Goal: Task Accomplishment & Management: Use online tool/utility

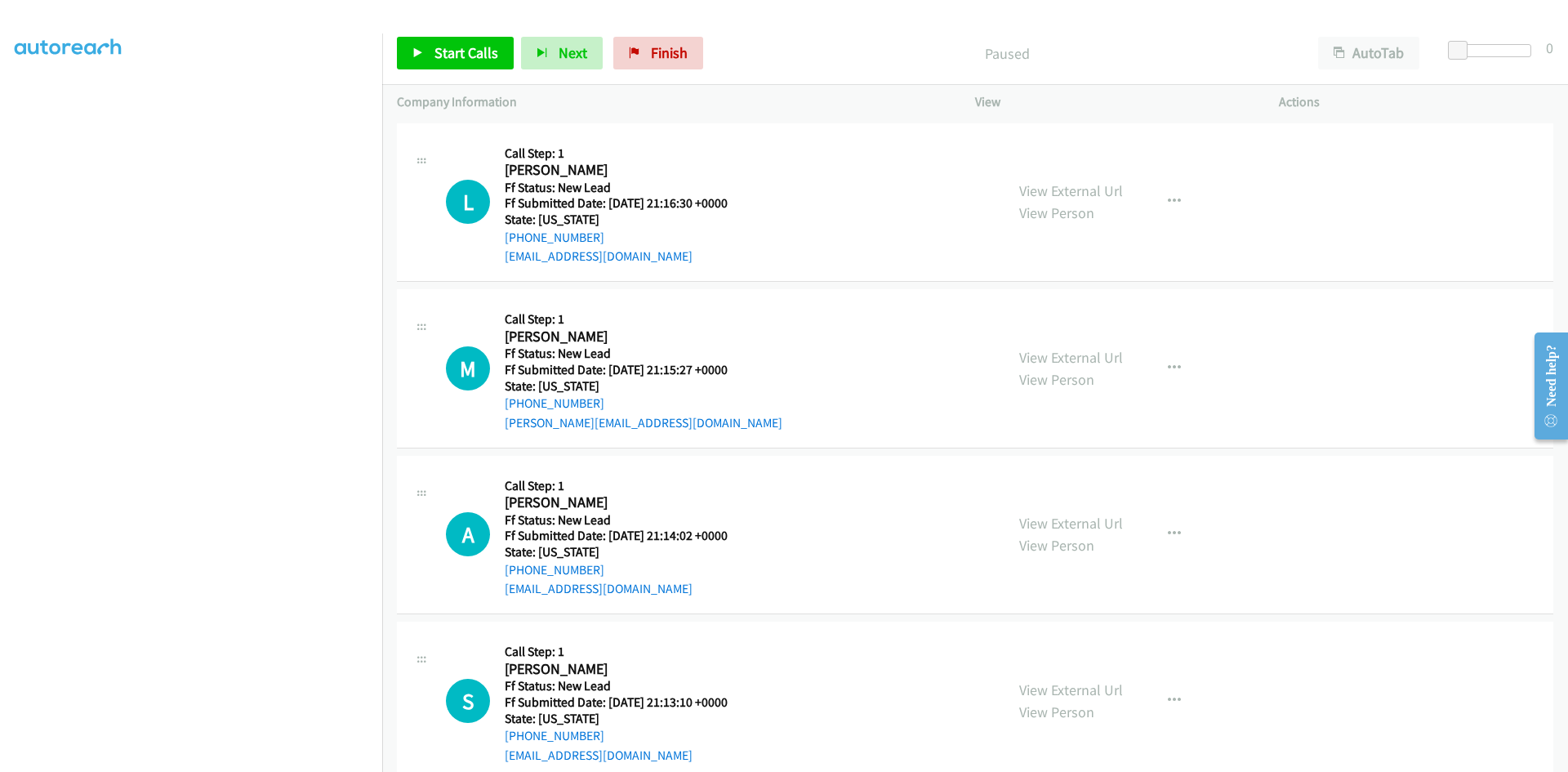
scroll to position [144, 0]
click at [801, 61] on p "Paused" at bounding box center [1007, 54] width 564 height 22
click at [445, 47] on span "Start Calls" at bounding box center [466, 53] width 63 height 19
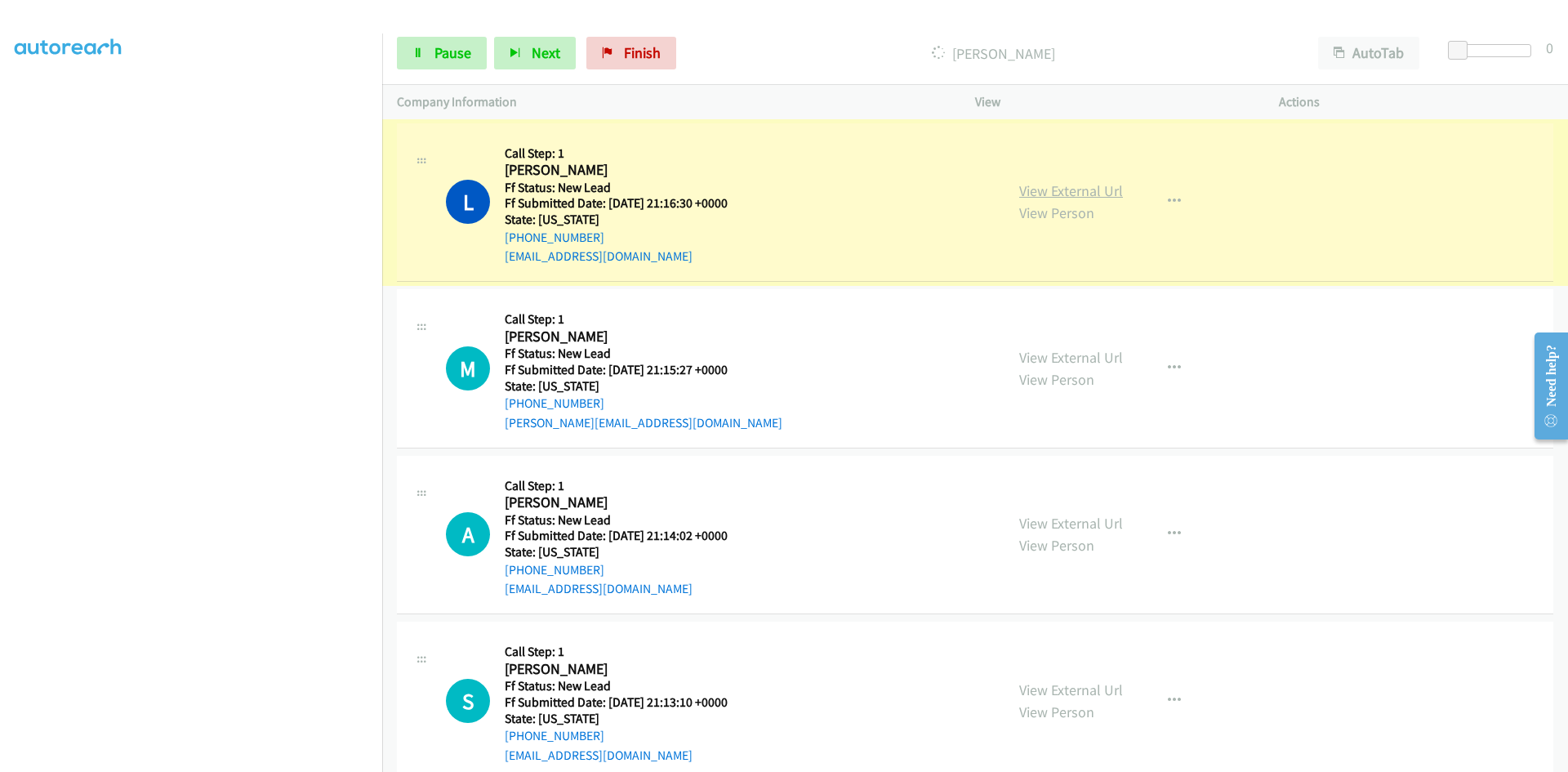
click at [1049, 189] on link "View External Url" at bounding box center [1071, 190] width 103 height 19
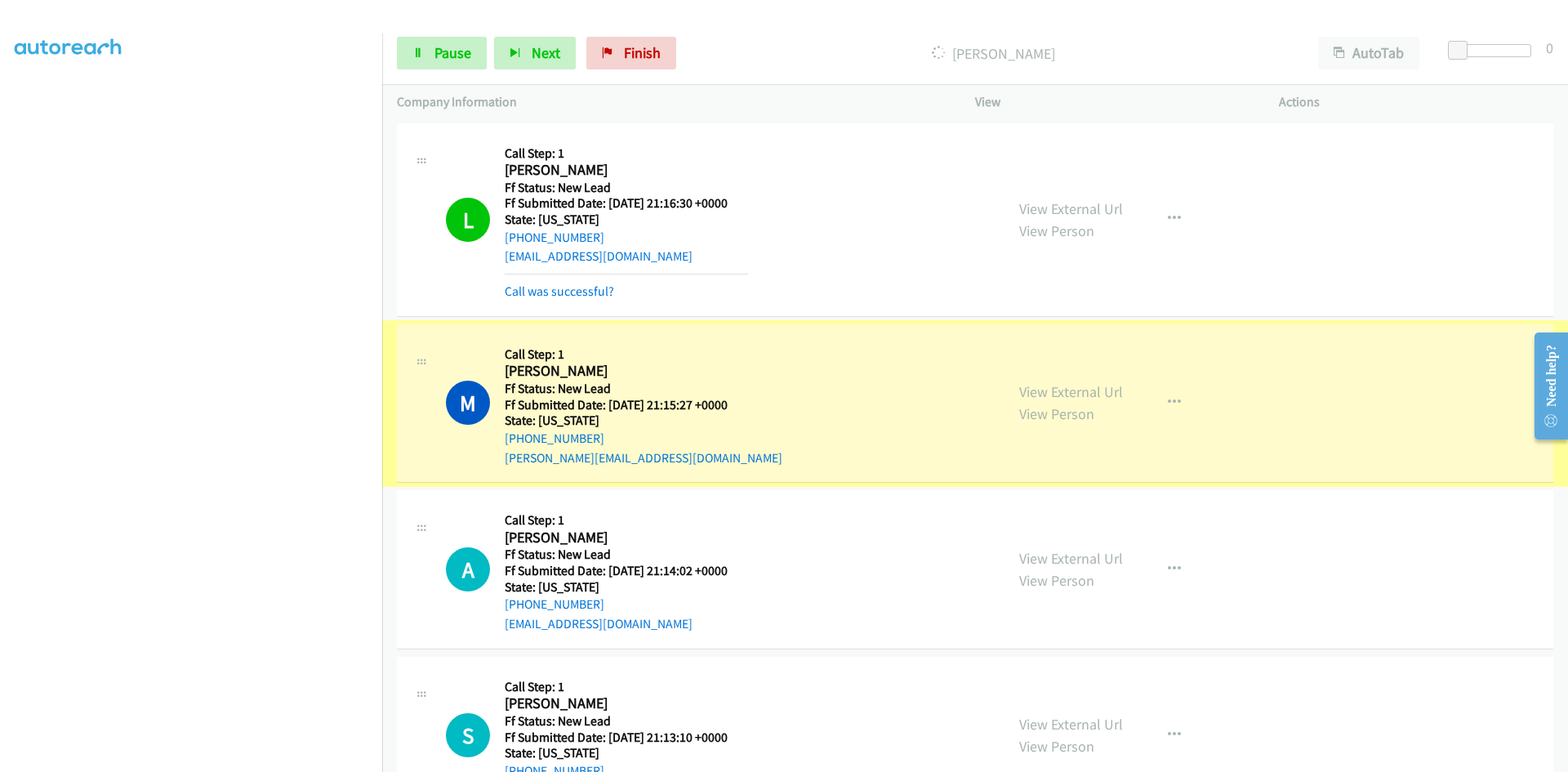
click at [1095, 396] on link "View External Url" at bounding box center [1071, 391] width 103 height 19
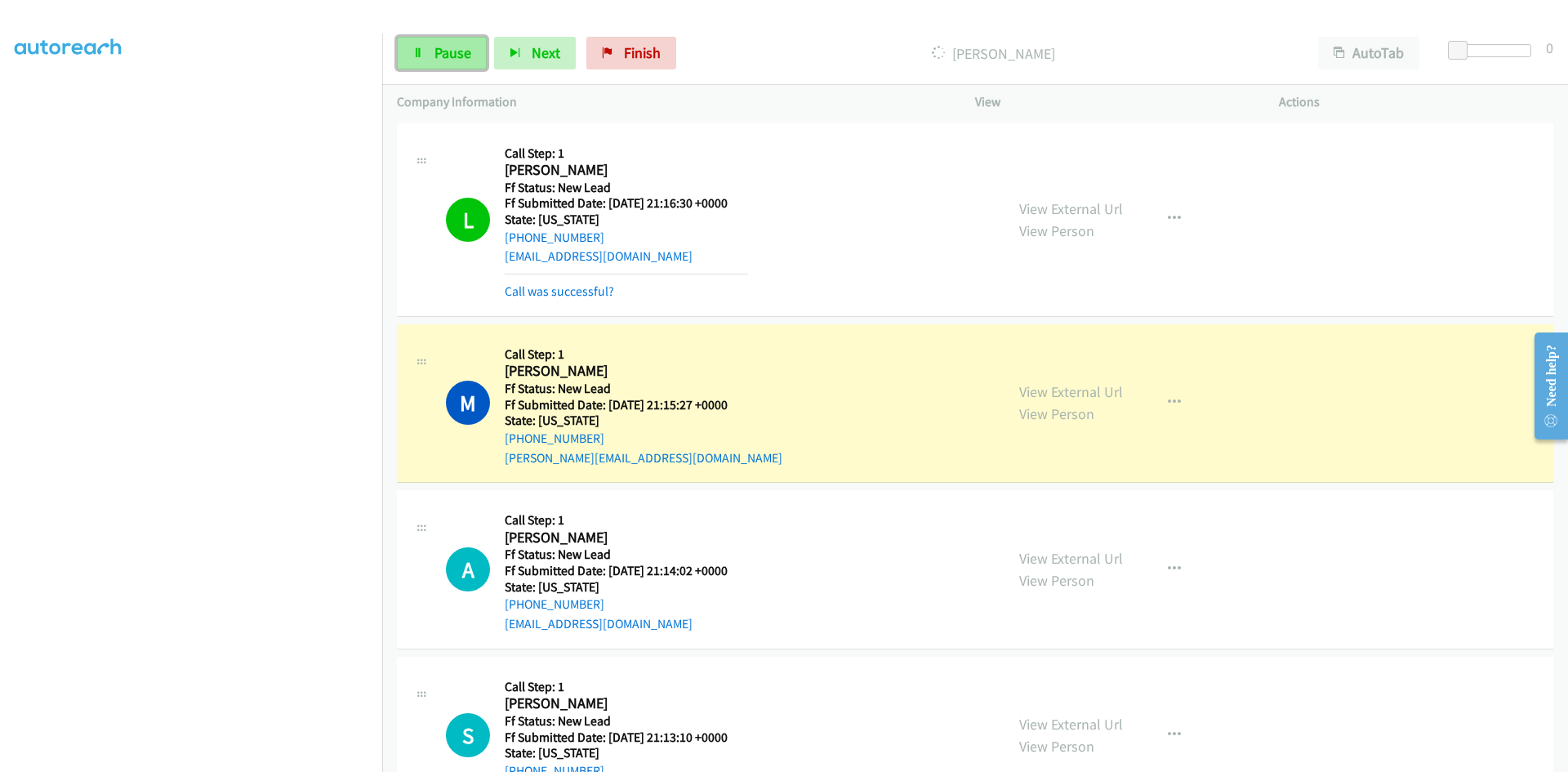
click at [420, 55] on icon at bounding box center [417, 54] width 12 height 12
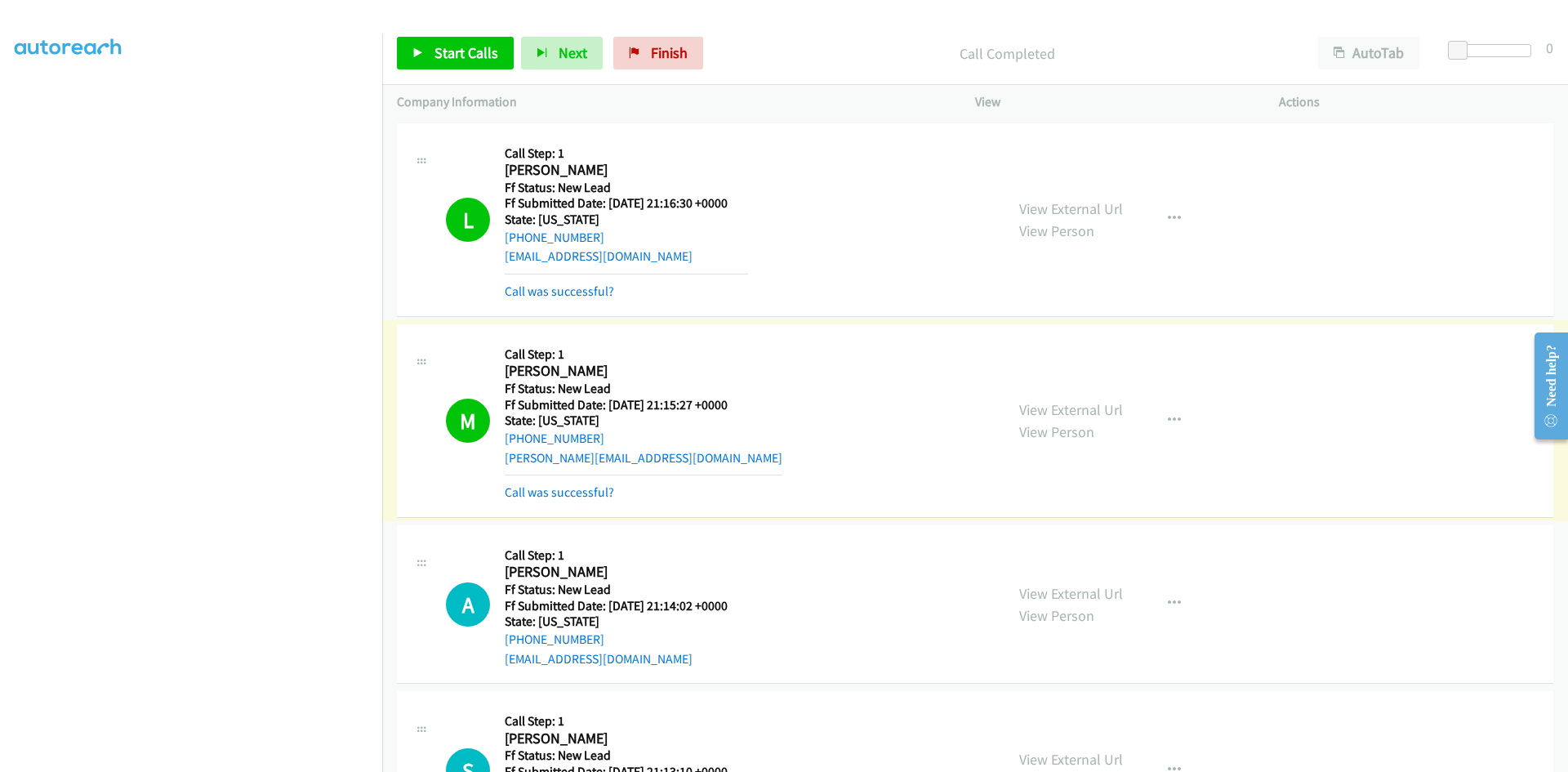
click at [592, 488] on link "Call was successful?" at bounding box center [559, 492] width 110 height 15
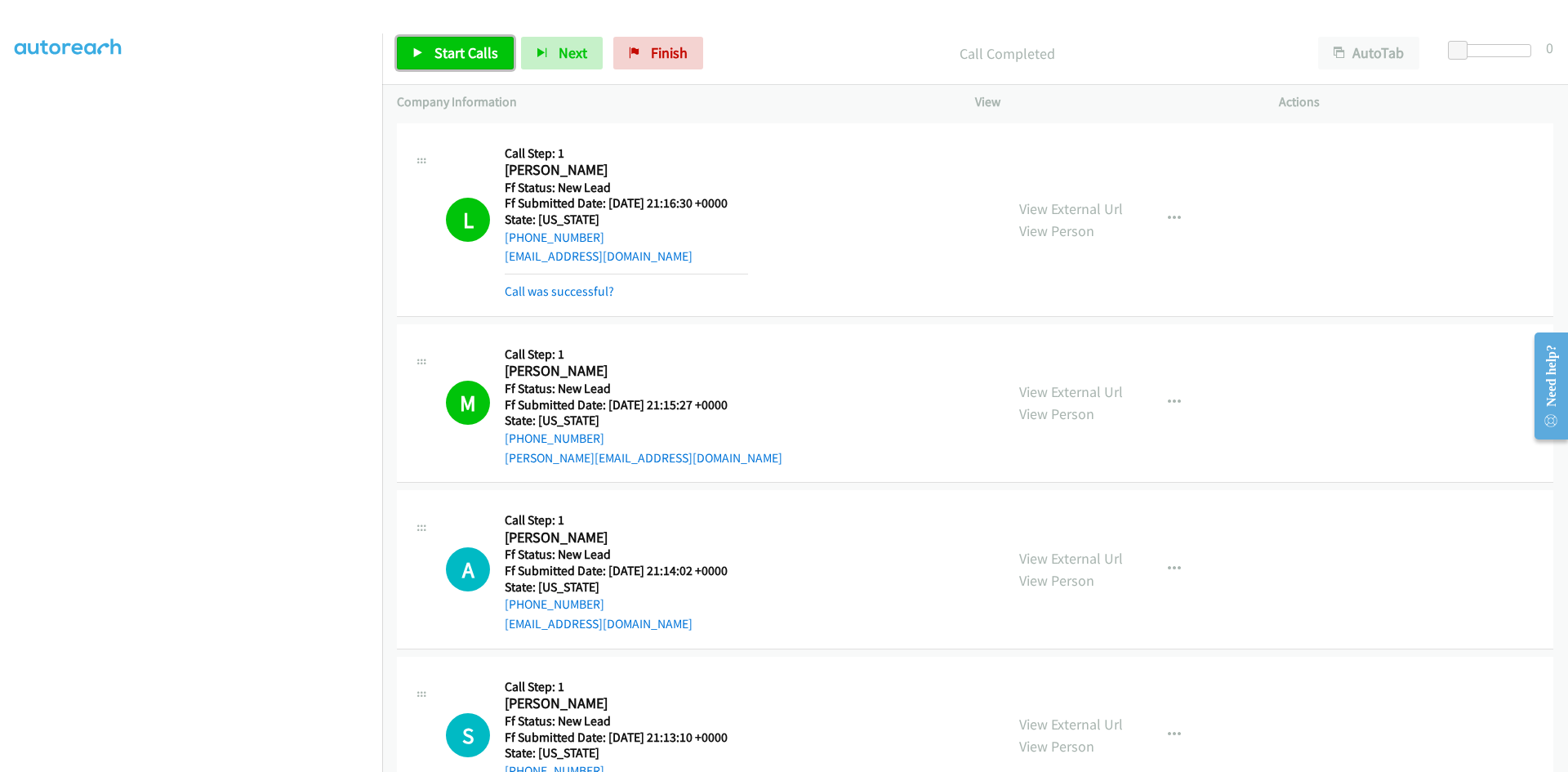
click at [442, 55] on span "Start Calls" at bounding box center [466, 53] width 63 height 19
click at [581, 295] on link "Call was successful?" at bounding box center [559, 291] width 110 height 15
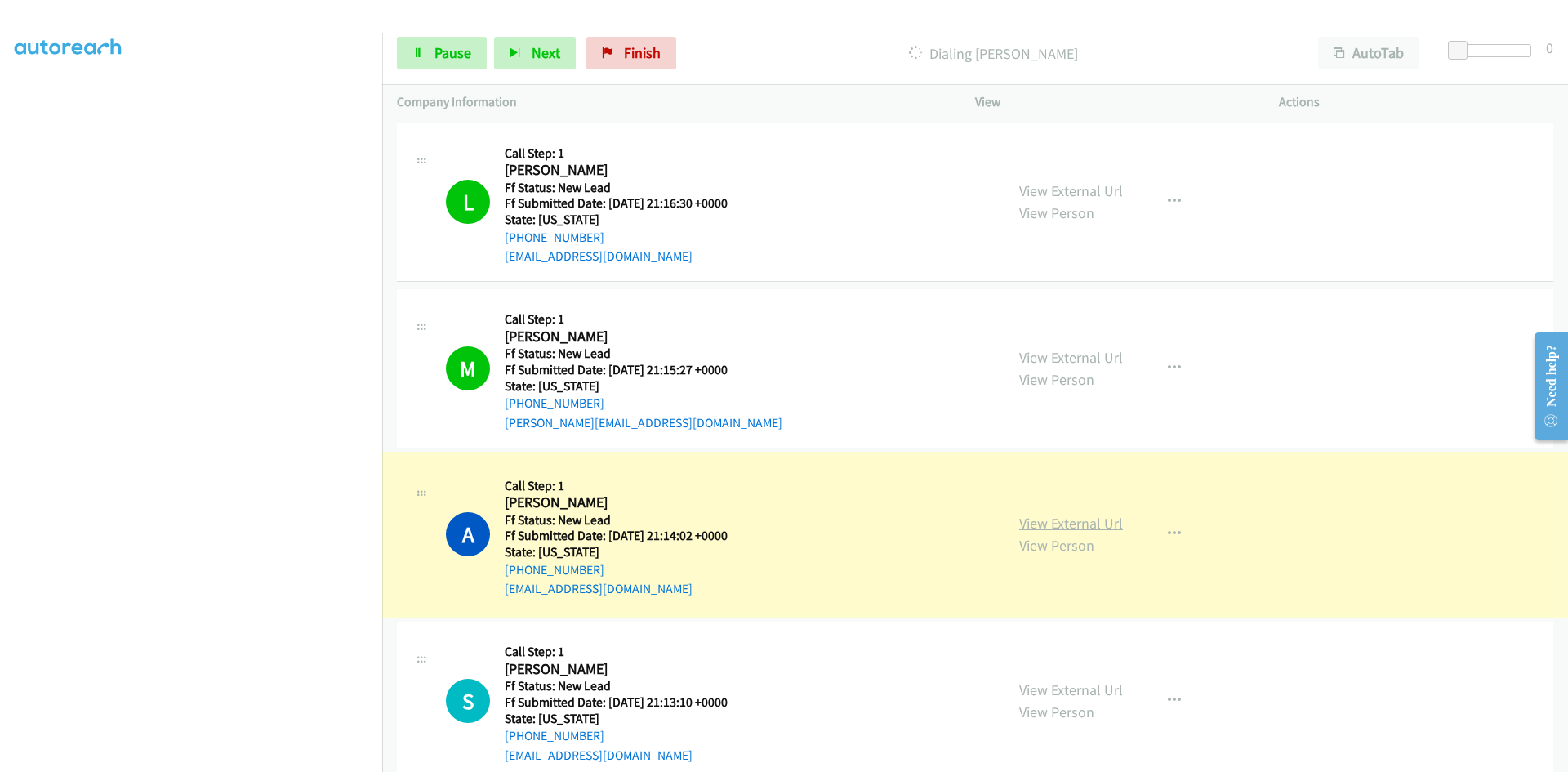
click at [1044, 525] on link "View External Url" at bounding box center [1071, 523] width 103 height 19
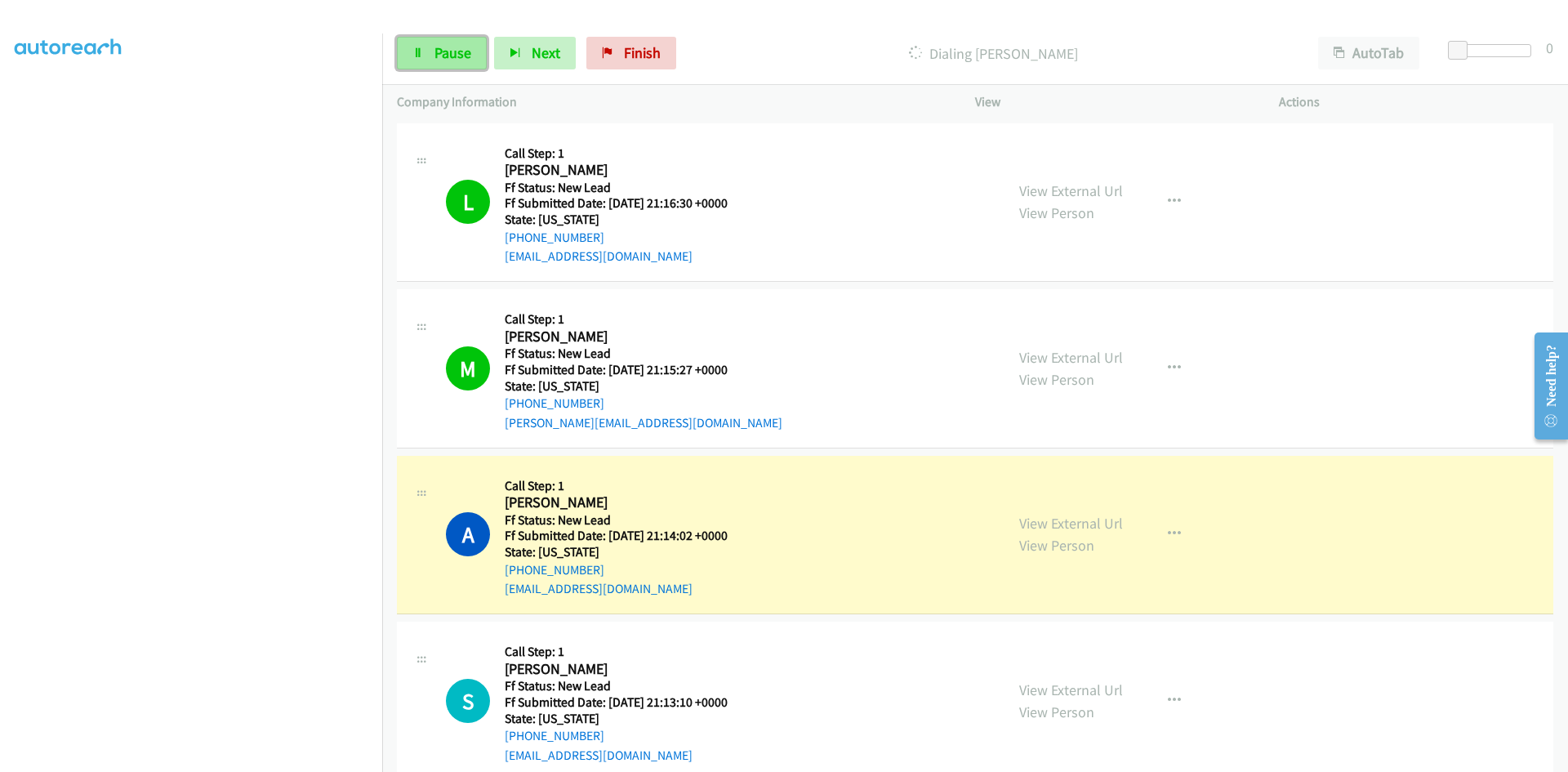
drag, startPoint x: 416, startPoint y: 54, endPoint x: 411, endPoint y: 62, distance: 9.4
click at [417, 54] on icon at bounding box center [417, 54] width 12 height 12
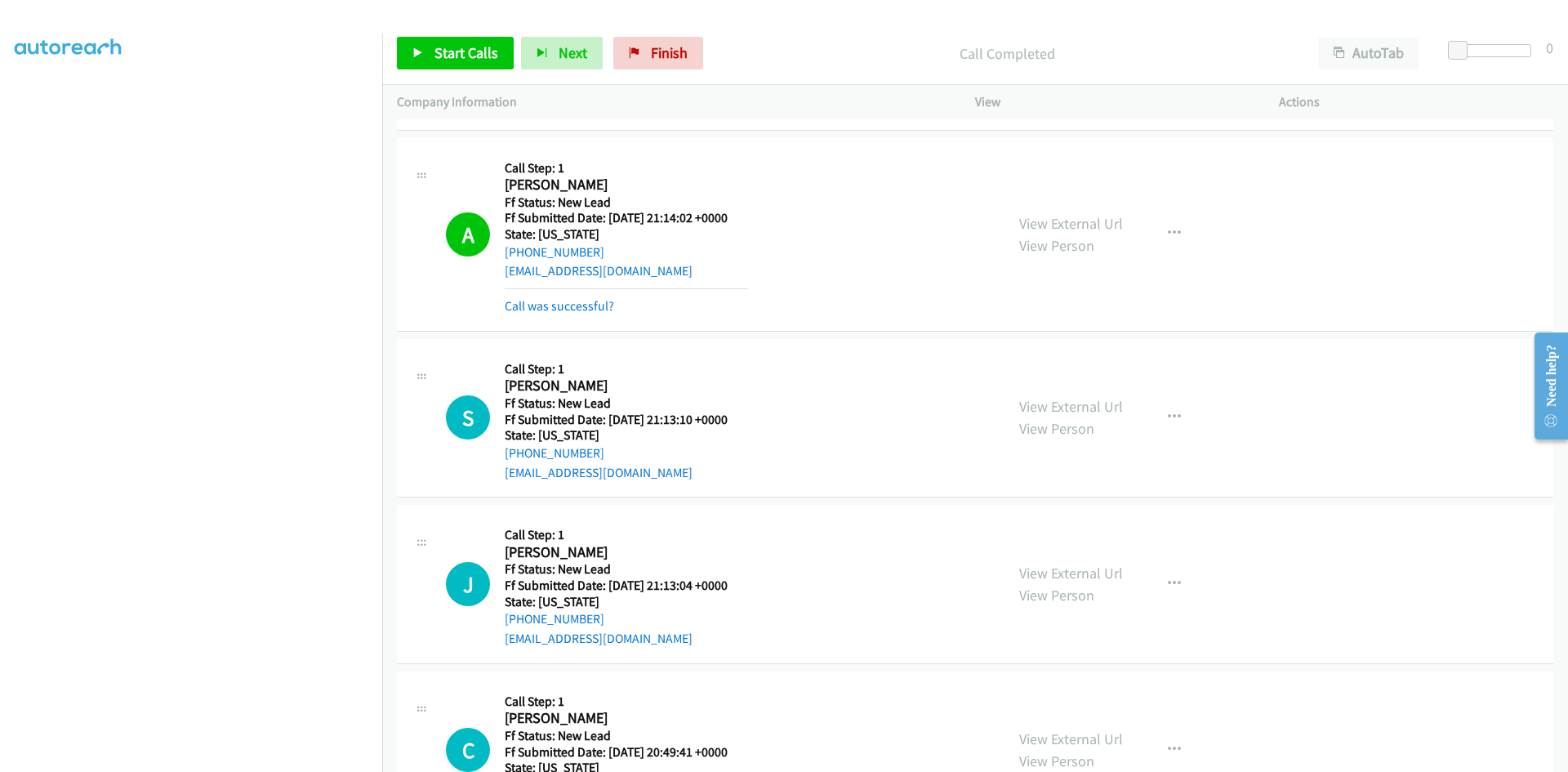
scroll to position [327, 0]
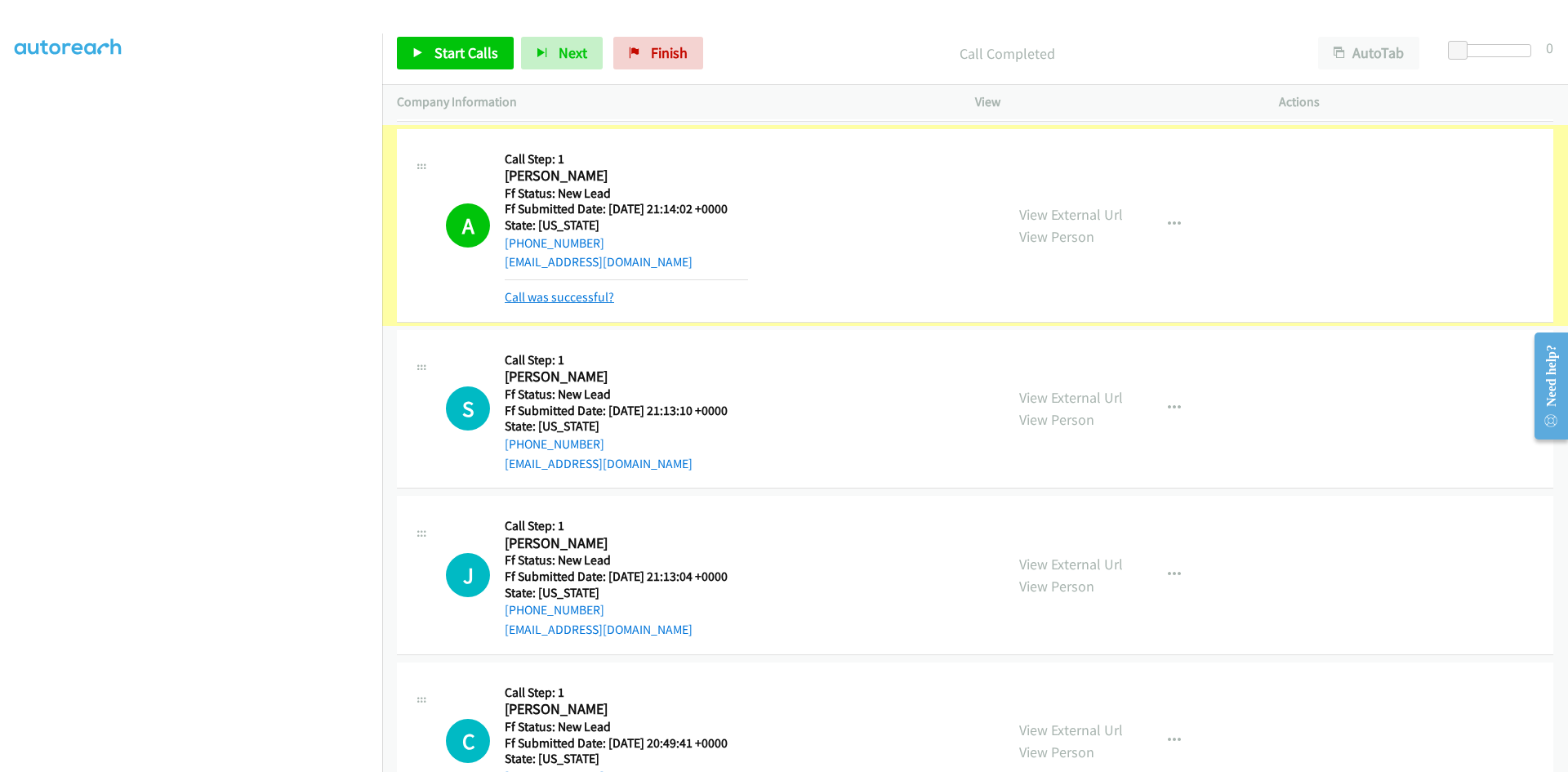
click at [580, 303] on link "Call was successful?" at bounding box center [559, 296] width 110 height 15
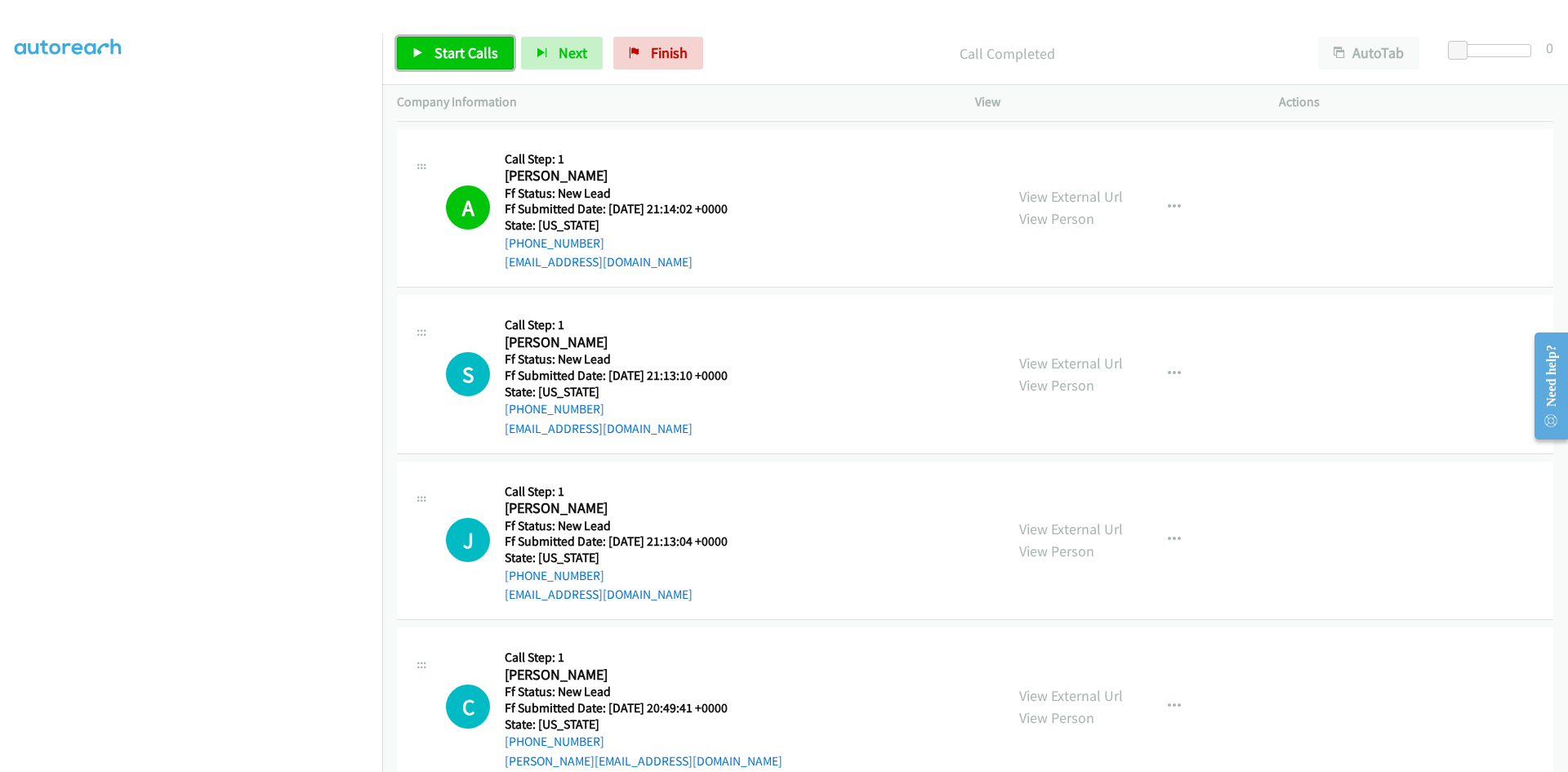
click at [466, 52] on span "Start Calls" at bounding box center [466, 53] width 63 height 19
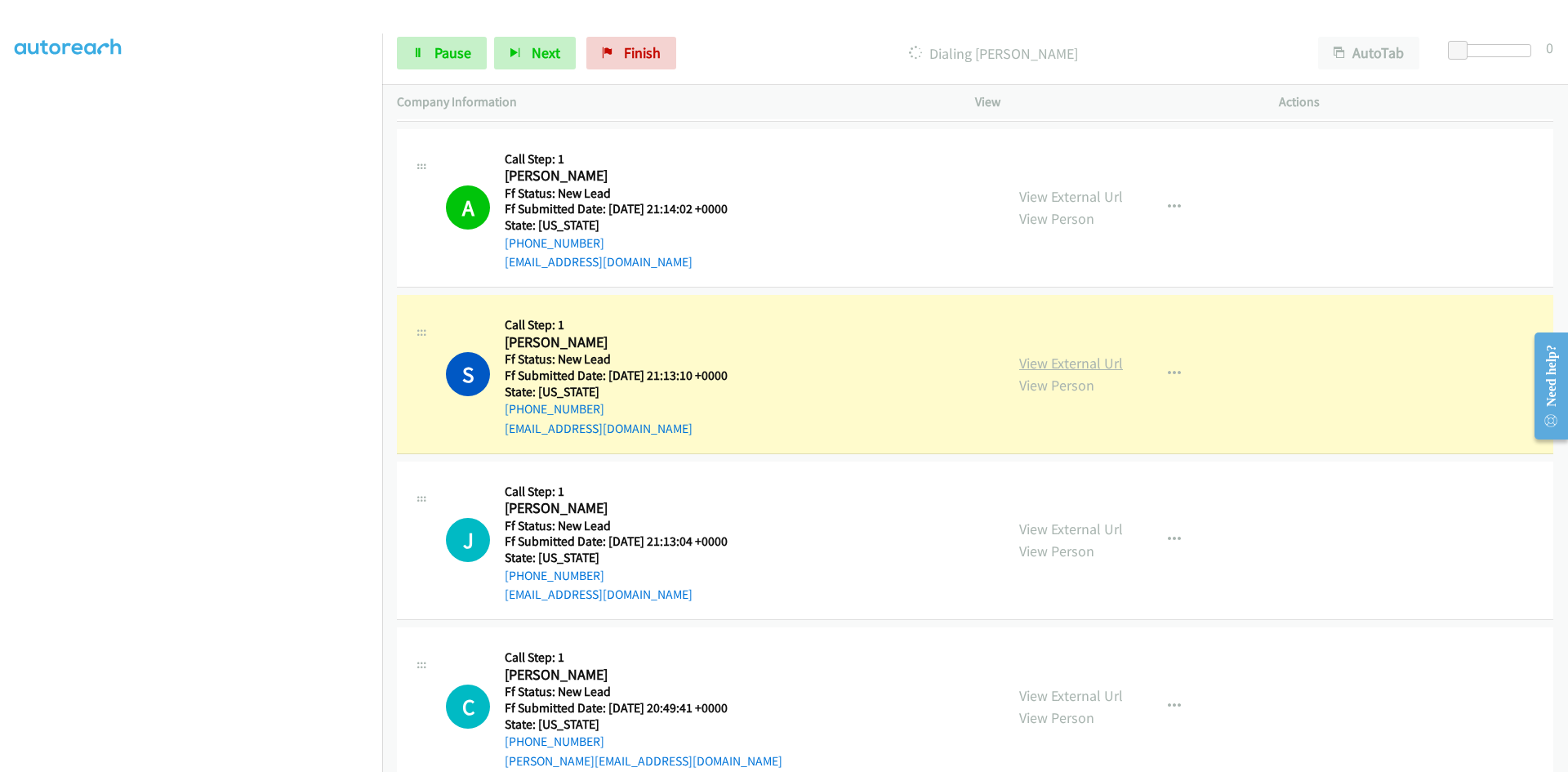
click at [1025, 364] on link "View External Url" at bounding box center [1071, 362] width 103 height 19
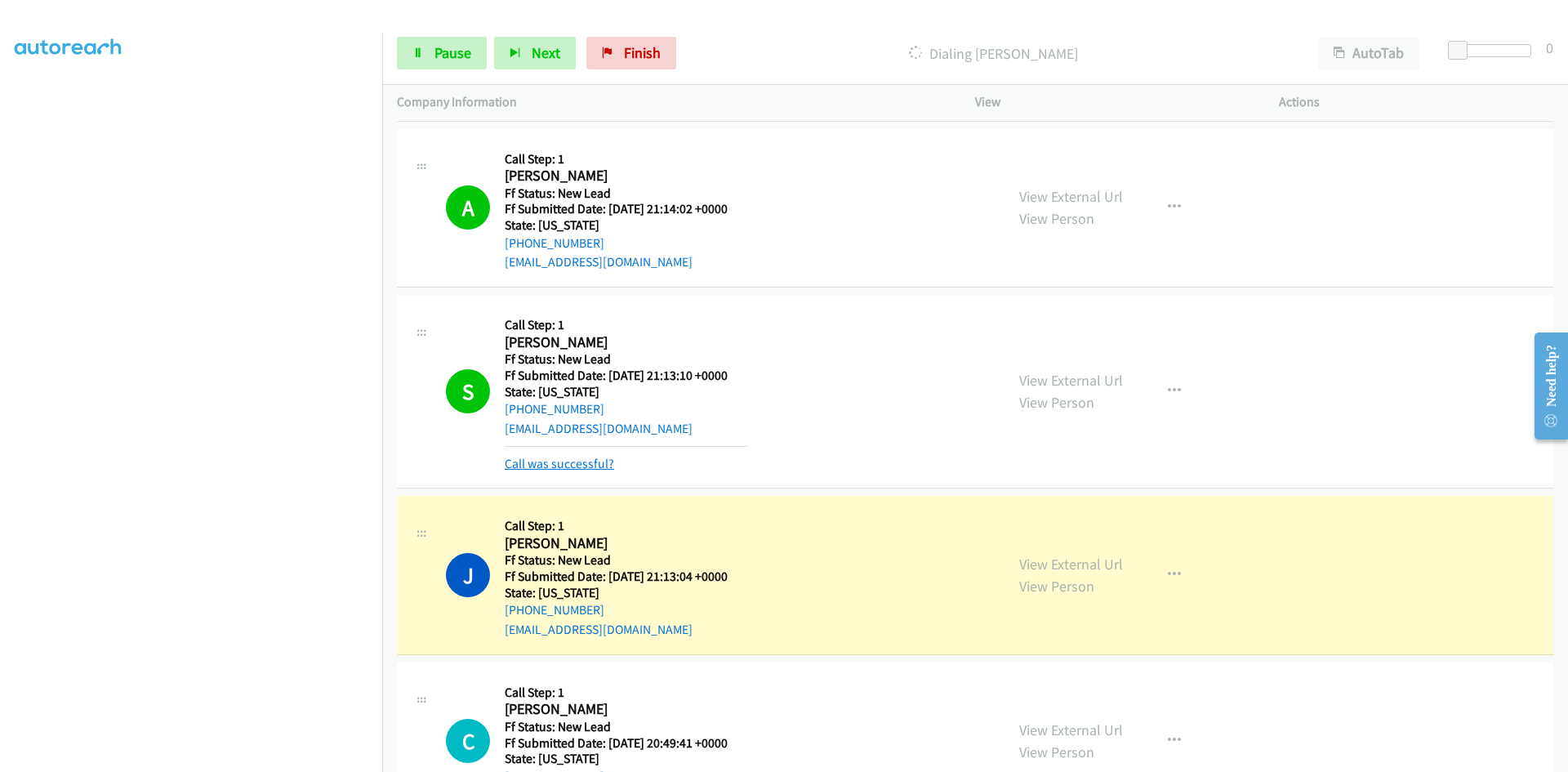
click at [575, 463] on link "Call was successful?" at bounding box center [559, 463] width 110 height 15
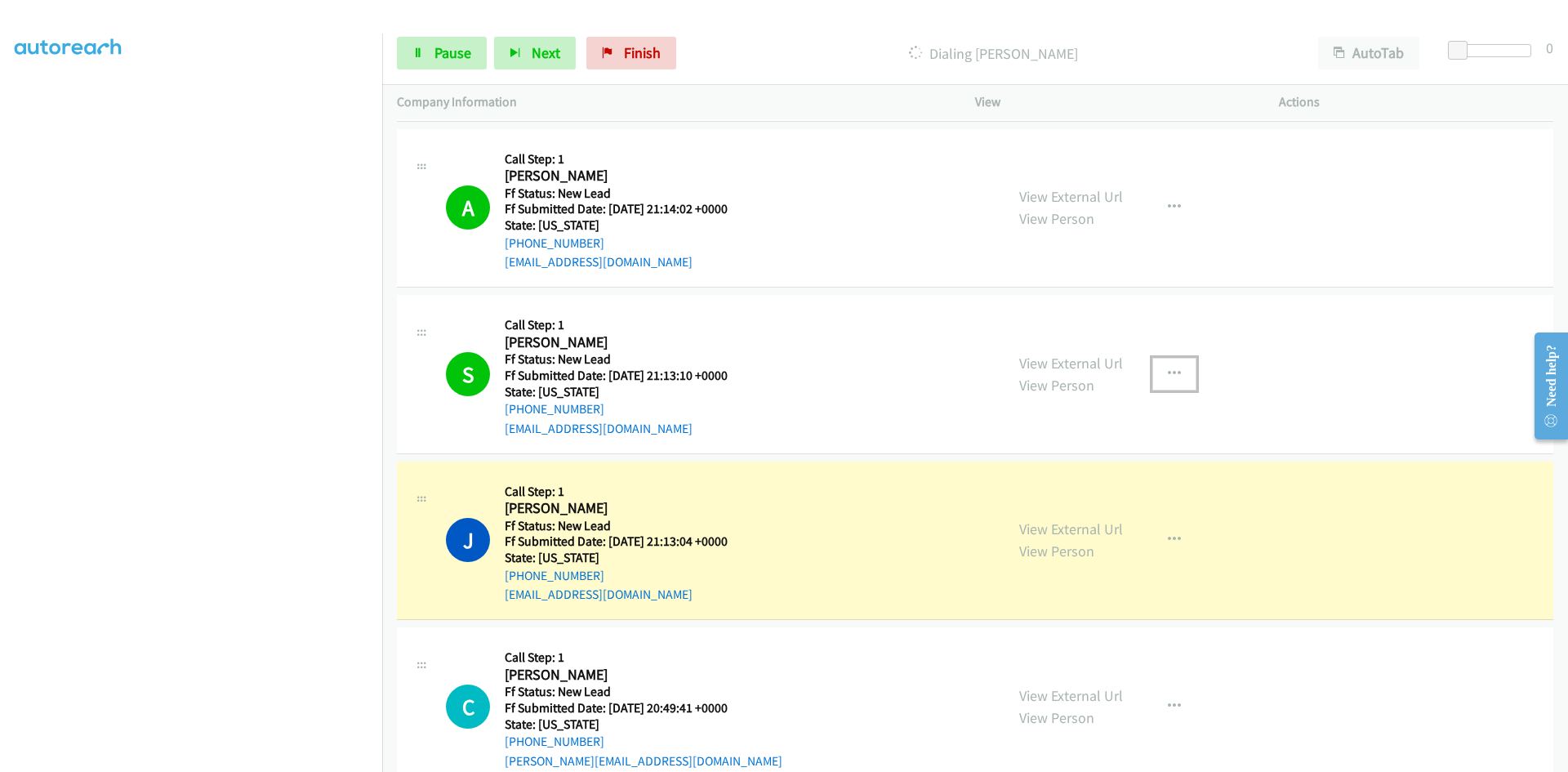
click at [1169, 371] on icon "button" at bounding box center [1174, 374] width 13 height 13
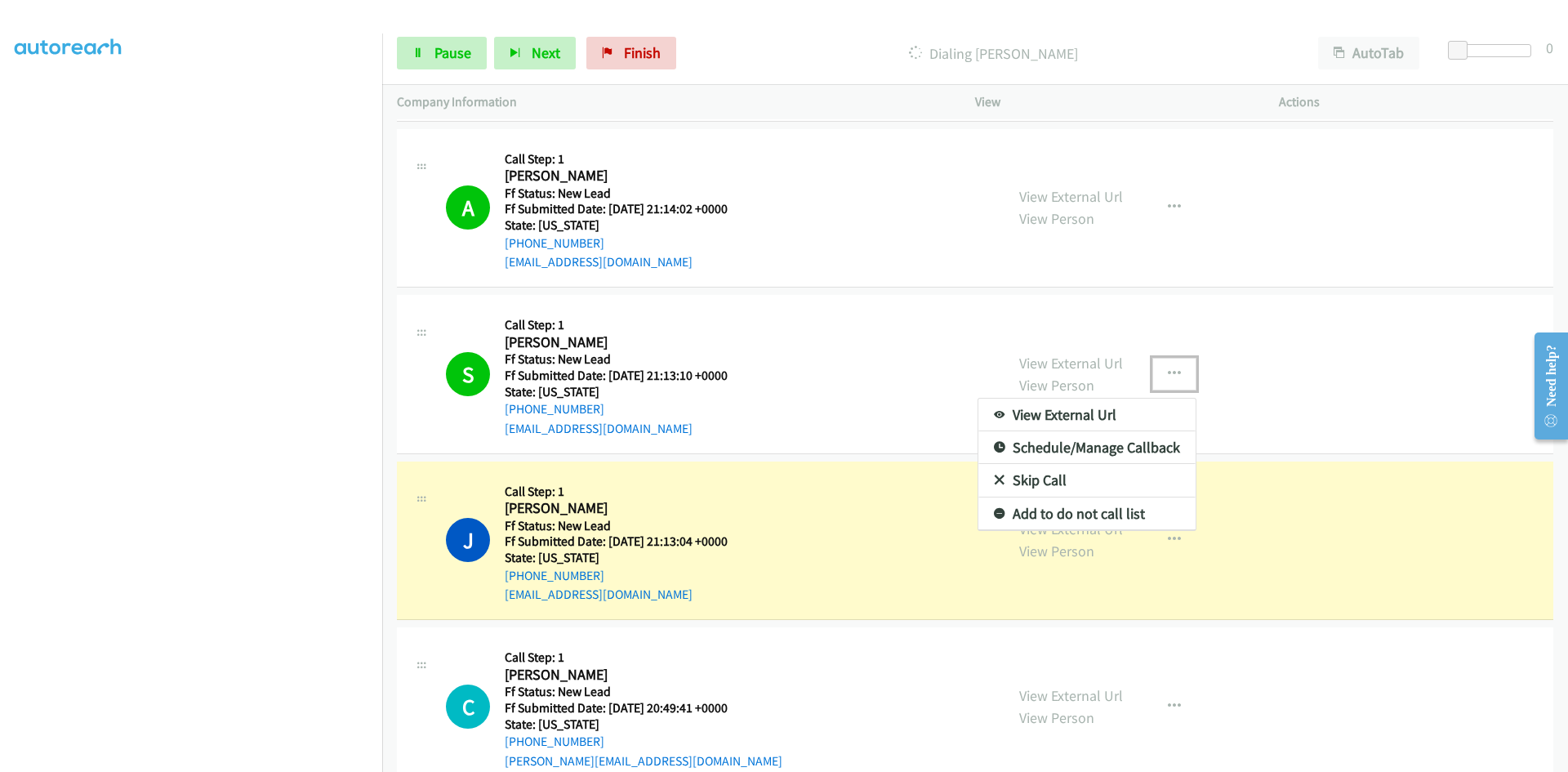
click at [1052, 510] on link "Add to do not call list" at bounding box center [1087, 514] width 218 height 33
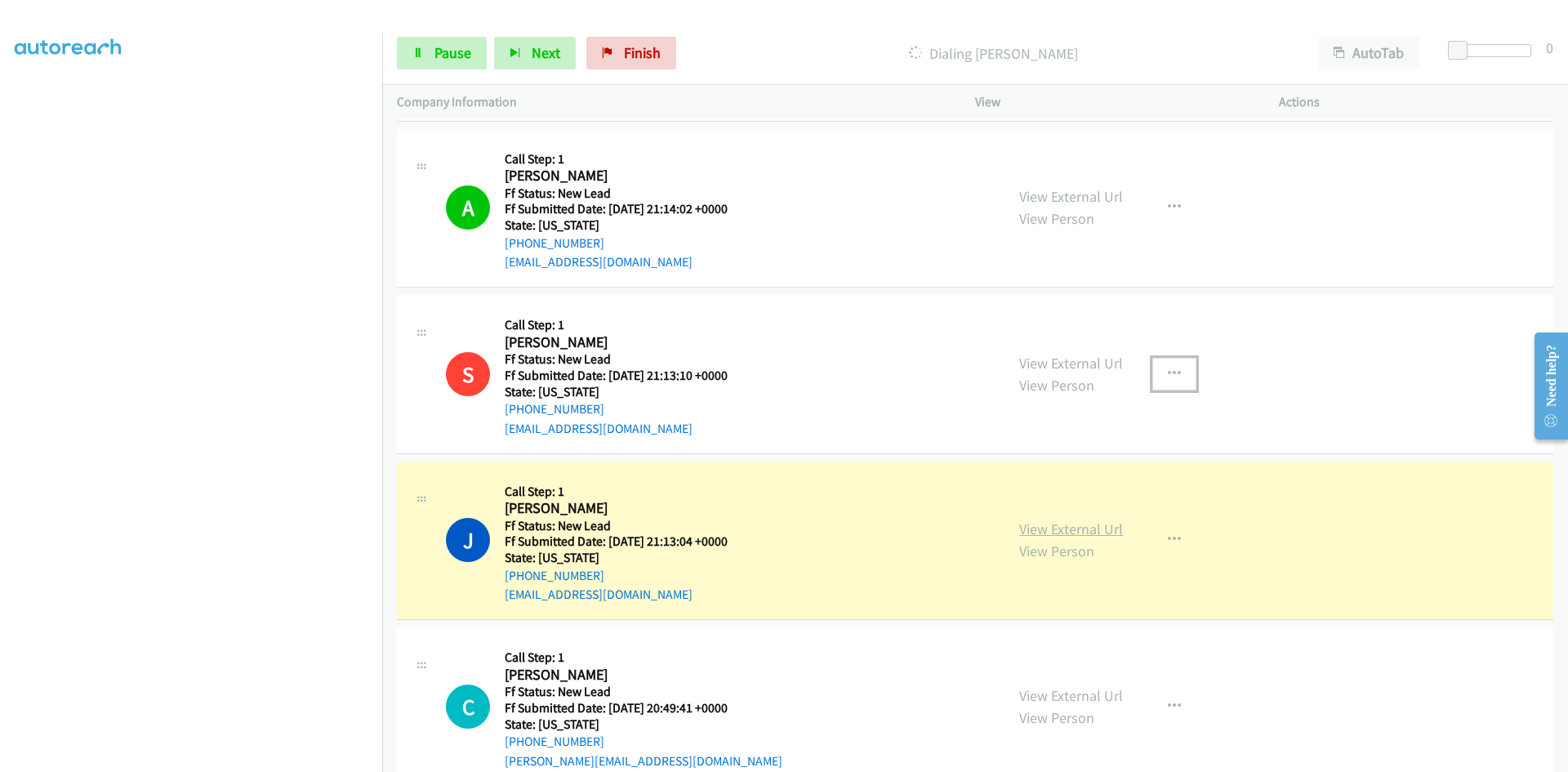
click at [1089, 538] on link "View External Url" at bounding box center [1071, 528] width 103 height 19
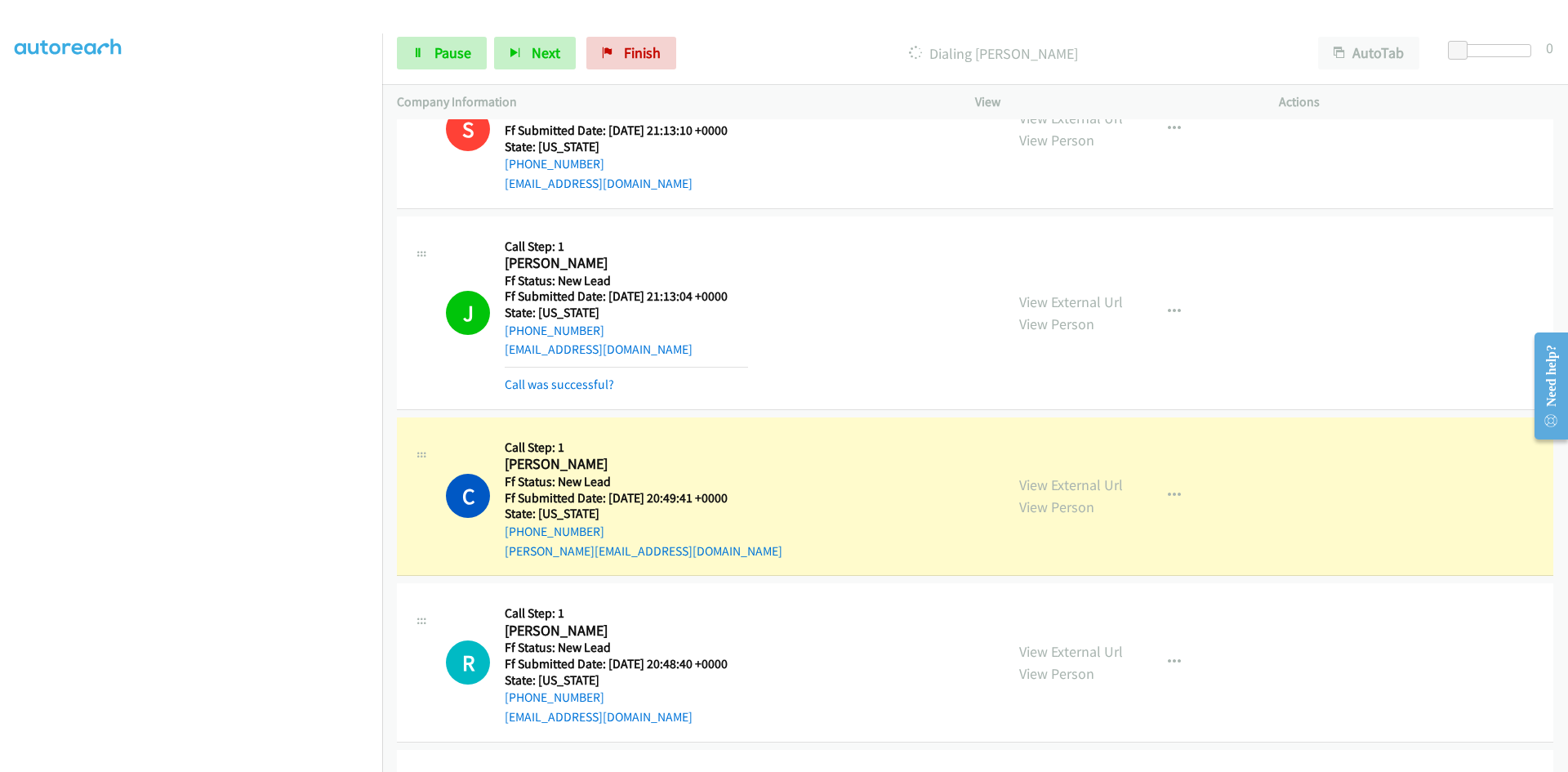
scroll to position [733, 0]
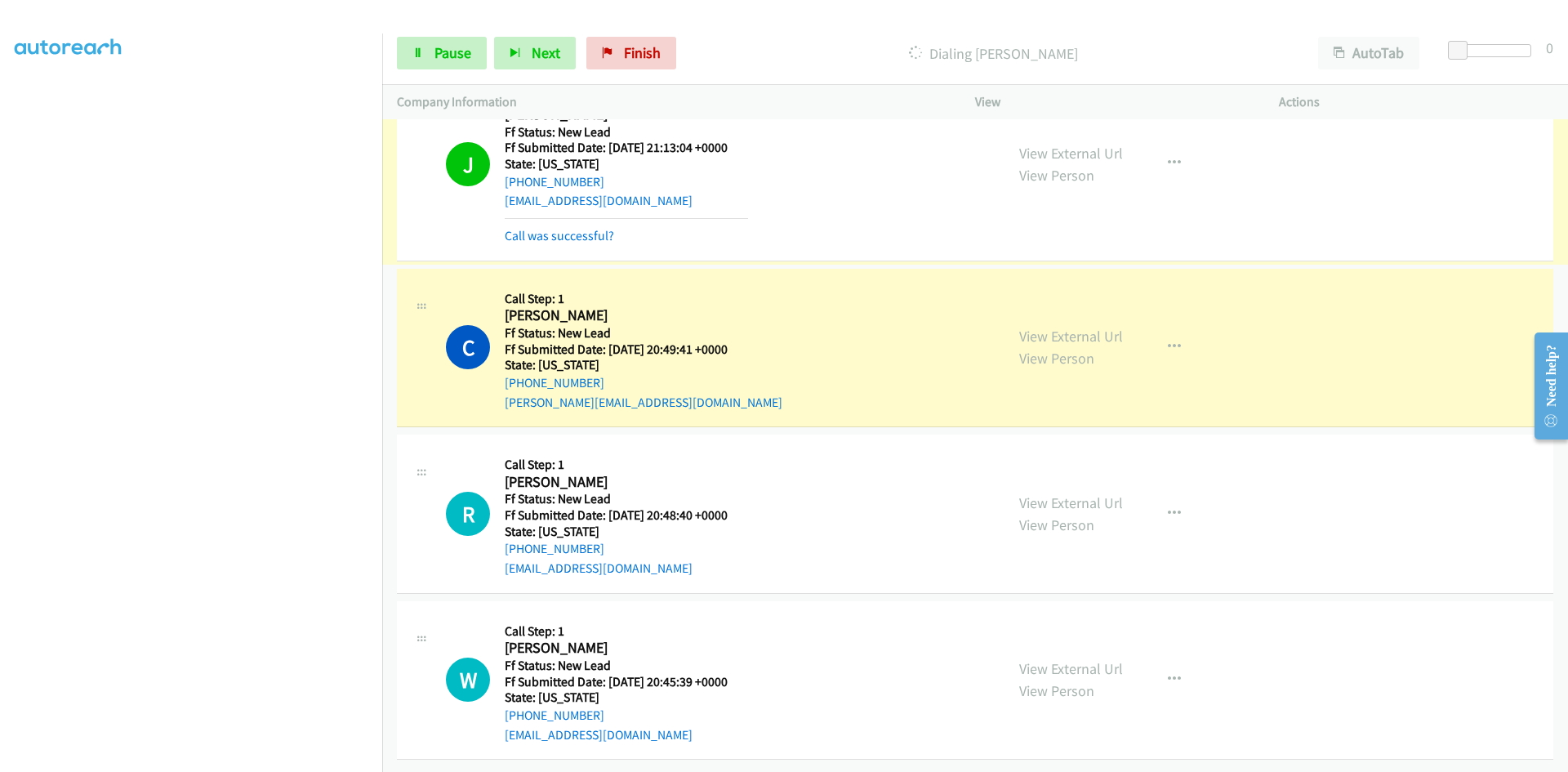
click at [571, 228] on link "Call was successful?" at bounding box center [559, 235] width 110 height 15
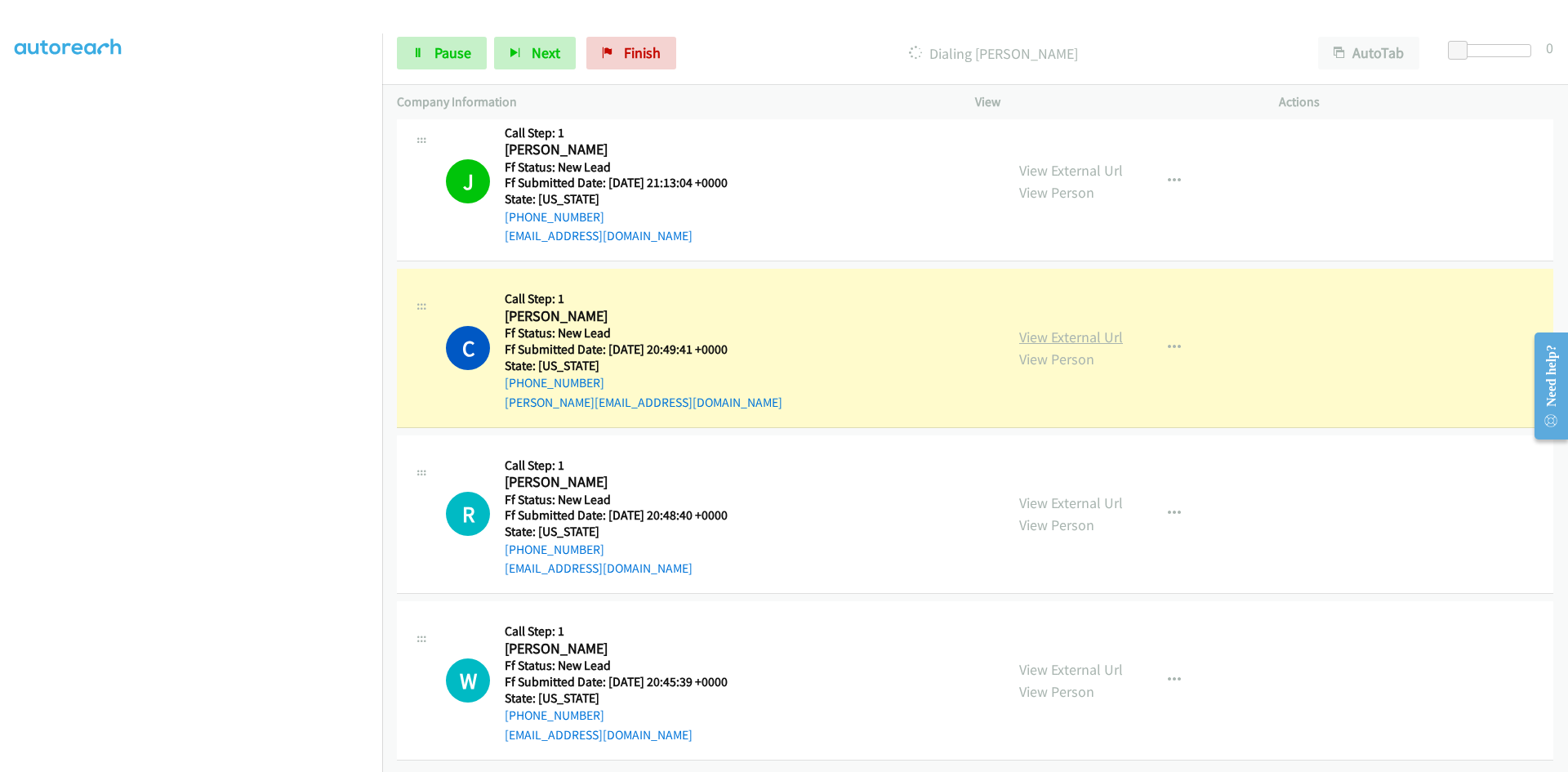
click at [1108, 332] on link "View External Url" at bounding box center [1071, 336] width 103 height 19
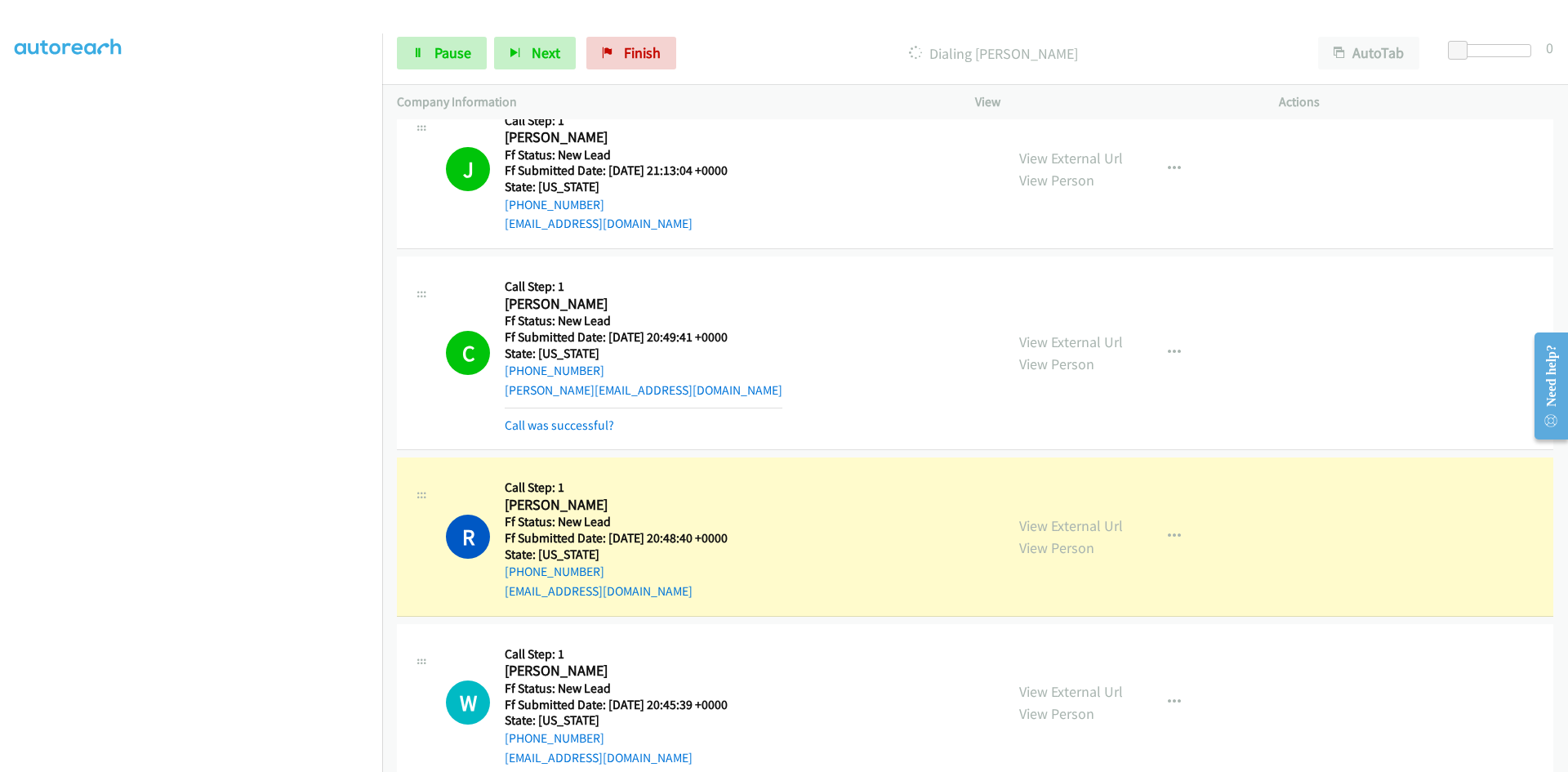
scroll to position [699, 0]
click at [560, 428] on link "Call was successful?" at bounding box center [559, 424] width 110 height 15
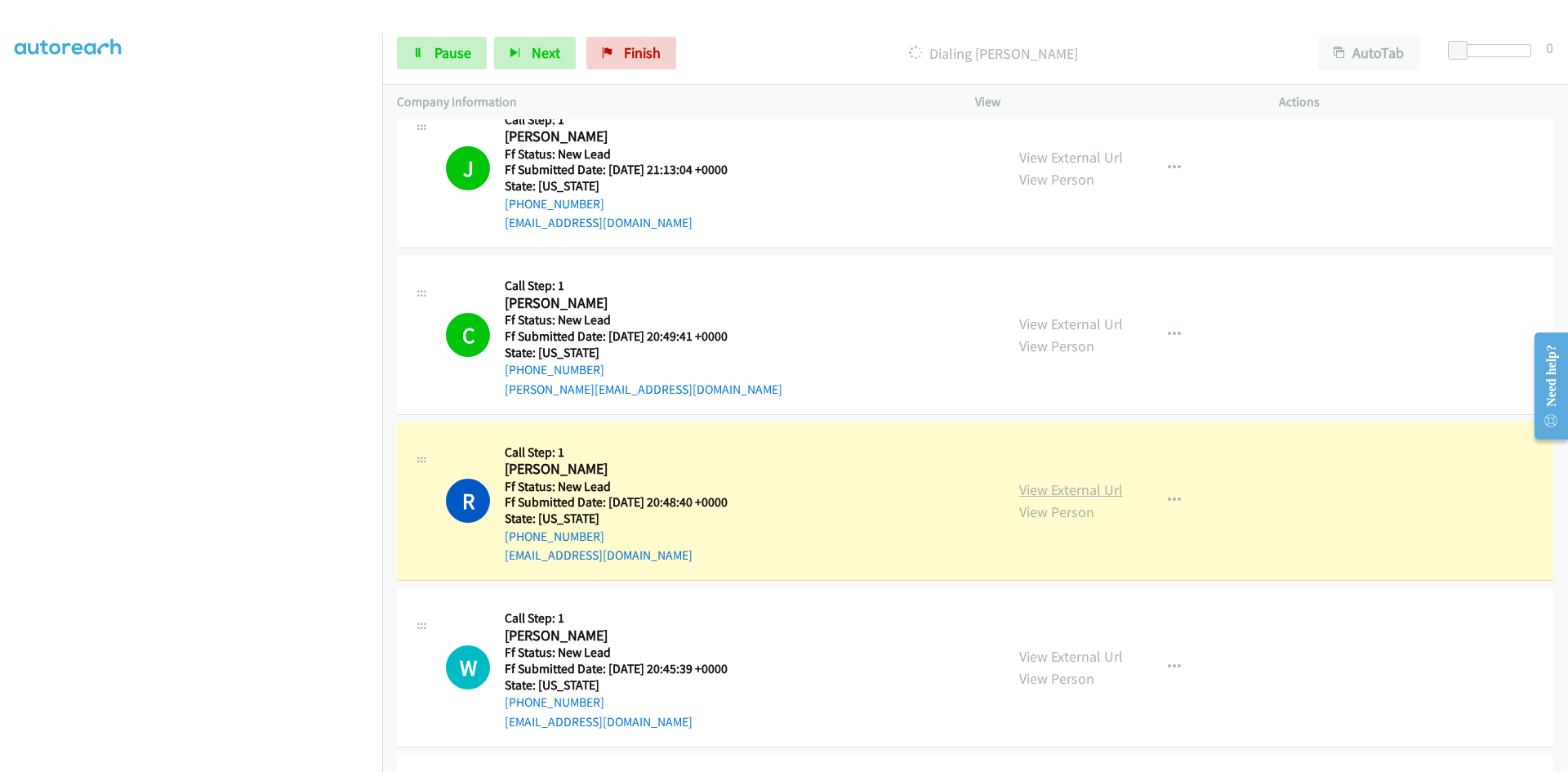
click at [1094, 486] on link "View External Url" at bounding box center [1071, 489] width 103 height 19
click at [450, 53] on span "Pause" at bounding box center [452, 53] width 37 height 19
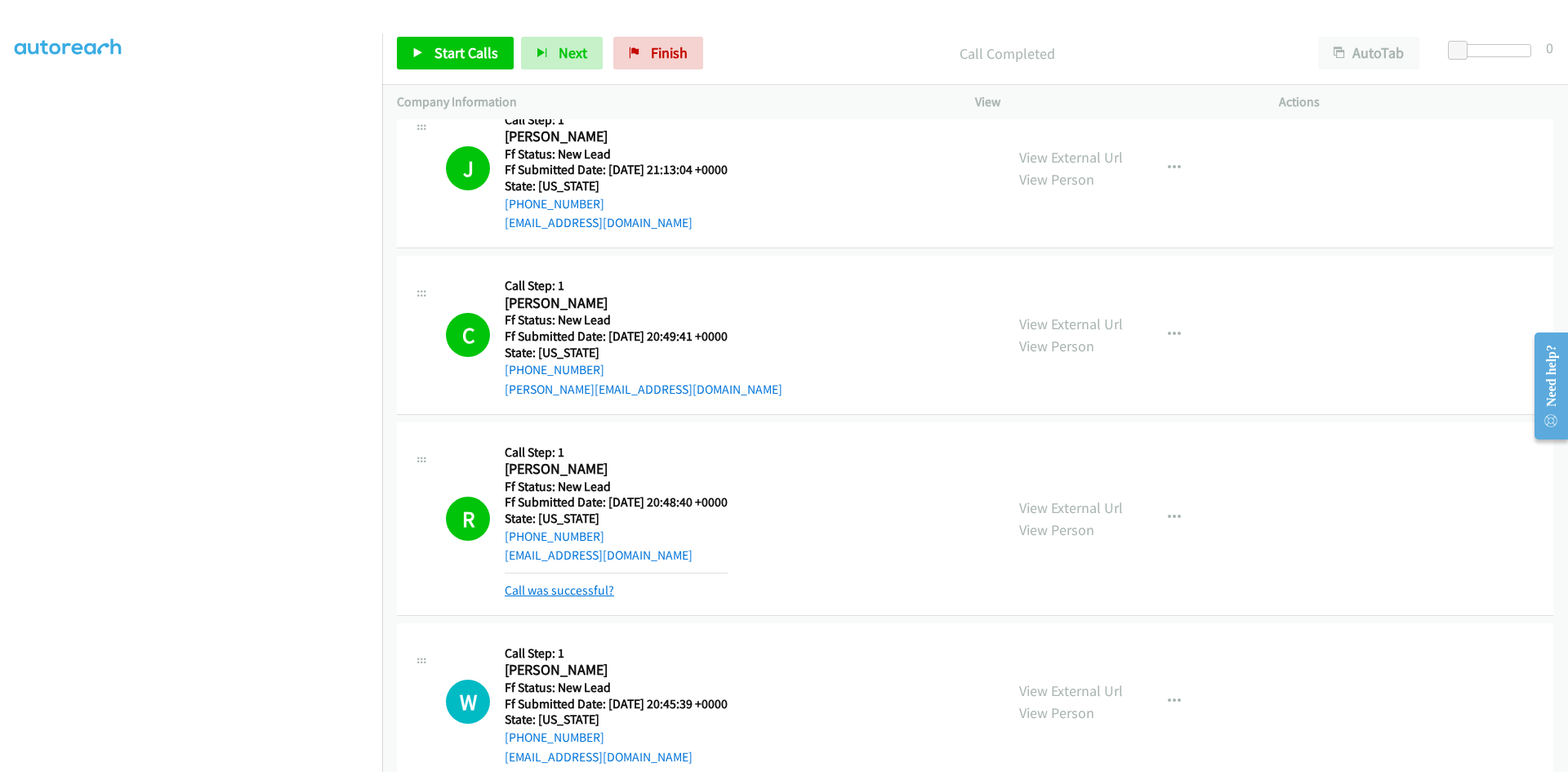
click at [565, 593] on link "Call was successful?" at bounding box center [559, 590] width 110 height 15
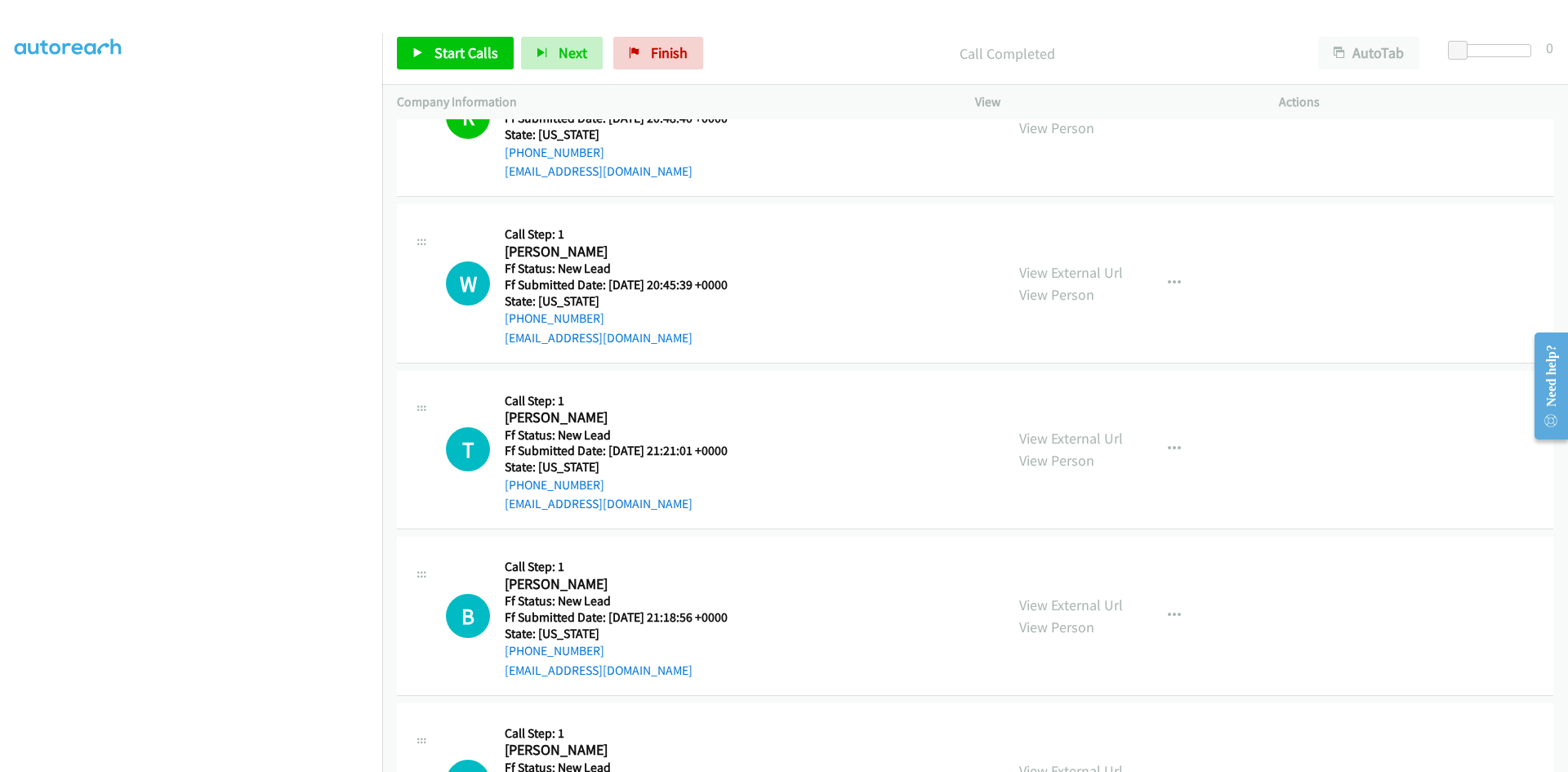
scroll to position [1108, 0]
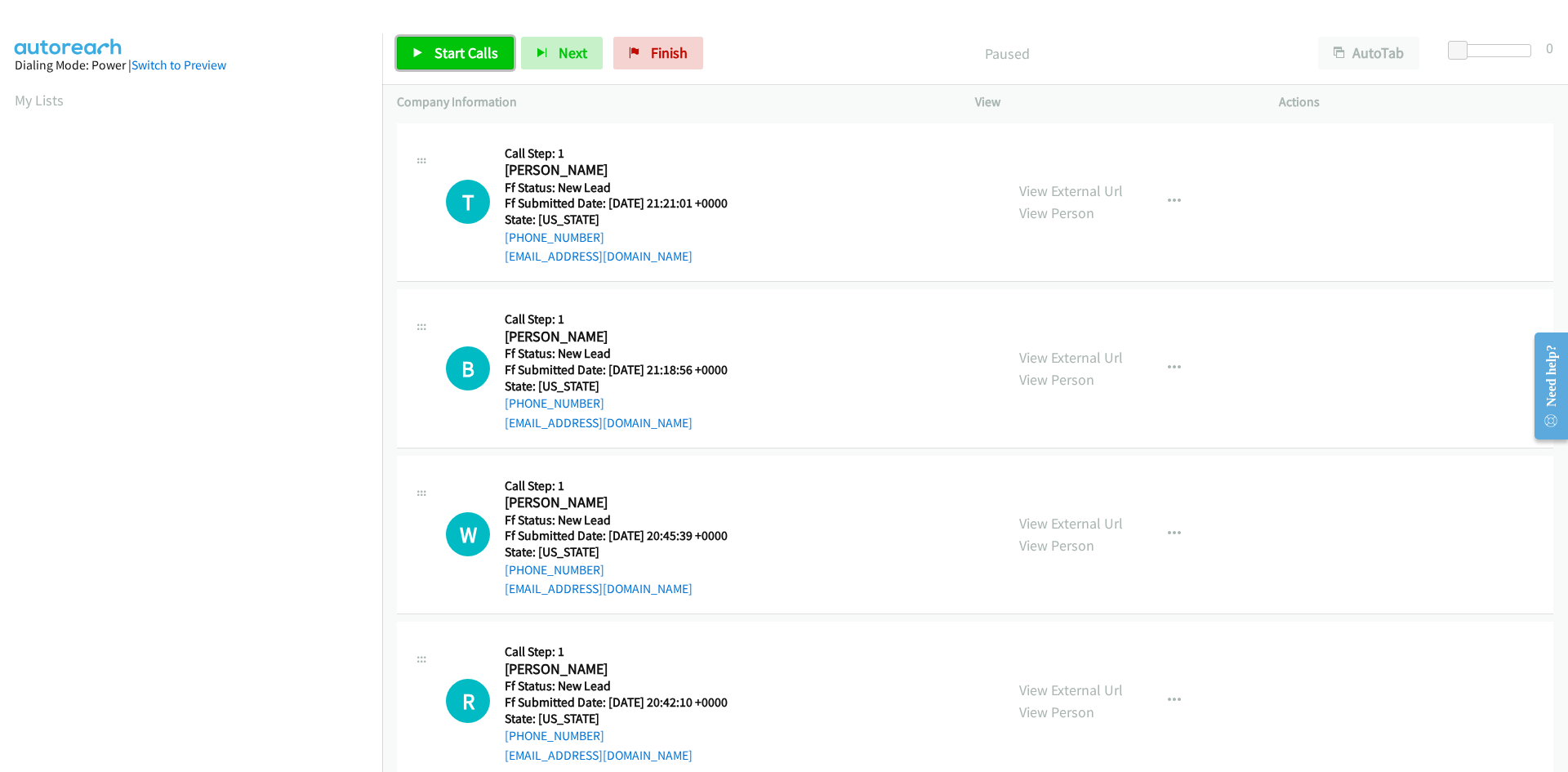
click at [460, 45] on span "Start Calls" at bounding box center [466, 53] width 63 height 19
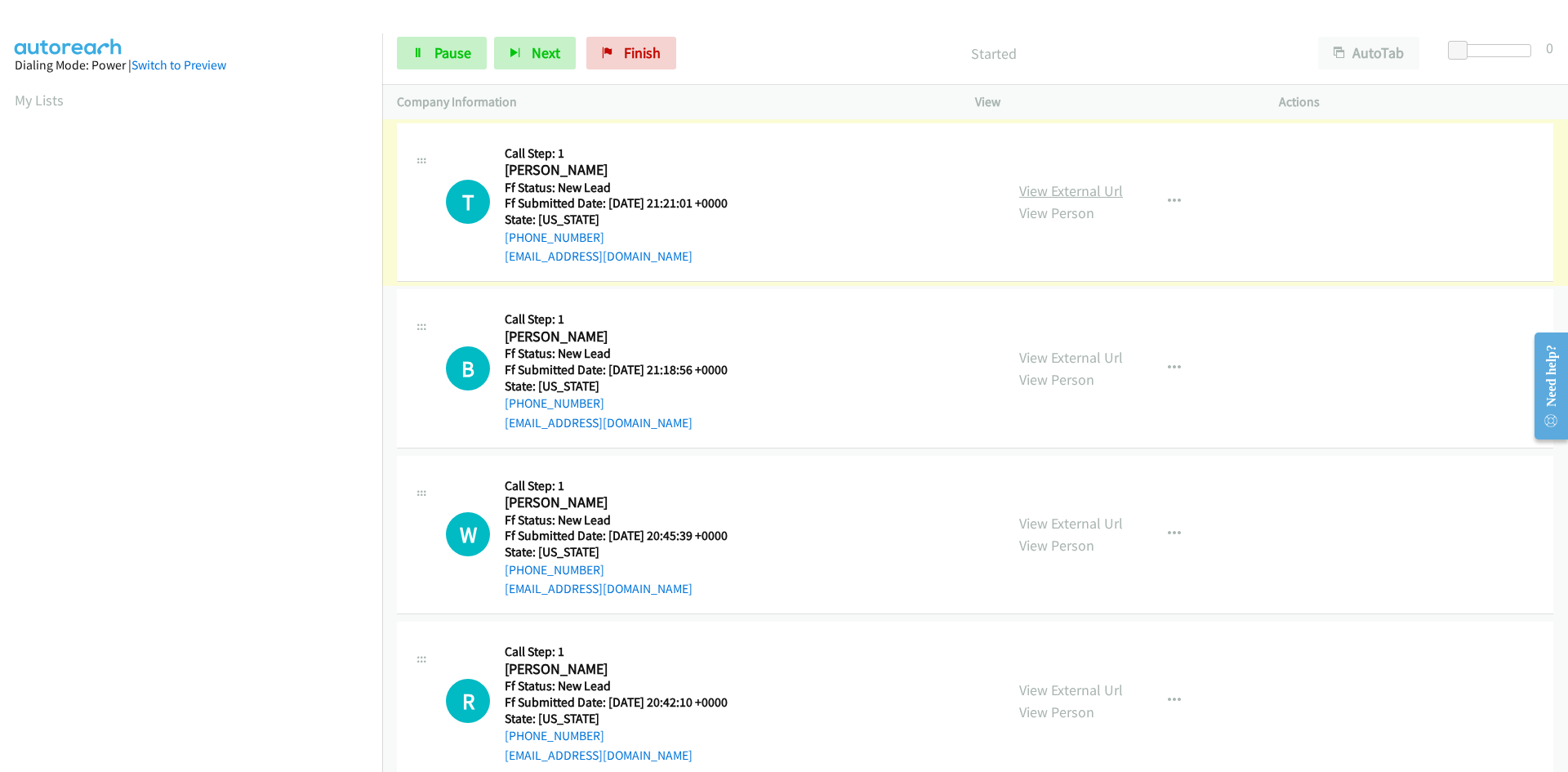
click at [1039, 196] on link "View External Url" at bounding box center [1071, 190] width 103 height 19
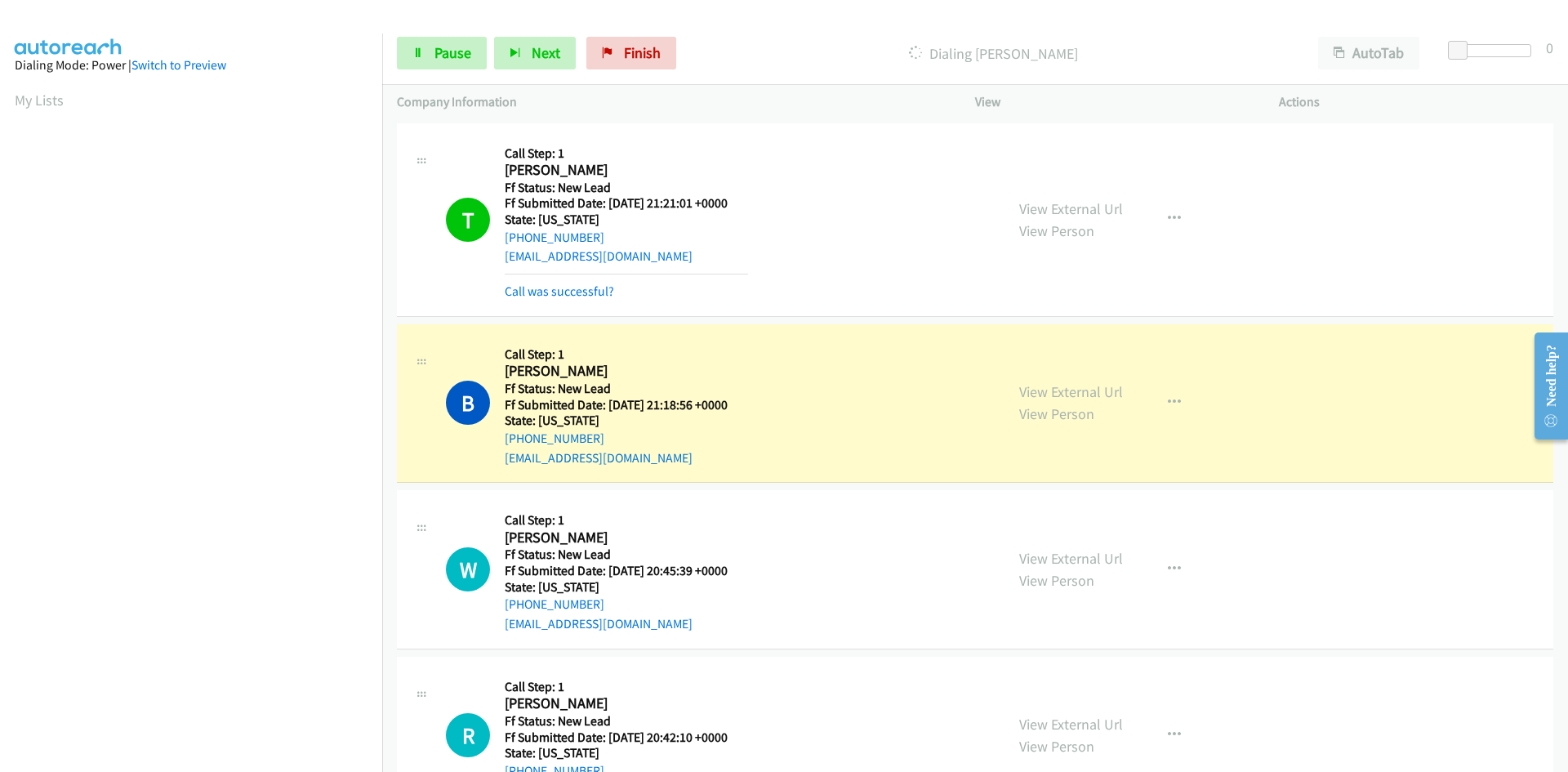
scroll to position [145, 0]
click at [604, 295] on link "Call was successful?" at bounding box center [559, 291] width 110 height 15
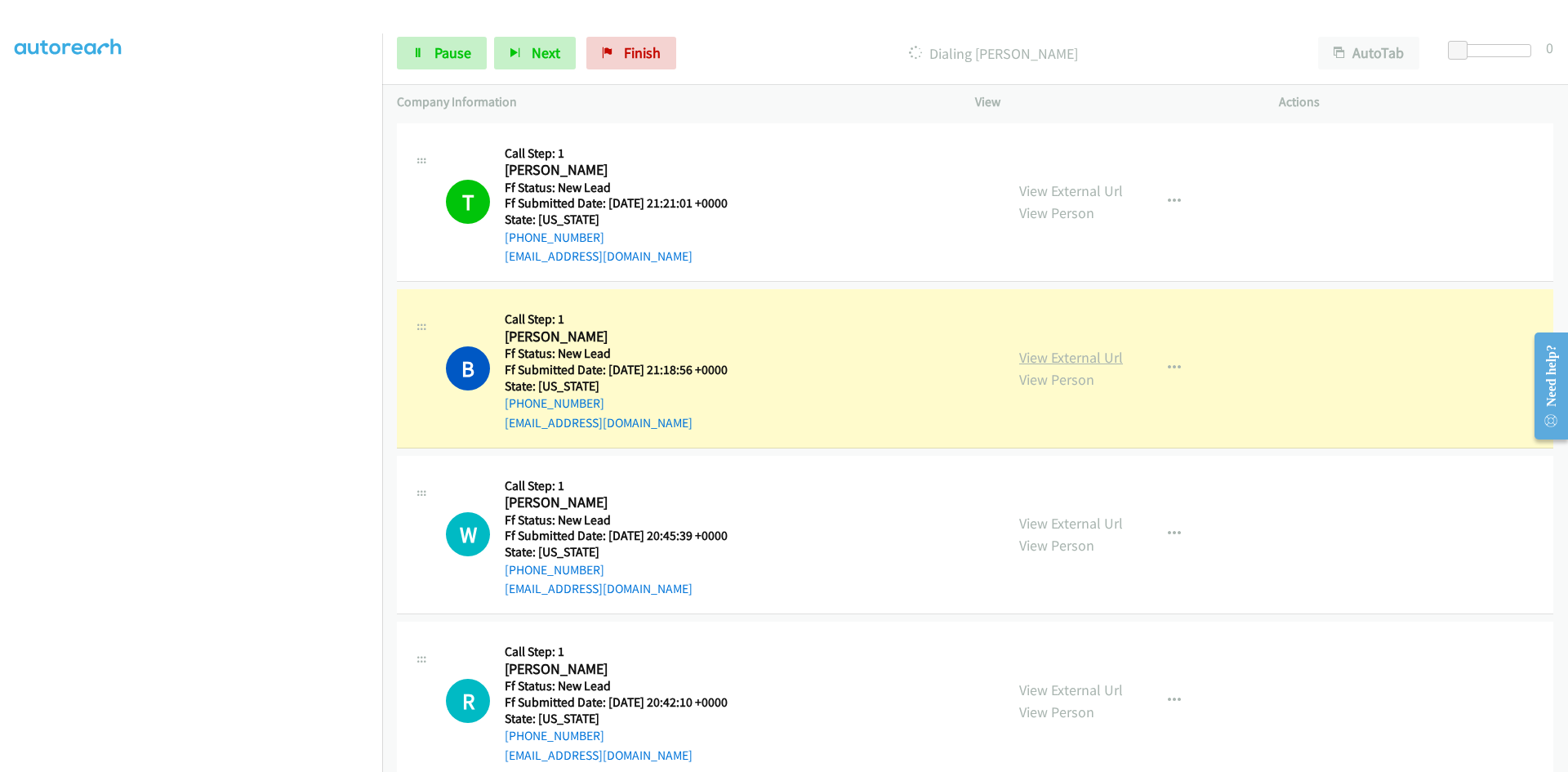
click at [1098, 353] on link "View External Url" at bounding box center [1071, 357] width 103 height 19
click at [450, 47] on span "Pause" at bounding box center [452, 53] width 37 height 19
click at [1072, 190] on link "View External Url" at bounding box center [1071, 190] width 103 height 19
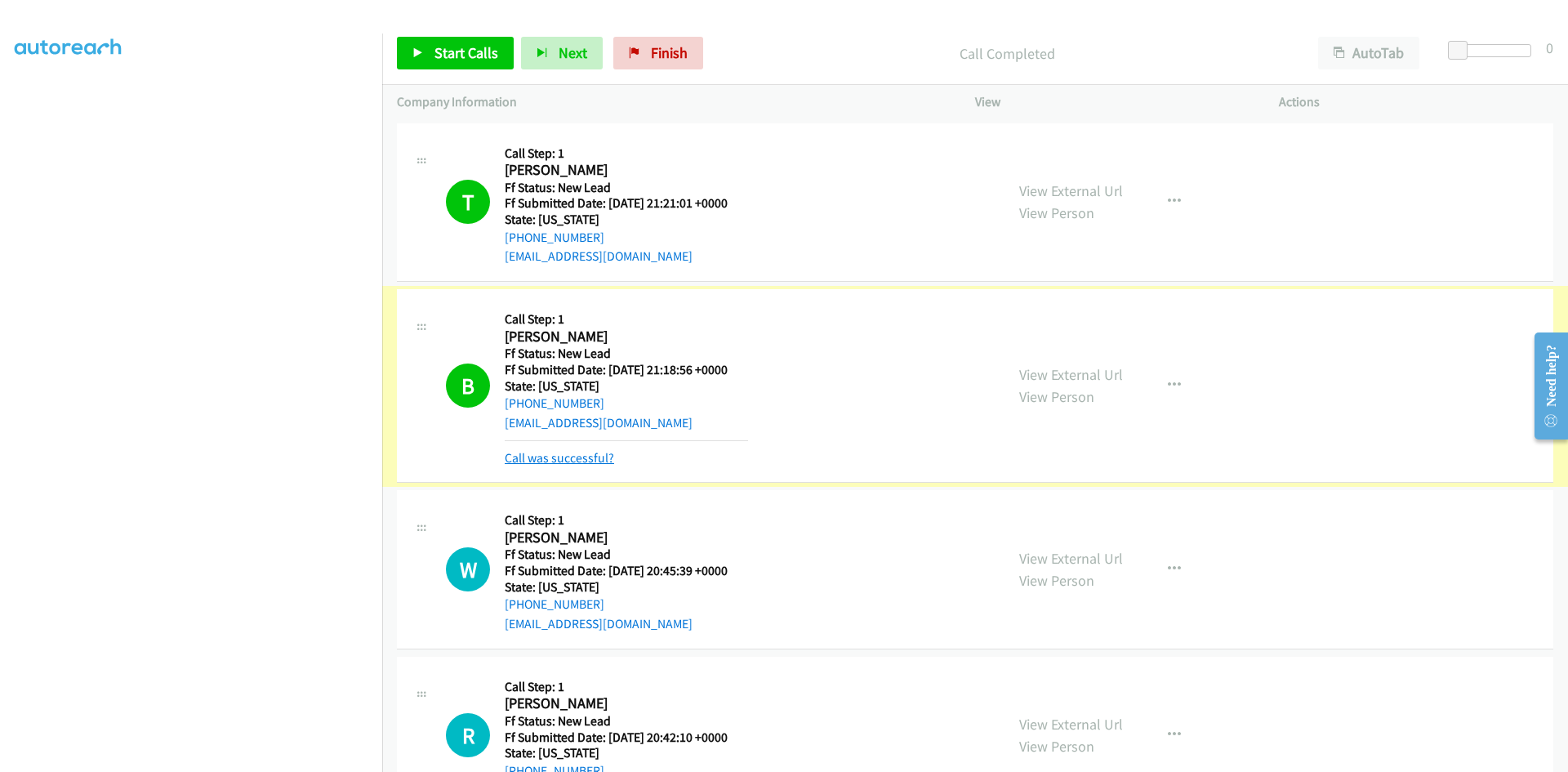
click at [585, 462] on link "Call was successful?" at bounding box center [559, 457] width 110 height 15
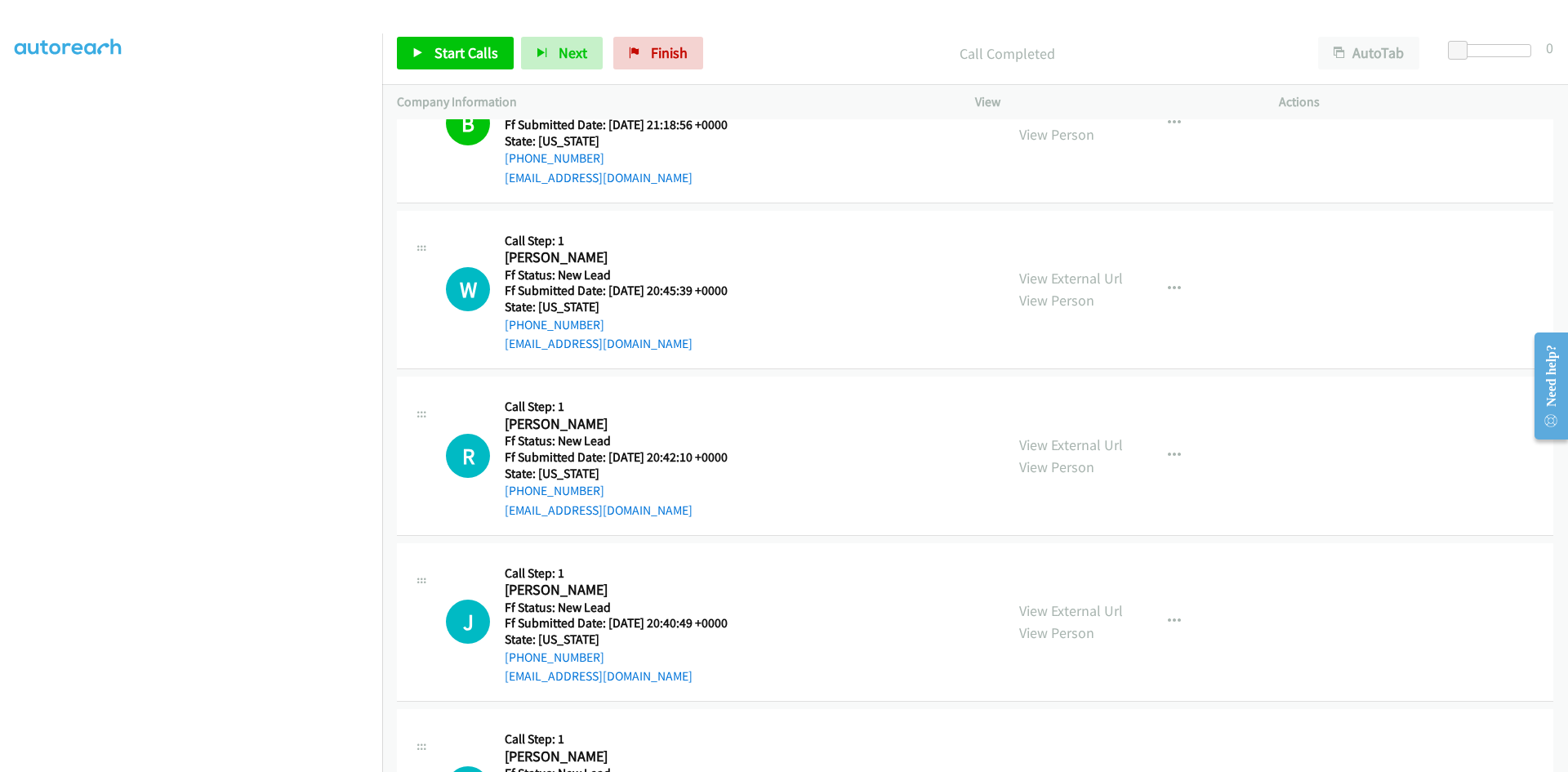
scroll to position [327, 0]
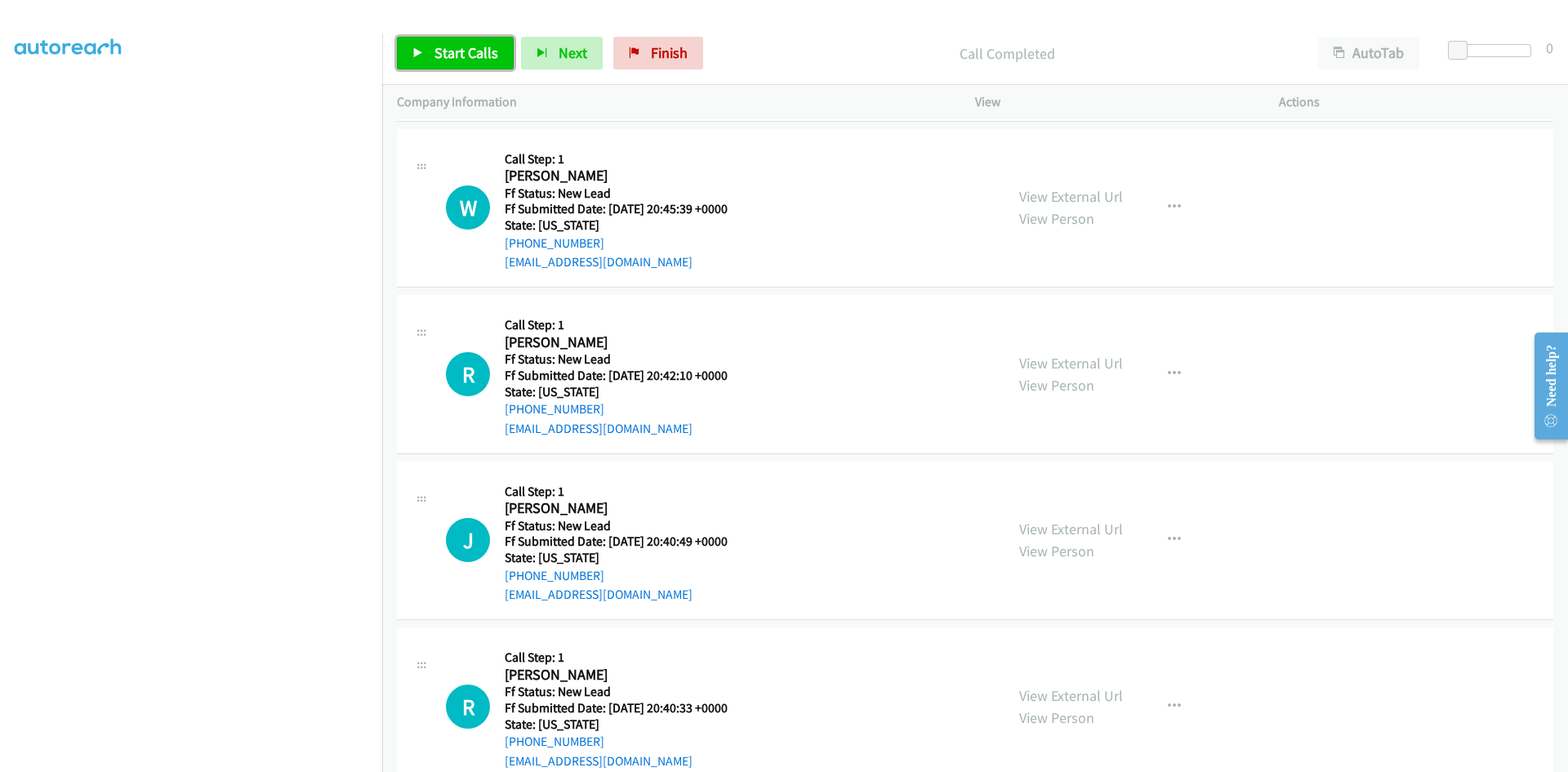
click at [435, 50] on span "Start Calls" at bounding box center [466, 53] width 63 height 19
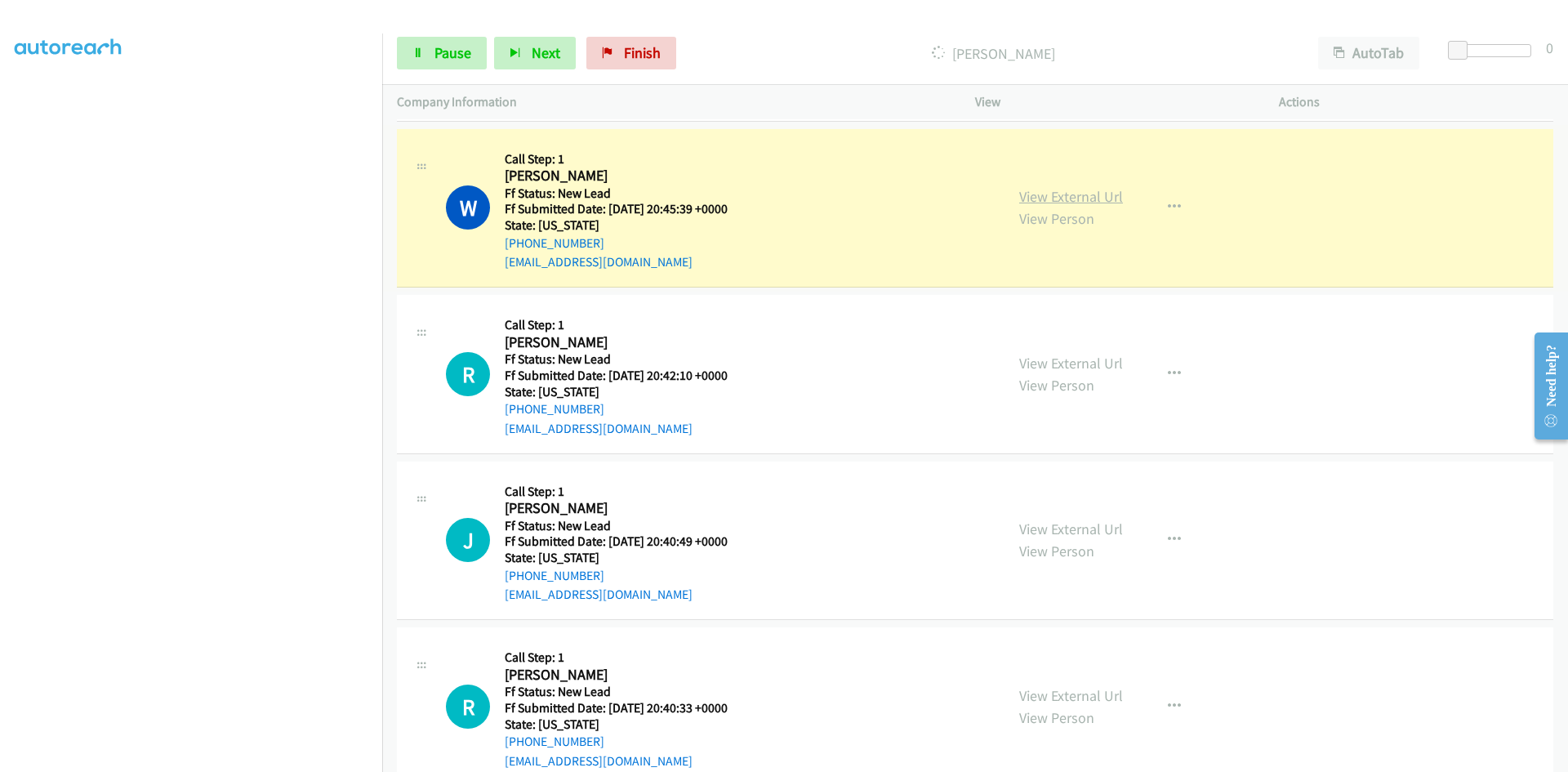
click at [1107, 199] on link "View External Url" at bounding box center [1071, 196] width 103 height 19
click at [450, 50] on span "Pause" at bounding box center [452, 53] width 37 height 19
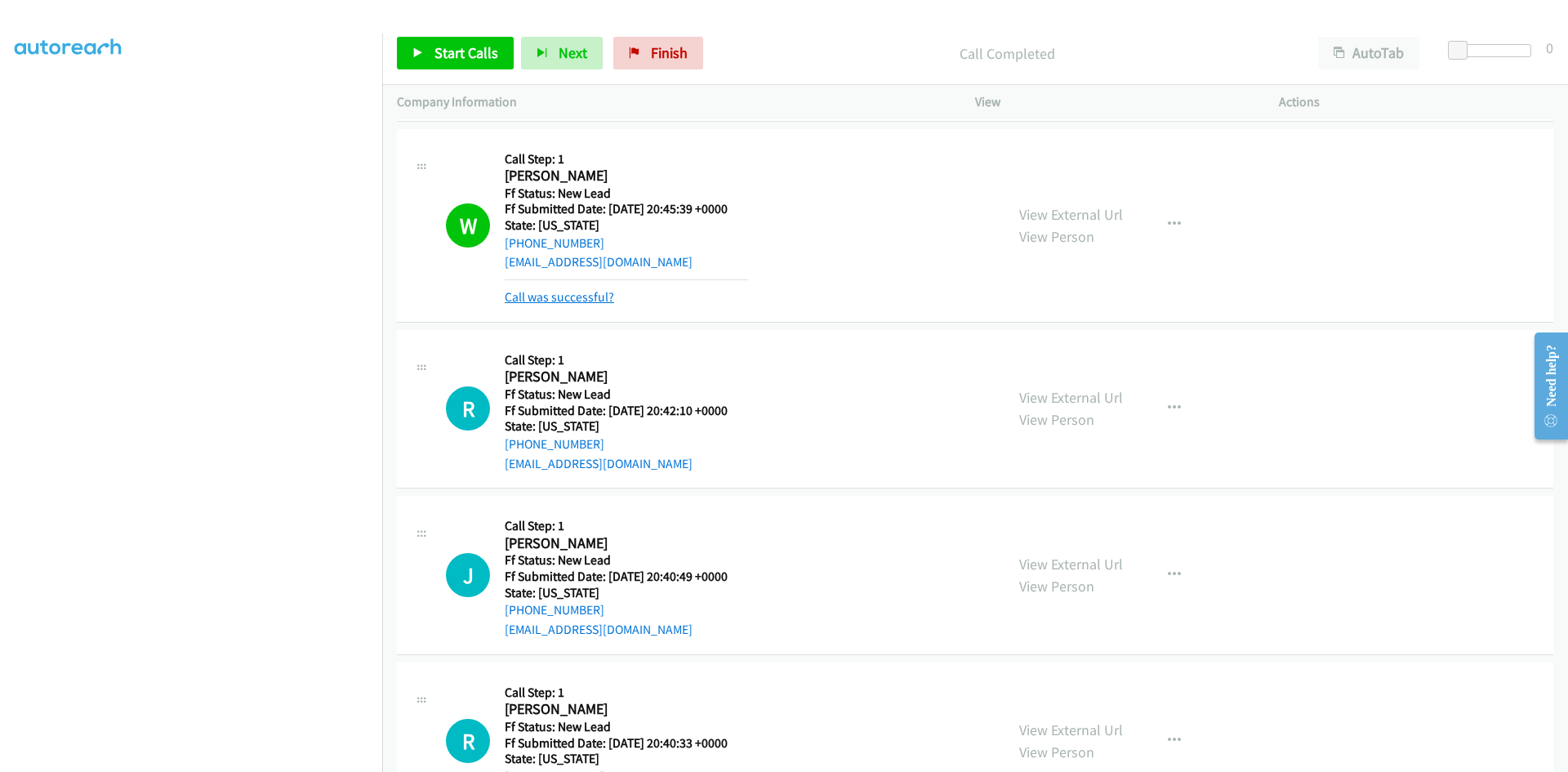
click at [598, 304] on link "Call was successful?" at bounding box center [559, 296] width 110 height 15
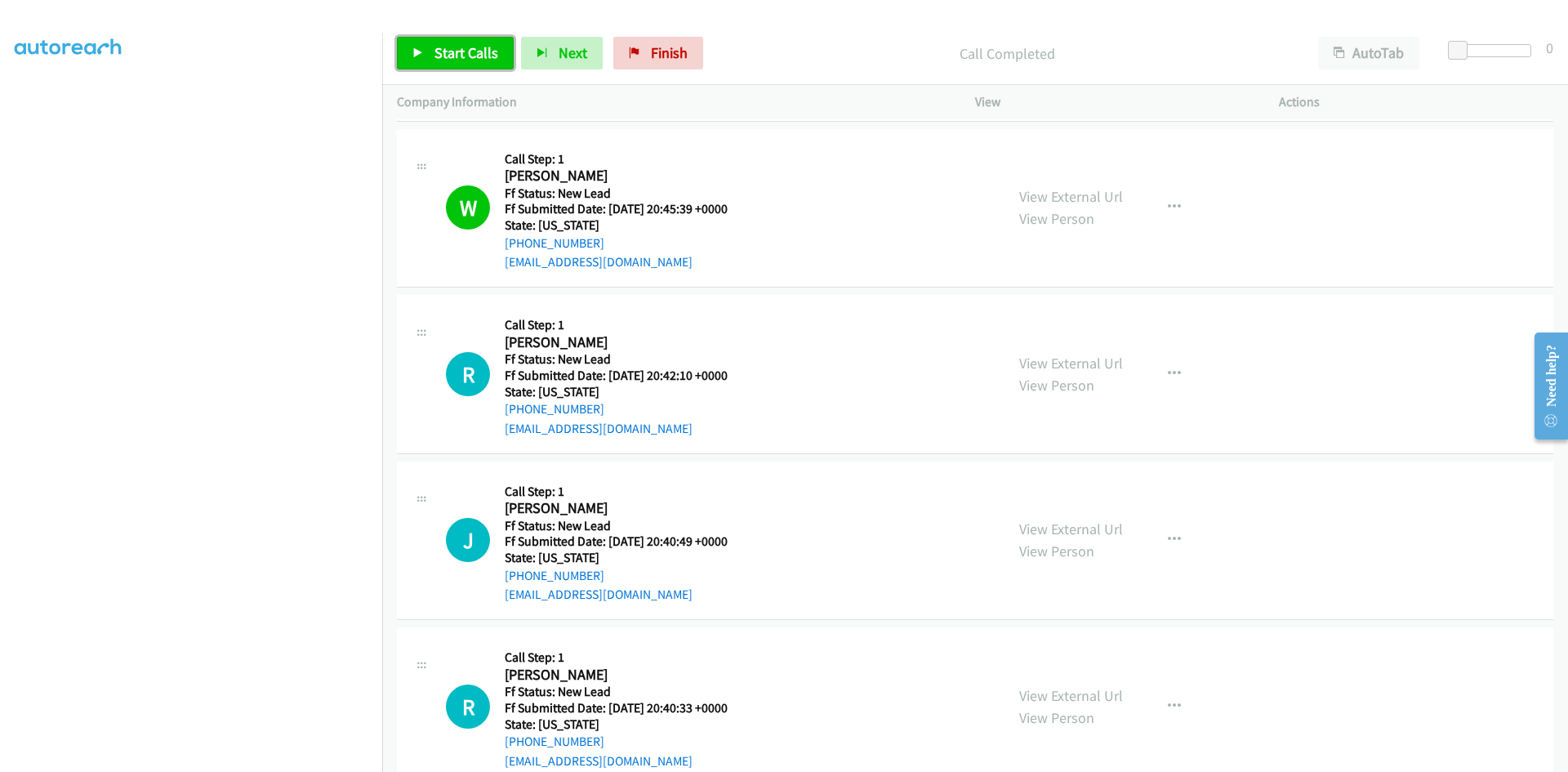
click at [493, 54] on span "Start Calls" at bounding box center [466, 53] width 63 height 19
click at [817, 37] on div "Started" at bounding box center [993, 53] width 620 height 33
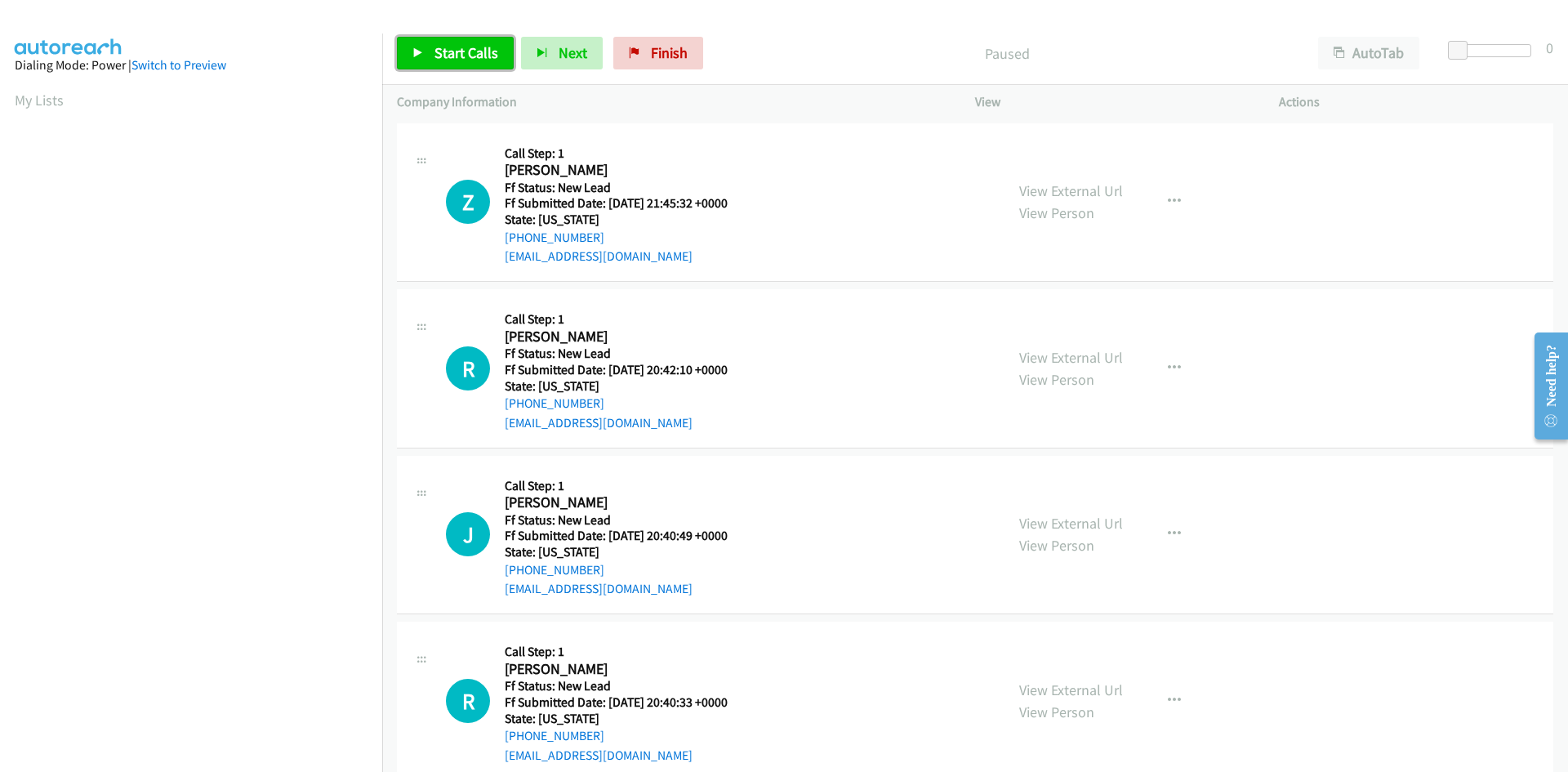
click at [448, 55] on span "Start Calls" at bounding box center [466, 53] width 63 height 19
click at [1094, 194] on link "View External Url" at bounding box center [1071, 190] width 103 height 19
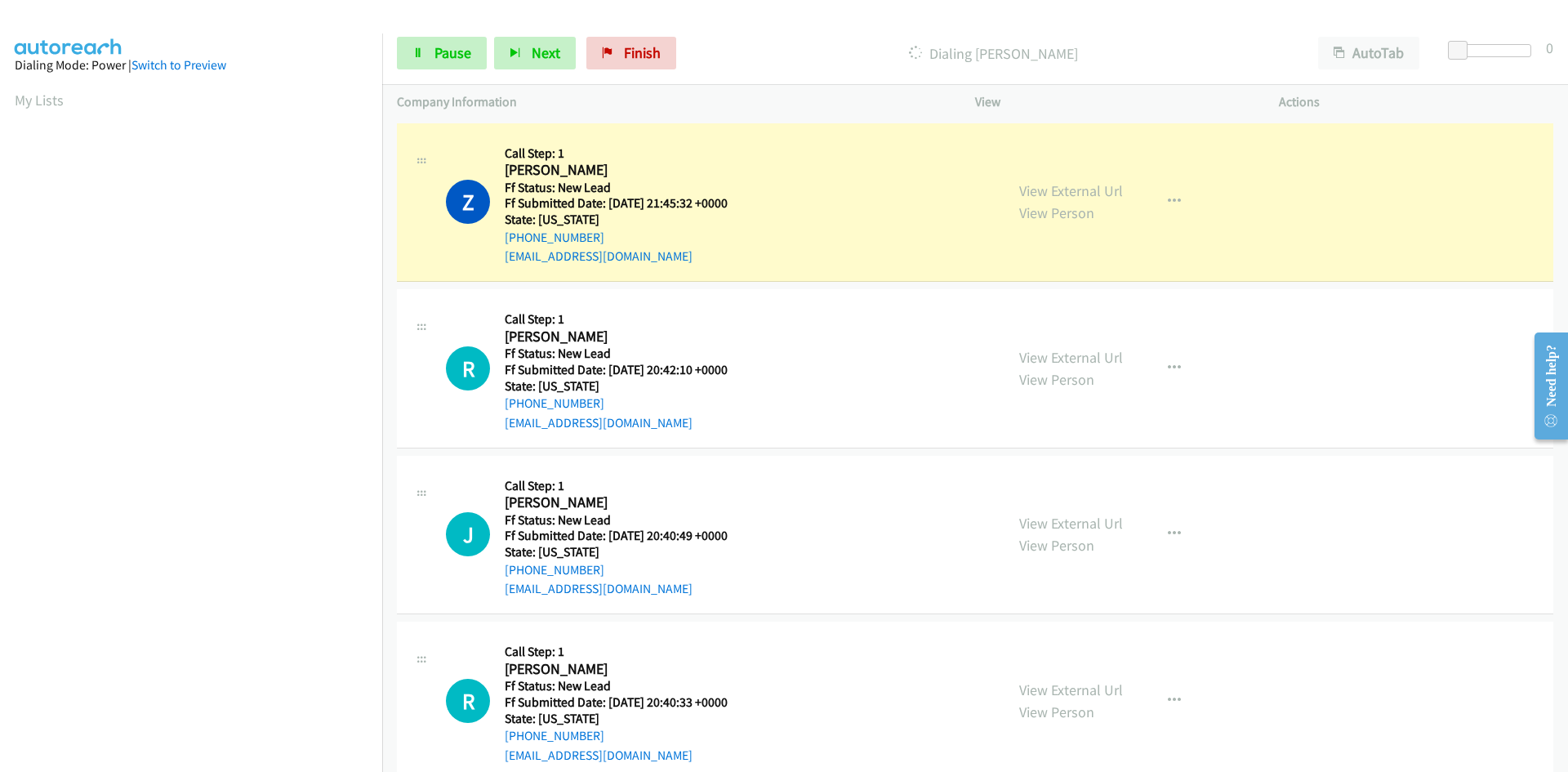
scroll to position [144, 0]
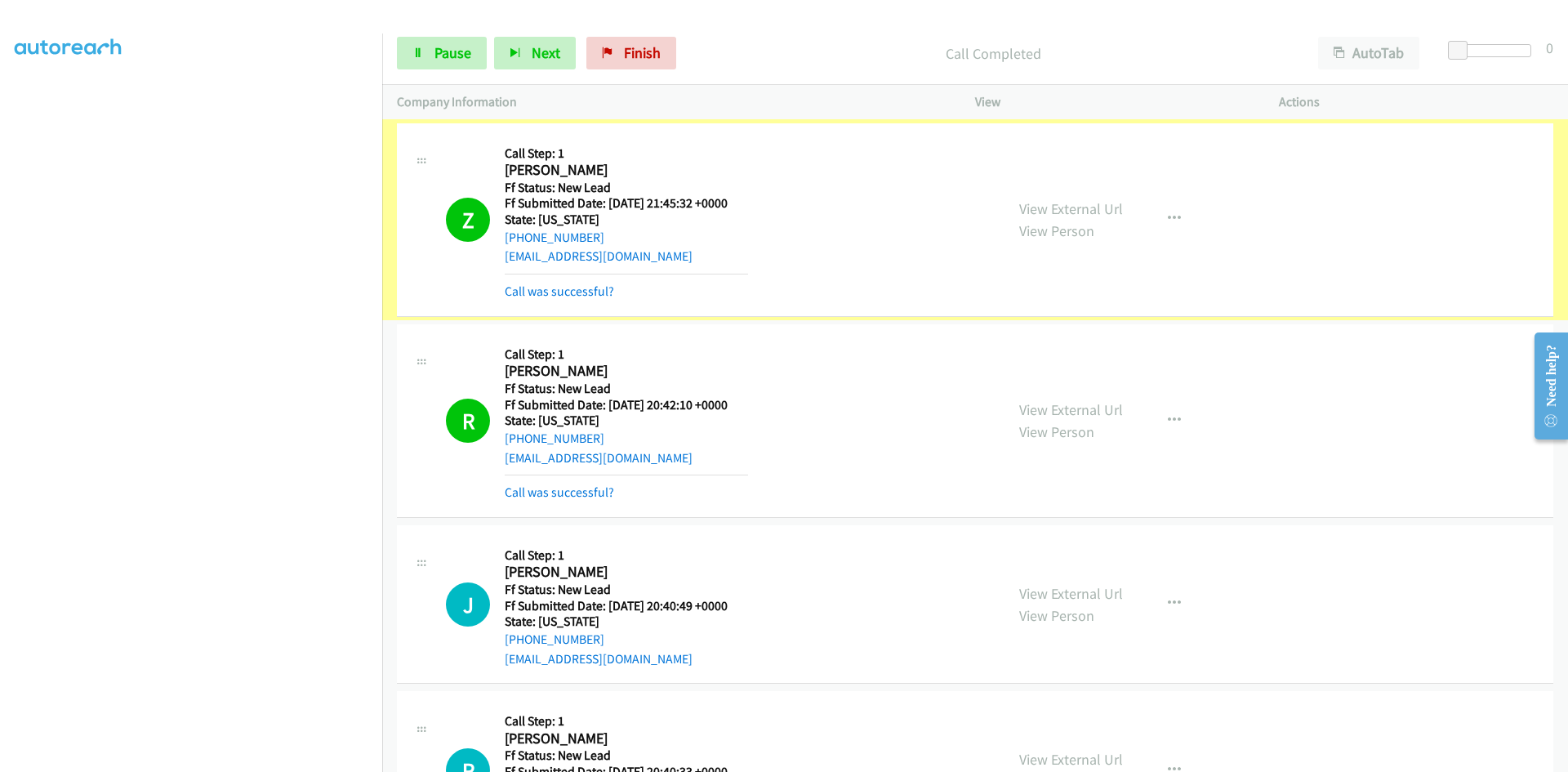
click at [565, 299] on div "Call was successful?" at bounding box center [626, 292] width 243 height 20
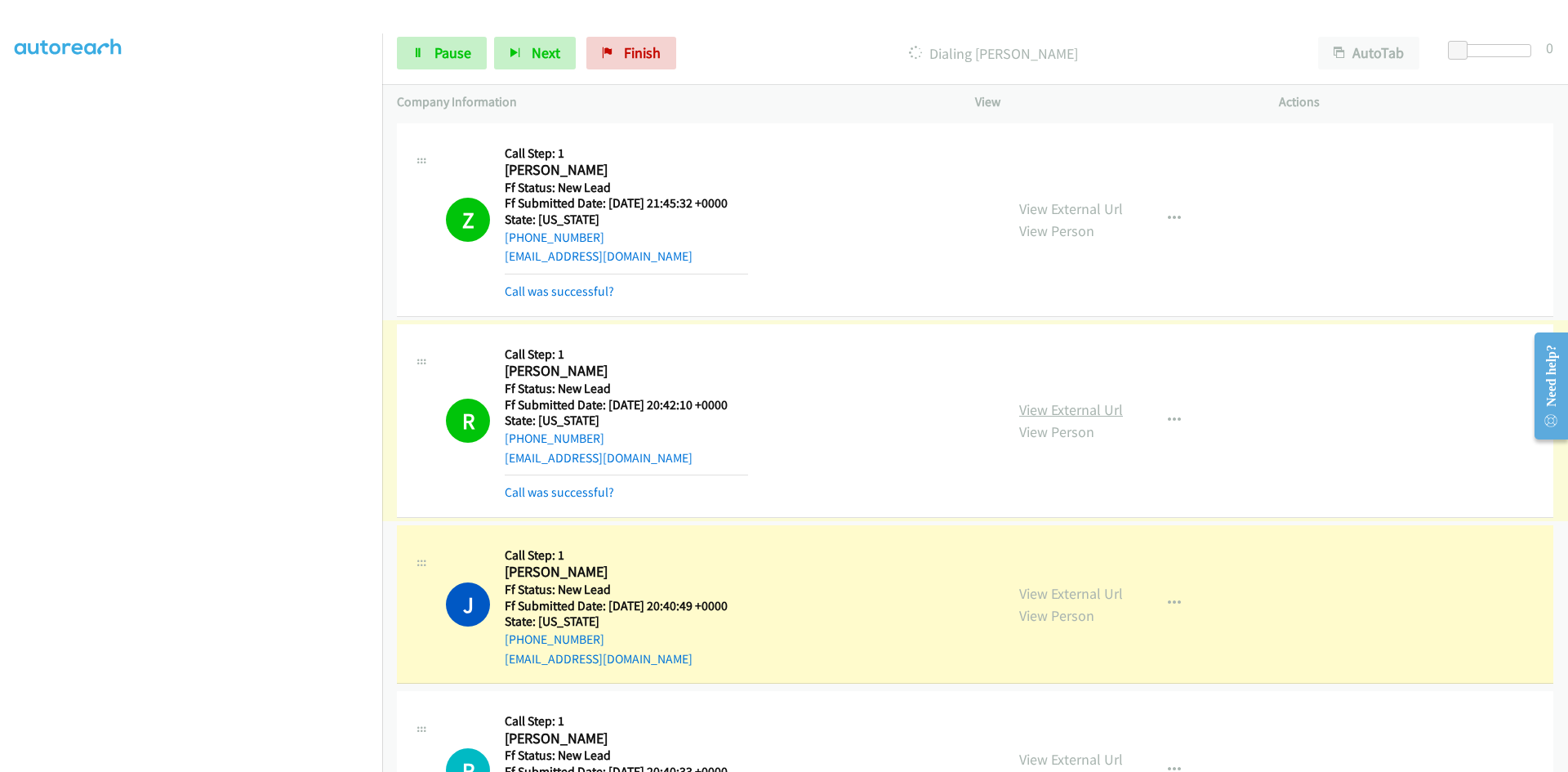
click at [1058, 411] on link "View External Url" at bounding box center [1071, 410] width 103 height 19
click at [1111, 594] on link "View External Url" at bounding box center [1071, 594] width 103 height 19
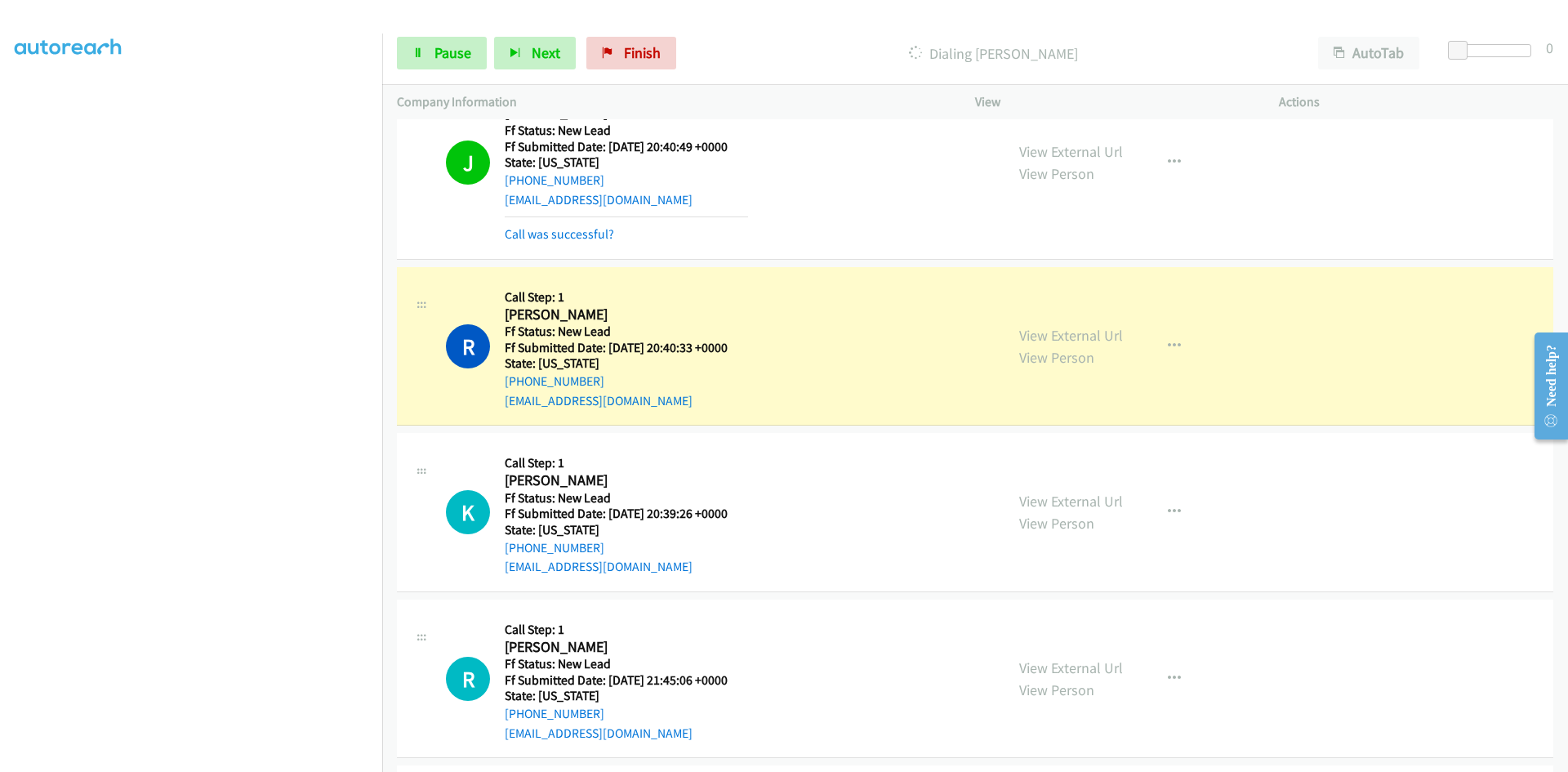
scroll to position [490, 0]
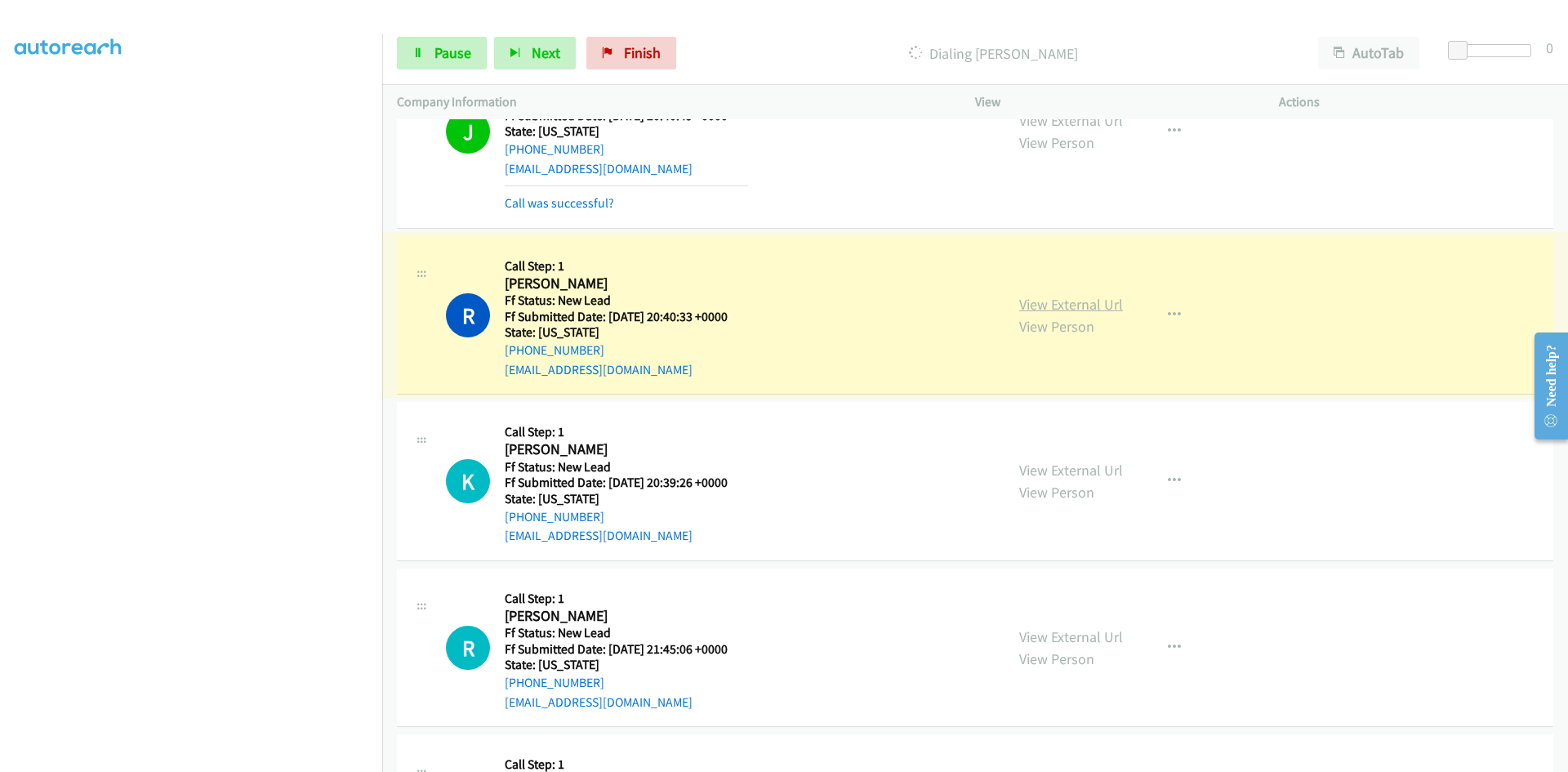
click at [1085, 303] on link "View External Url" at bounding box center [1071, 303] width 103 height 19
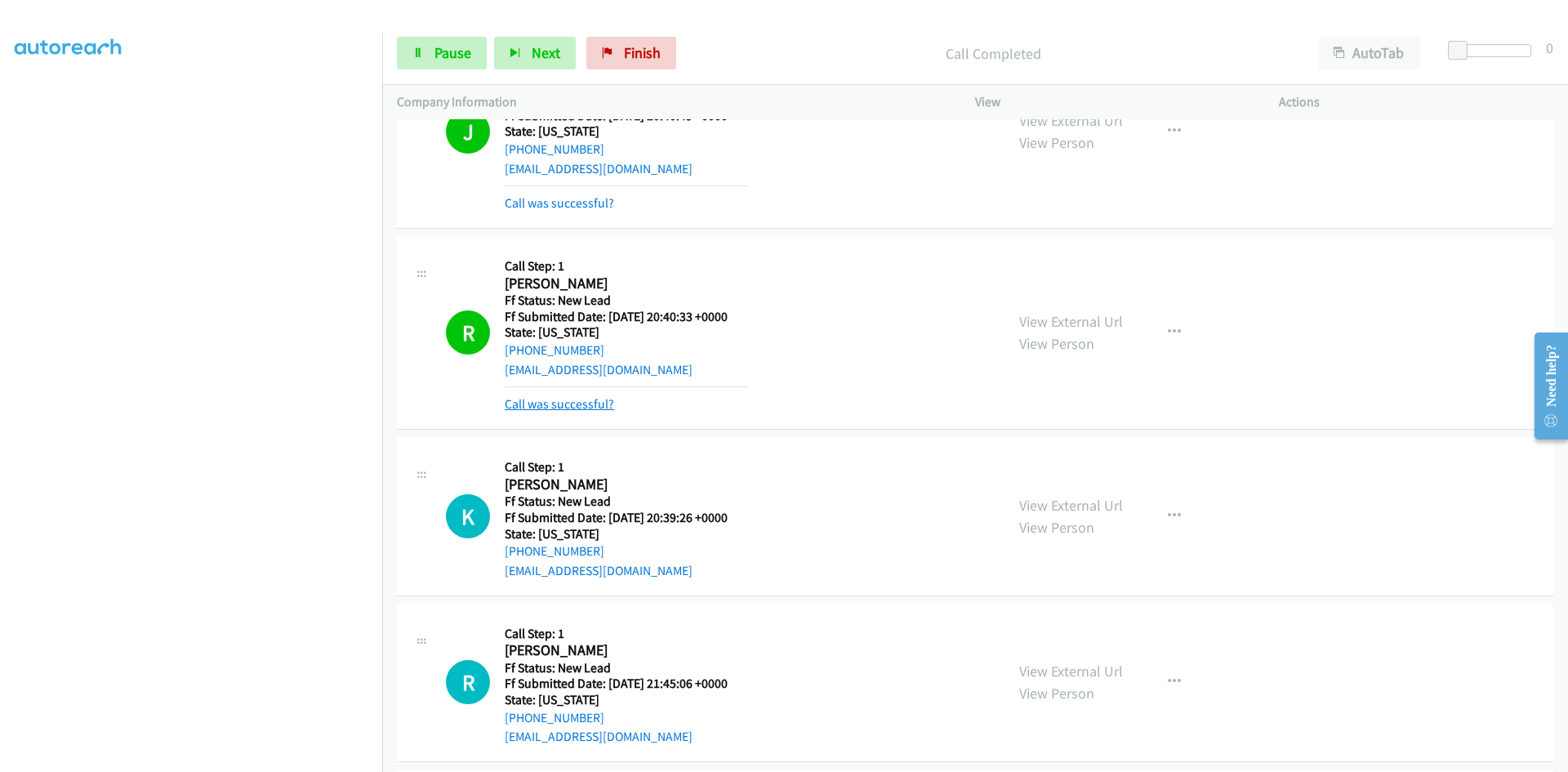
click at [541, 401] on link "Call was successful?" at bounding box center [559, 403] width 110 height 15
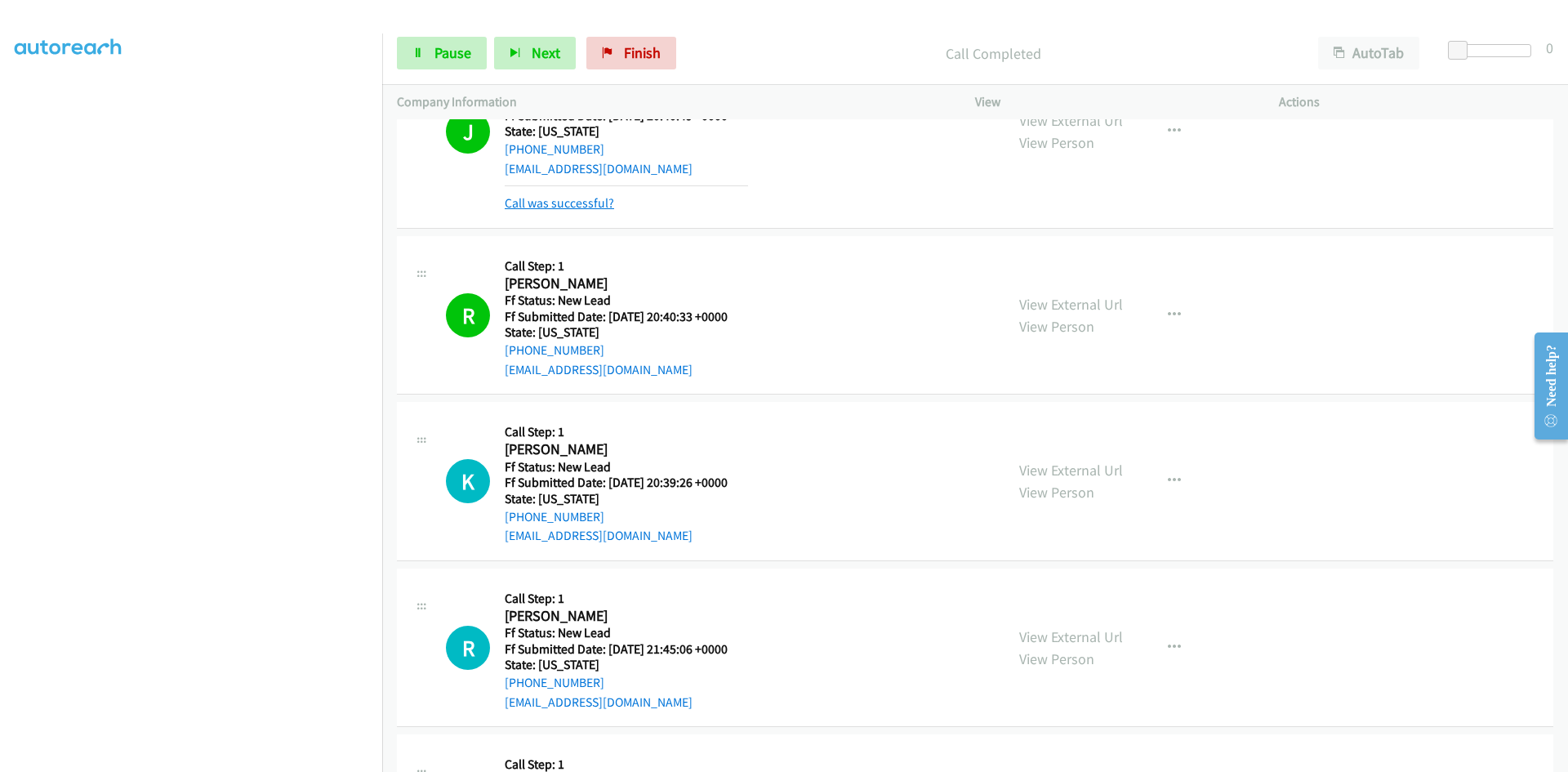
click at [560, 204] on link "Call was successful?" at bounding box center [559, 203] width 110 height 15
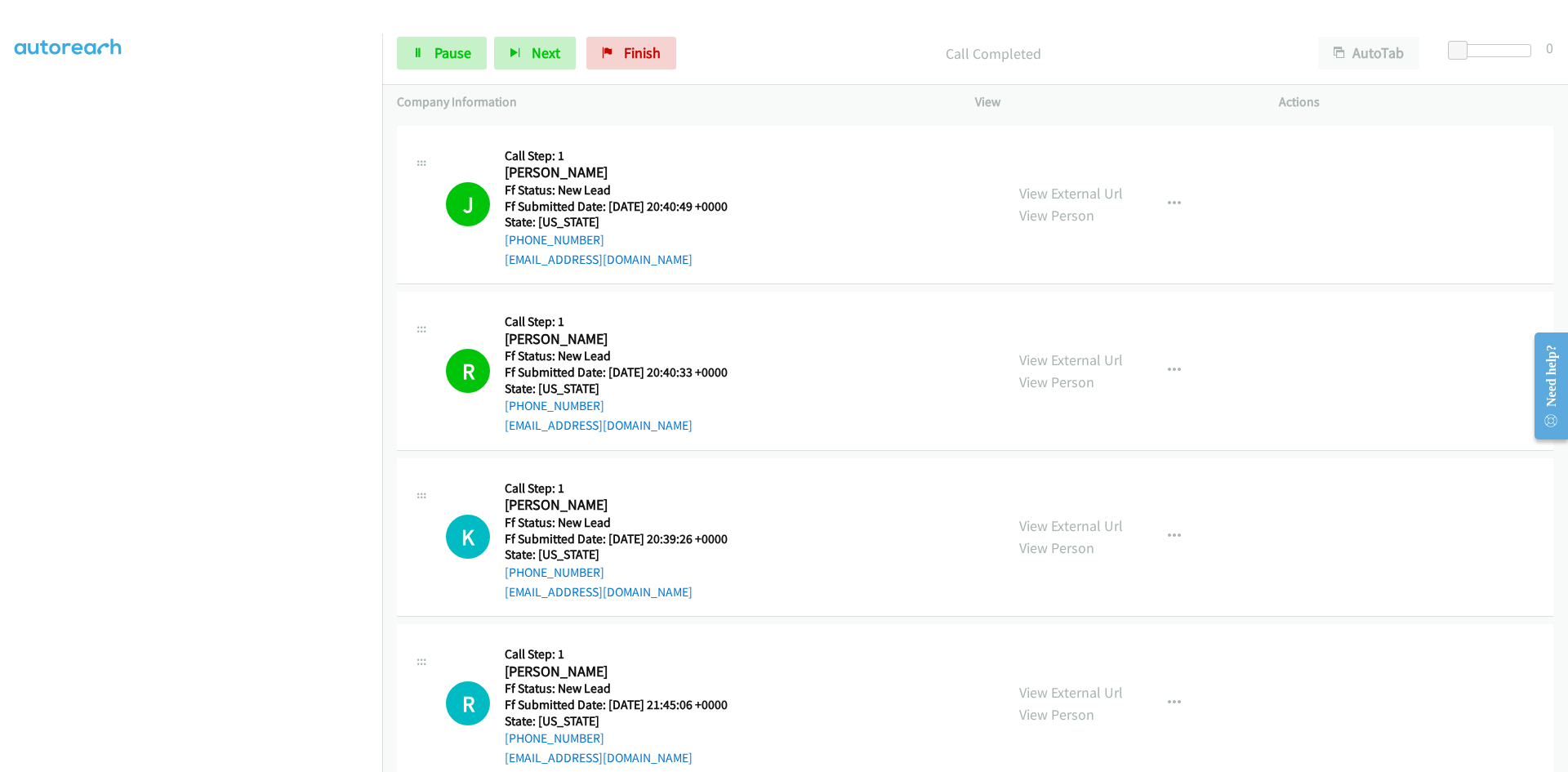
scroll to position [228, 0]
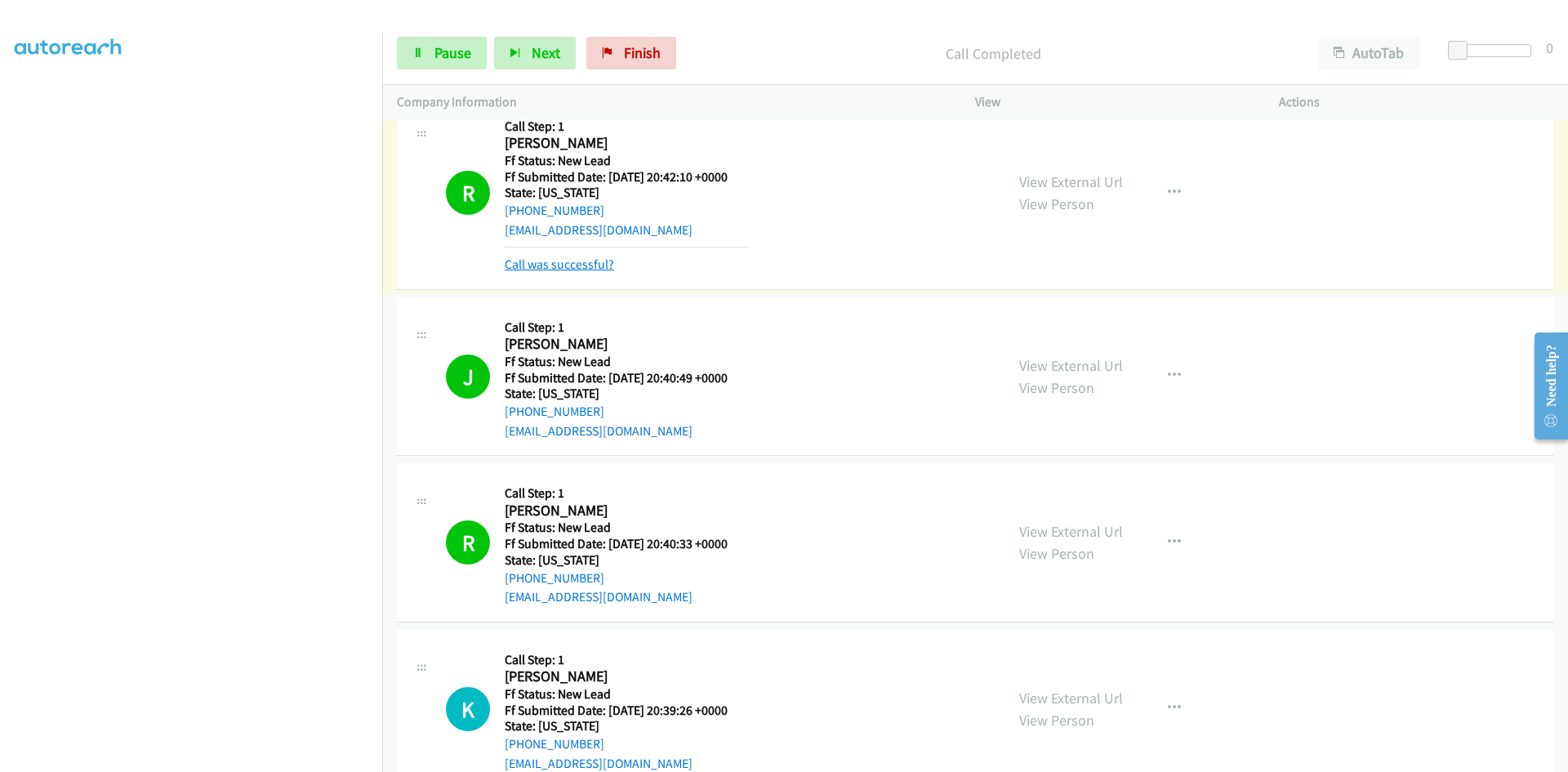
click at [569, 265] on link "Call was successful?" at bounding box center [559, 263] width 110 height 15
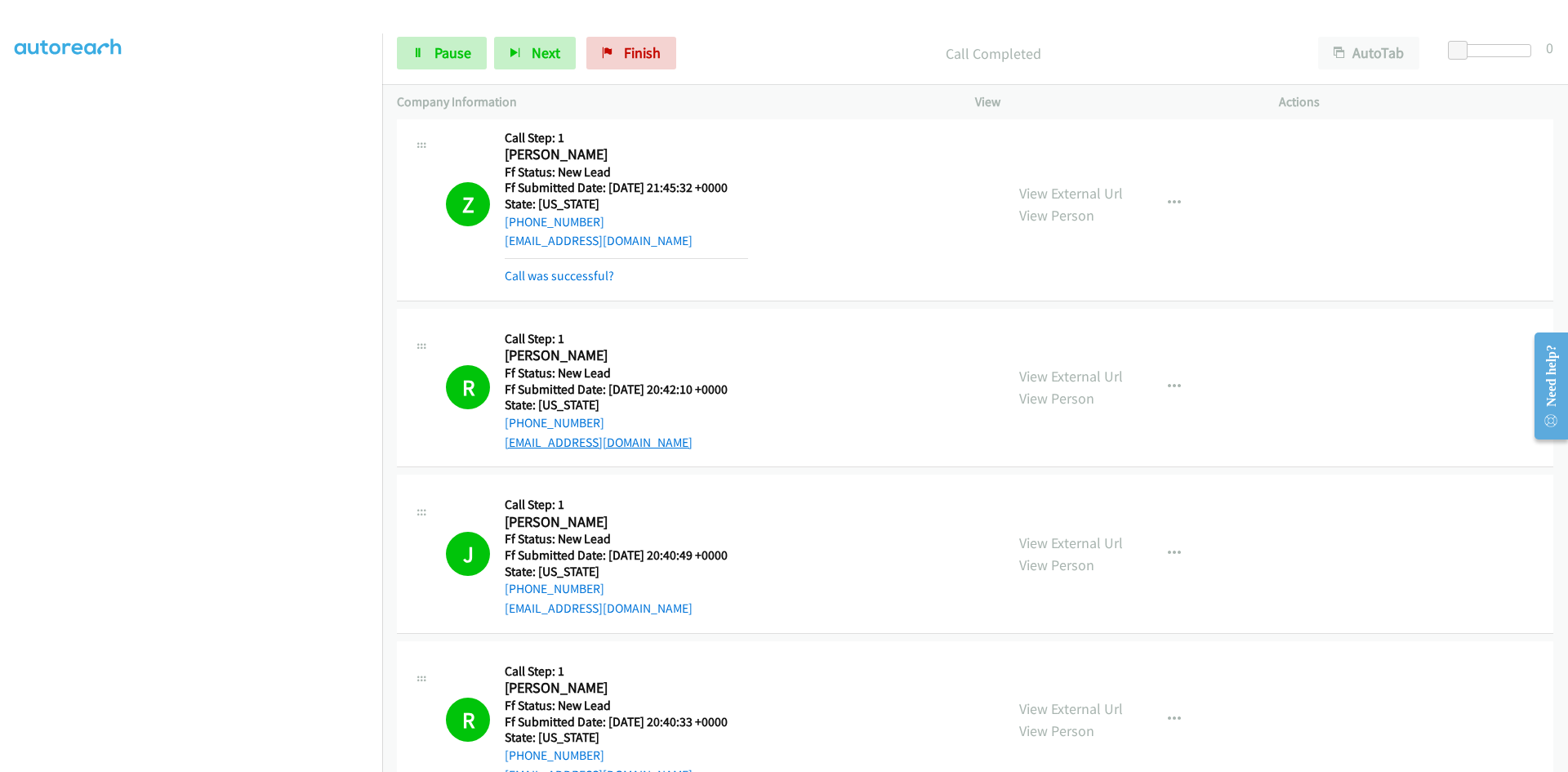
scroll to position [0, 0]
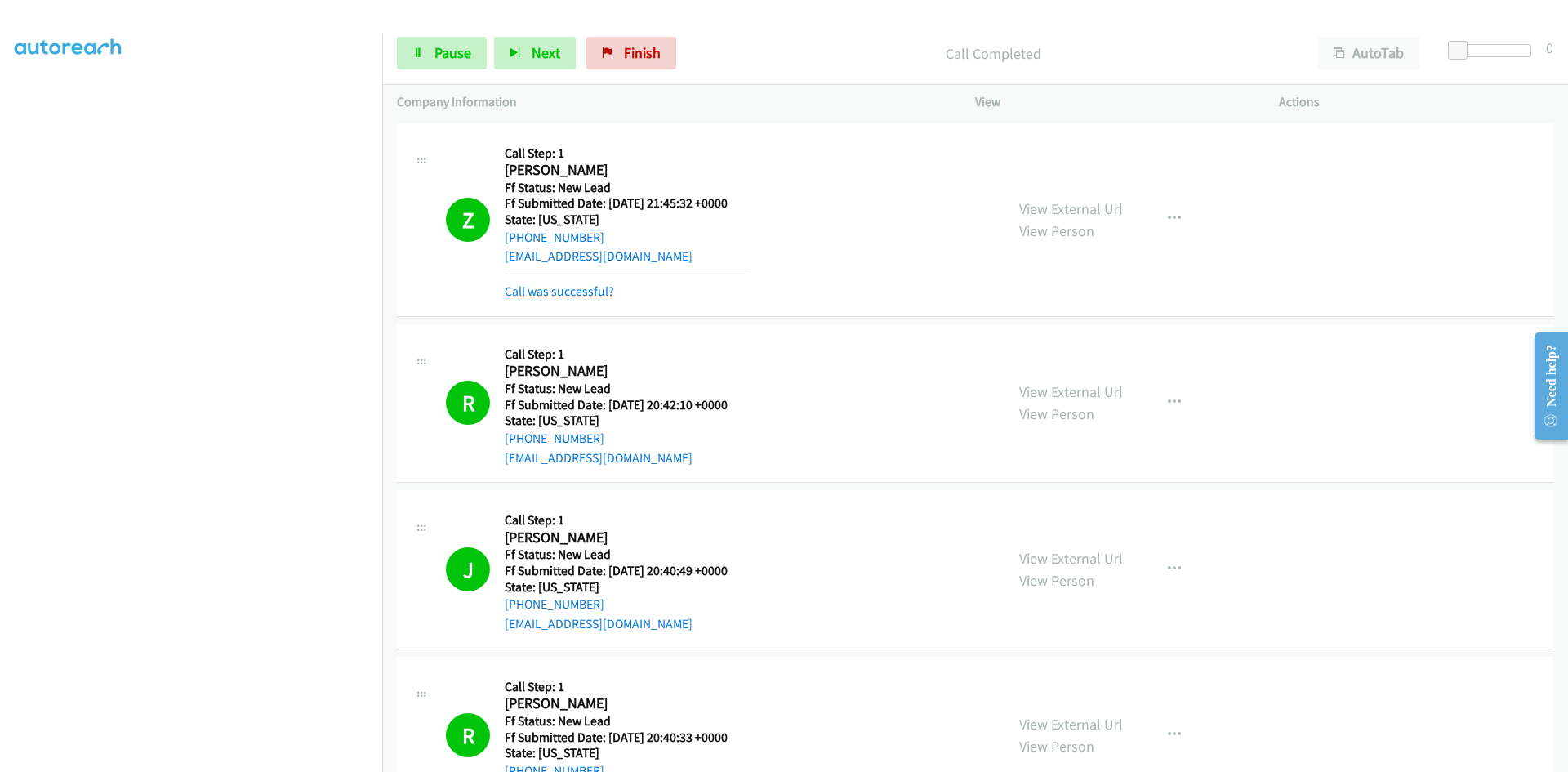
click at [578, 291] on link "Call was successful?" at bounding box center [559, 291] width 110 height 15
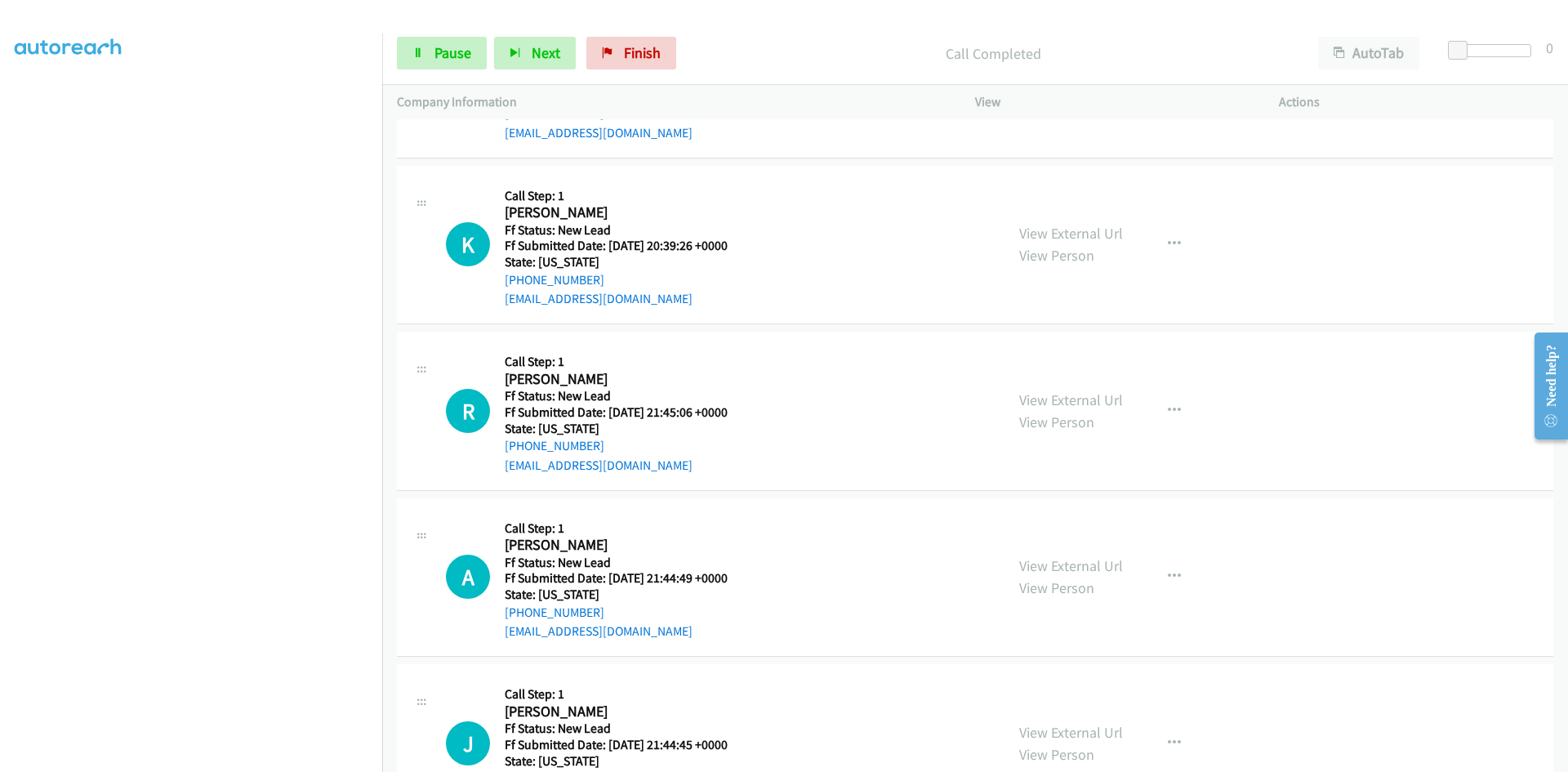
scroll to position [653, 0]
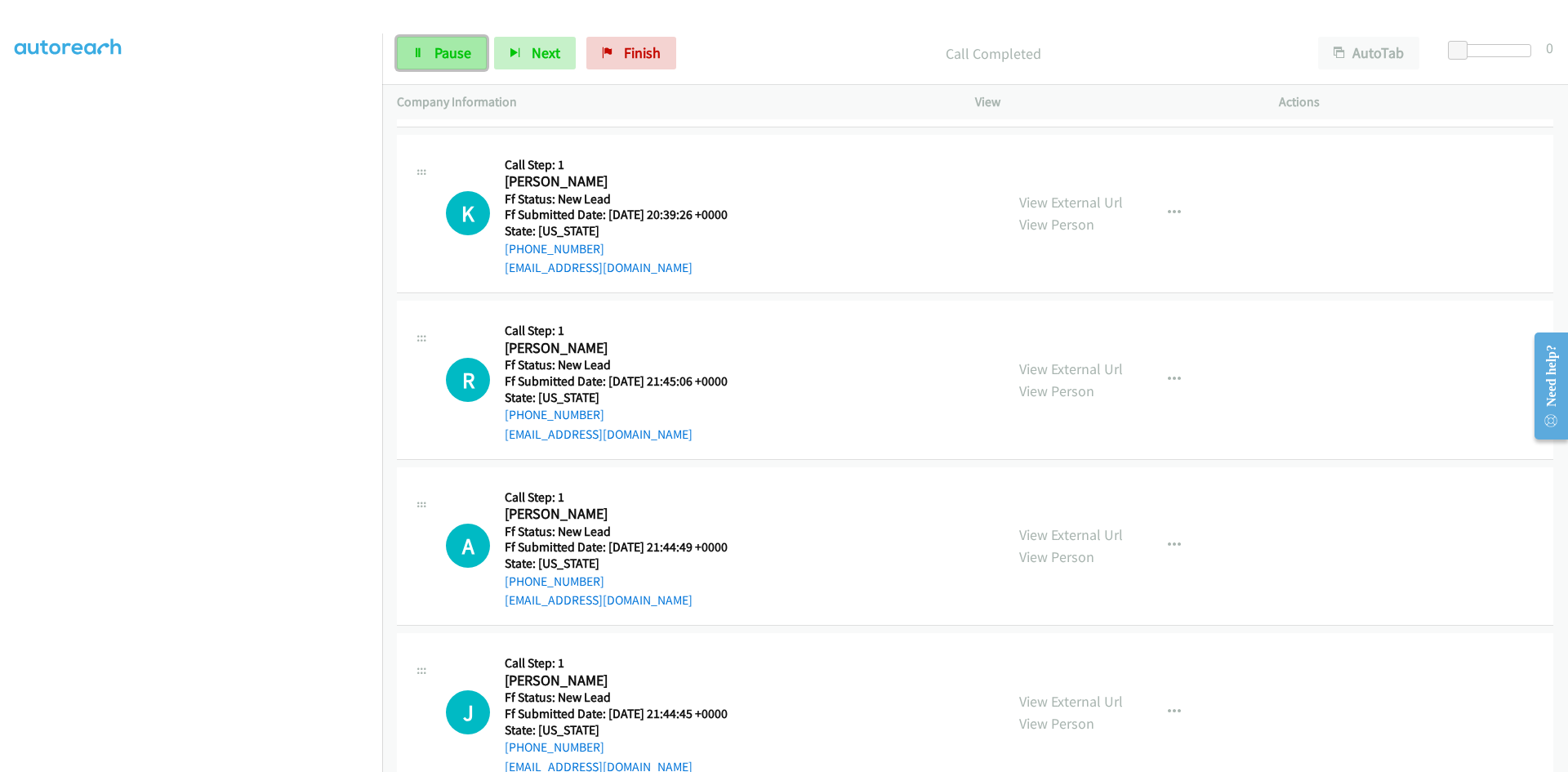
click at [434, 62] on link "Pause" at bounding box center [442, 53] width 90 height 33
click at [450, 63] on link "Start Calls" at bounding box center [455, 53] width 117 height 33
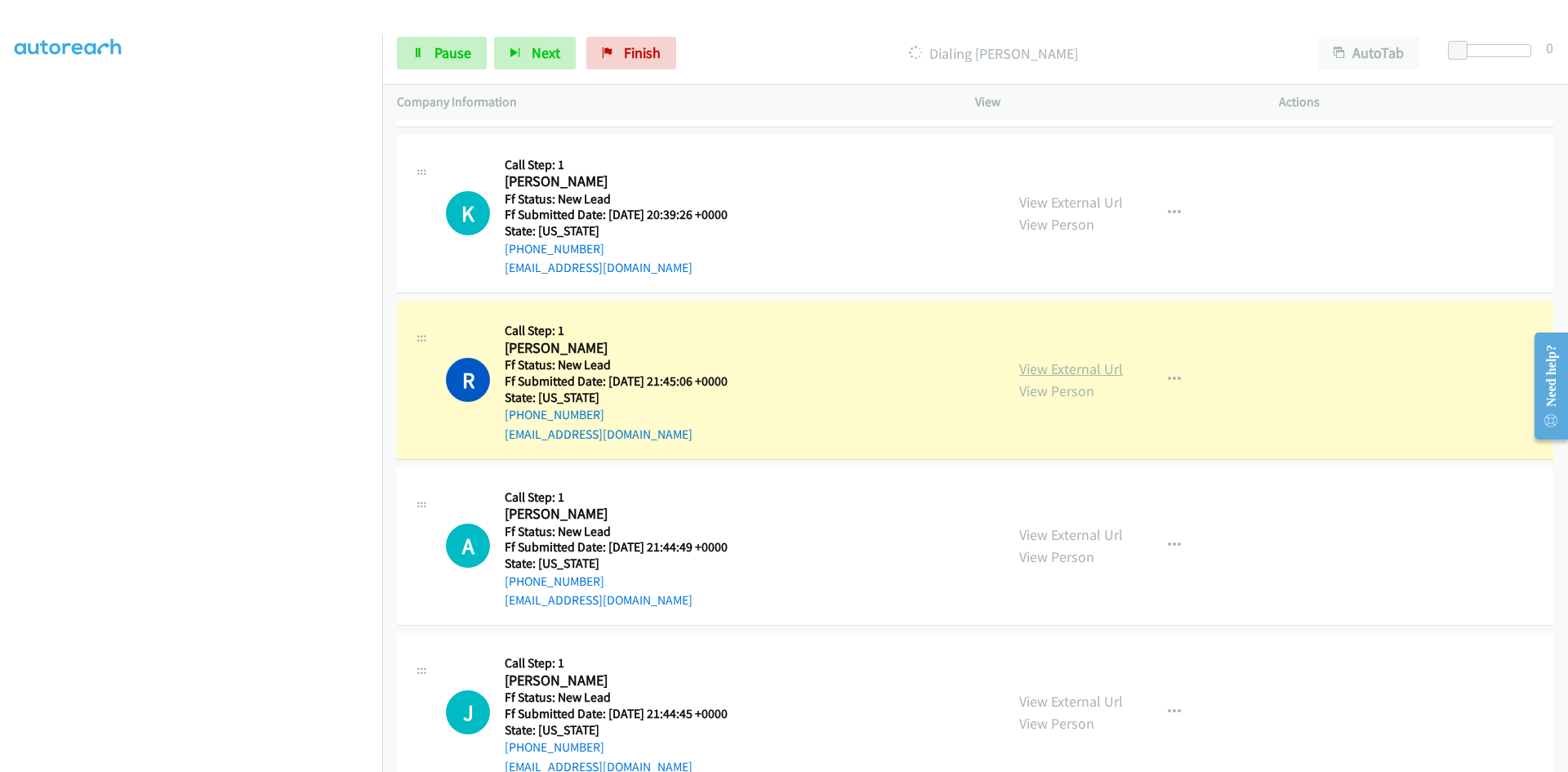
click at [1085, 362] on link "View External Url" at bounding box center [1071, 369] width 103 height 19
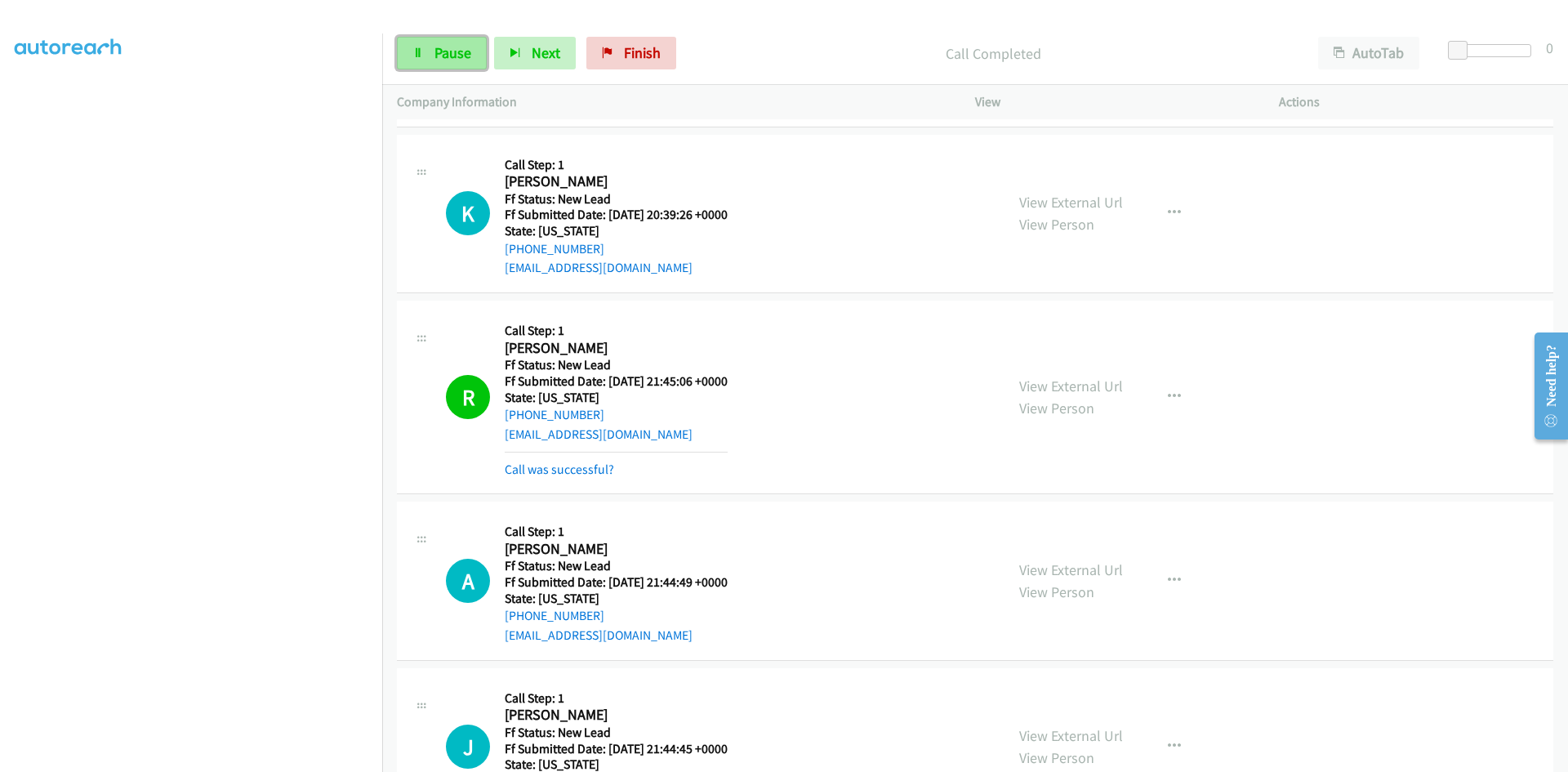
click at [442, 46] on span "Pause" at bounding box center [452, 53] width 37 height 19
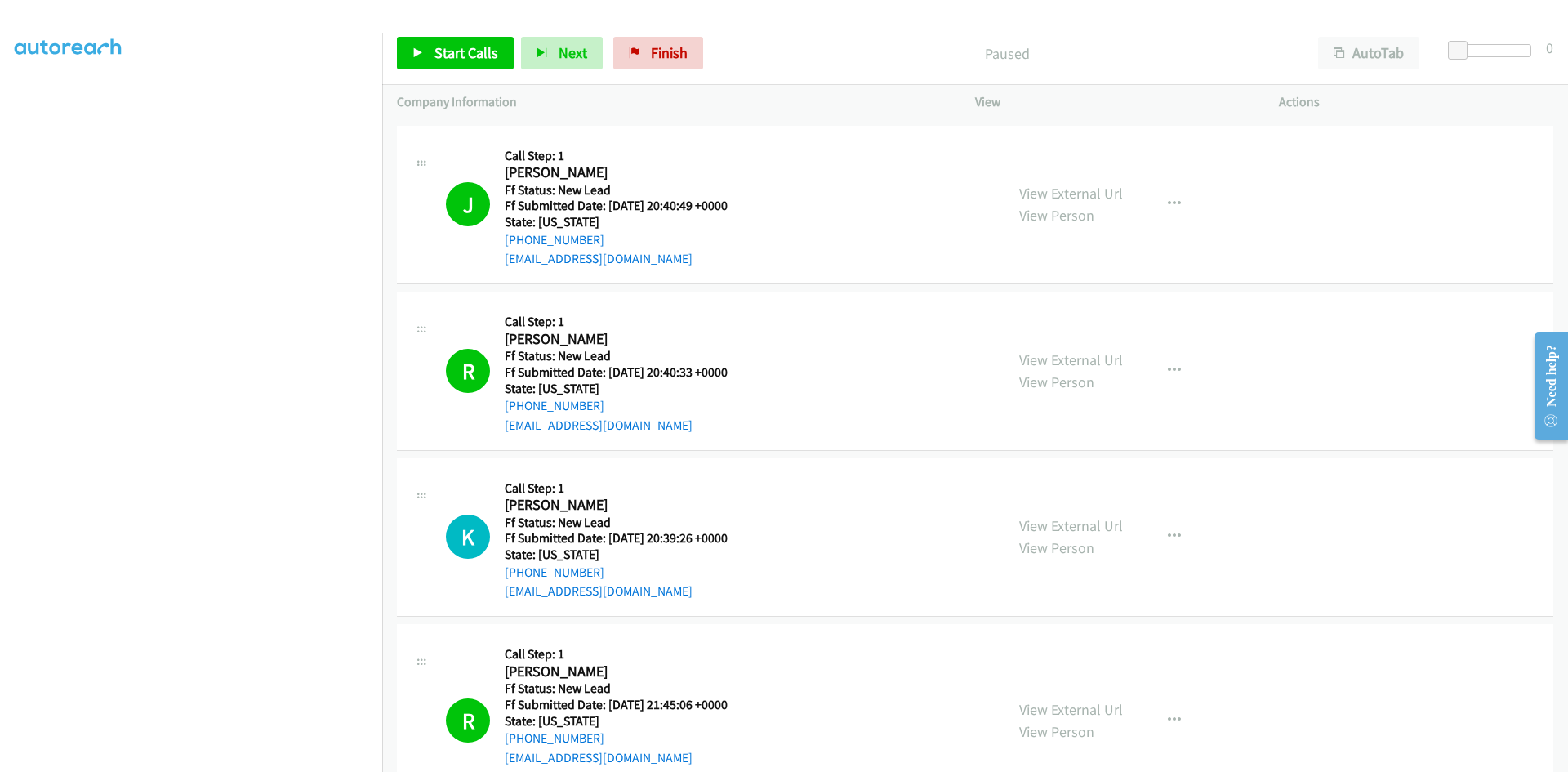
scroll to position [409, 0]
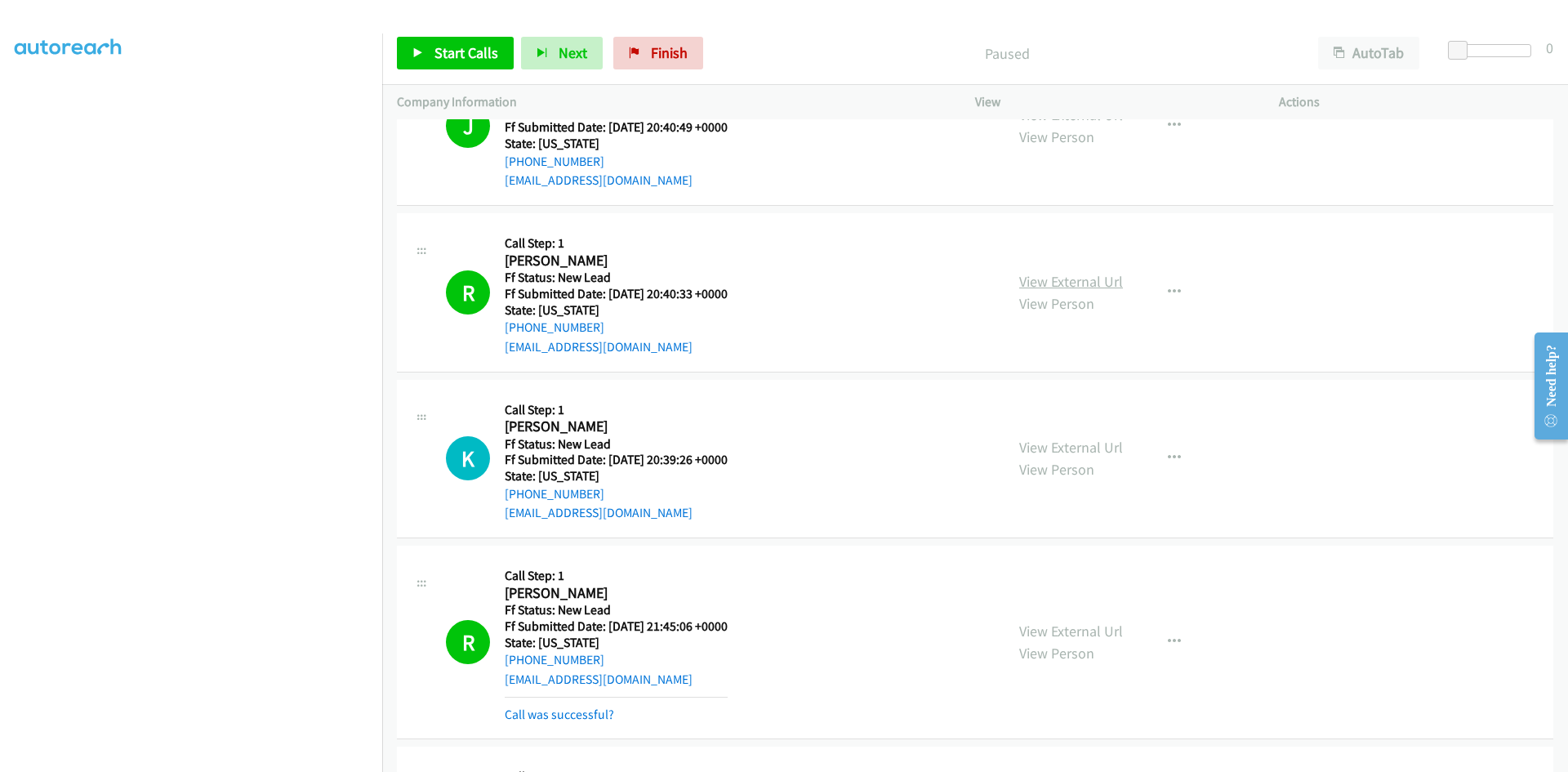
click at [1019, 278] on link "View External Url" at bounding box center [1071, 281] width 103 height 19
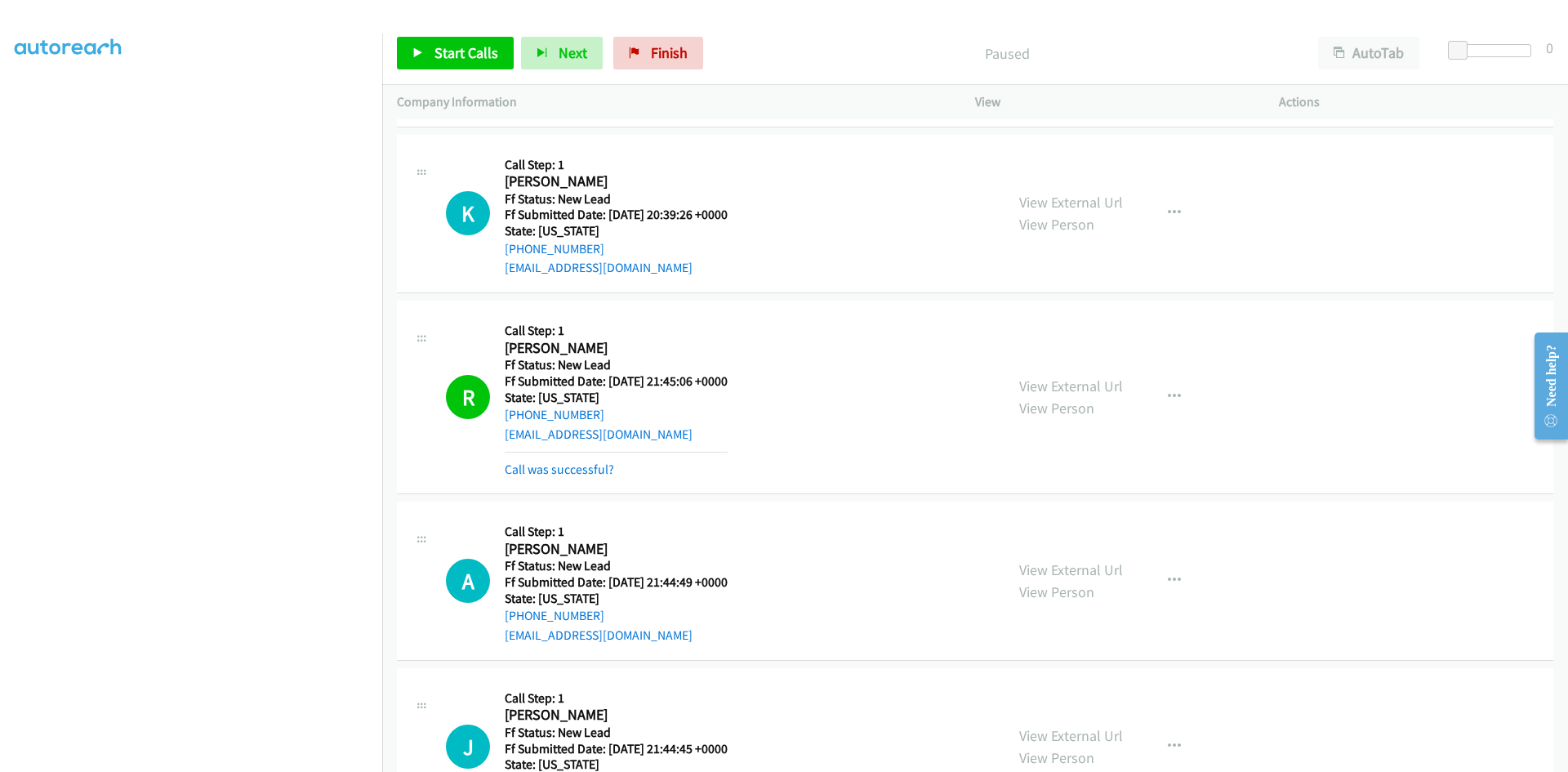
scroll to position [733, 0]
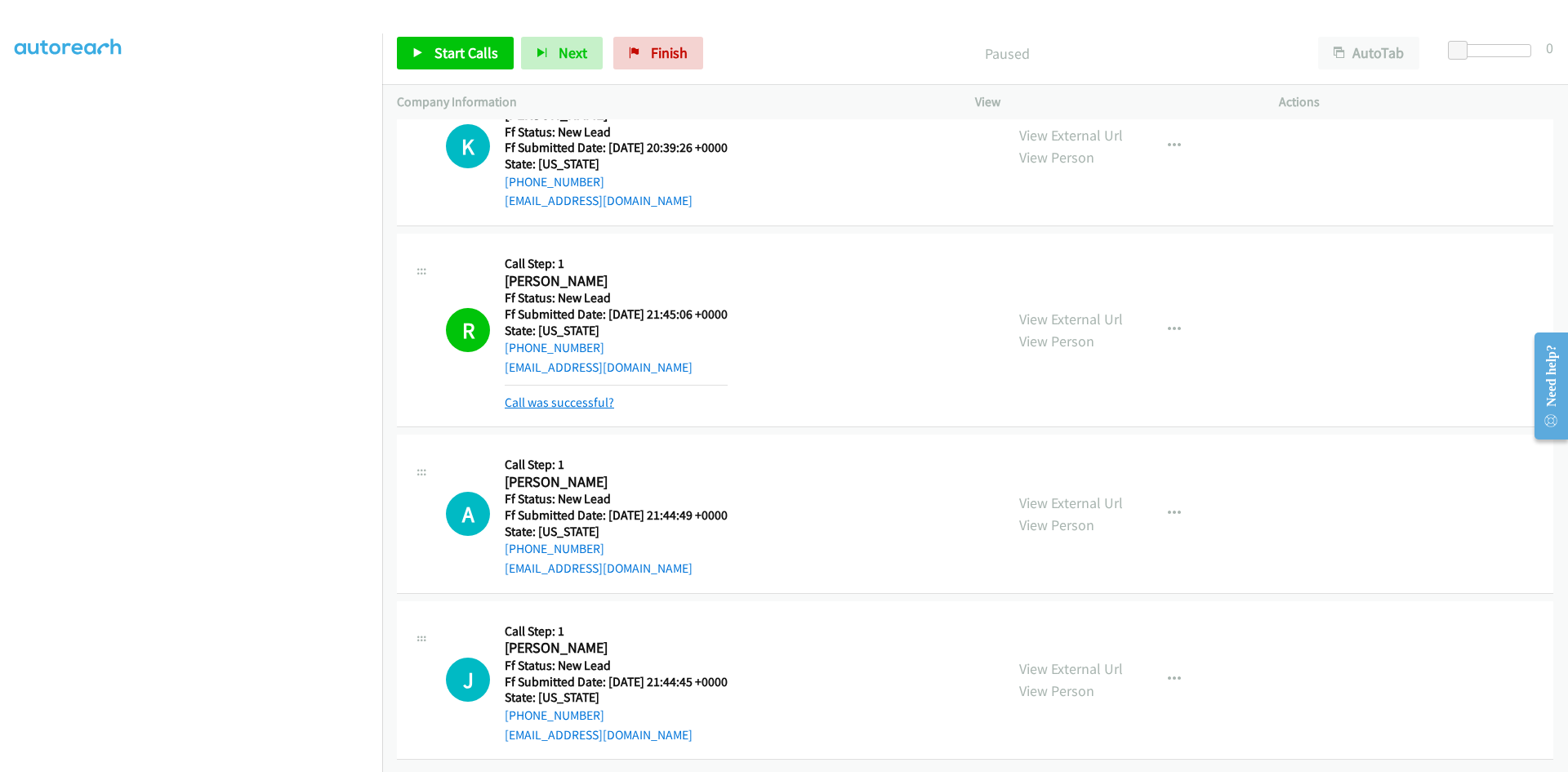
click at [598, 394] on link "Call was successful?" at bounding box center [559, 402] width 110 height 15
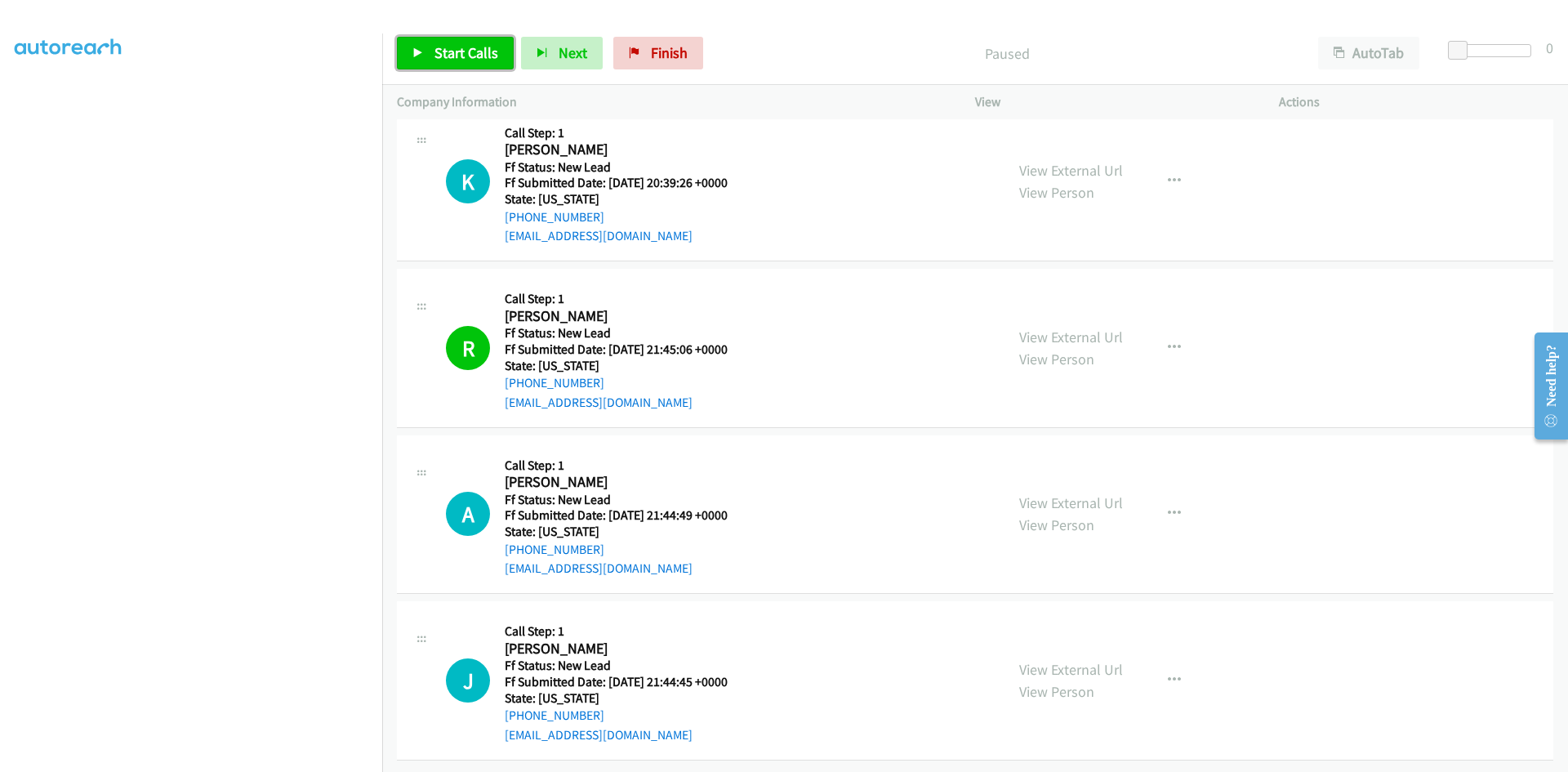
click at [470, 48] on span "Start Calls" at bounding box center [466, 53] width 63 height 19
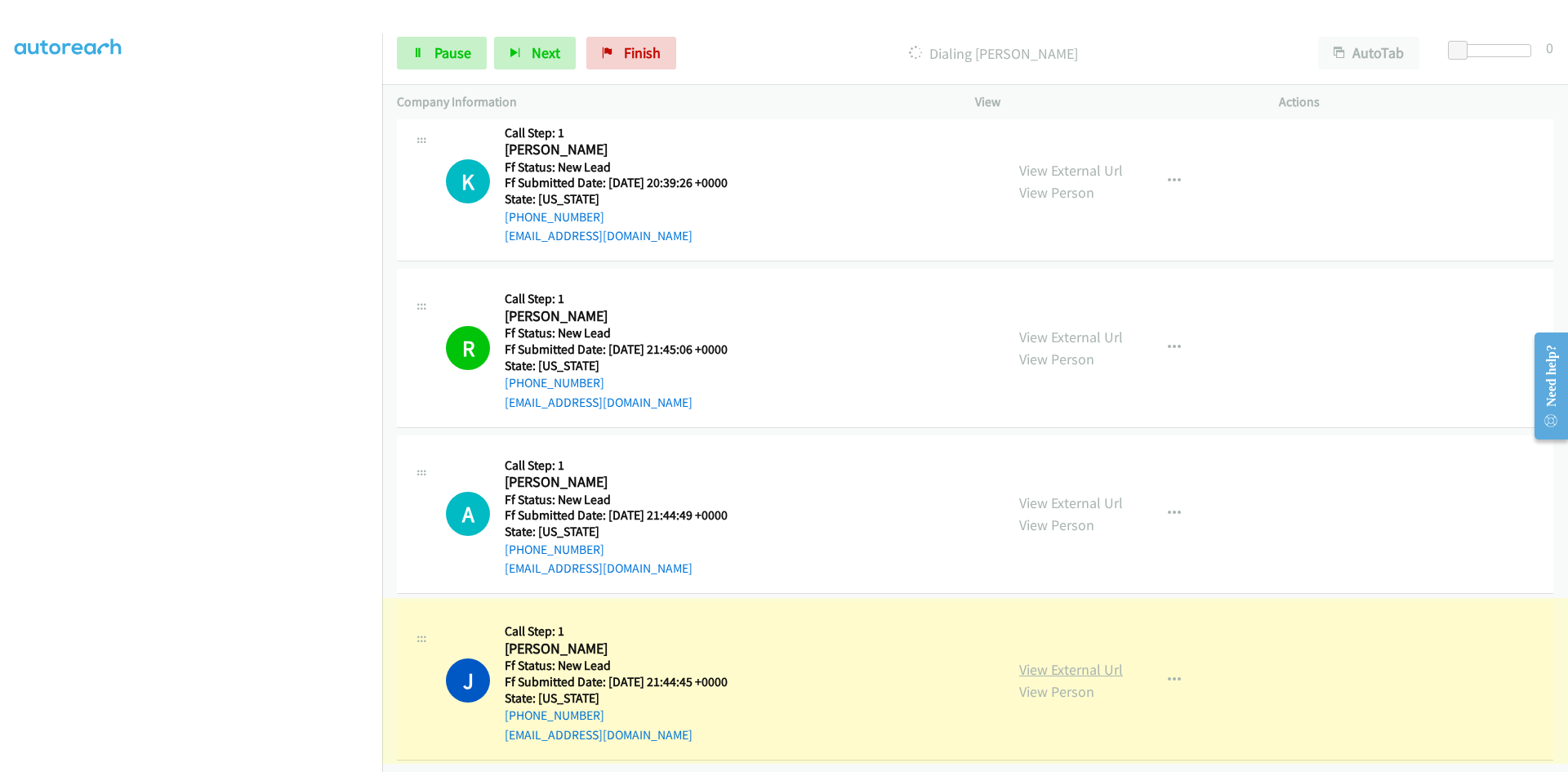
click at [1060, 660] on link "View External Url" at bounding box center [1071, 669] width 103 height 19
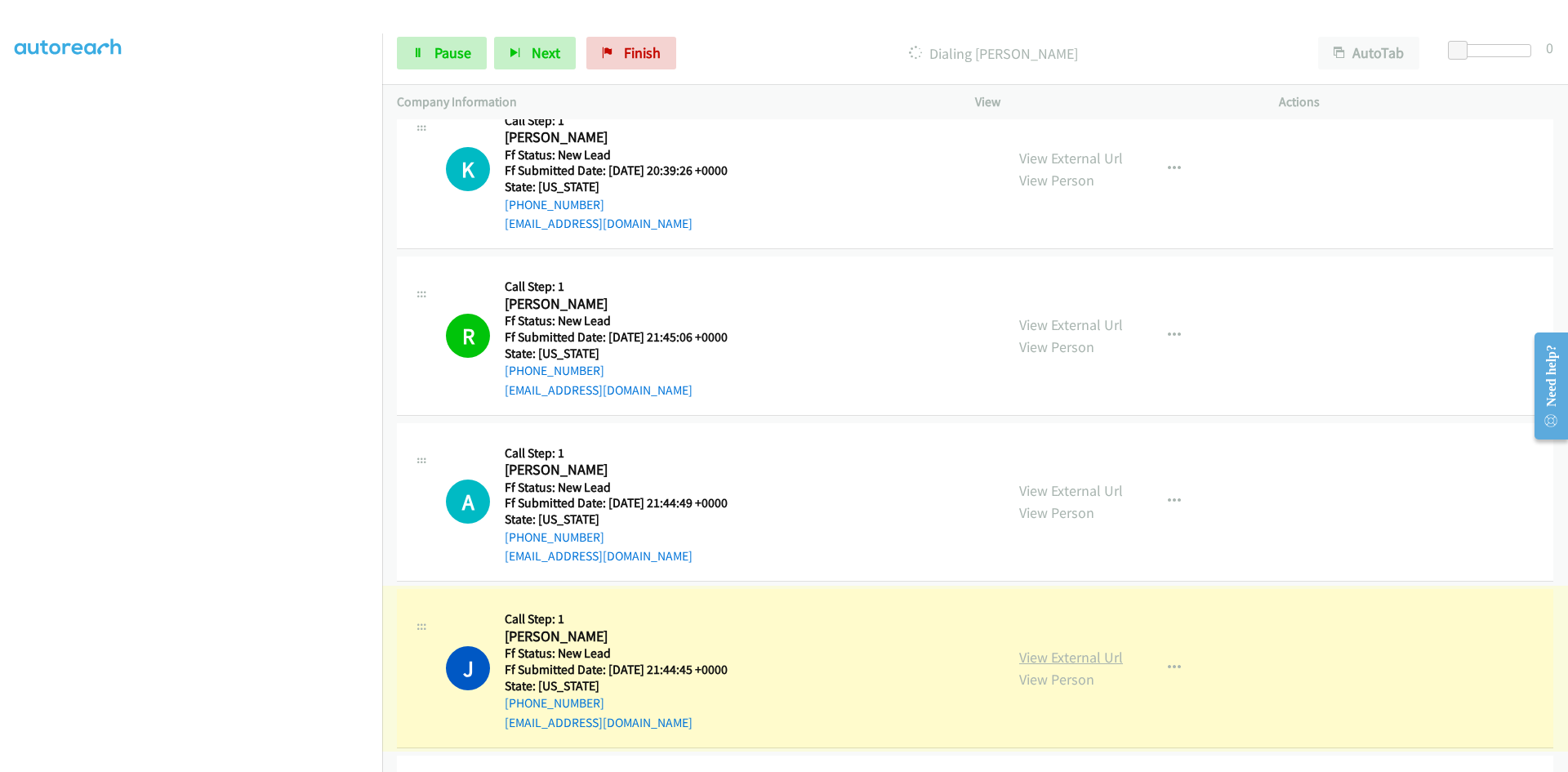
scroll to position [733, 0]
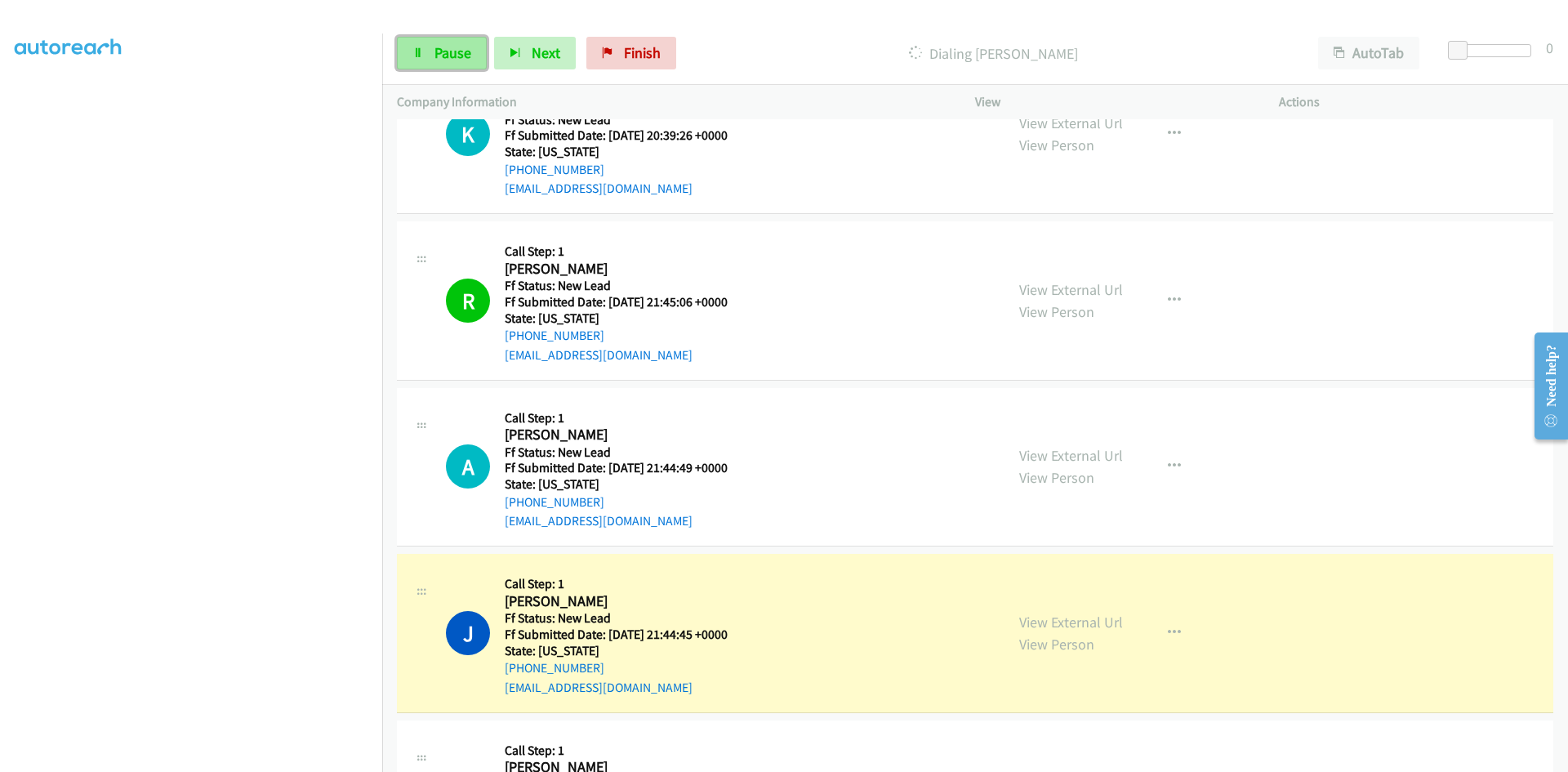
click at [425, 61] on link "Pause" at bounding box center [442, 53] width 90 height 33
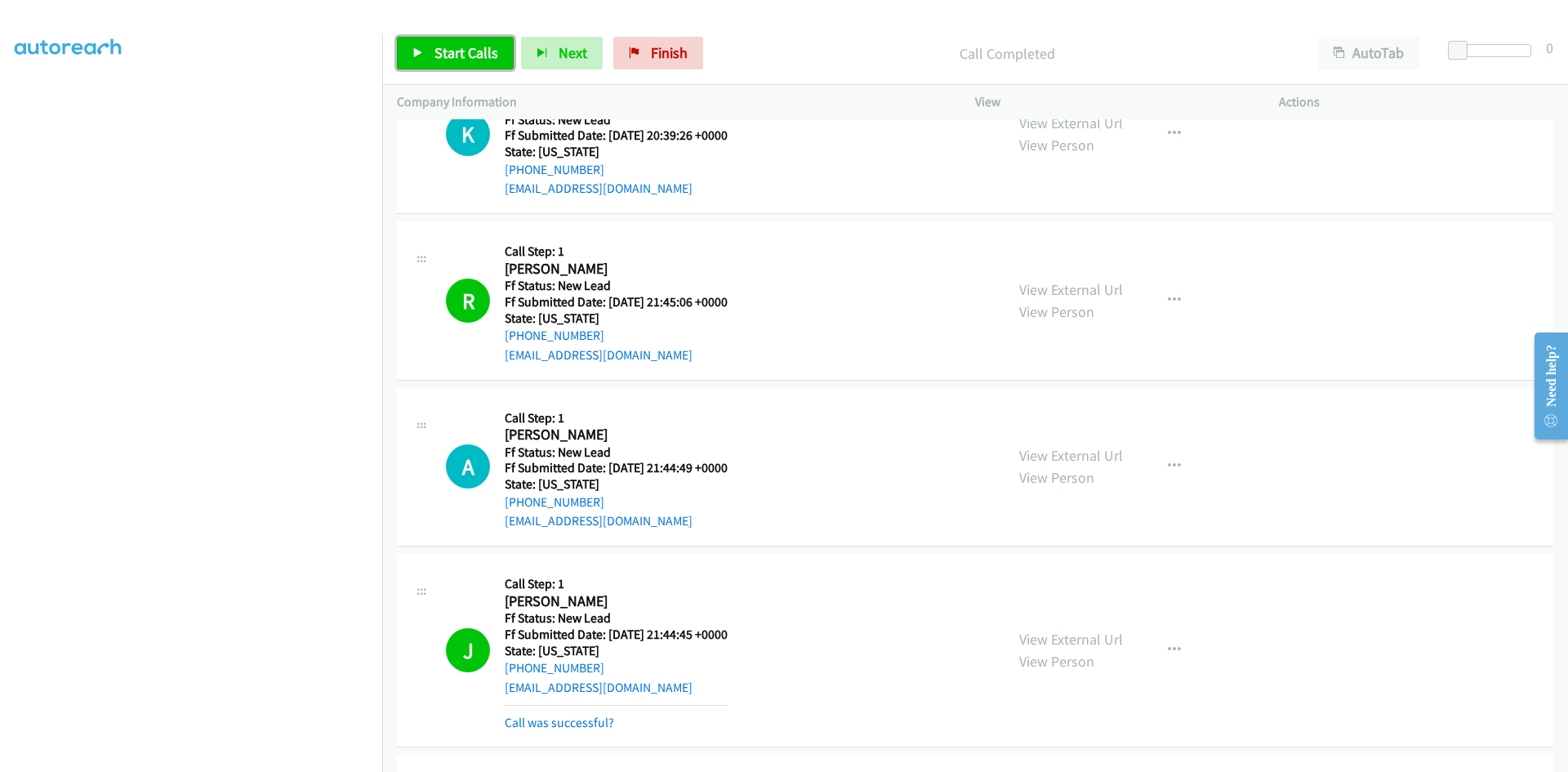
click at [469, 60] on span "Start Calls" at bounding box center [466, 53] width 63 height 19
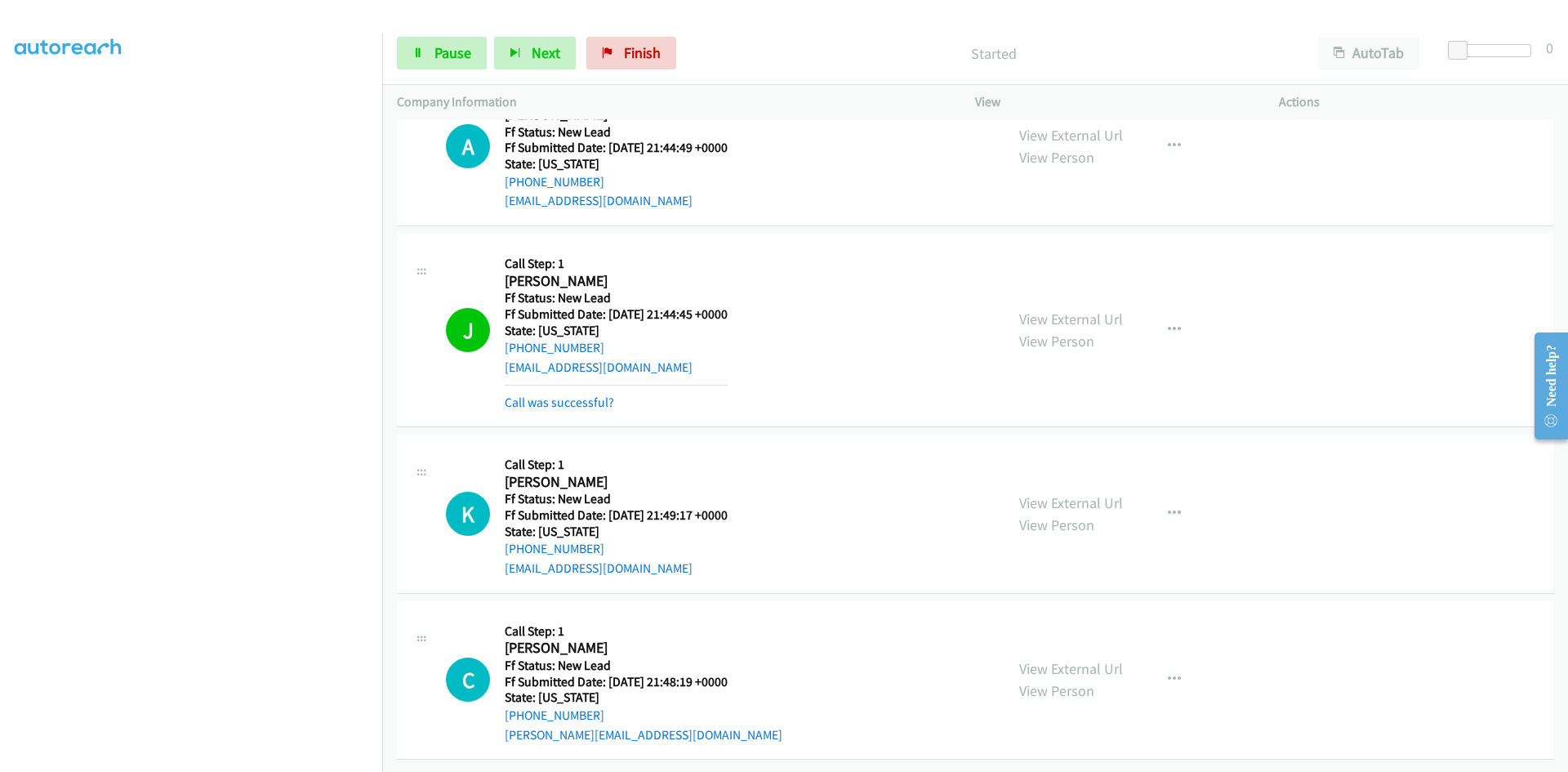
scroll to position [1066, 0]
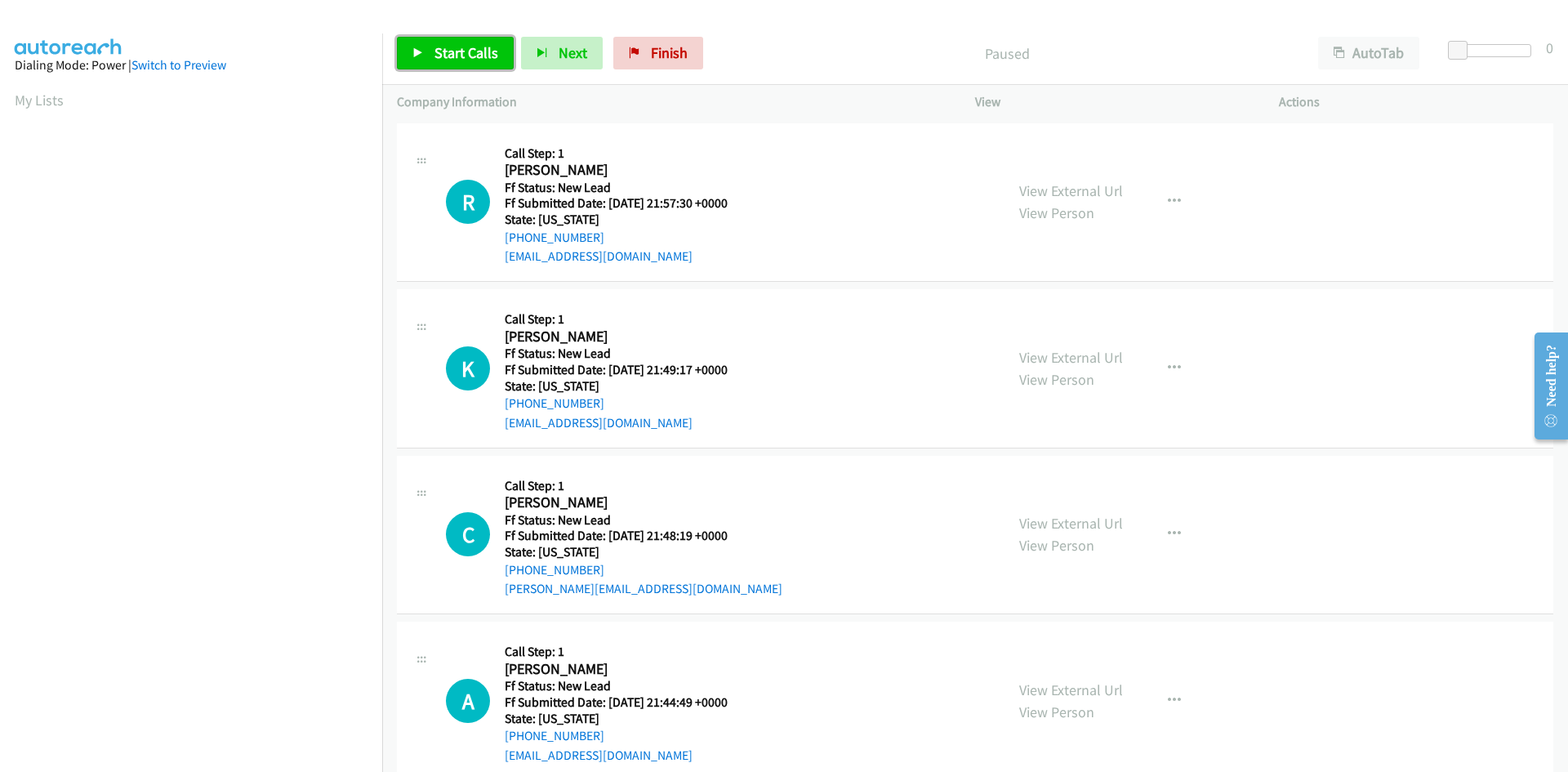
click at [431, 54] on link "Start Calls" at bounding box center [455, 53] width 117 height 33
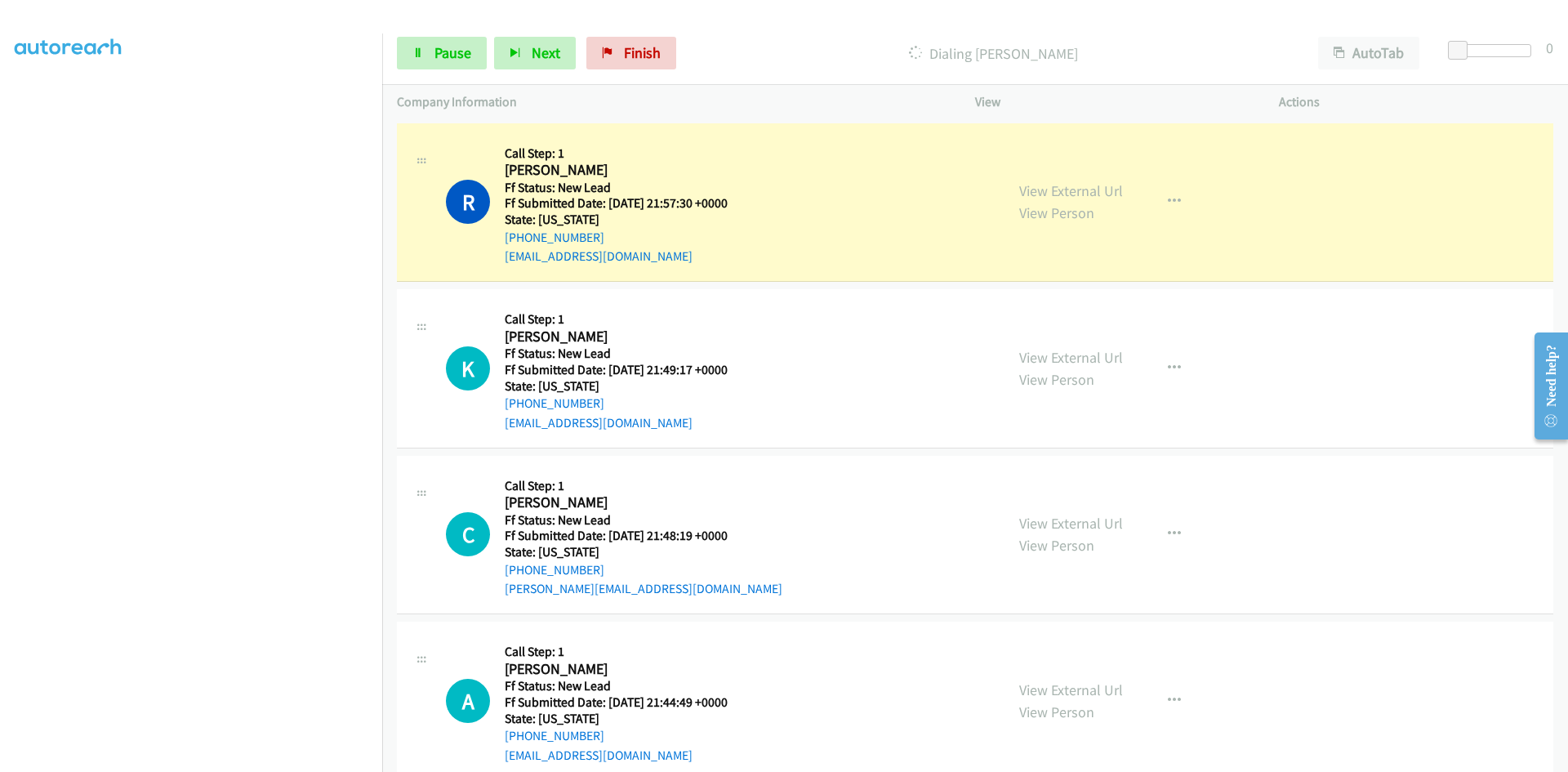
scroll to position [144, 0]
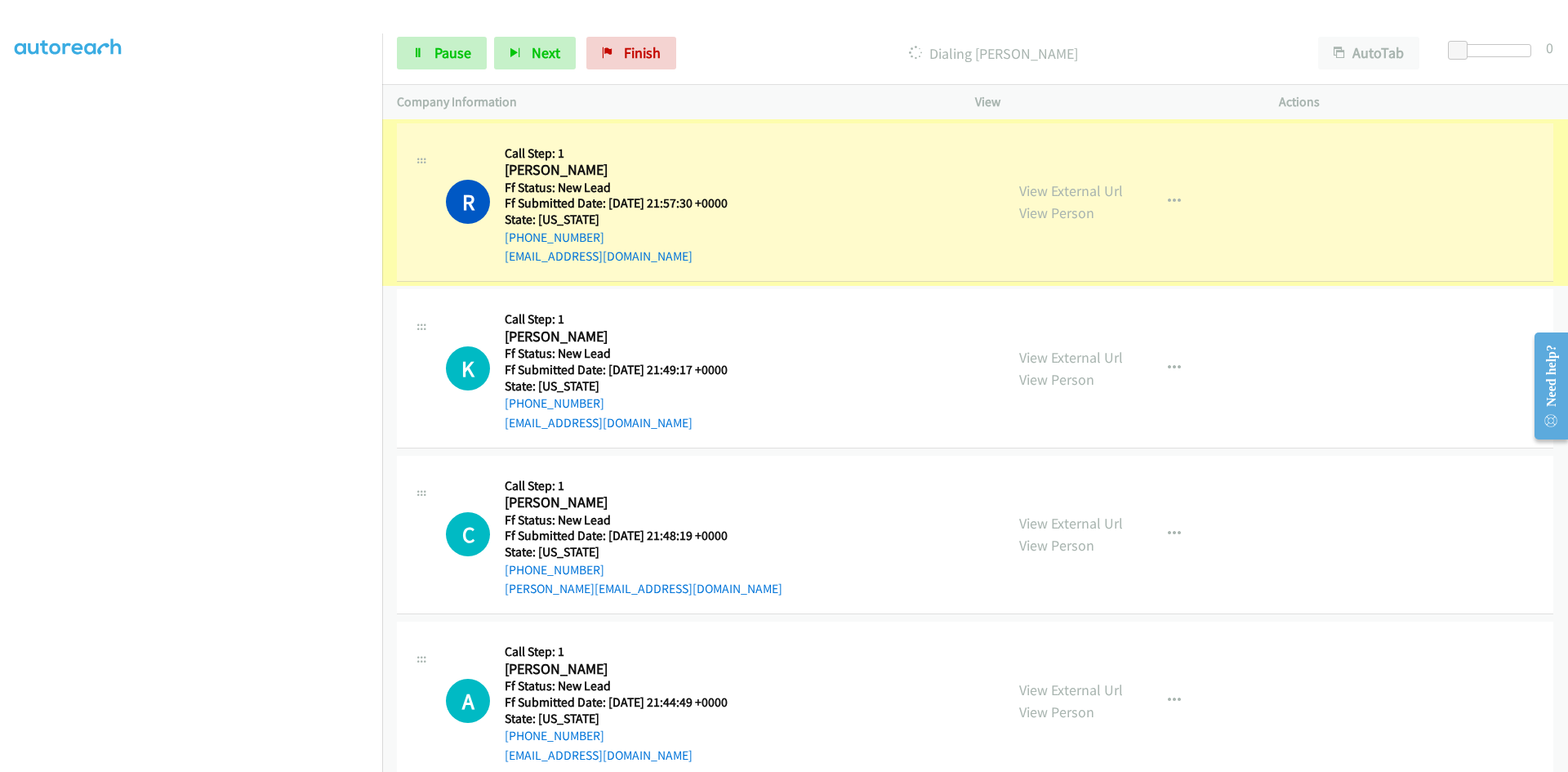
click at [1103, 190] on link "View External Url" at bounding box center [1071, 190] width 103 height 19
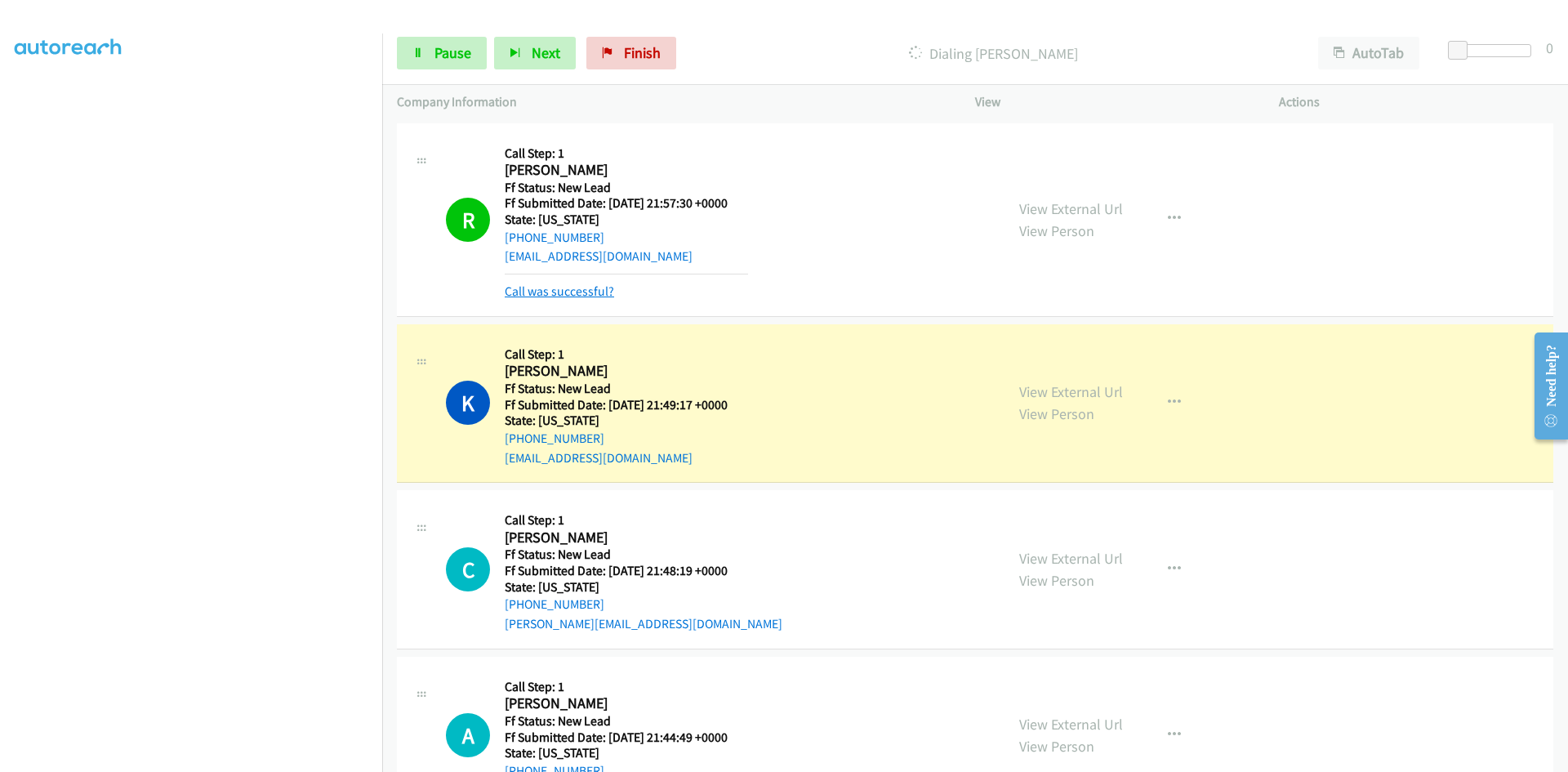
click at [571, 297] on link "Call was successful?" at bounding box center [559, 291] width 110 height 15
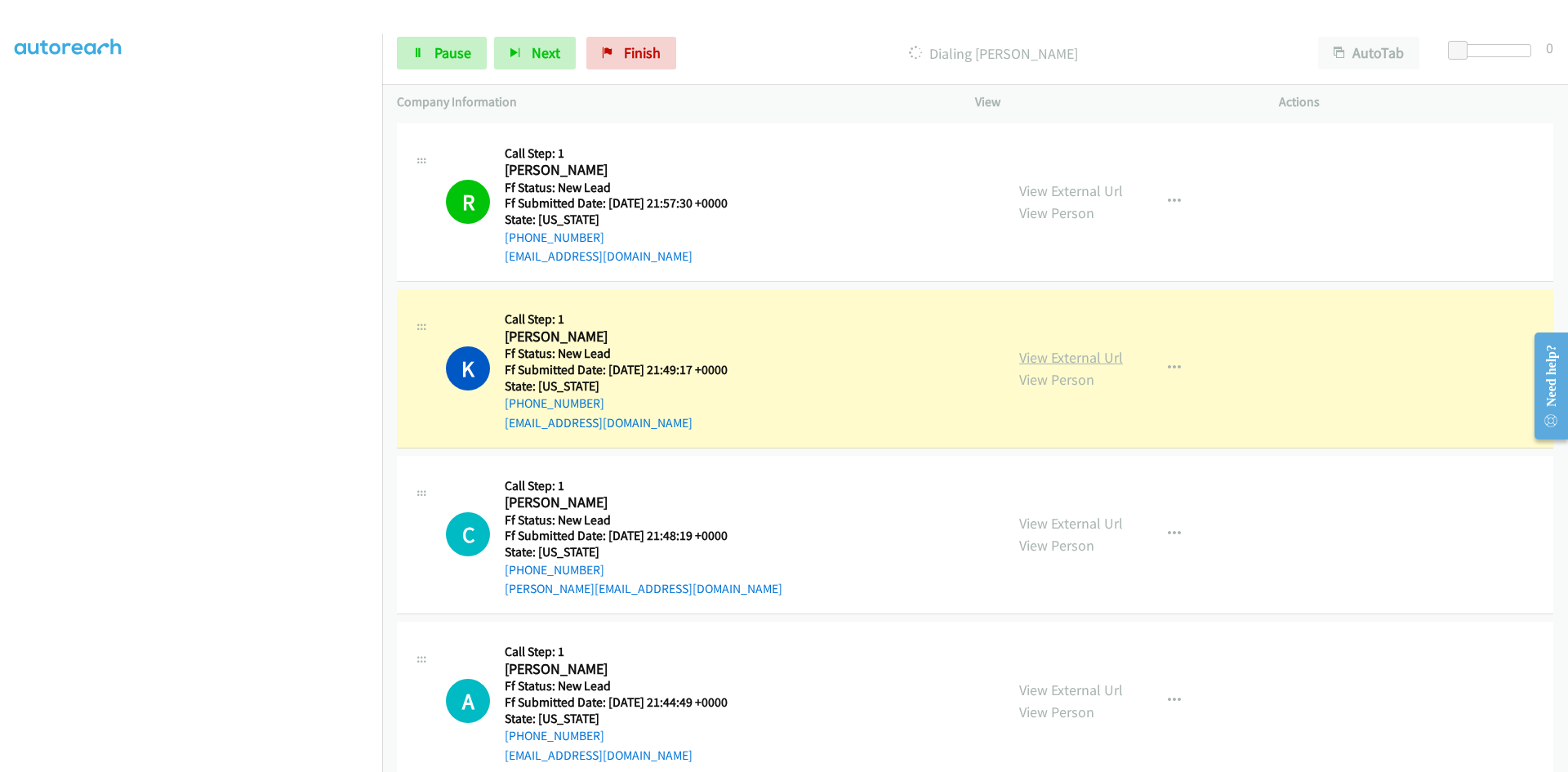
click at [1050, 359] on link "View External Url" at bounding box center [1071, 357] width 103 height 19
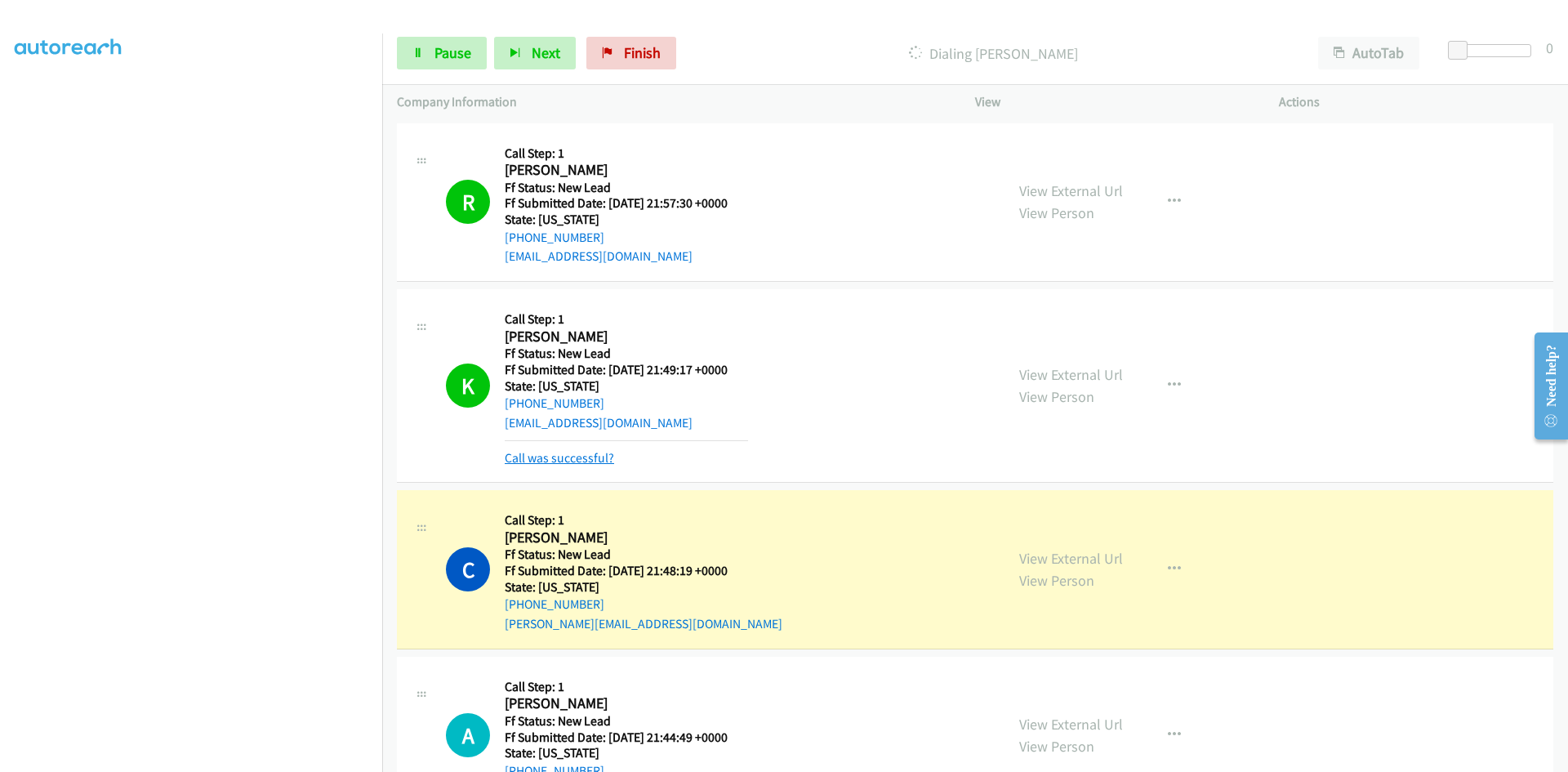
click at [565, 454] on link "Call was successful?" at bounding box center [559, 457] width 110 height 15
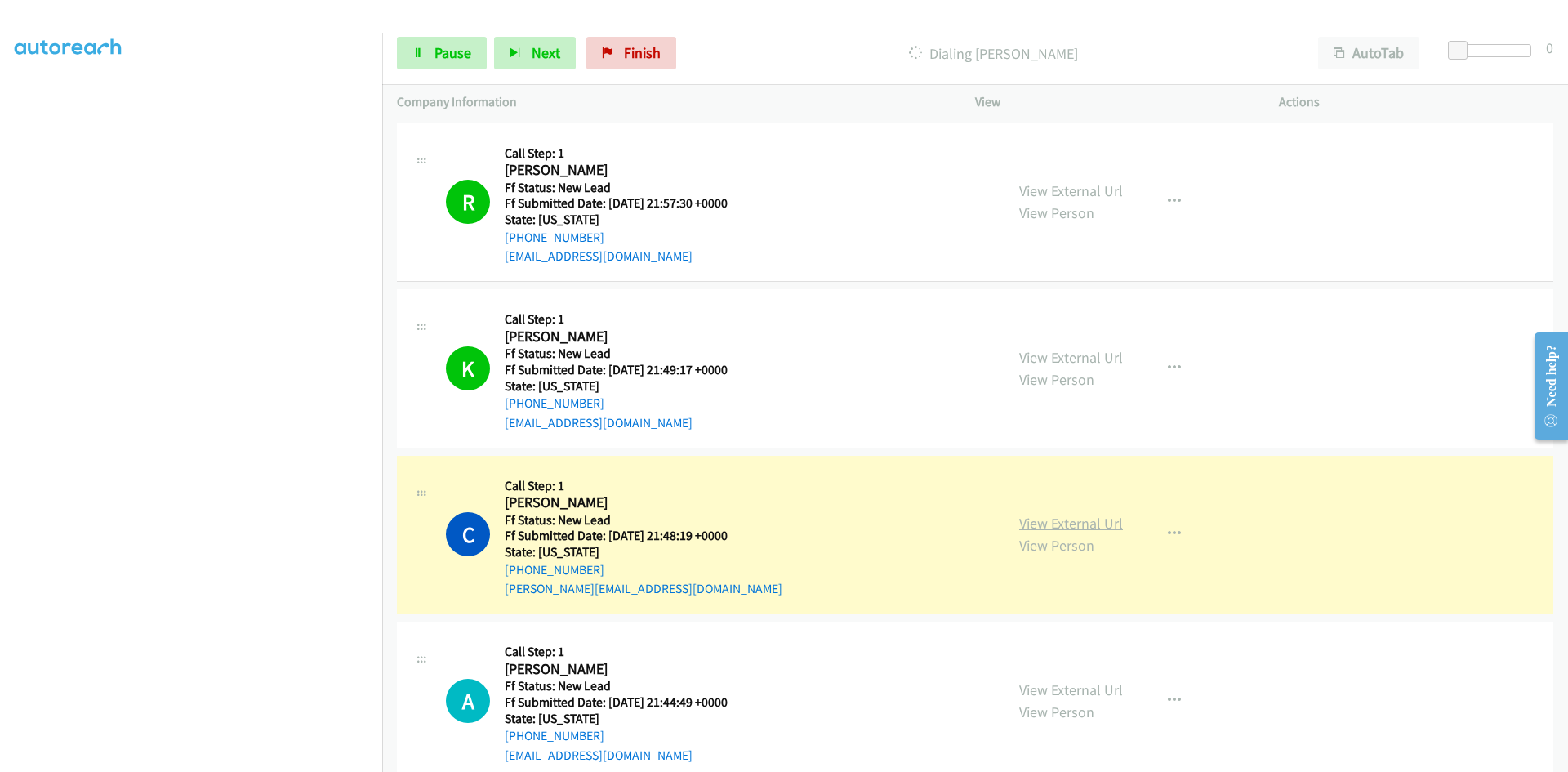
click at [1053, 518] on link "View External Url" at bounding box center [1071, 523] width 103 height 19
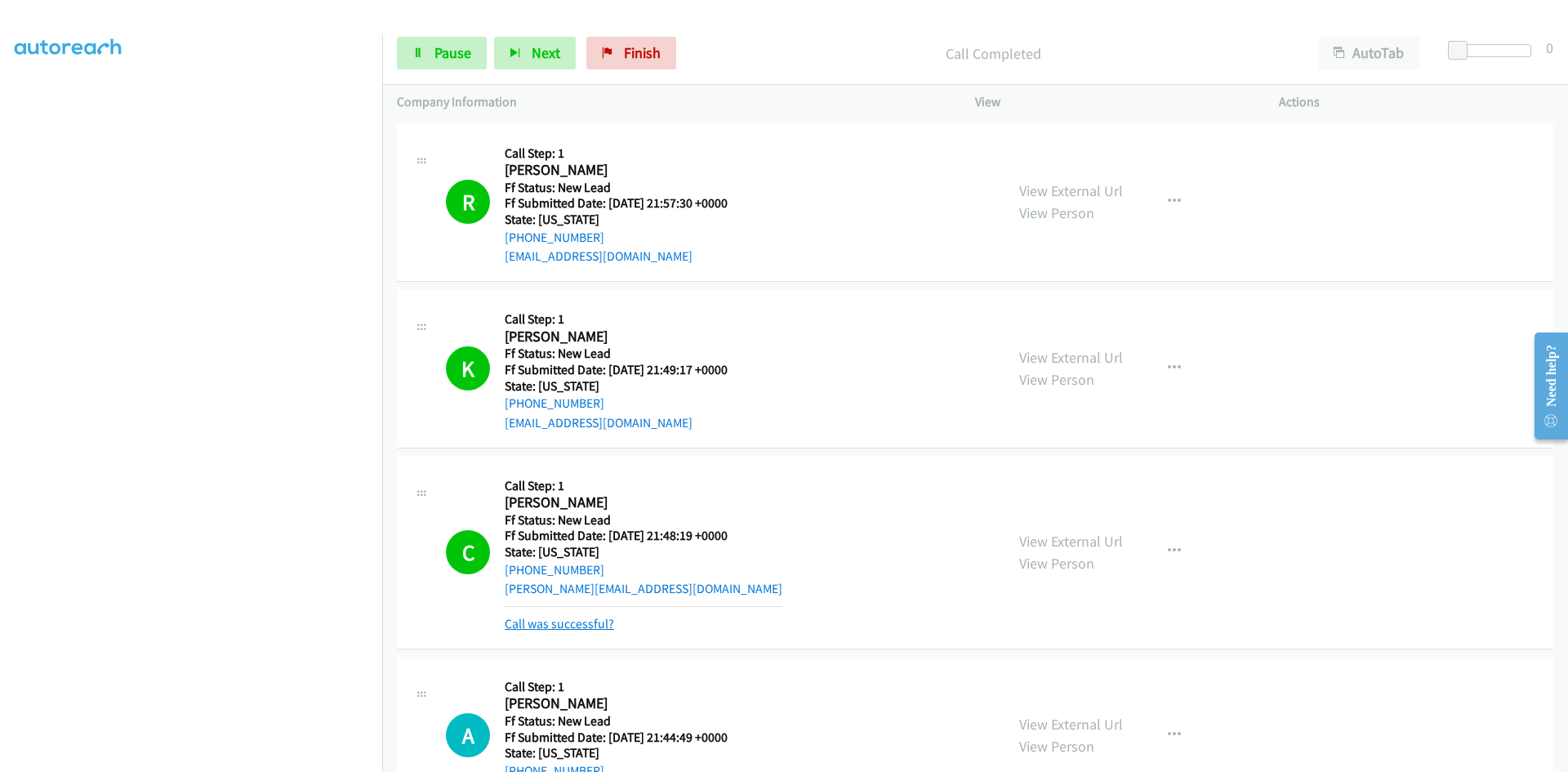
click at [565, 620] on link "Call was successful?" at bounding box center [559, 623] width 110 height 15
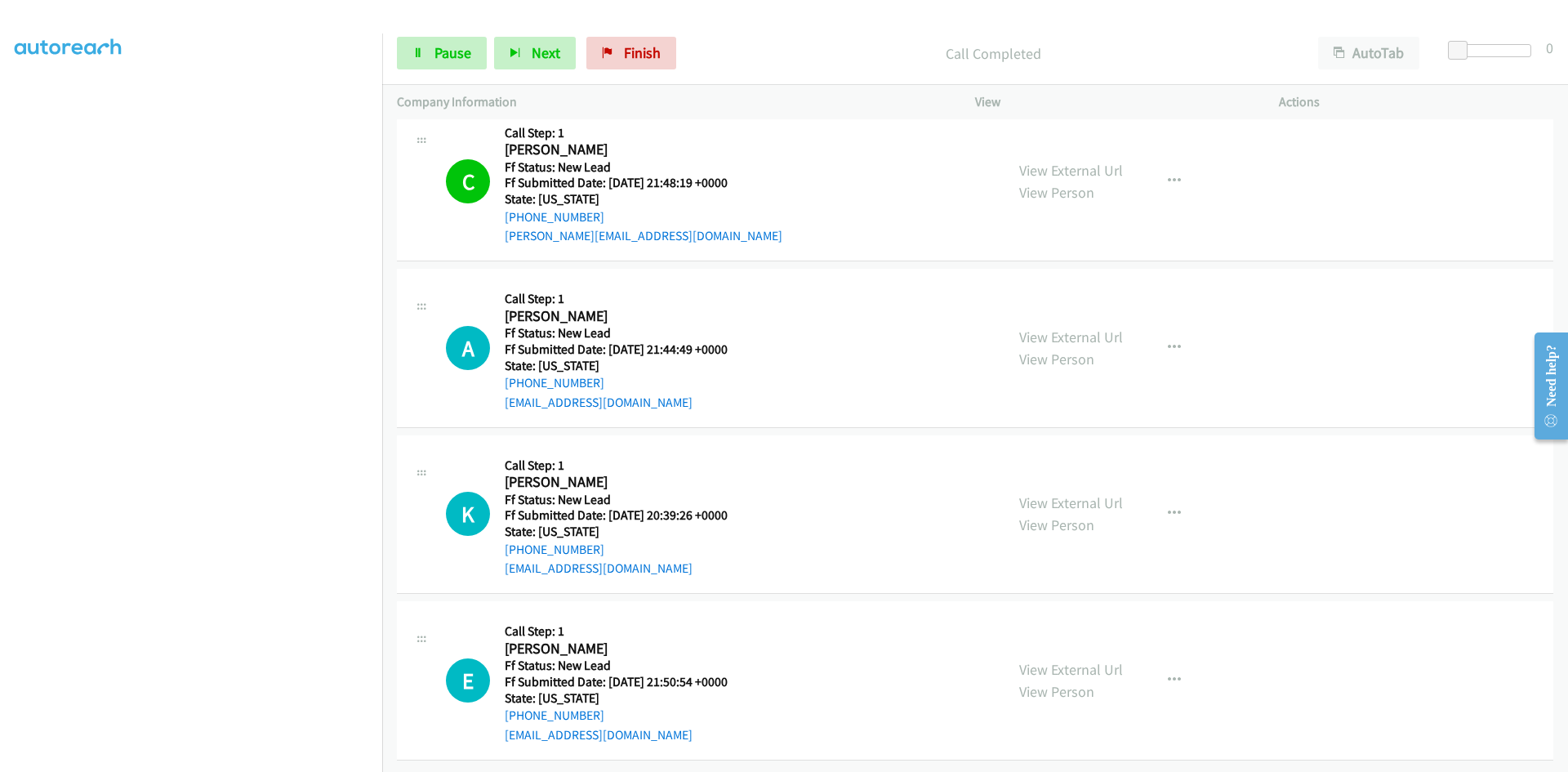
scroll to position [365, 0]
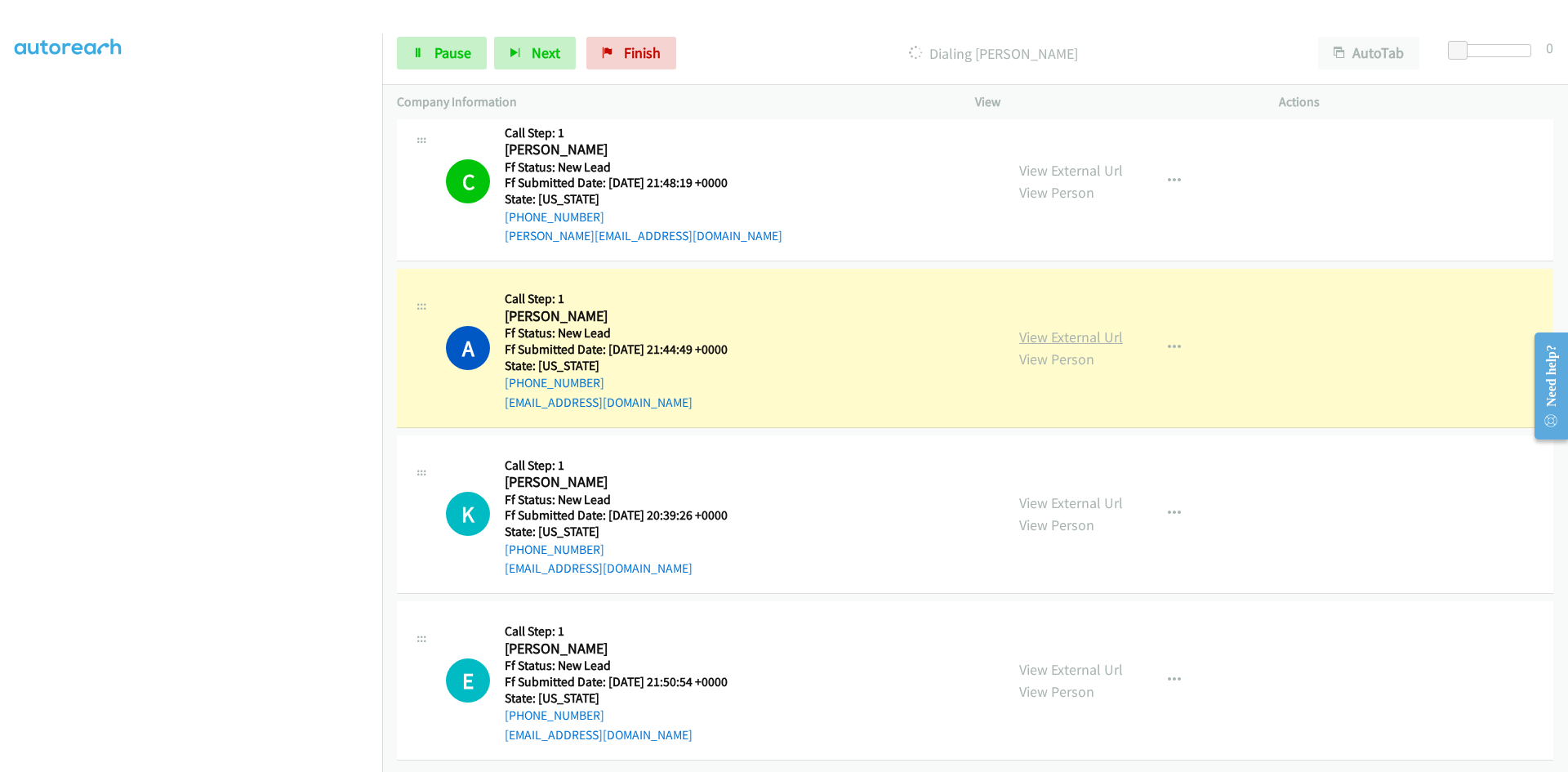
click at [1100, 329] on link "View External Url" at bounding box center [1071, 336] width 103 height 19
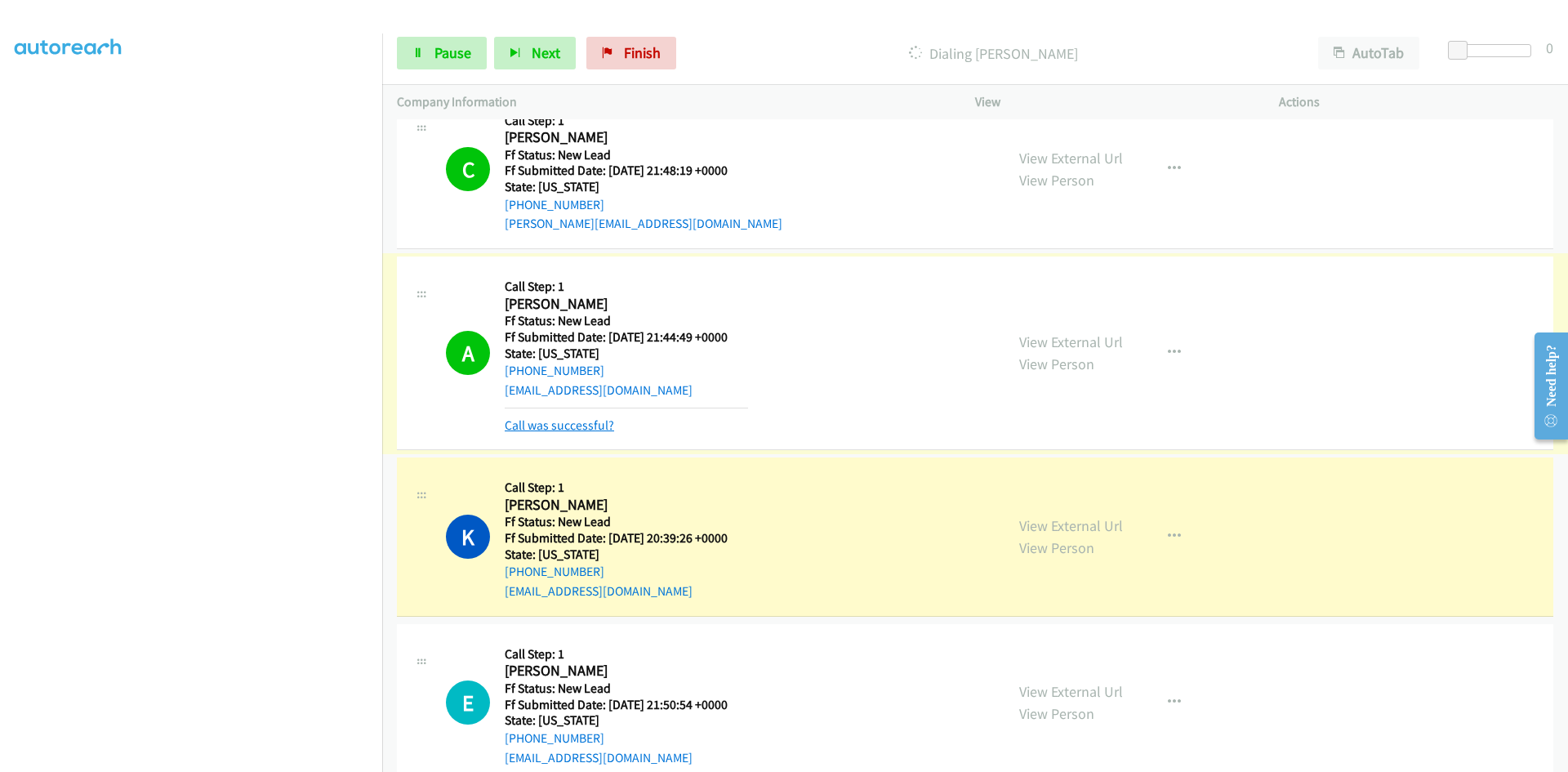
click at [553, 429] on link "Call was successful?" at bounding box center [559, 425] width 110 height 15
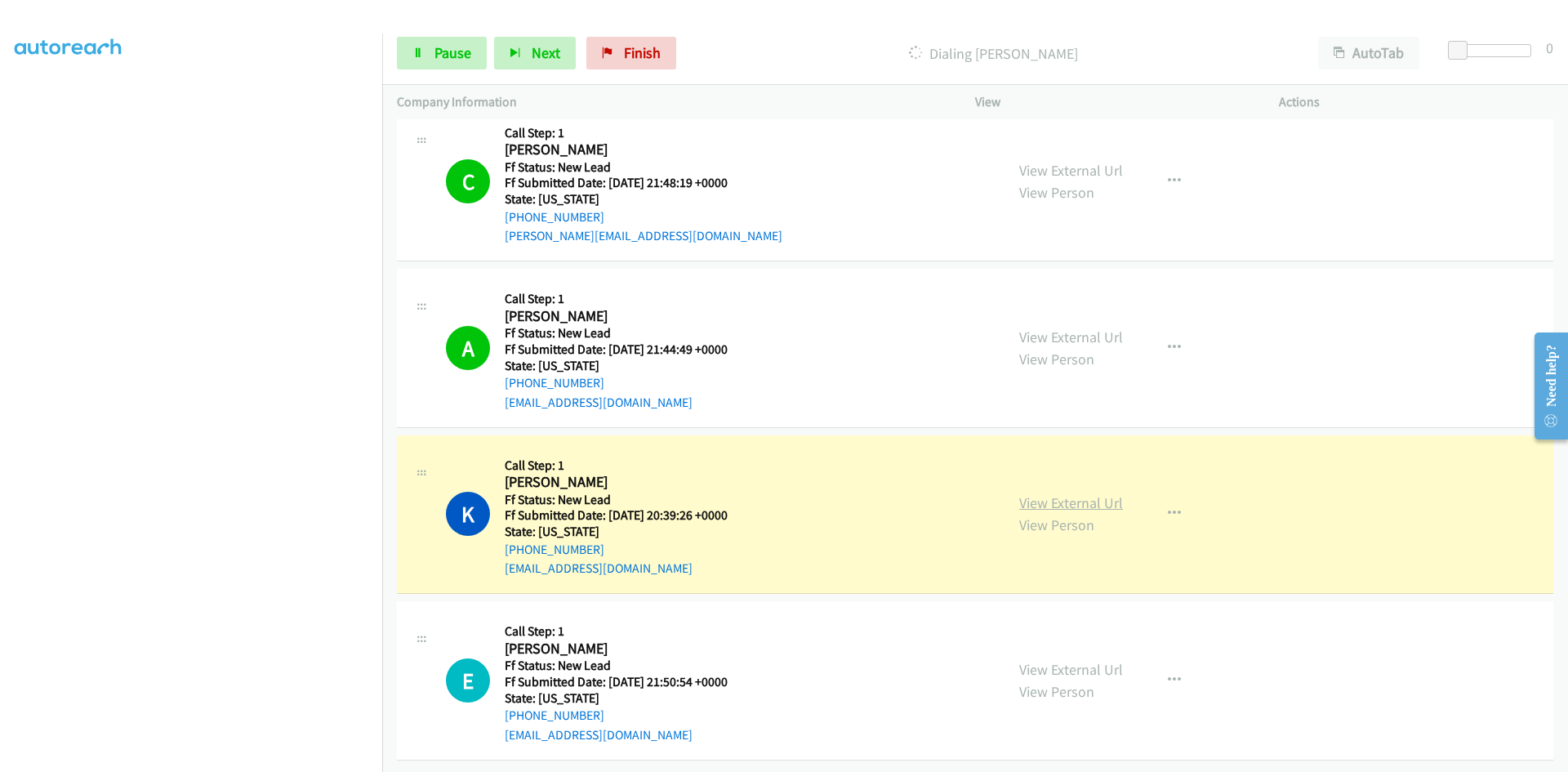
click at [1019, 494] on link "View External Url" at bounding box center [1071, 502] width 103 height 19
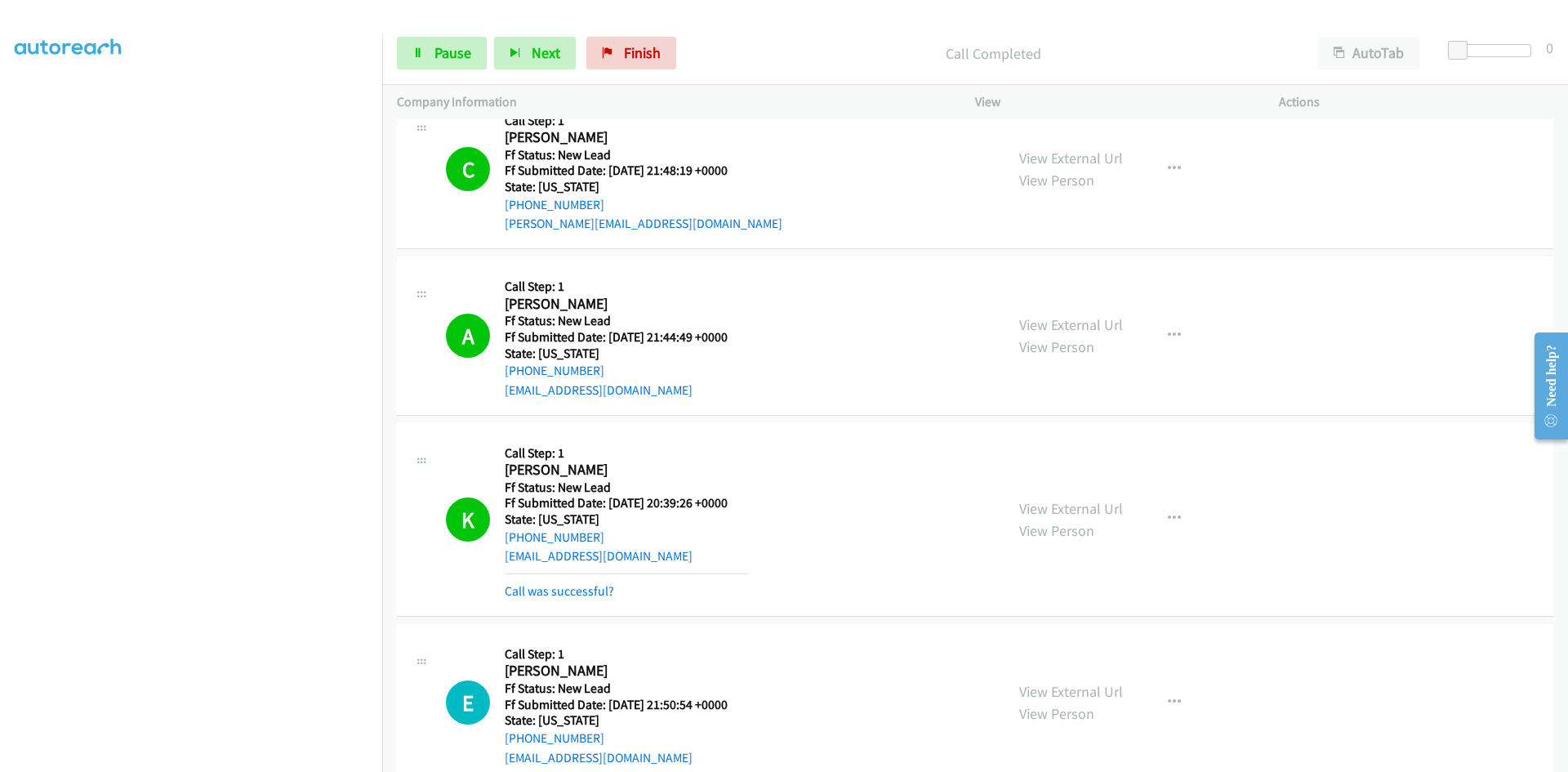
click at [581, 594] on link "Call was successful?" at bounding box center [559, 591] width 110 height 15
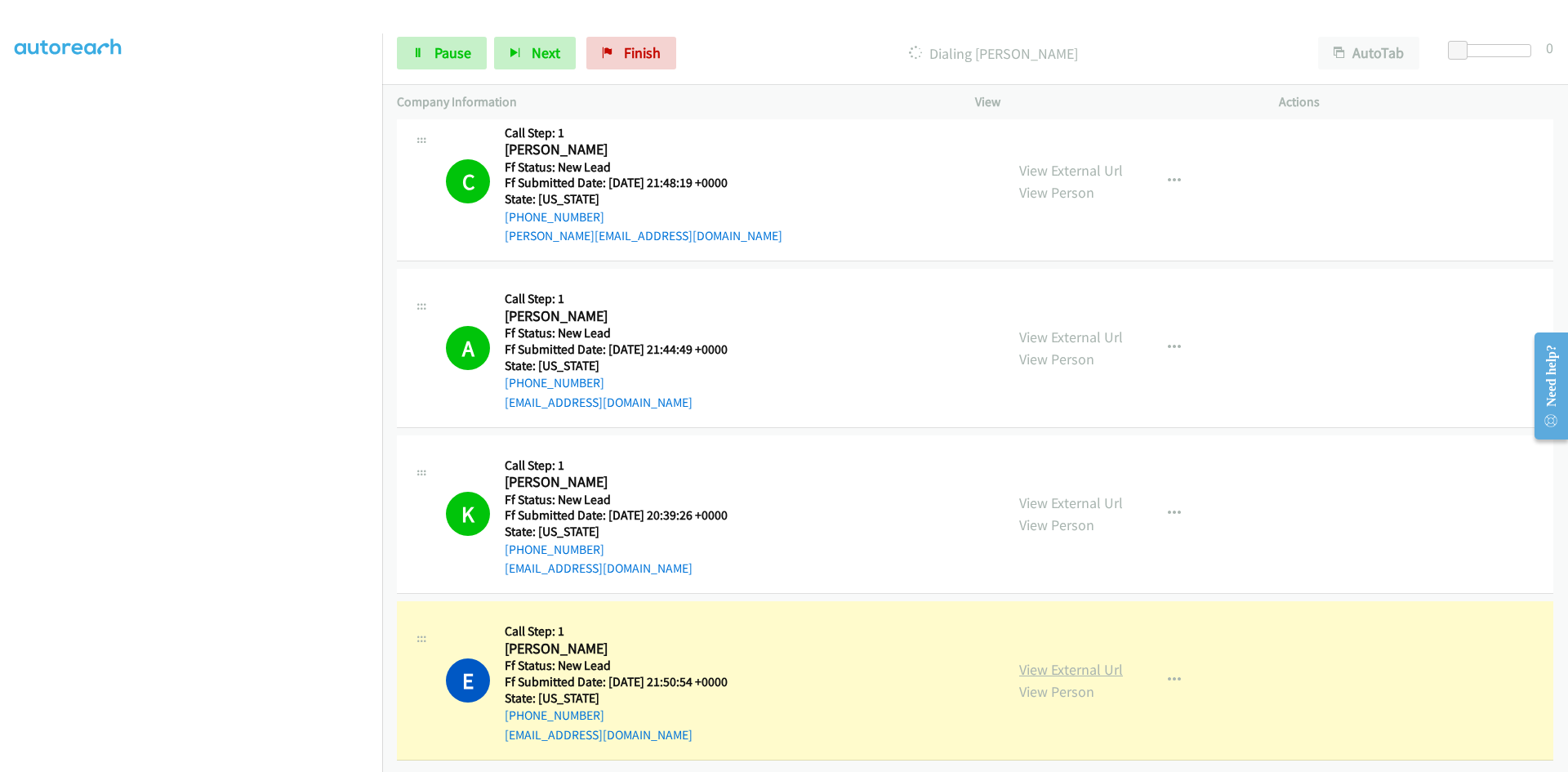
click at [1091, 660] on link "View External Url" at bounding box center [1071, 669] width 103 height 19
click at [454, 46] on span "Pause" at bounding box center [452, 53] width 37 height 19
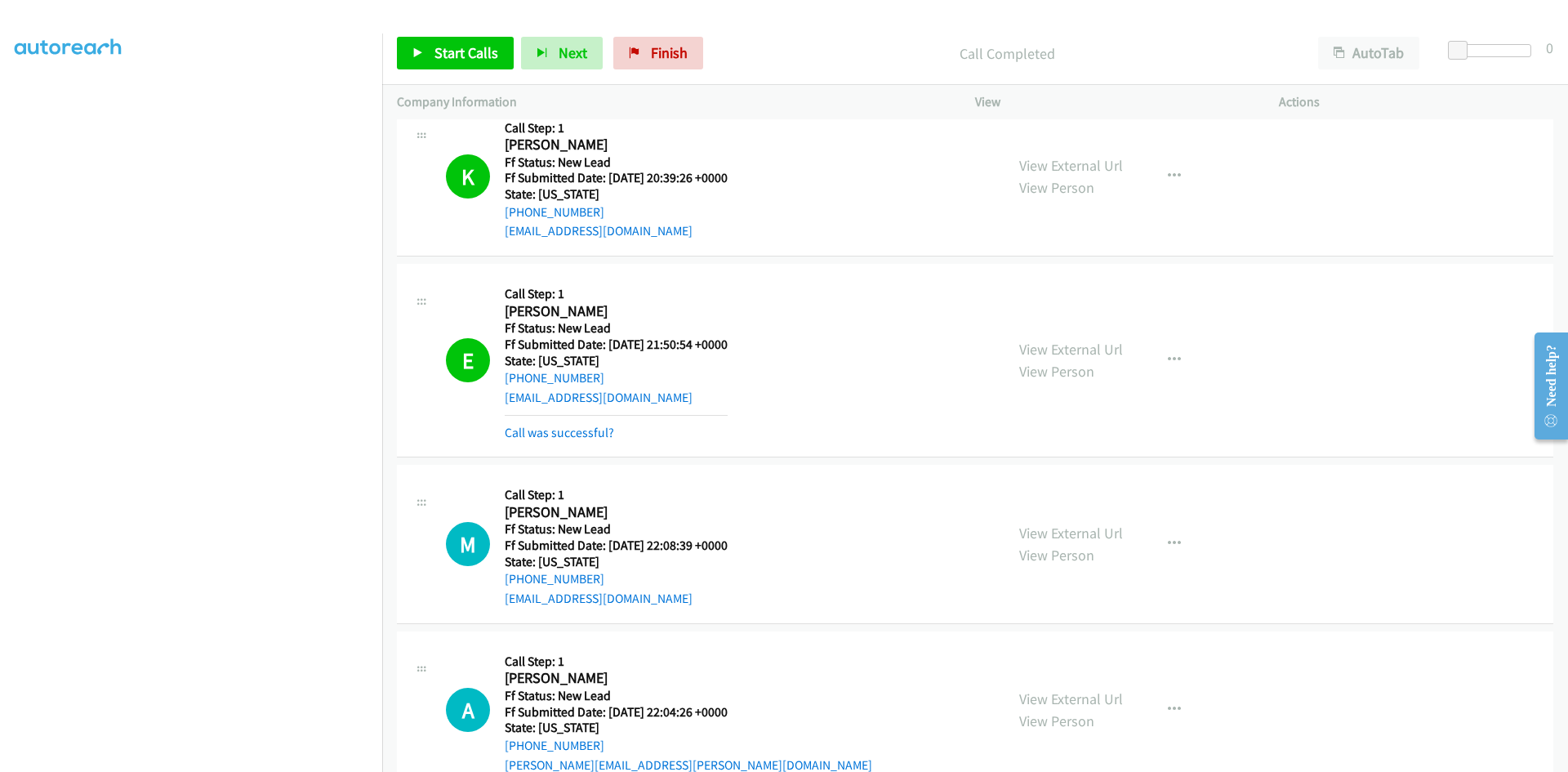
scroll to position [692, 0]
click at [603, 431] on link "Call was successful?" at bounding box center [559, 430] width 110 height 15
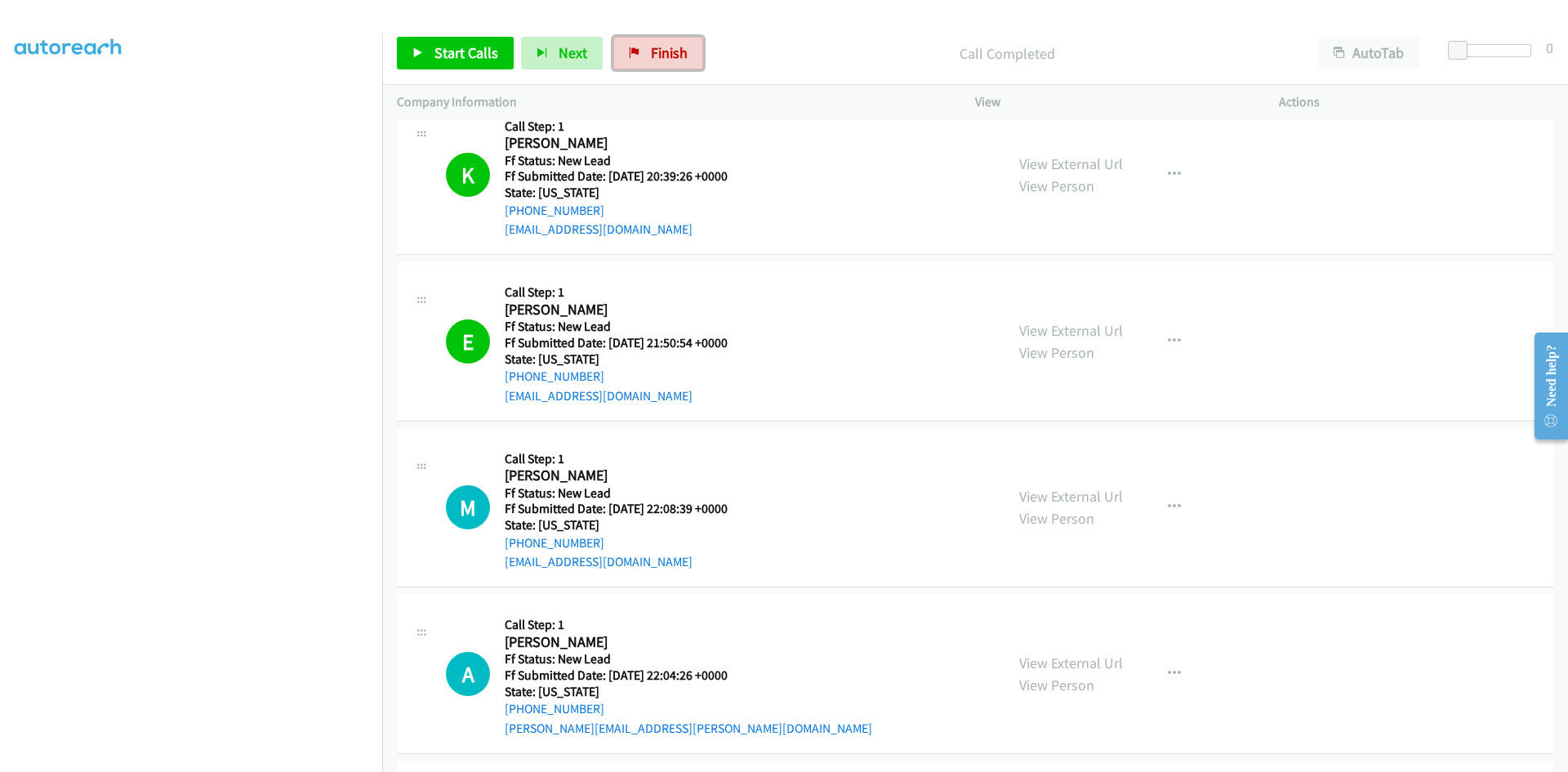
drag, startPoint x: 681, startPoint y: 57, endPoint x: 860, endPoint y: 85, distance: 181.2
click at [681, 57] on span "Finish" at bounding box center [669, 53] width 37 height 19
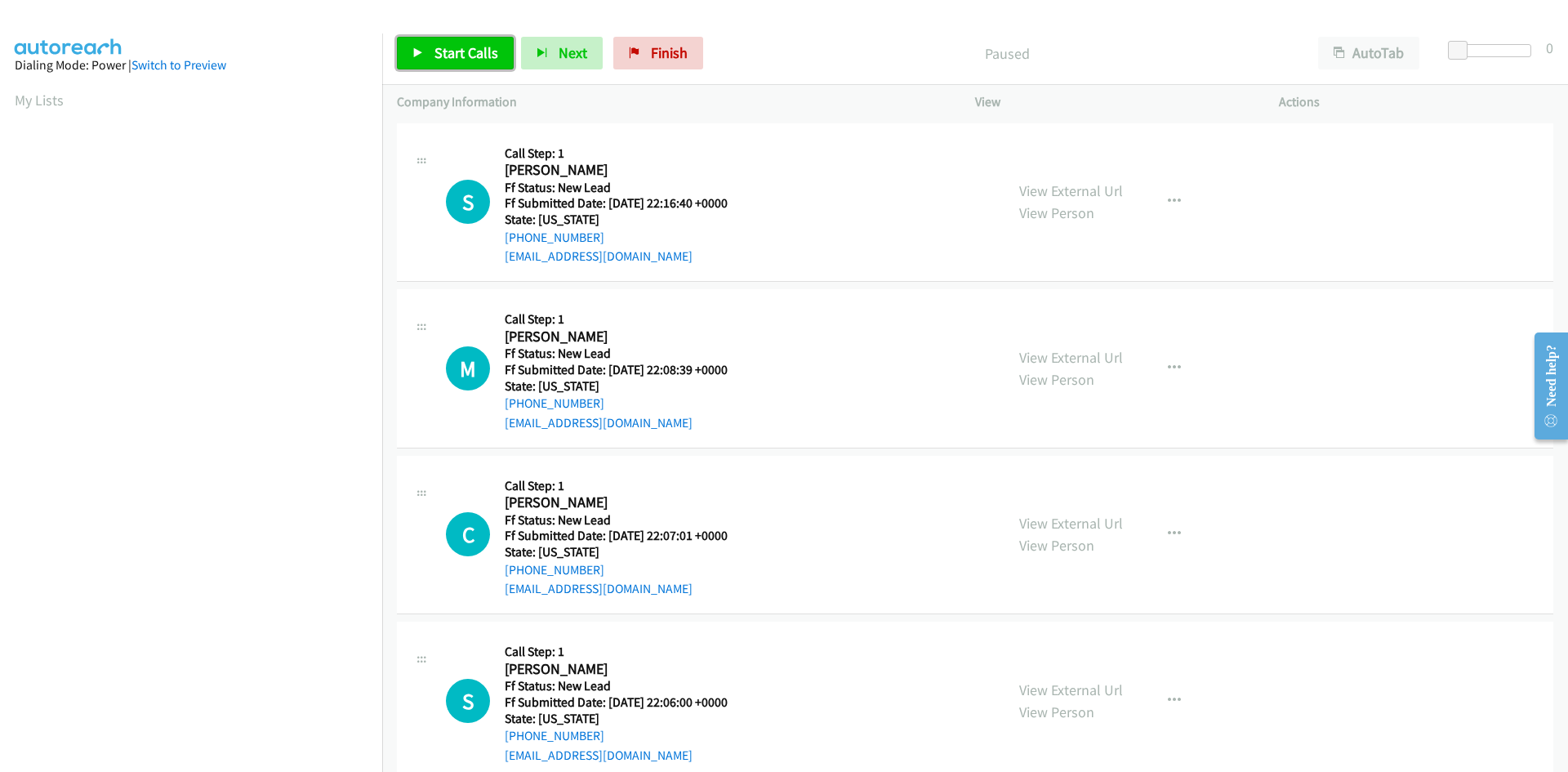
click at [472, 56] on span "Start Calls" at bounding box center [466, 53] width 63 height 19
click at [1095, 187] on link "View External Url" at bounding box center [1071, 190] width 103 height 19
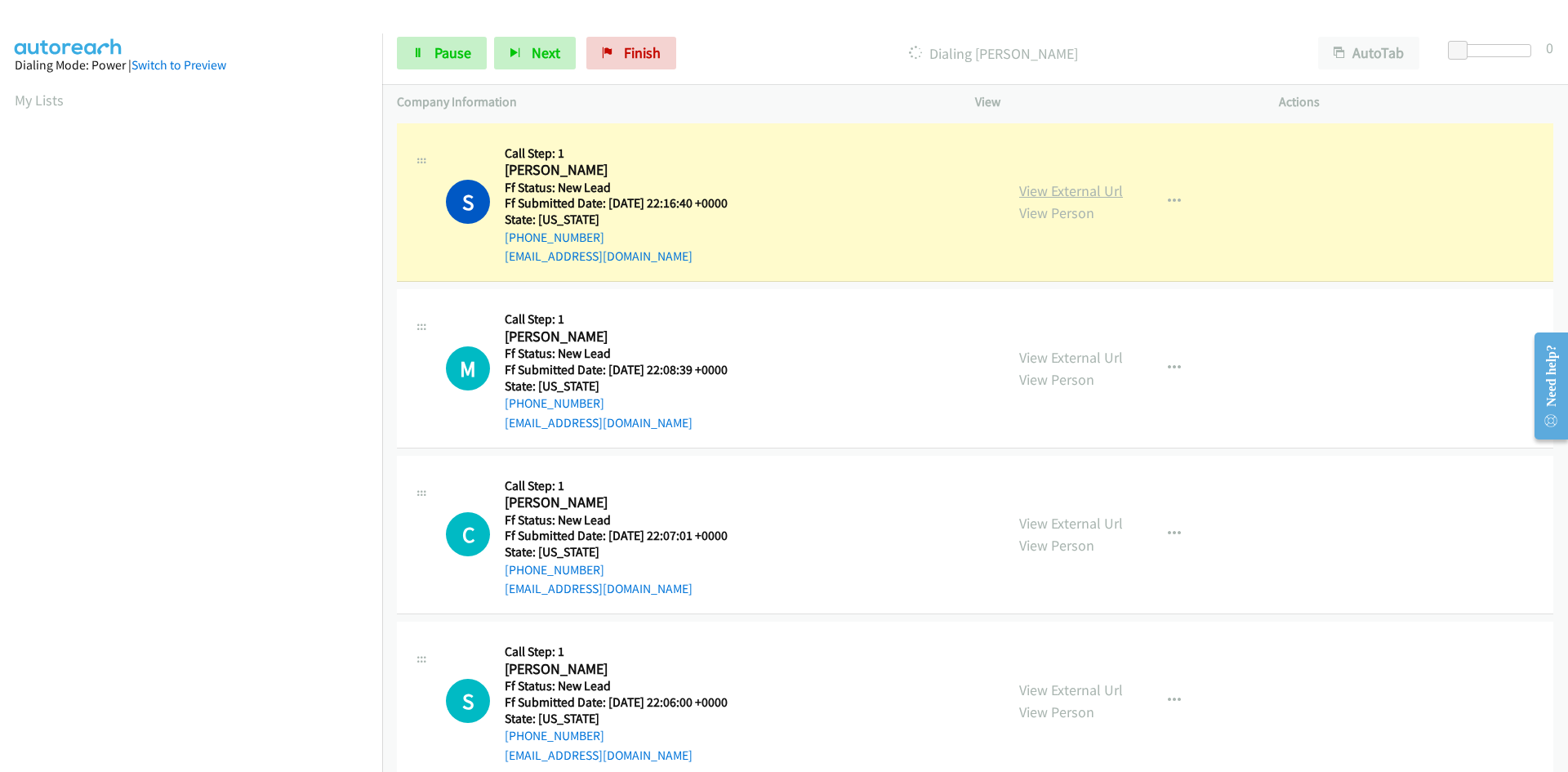
click at [1057, 190] on link "View External Url" at bounding box center [1071, 190] width 103 height 19
click at [430, 62] on link "Pause" at bounding box center [442, 53] width 90 height 33
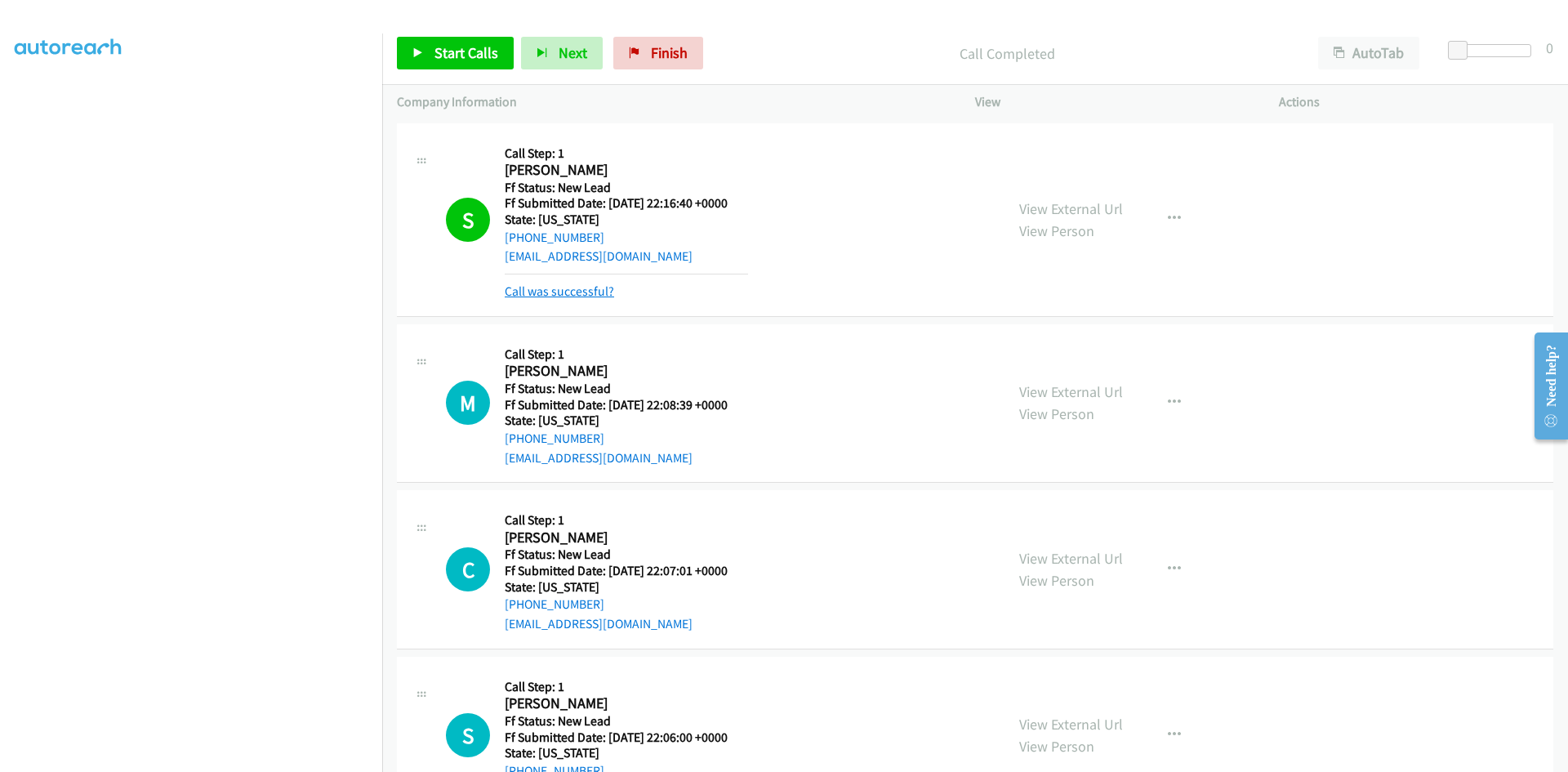
click at [536, 286] on link "Call was successful?" at bounding box center [559, 291] width 110 height 15
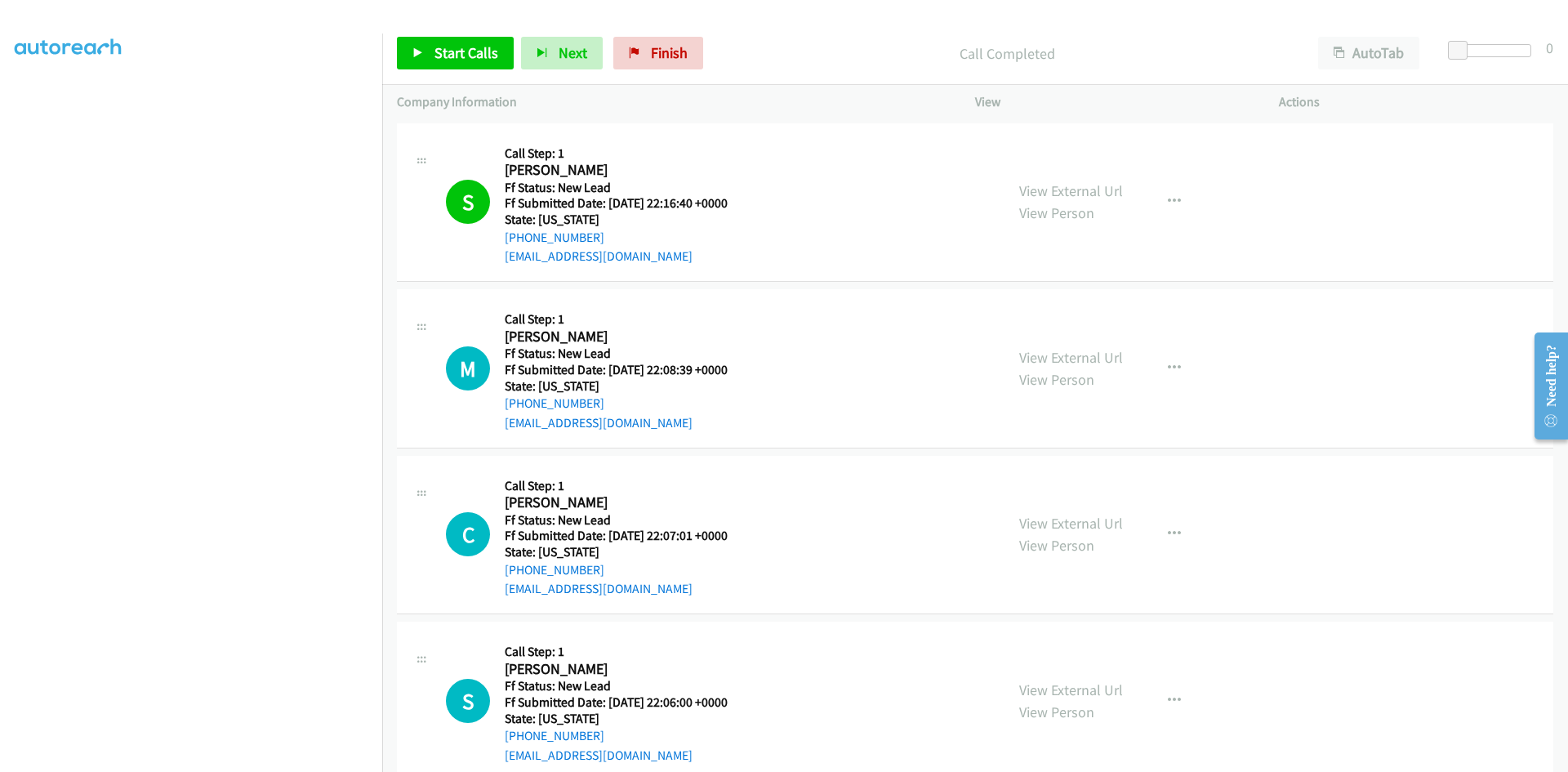
click at [630, 27] on div "Start Calls Pause Next Finish Call Completed AutoTab AutoTab 0" at bounding box center [974, 54] width 1185 height 62
click at [641, 46] on link "Finish" at bounding box center [658, 53] width 90 height 33
click at [957, 203] on div "A Callback Scheduled Call Step: 1 [PERSON_NAME] America/[GEOGRAPHIC_DATA] Ff St…" at bounding box center [718, 203] width 544 height 129
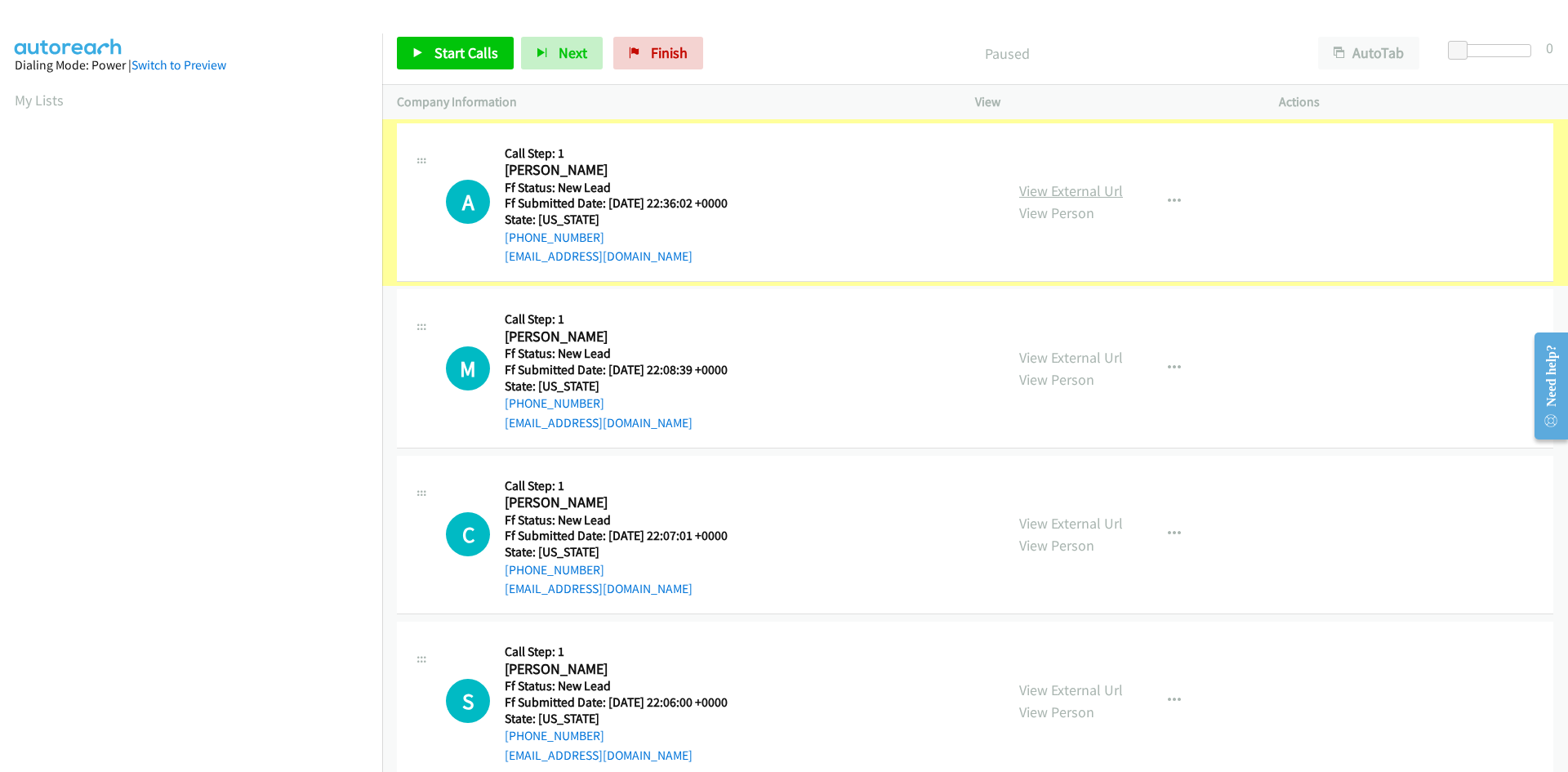
click at [1025, 187] on link "View External Url" at bounding box center [1071, 190] width 103 height 19
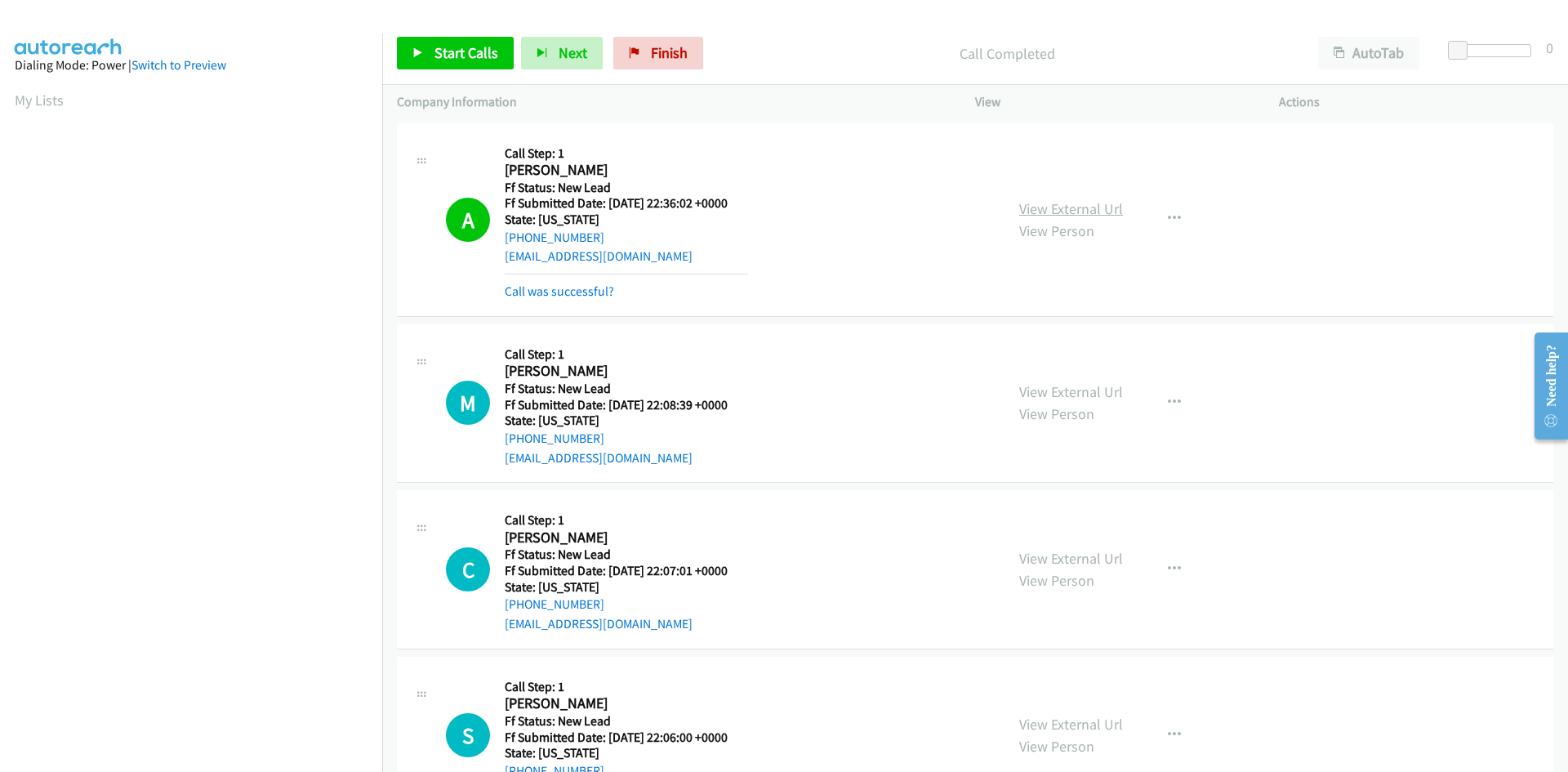
scroll to position [145, 0]
click at [572, 292] on link "Call was successful?" at bounding box center [559, 291] width 110 height 15
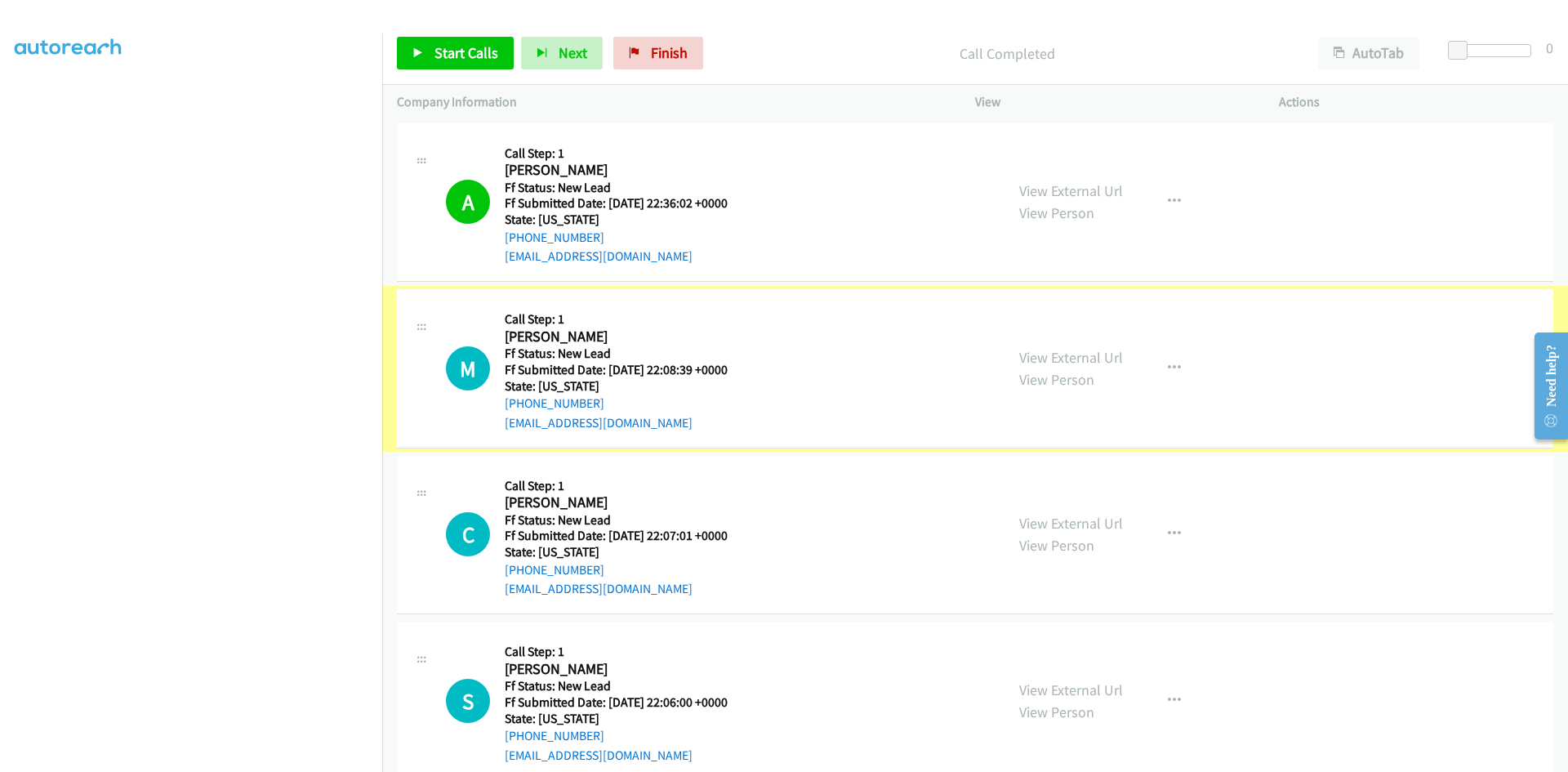
click at [1062, 361] on link "View External Url" at bounding box center [1071, 357] width 103 height 19
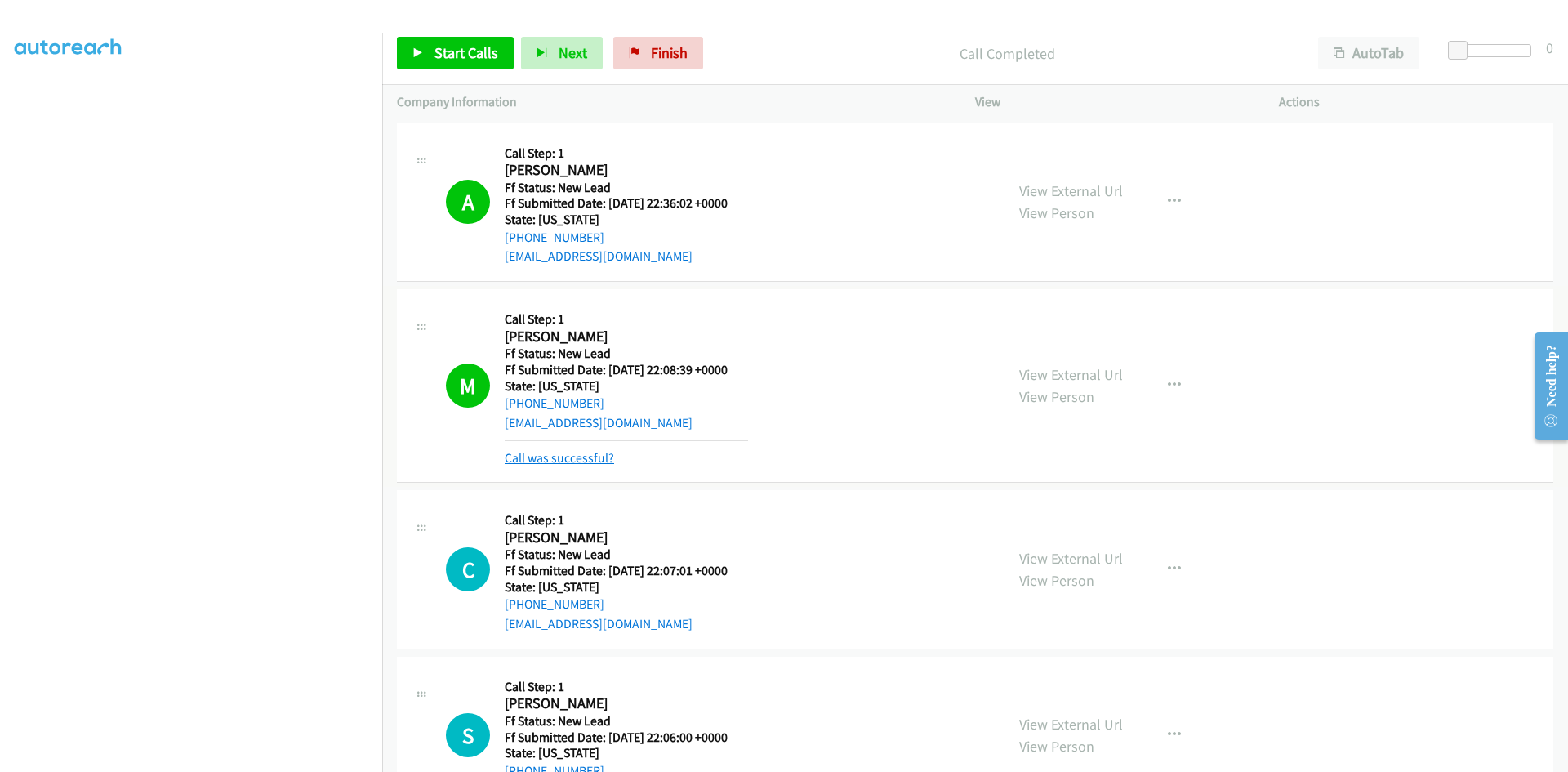
click at [585, 461] on link "Call was successful?" at bounding box center [559, 457] width 110 height 15
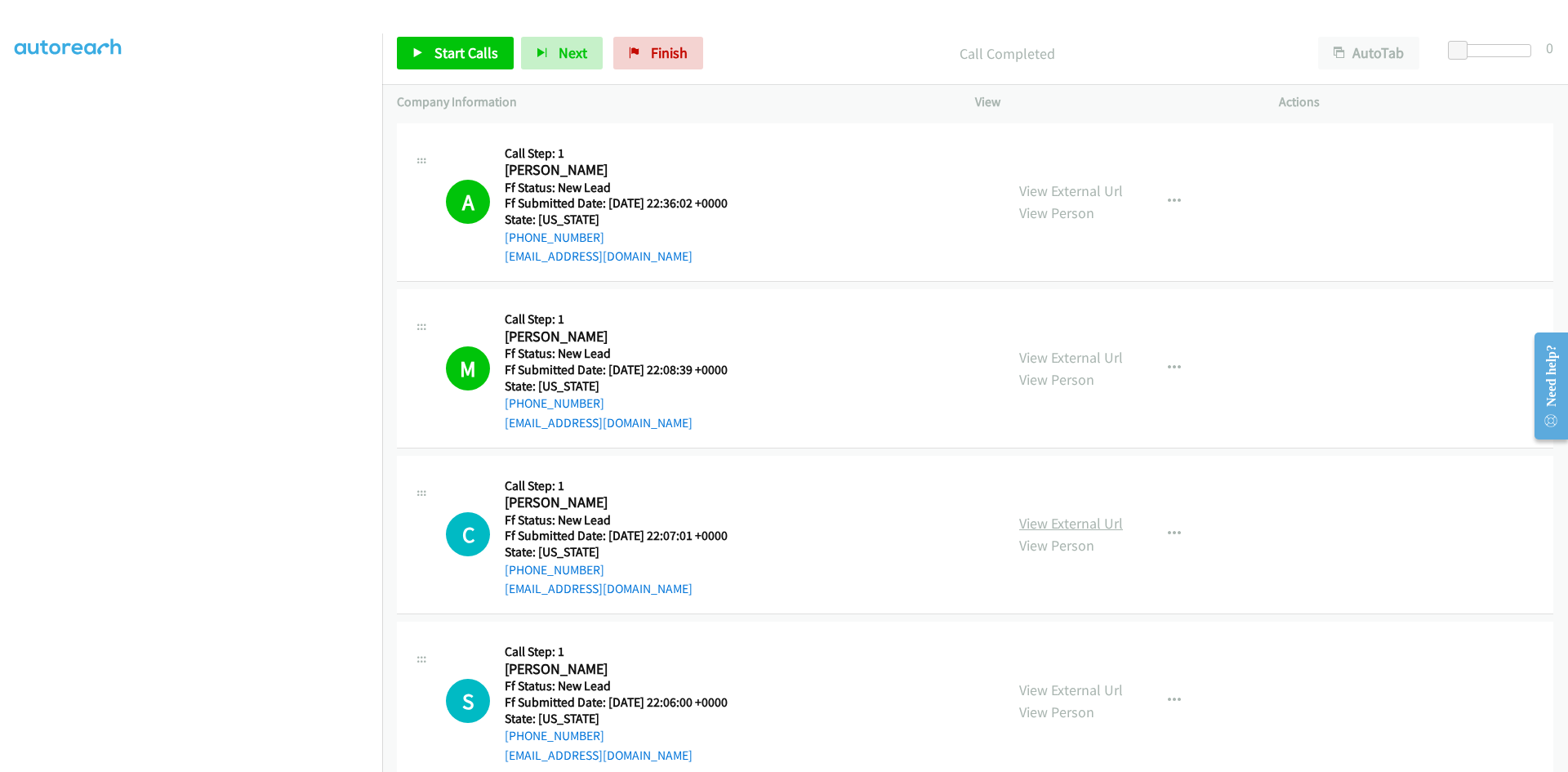
click at [1065, 527] on link "View External Url" at bounding box center [1071, 523] width 103 height 19
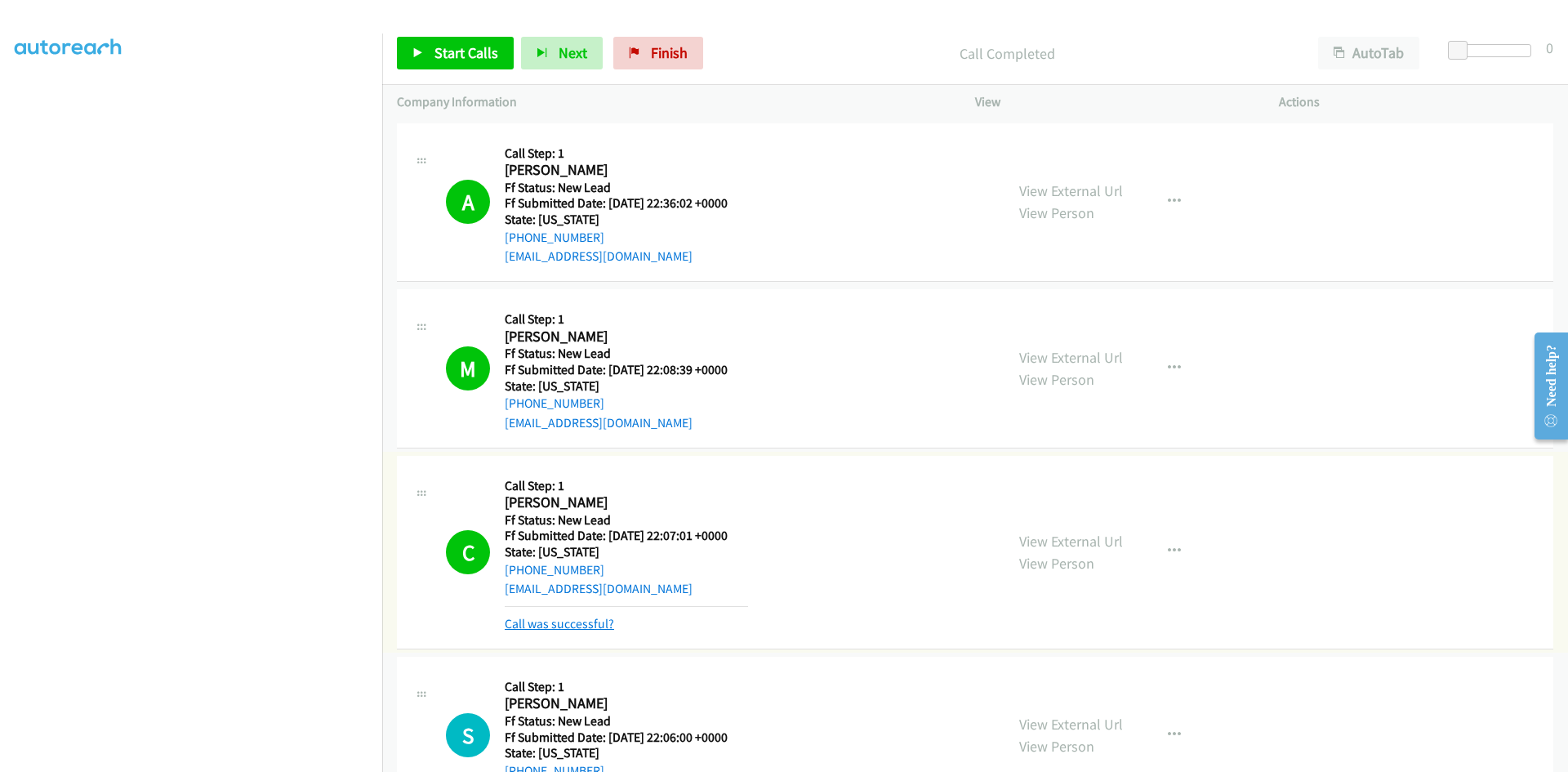
click at [581, 626] on link "Call was successful?" at bounding box center [559, 623] width 110 height 15
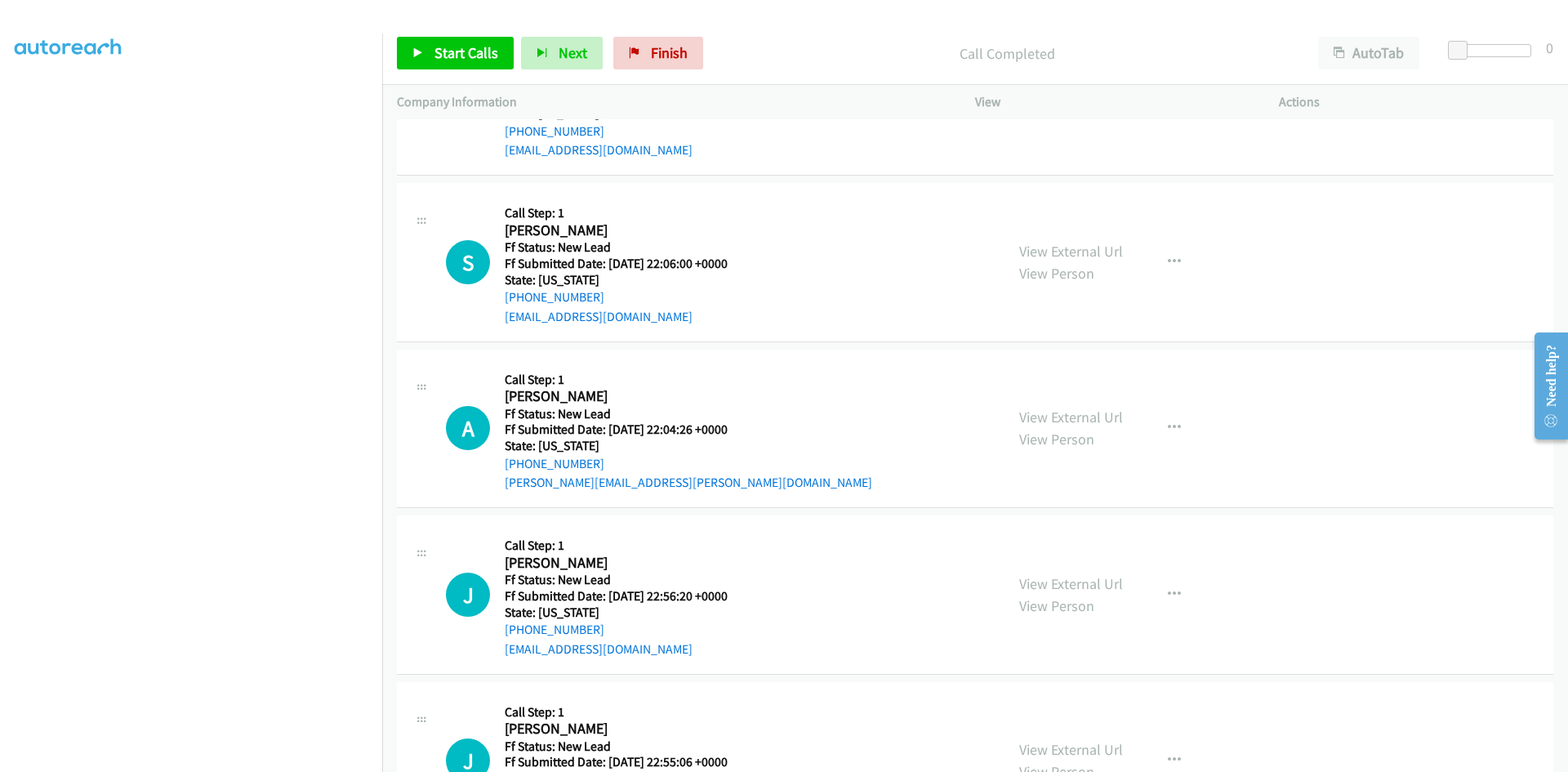
scroll to position [490, 0]
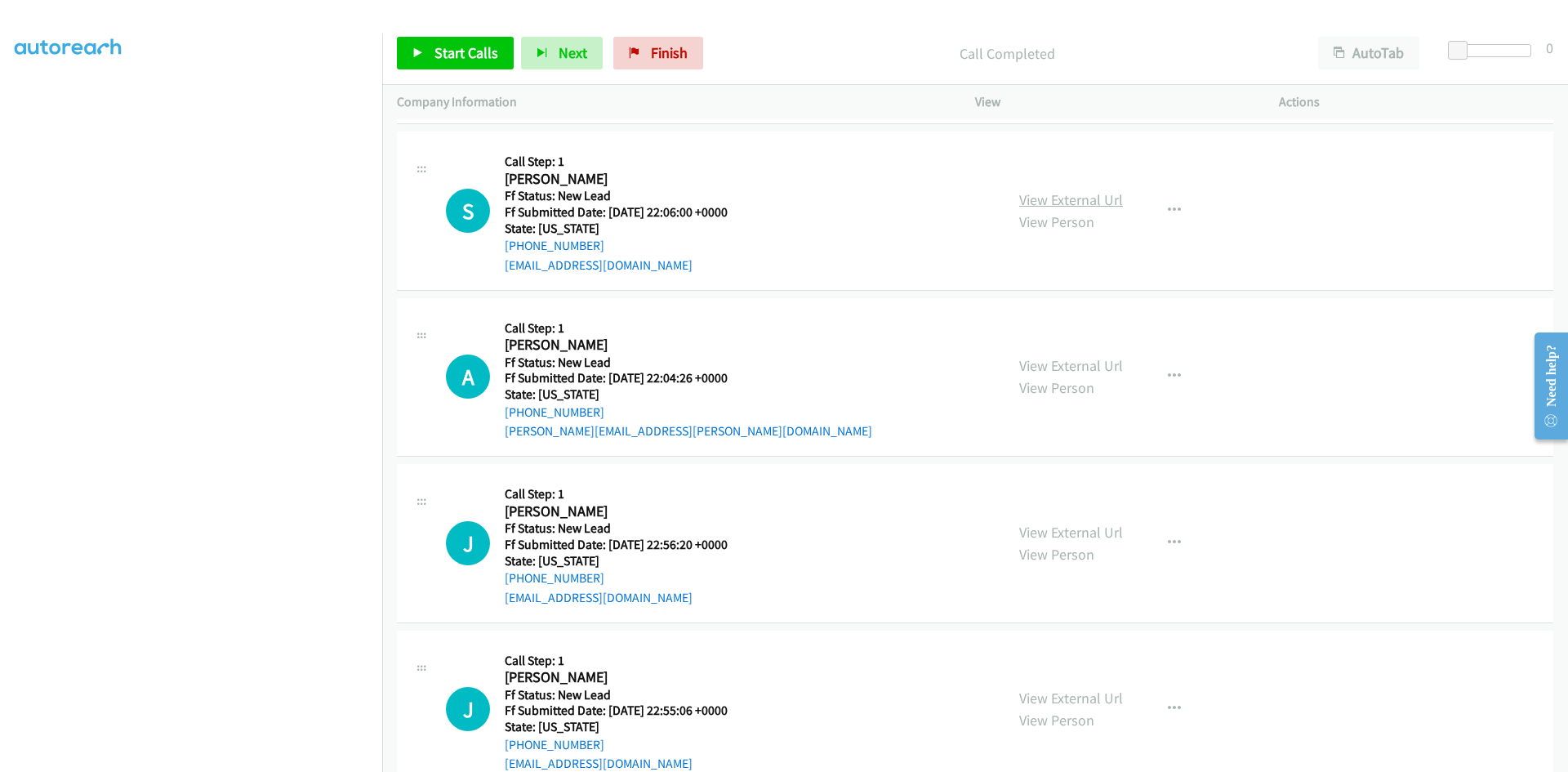
click at [1096, 198] on link "View External Url" at bounding box center [1071, 199] width 103 height 19
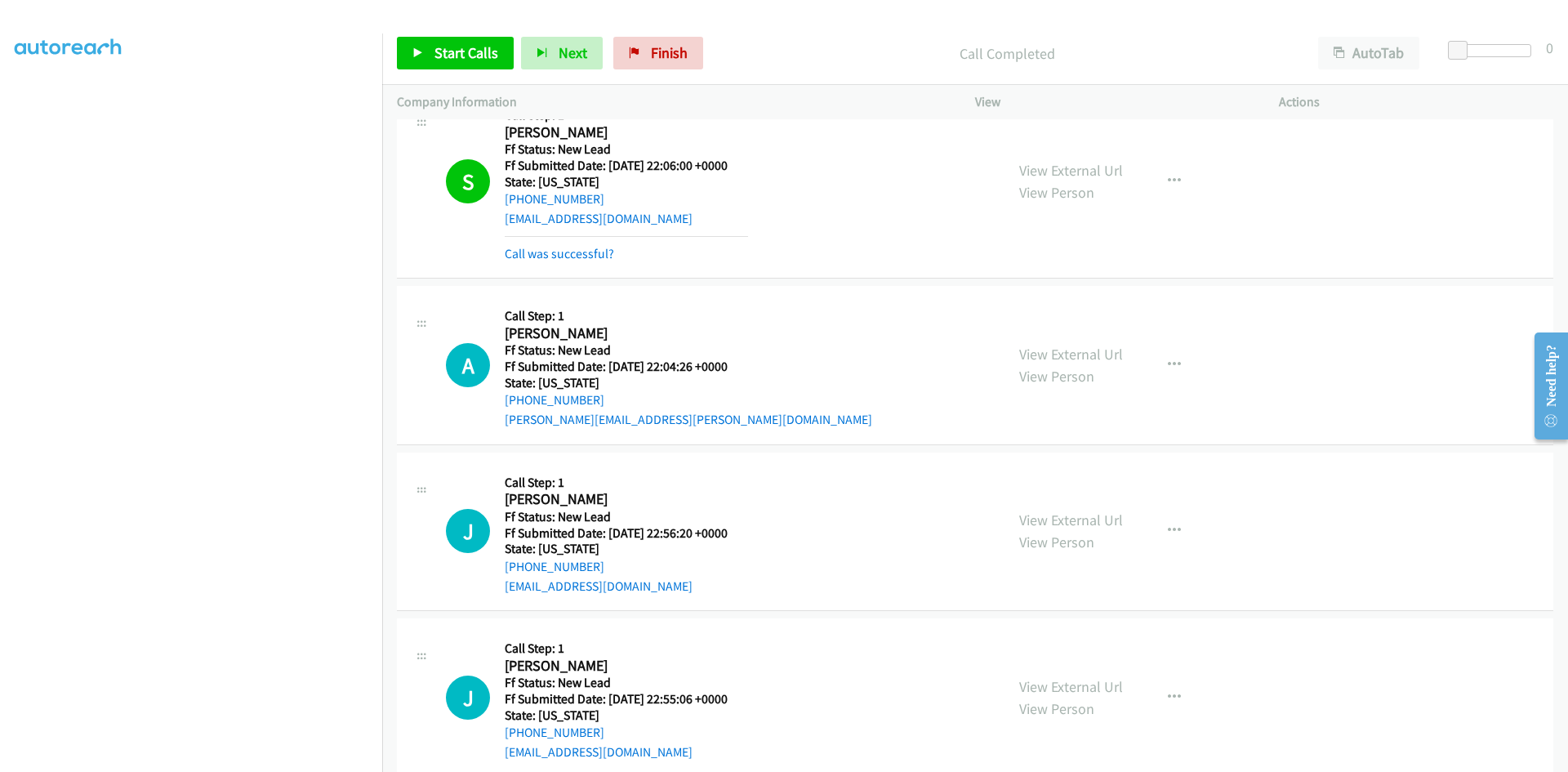
scroll to position [653, 0]
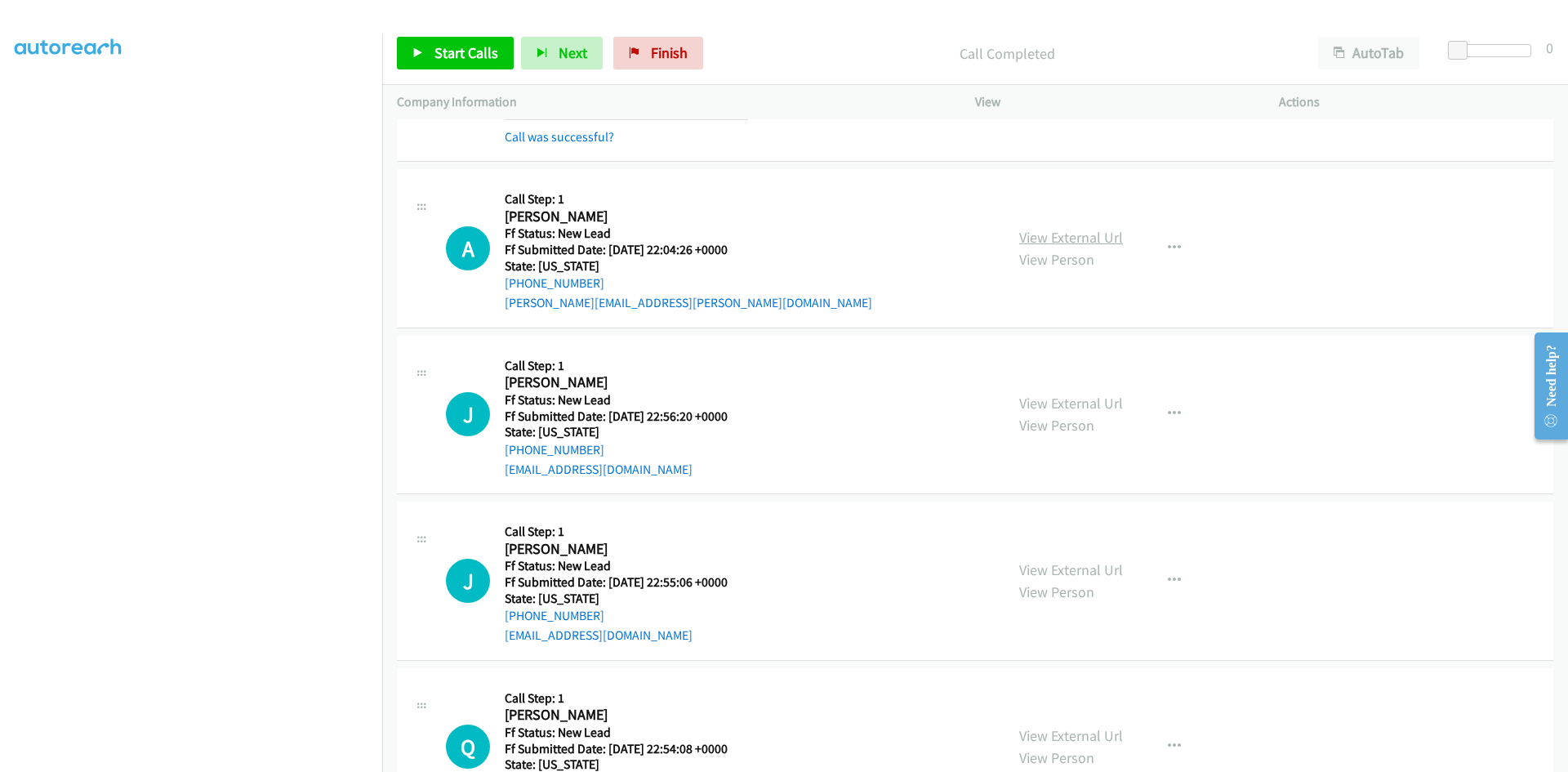
click at [1087, 237] on link "View External Url" at bounding box center [1071, 237] width 103 height 19
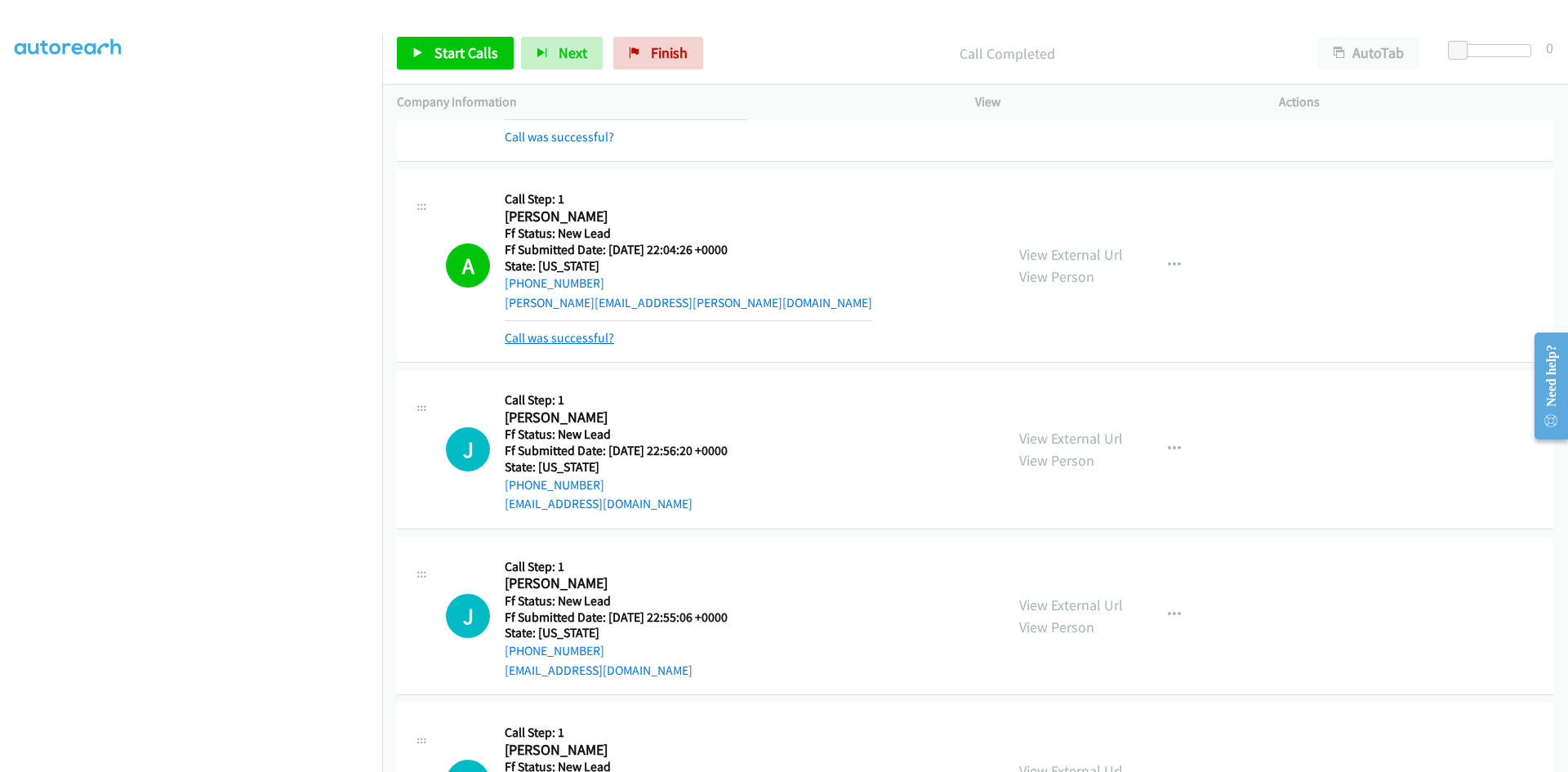
click at [603, 344] on link "Call was successful?" at bounding box center [559, 337] width 110 height 15
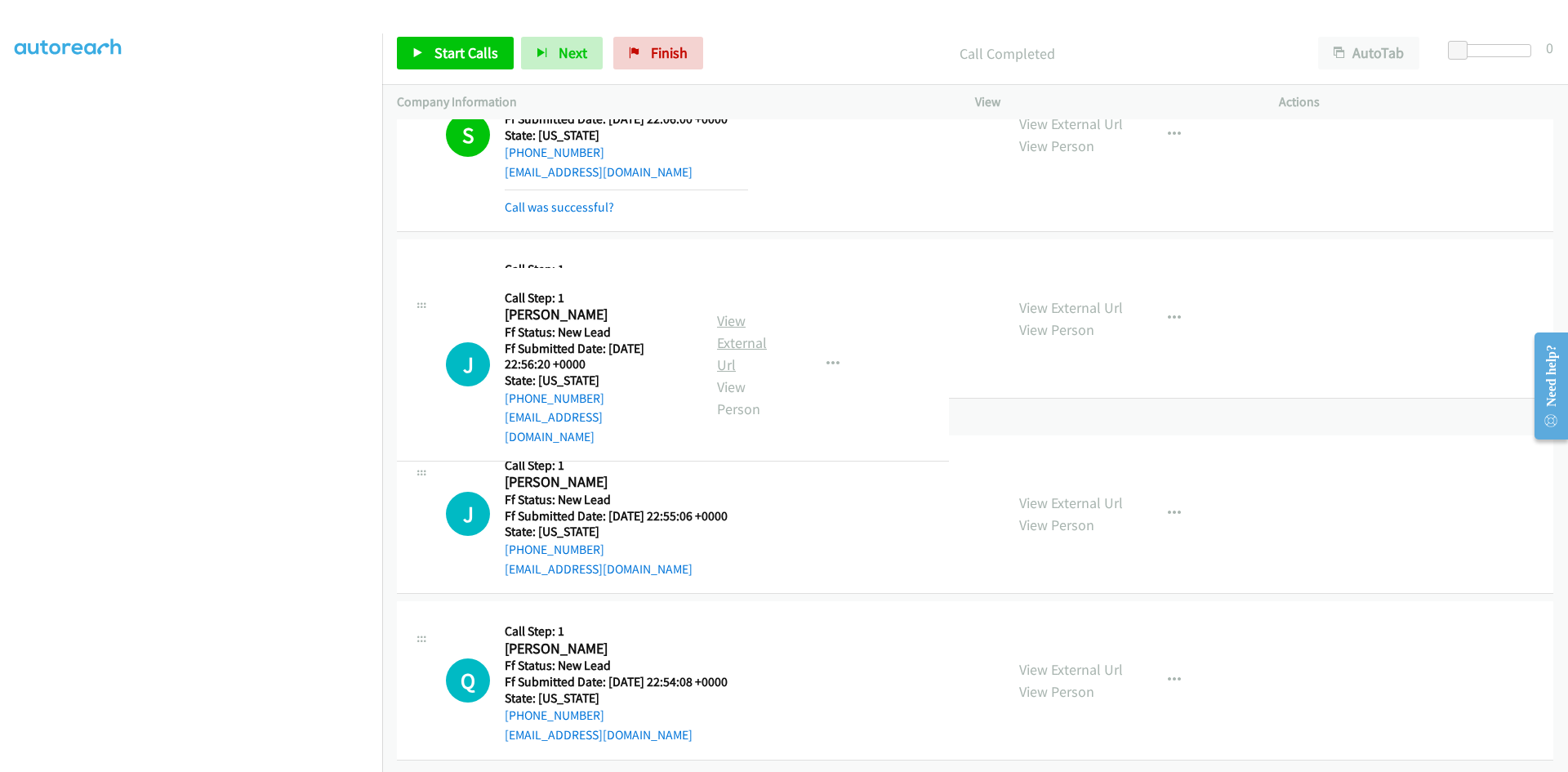
scroll to position [733, 0]
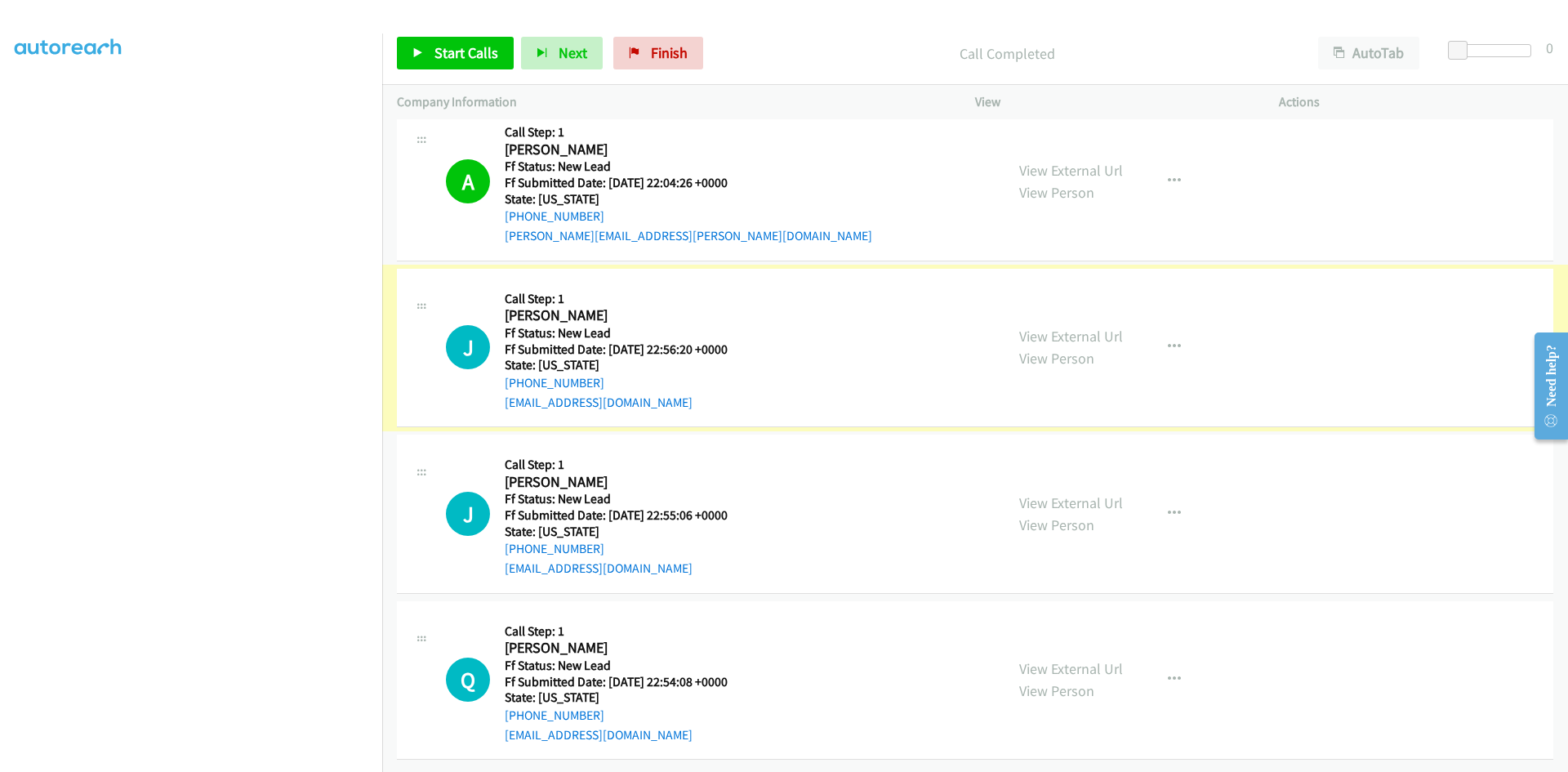
click at [1046, 327] on link "View External Url" at bounding box center [1071, 336] width 103 height 19
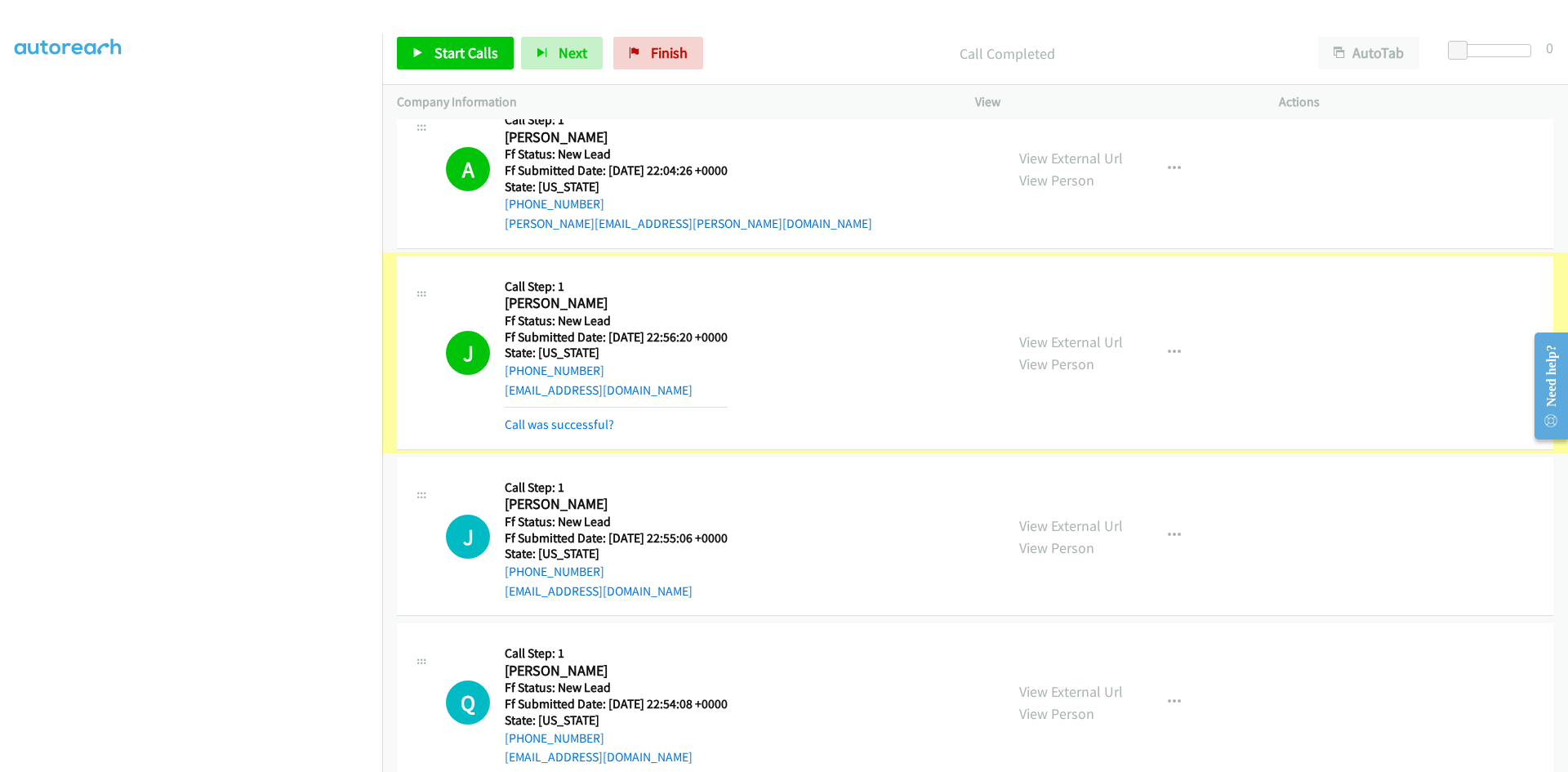
click at [599, 428] on link "Call was successful?" at bounding box center [559, 424] width 110 height 15
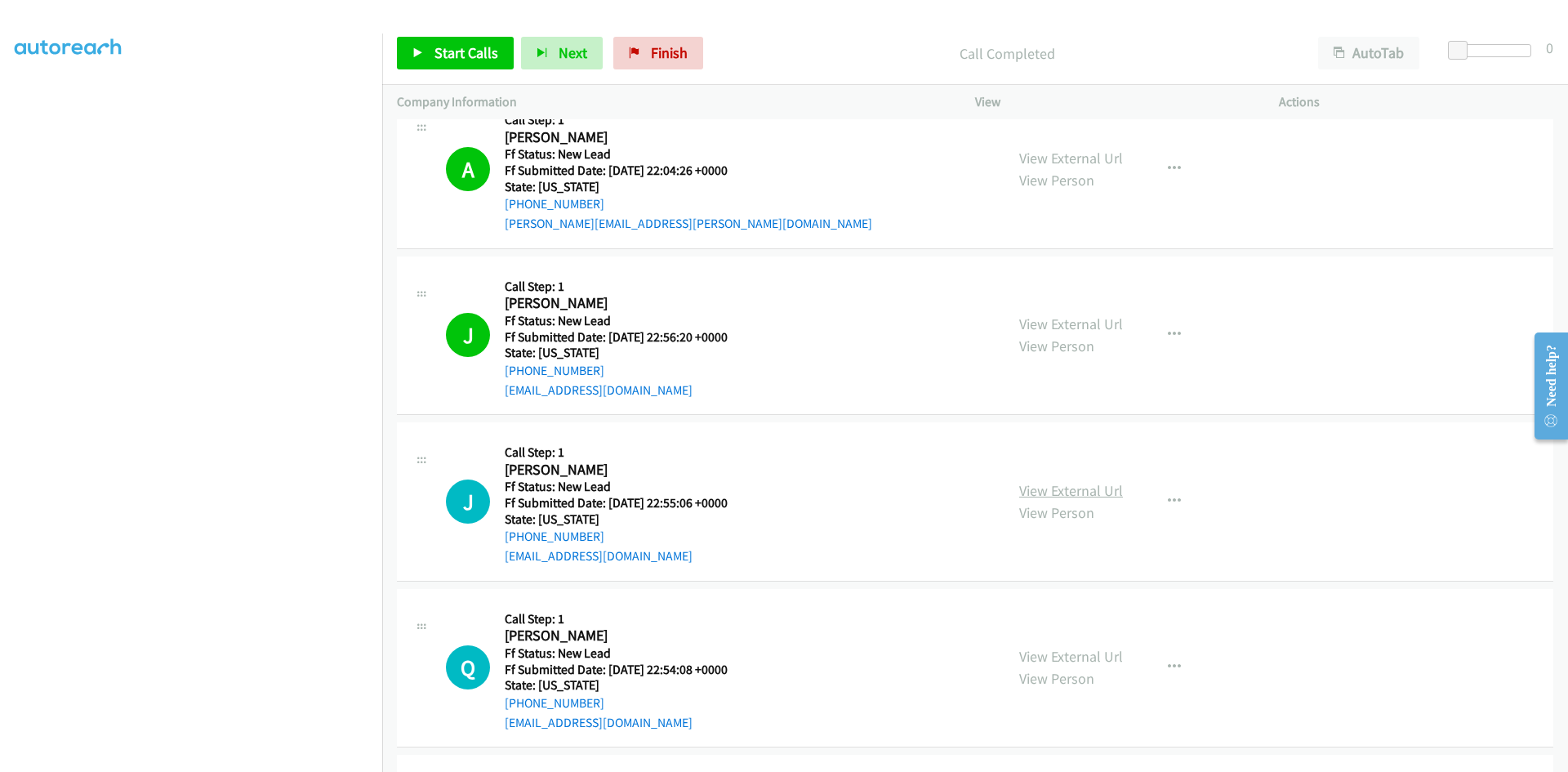
click at [1110, 494] on link "View External Url" at bounding box center [1071, 490] width 103 height 19
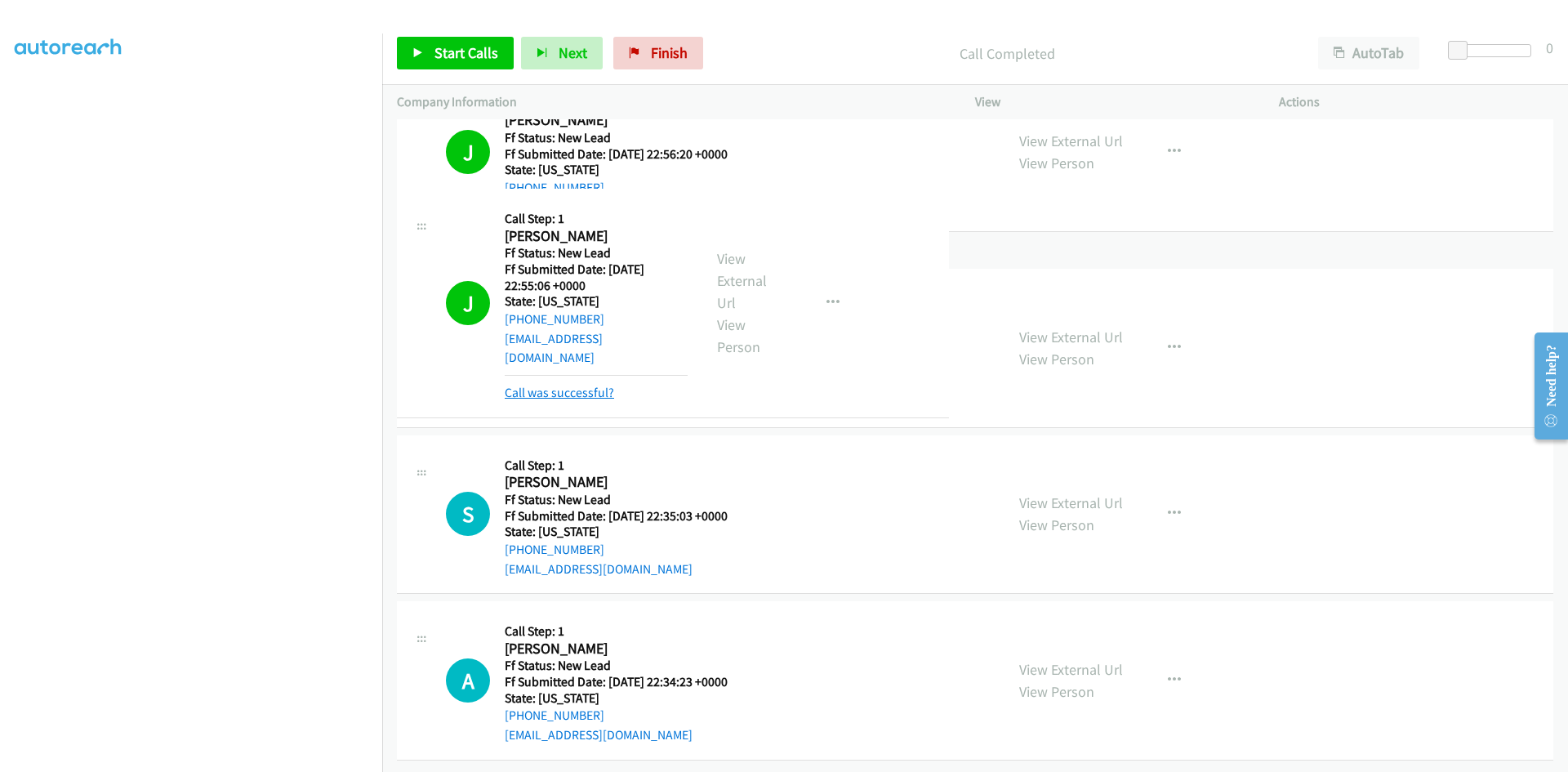
scroll to position [978, 0]
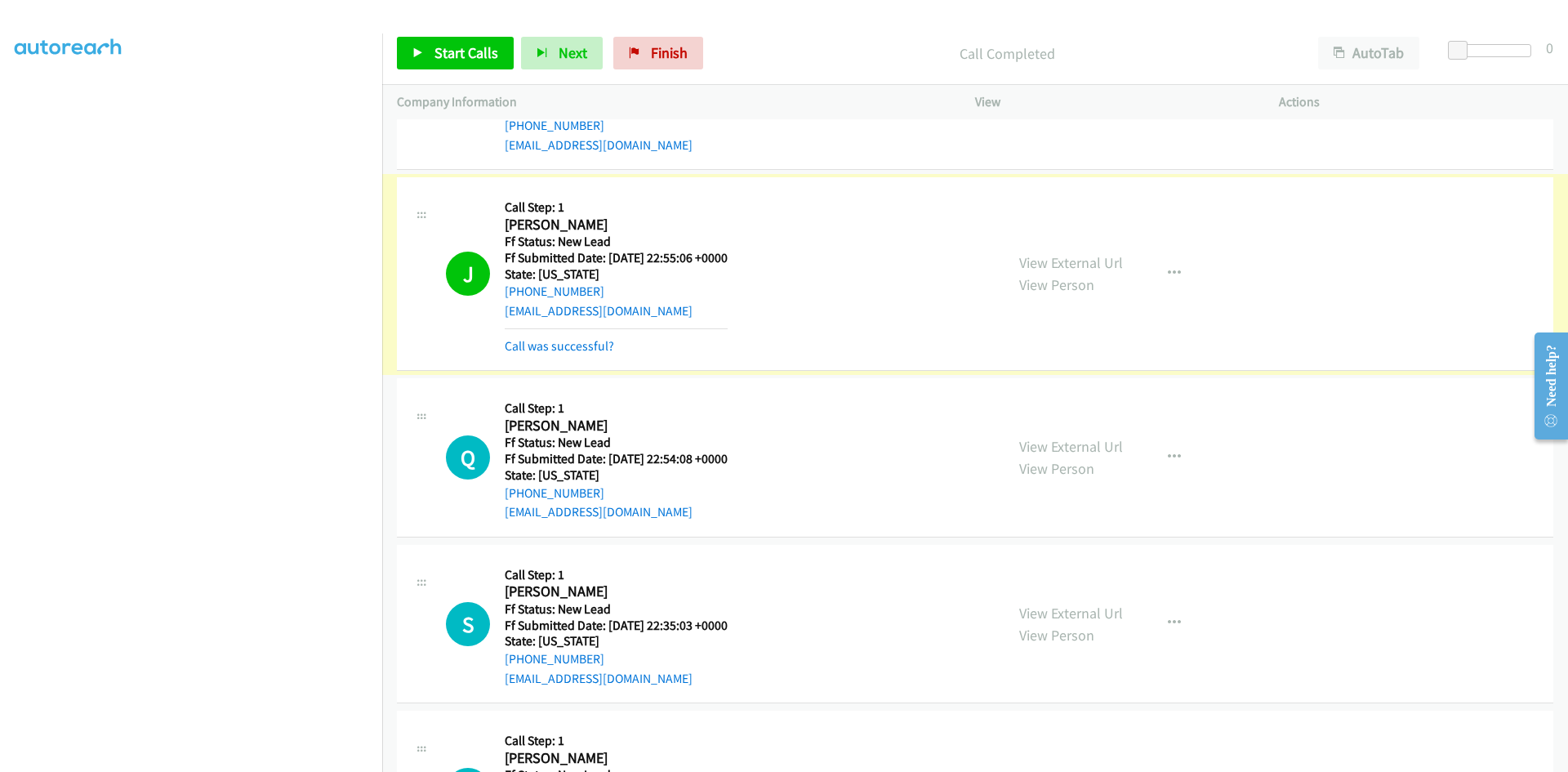
click at [517, 346] on link "Call was successful?" at bounding box center [559, 345] width 110 height 15
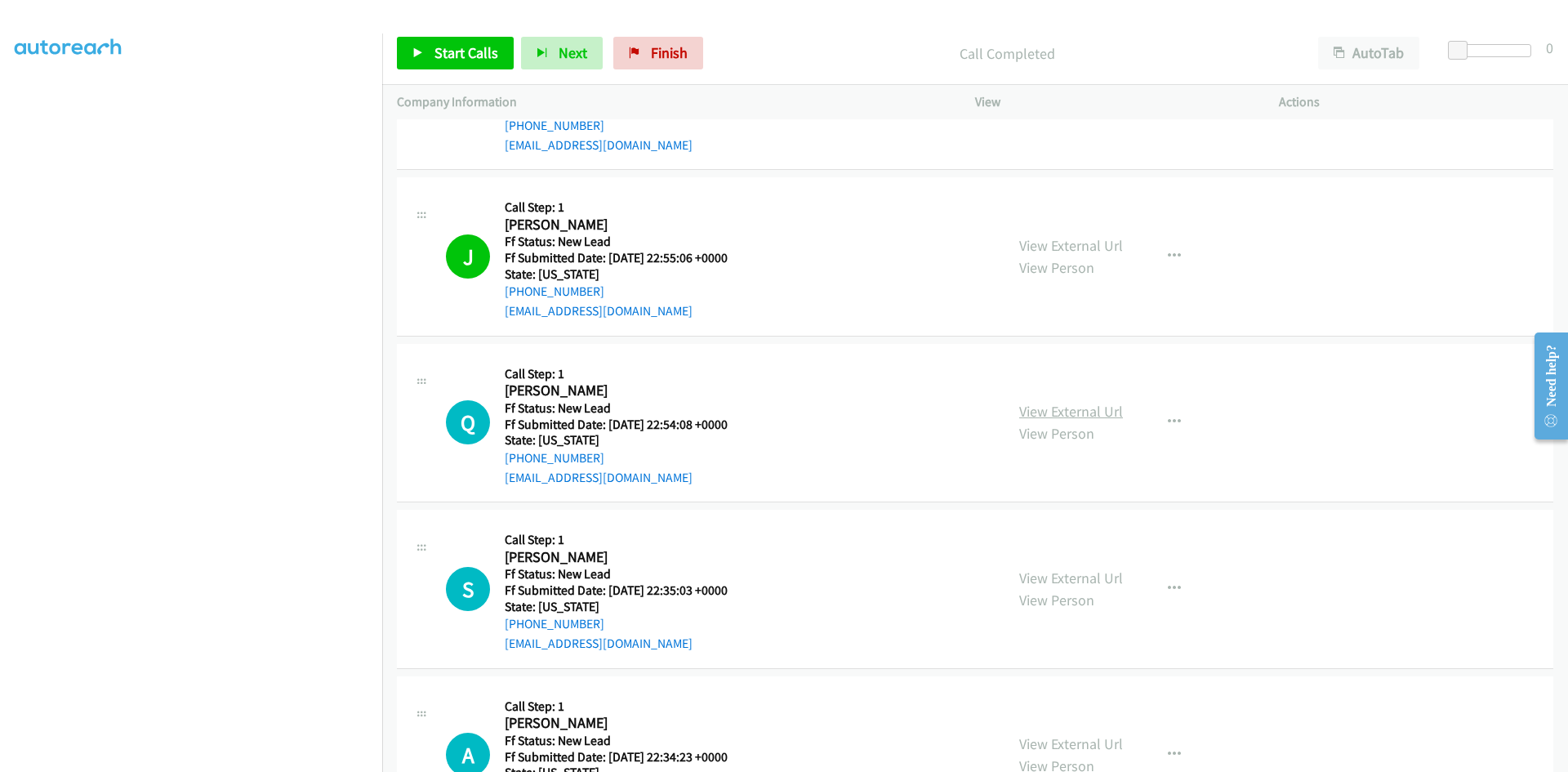
click at [1075, 417] on link "View External Url" at bounding box center [1071, 411] width 103 height 19
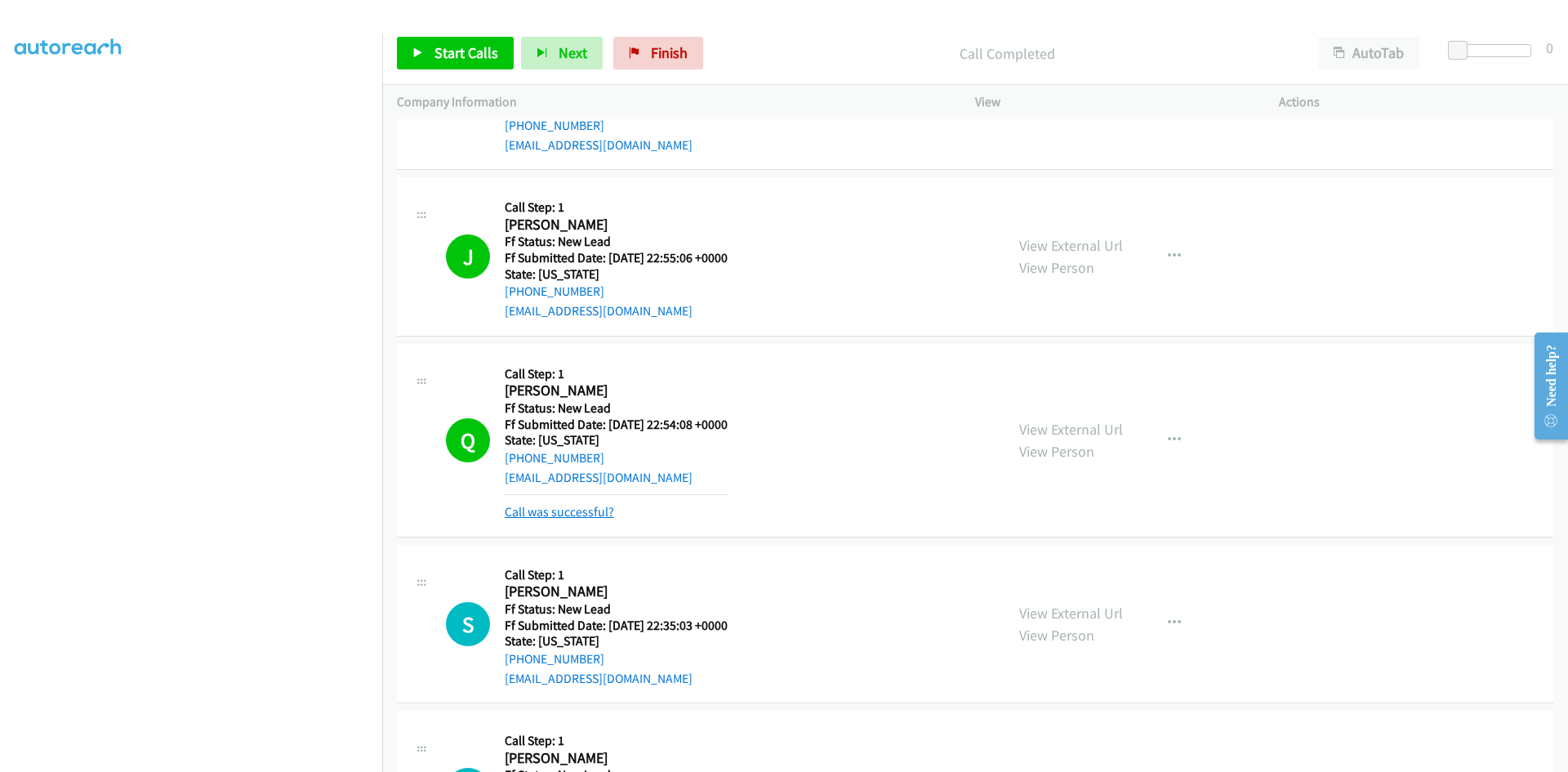
click at [546, 507] on link "Call was successful?" at bounding box center [559, 511] width 110 height 15
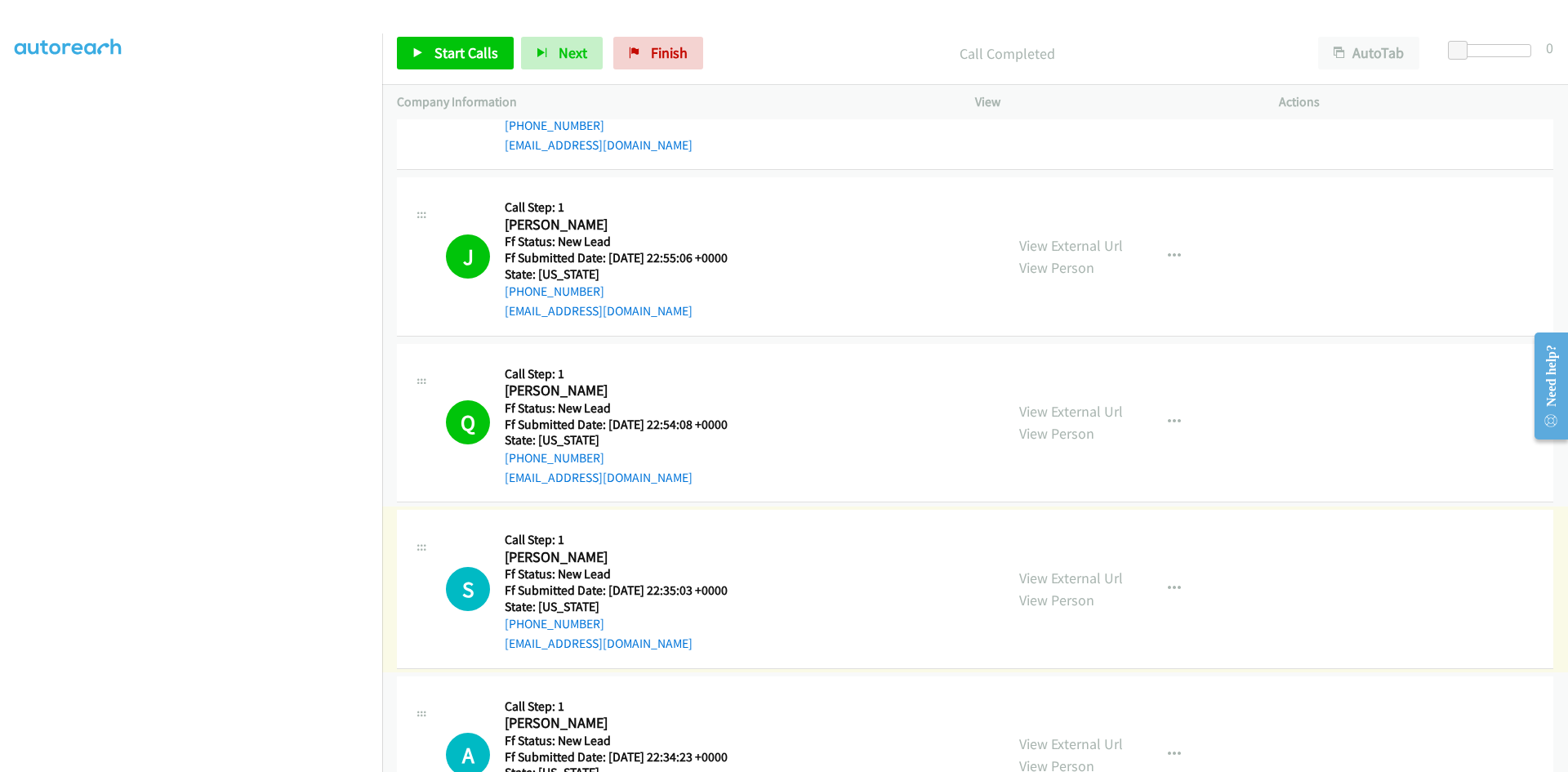
click at [1034, 576] on link "View External Url" at bounding box center [1071, 577] width 103 height 19
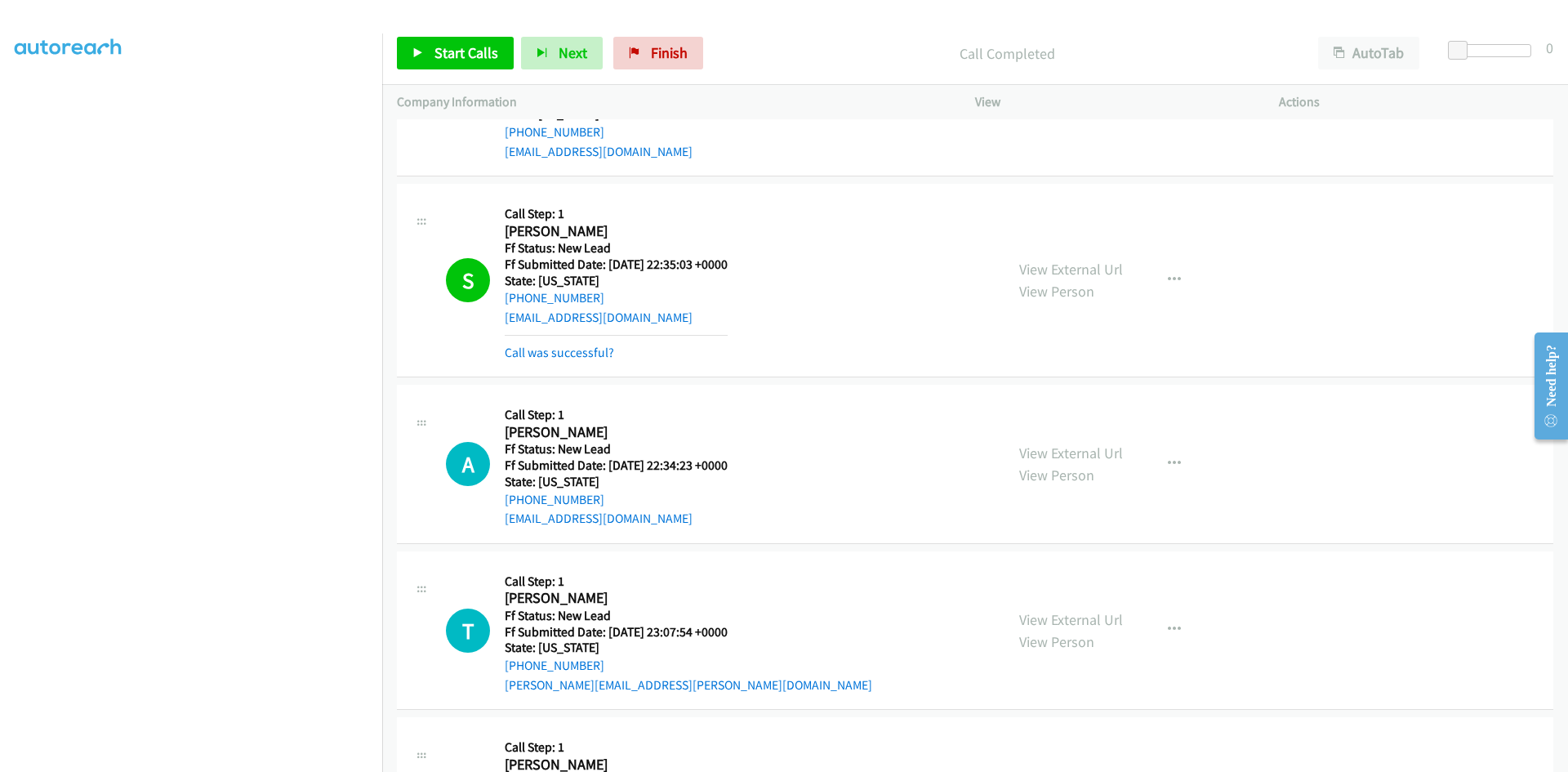
scroll to position [1305, 0]
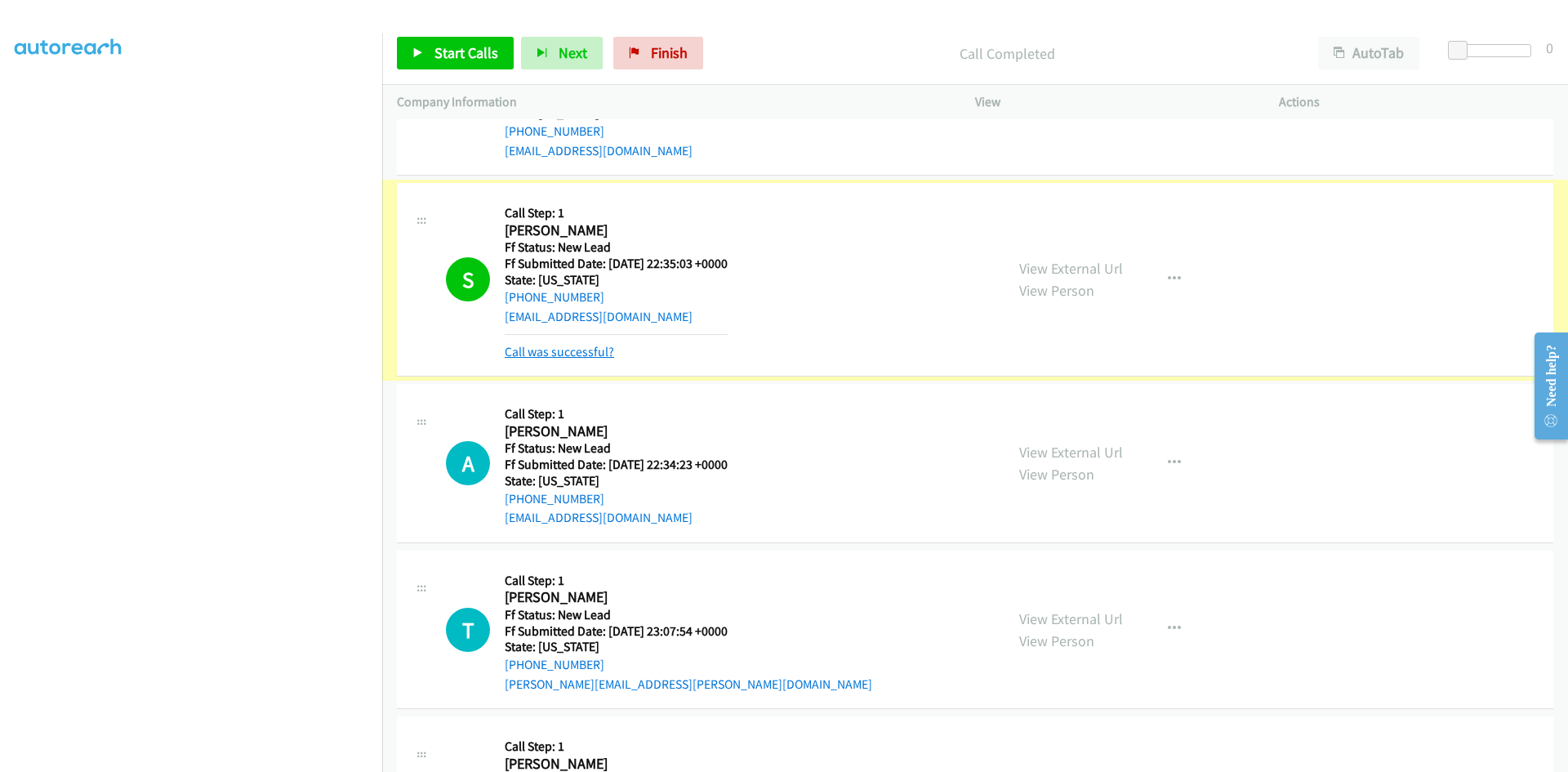
click at [593, 355] on link "Call was successful?" at bounding box center [559, 351] width 110 height 15
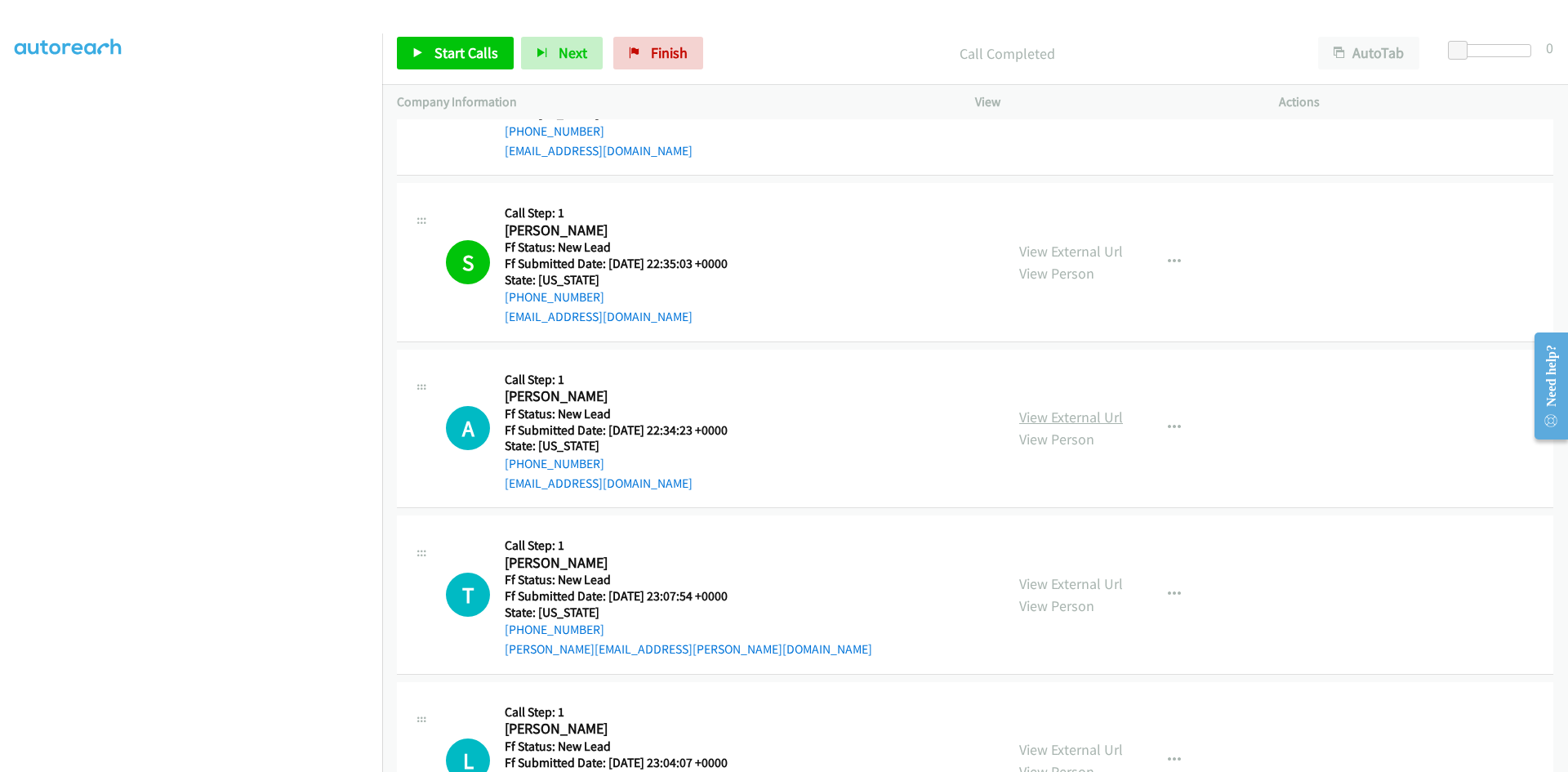
click at [1083, 420] on link "View External Url" at bounding box center [1071, 417] width 103 height 19
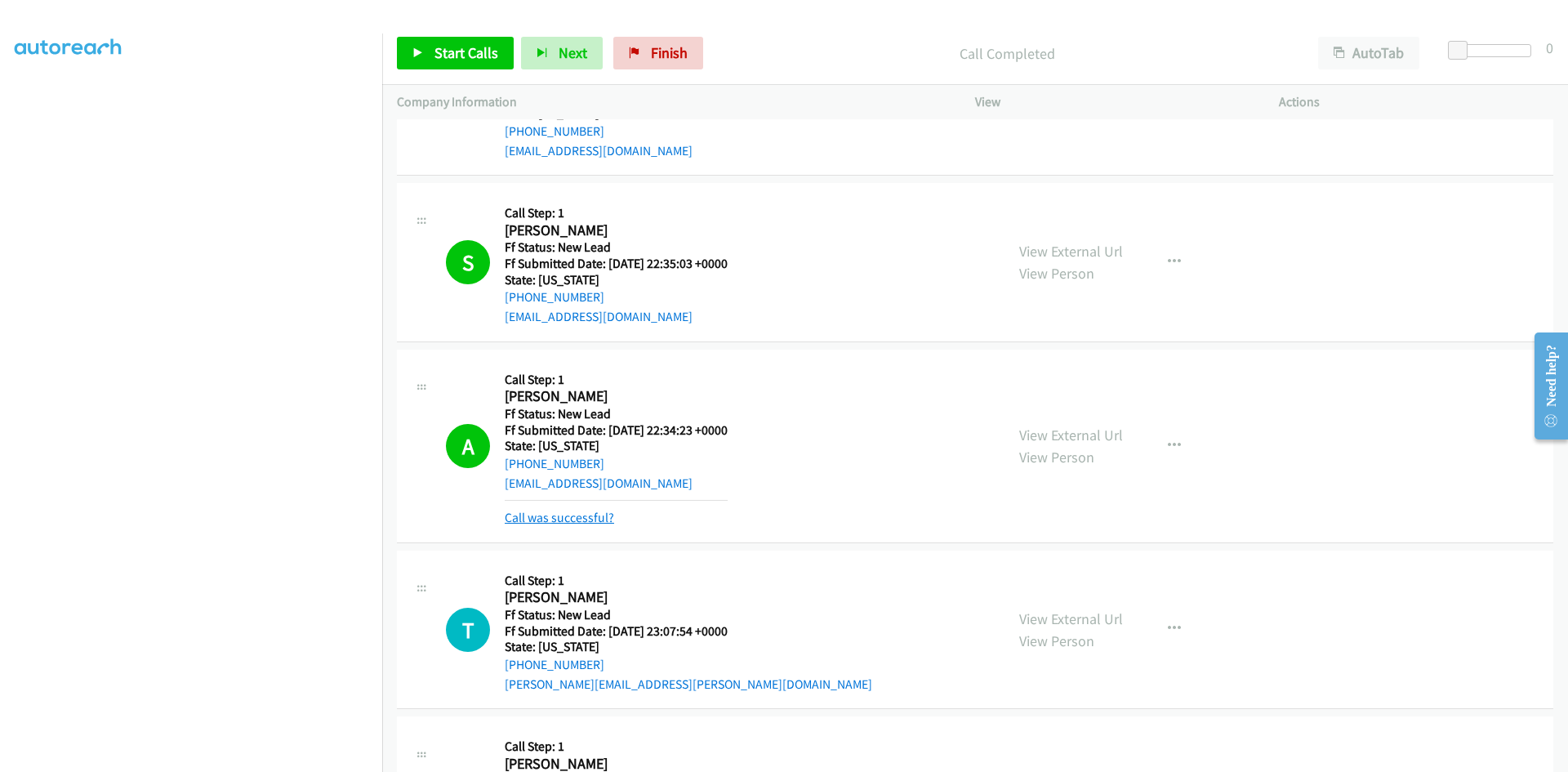
click at [599, 521] on link "Call was successful?" at bounding box center [559, 517] width 110 height 15
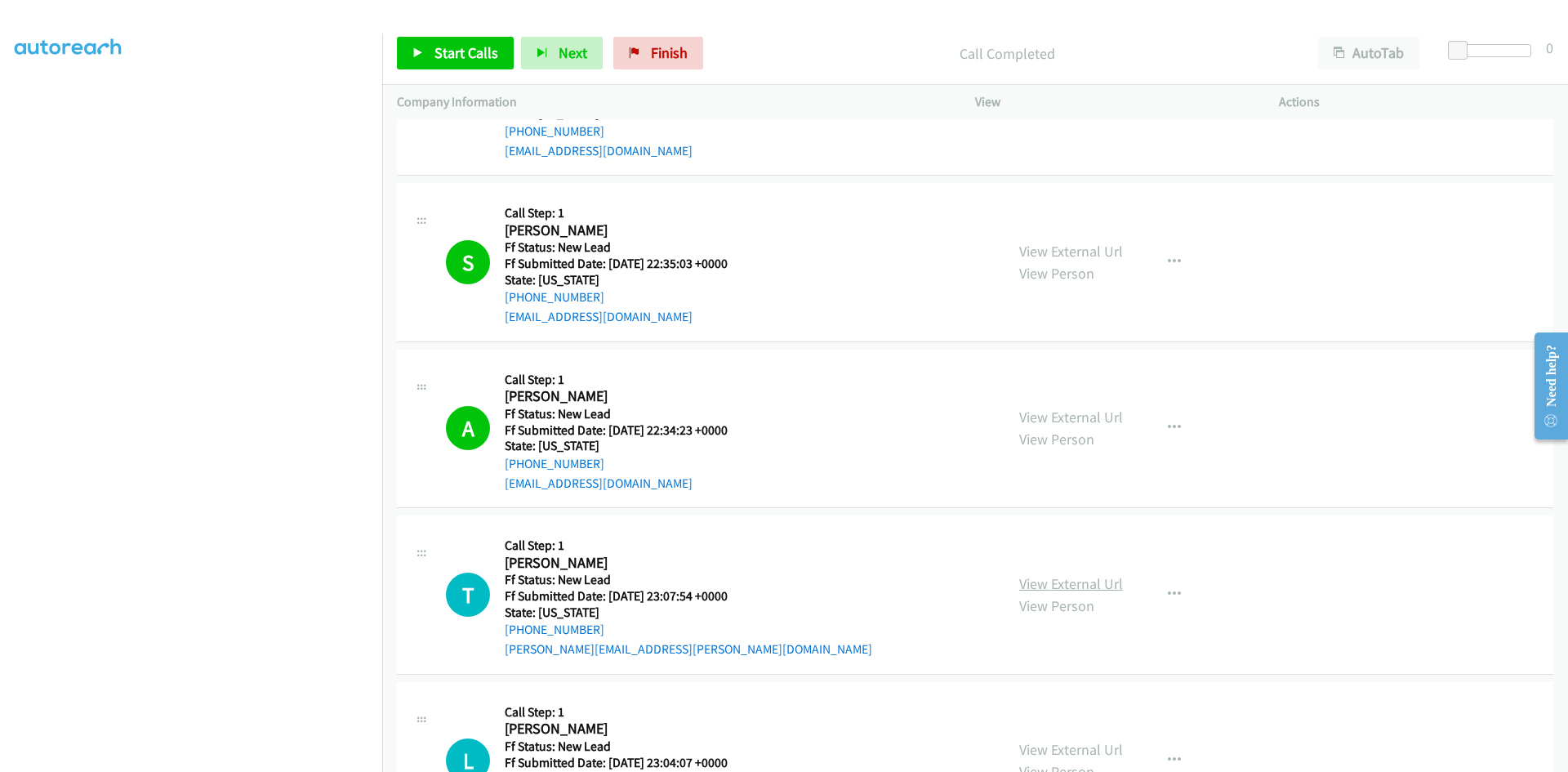
click at [1073, 585] on link "View External Url" at bounding box center [1071, 584] width 103 height 19
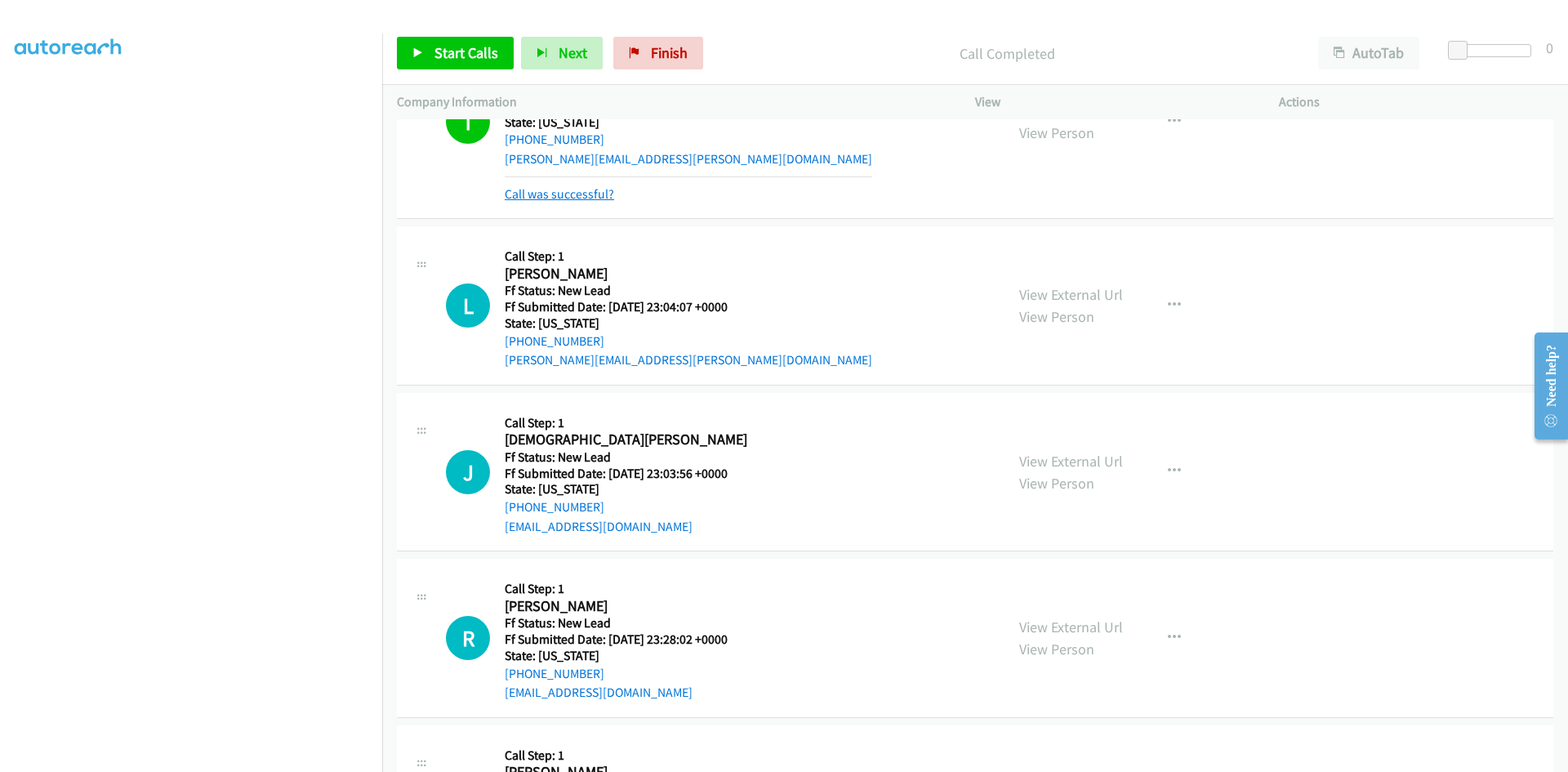
scroll to position [1795, 0]
click at [591, 199] on link "Call was successful?" at bounding box center [559, 194] width 110 height 15
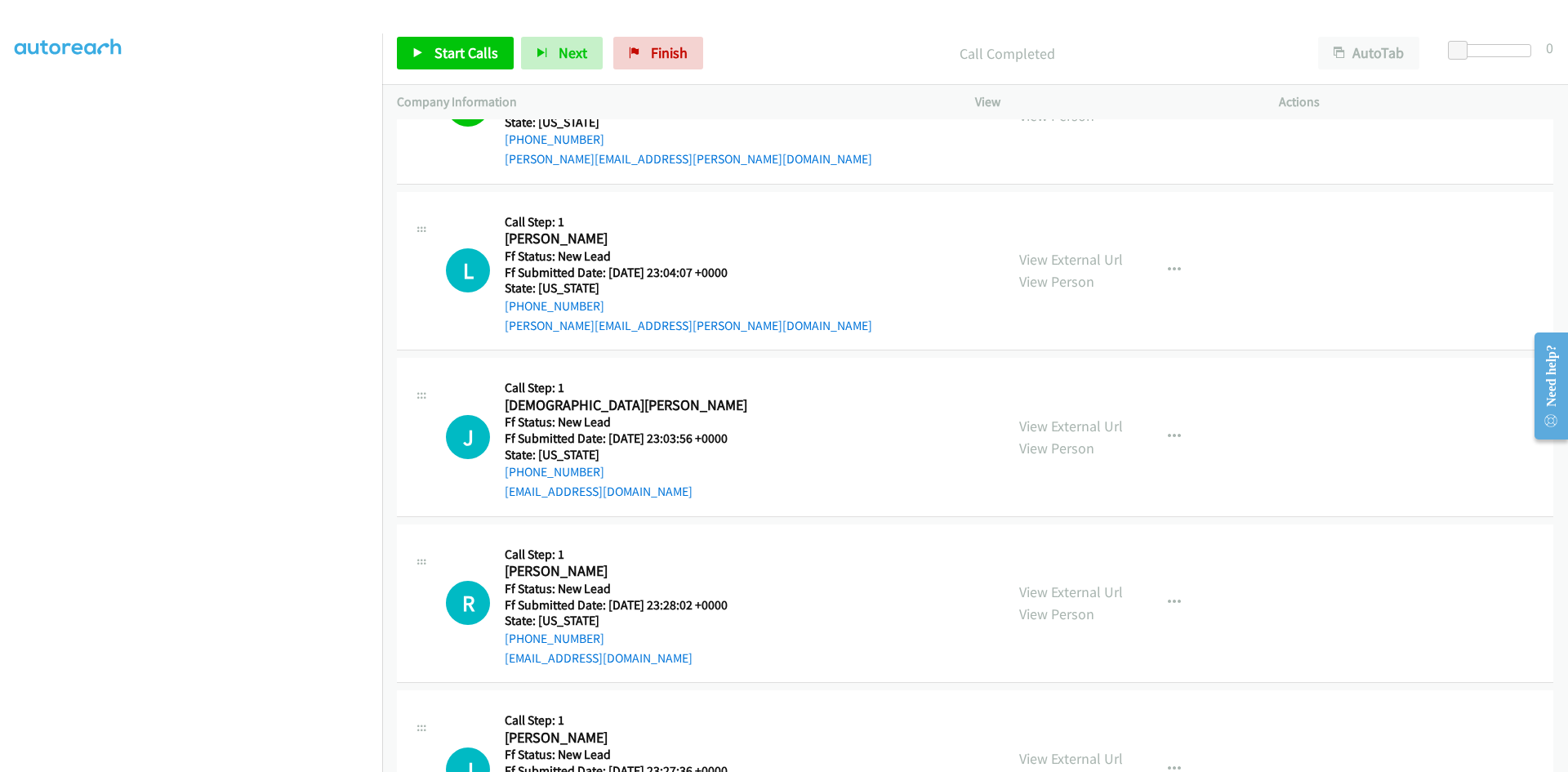
scroll to position [1760, 0]
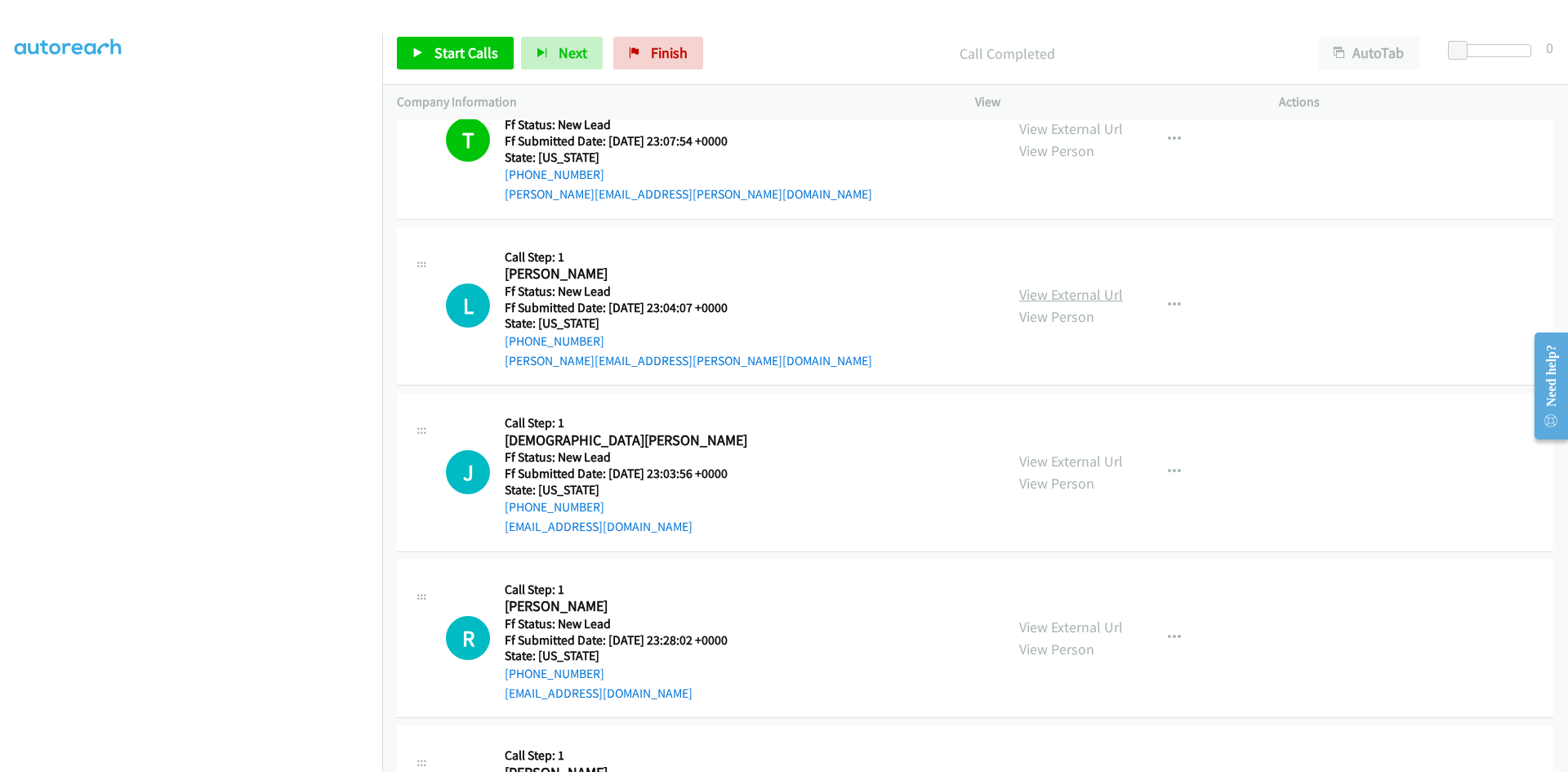
click at [1078, 295] on link "View External Url" at bounding box center [1071, 295] width 103 height 19
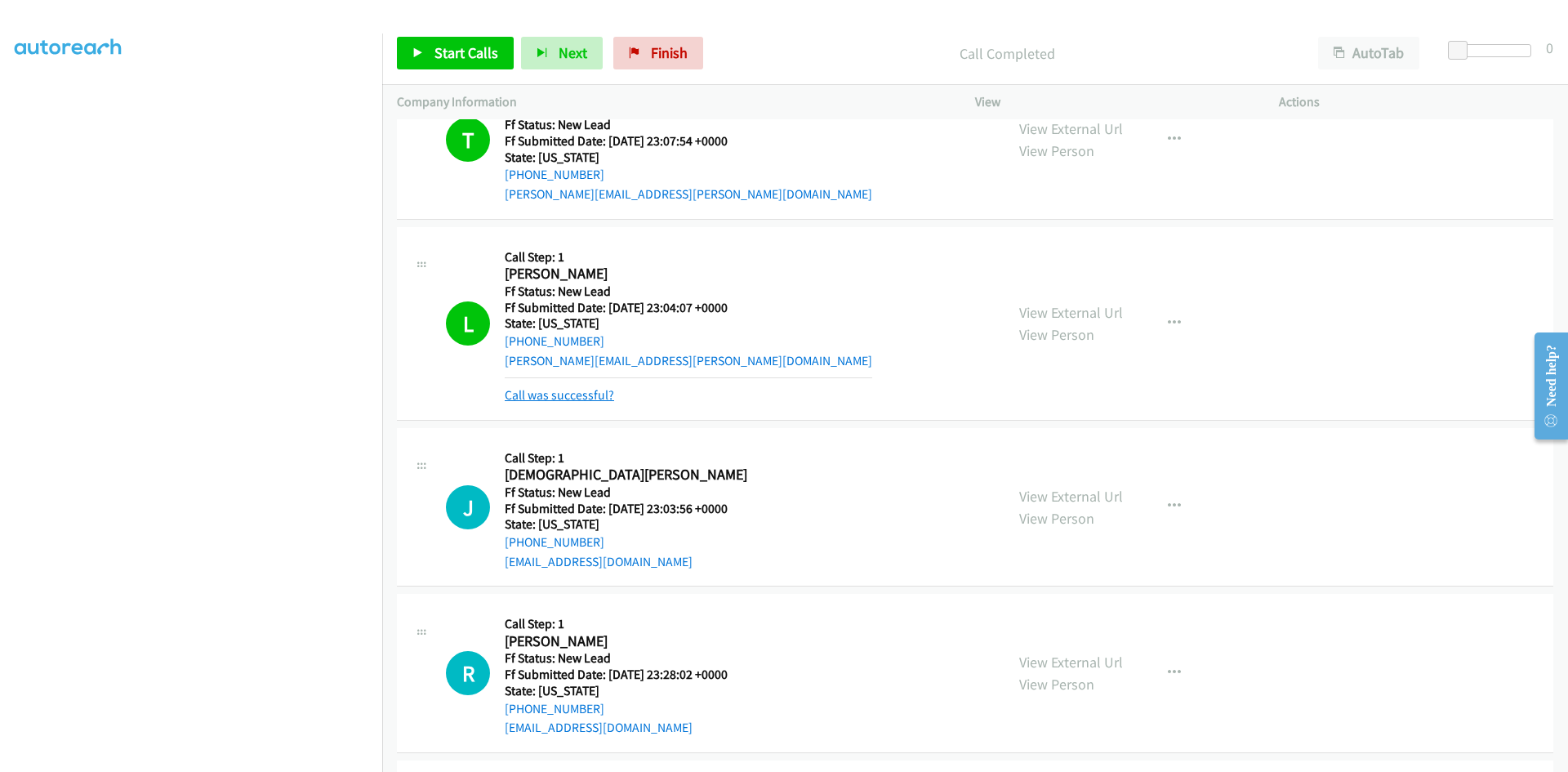
click at [595, 403] on link "Call was successful?" at bounding box center [559, 394] width 110 height 15
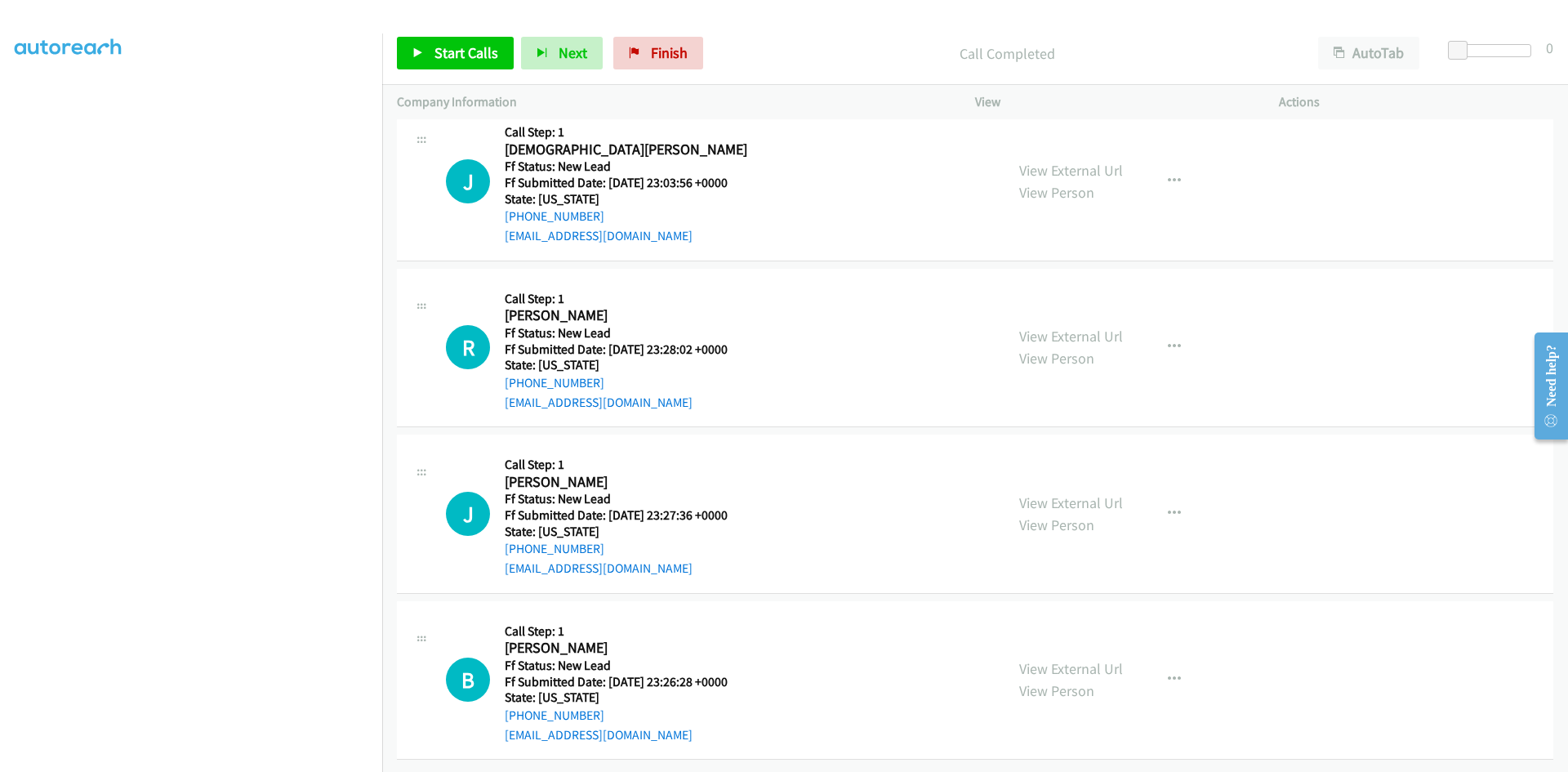
scroll to position [2063, 0]
click at [1086, 161] on link "View External Url" at bounding box center [1071, 170] width 103 height 19
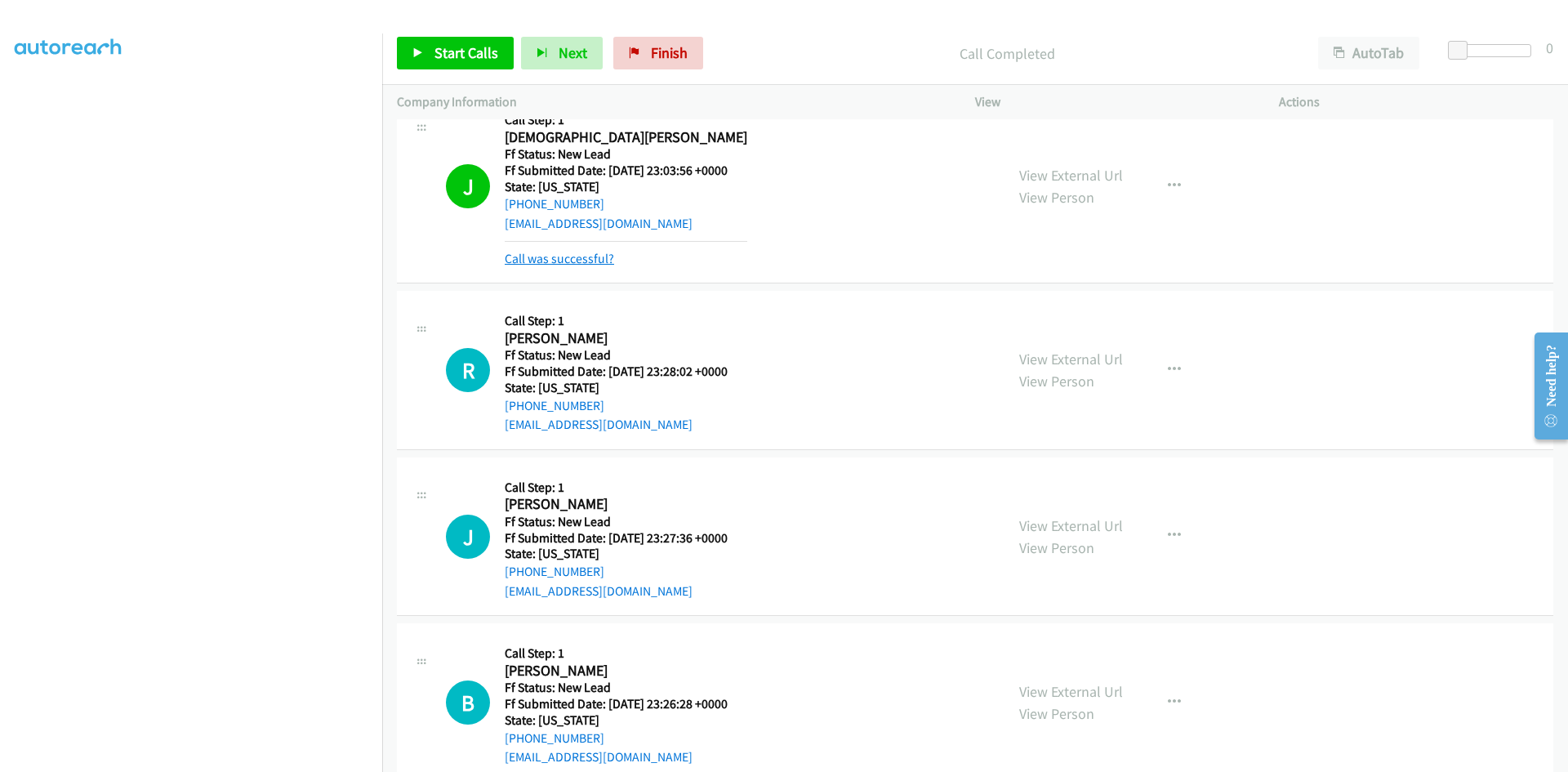
click at [583, 264] on link "Call was successful?" at bounding box center [559, 258] width 110 height 15
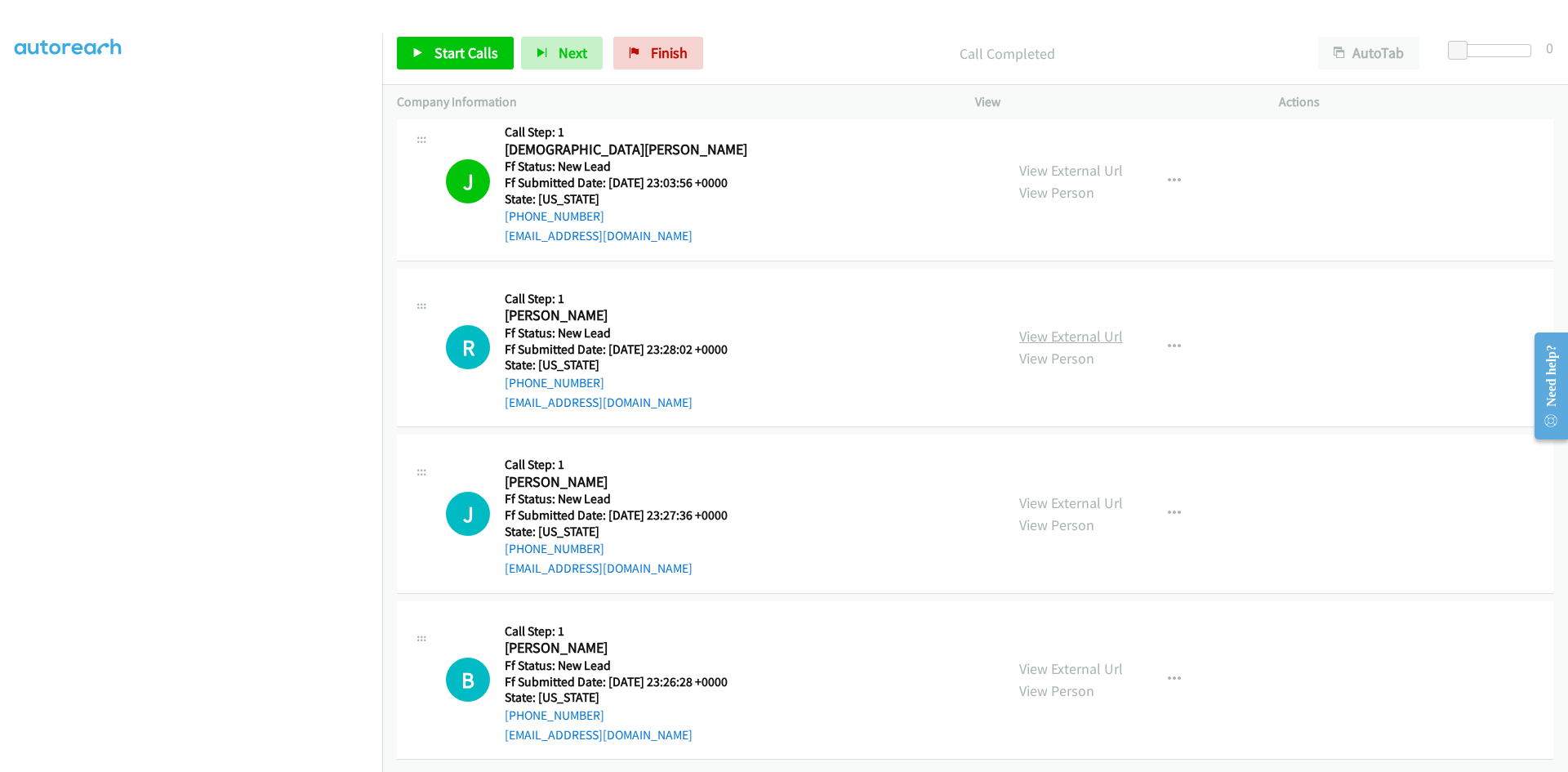
click at [1071, 328] on link "View External Url" at bounding box center [1071, 336] width 103 height 19
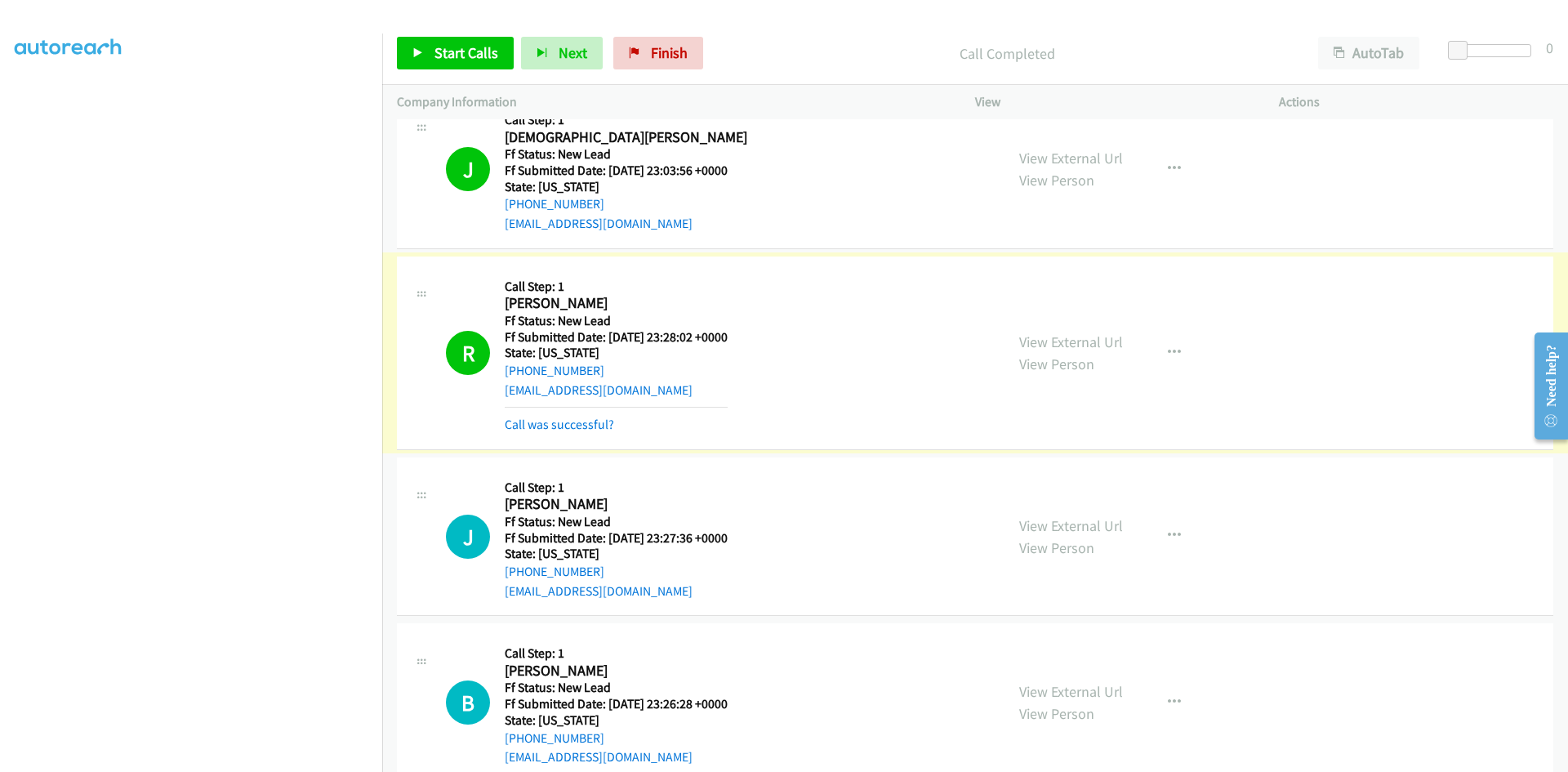
click at [585, 430] on link "Call was successful?" at bounding box center [559, 424] width 110 height 15
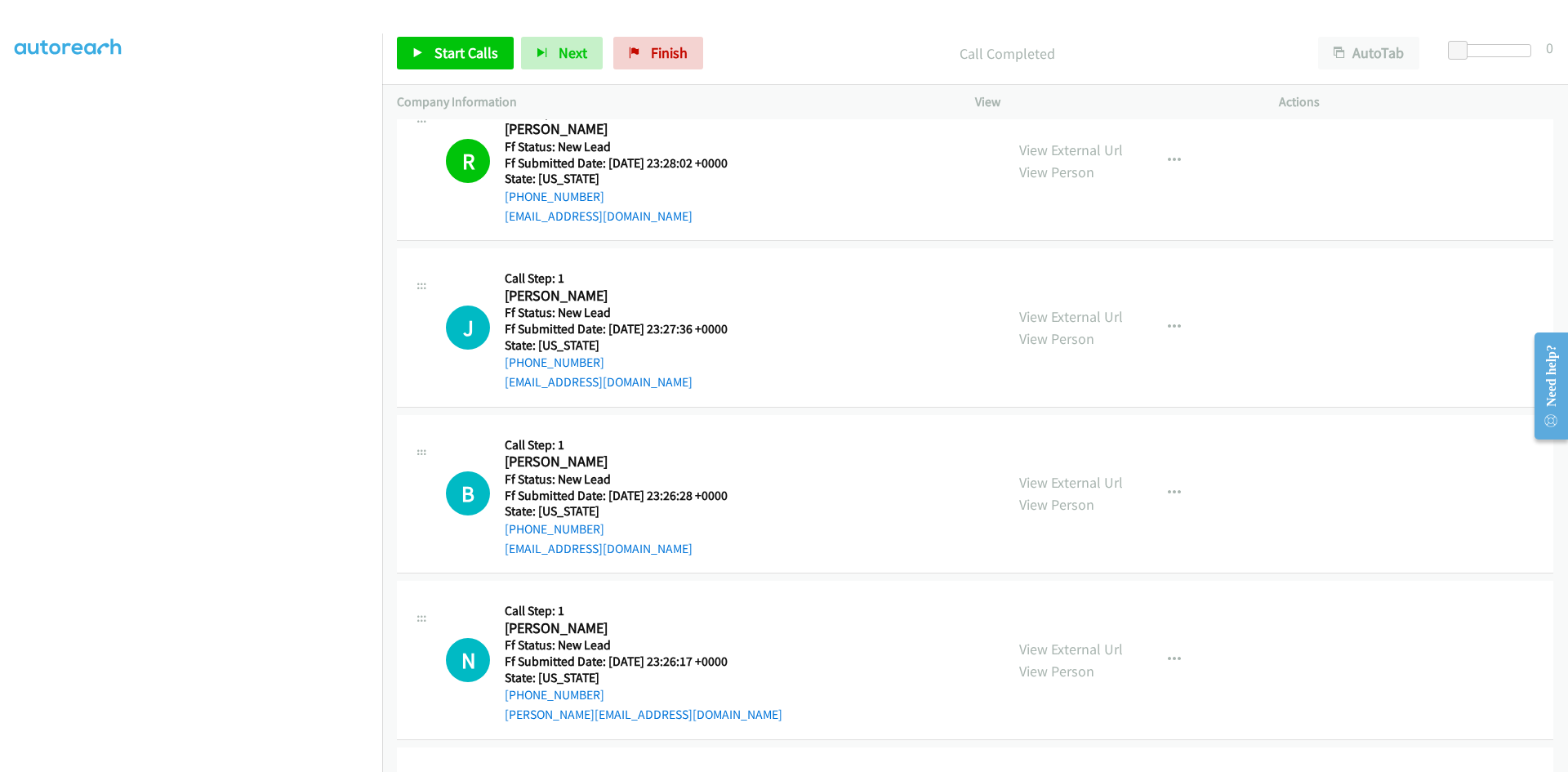
scroll to position [2390, 0]
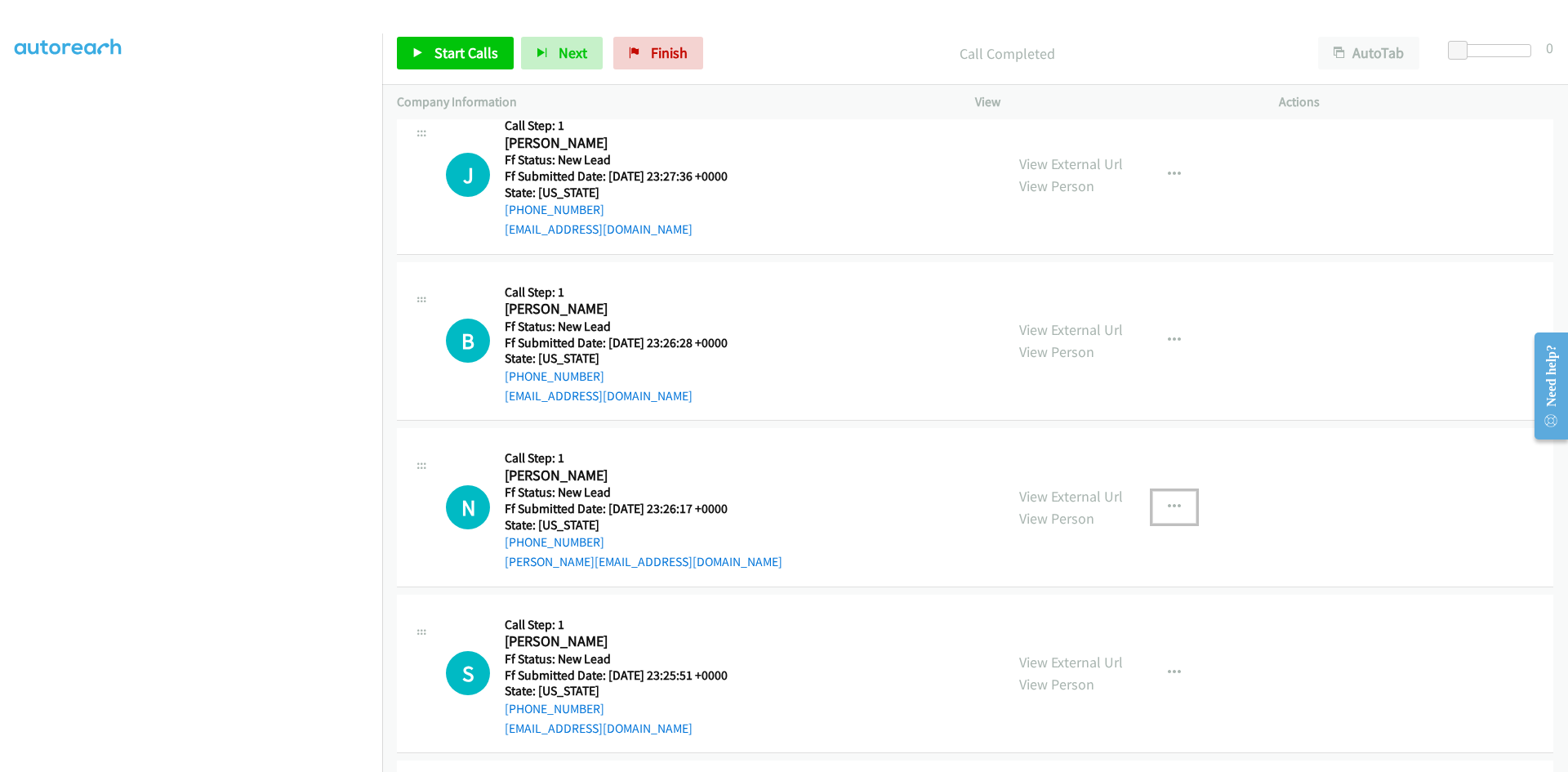
click at [1173, 507] on icon "button" at bounding box center [1174, 507] width 13 height 13
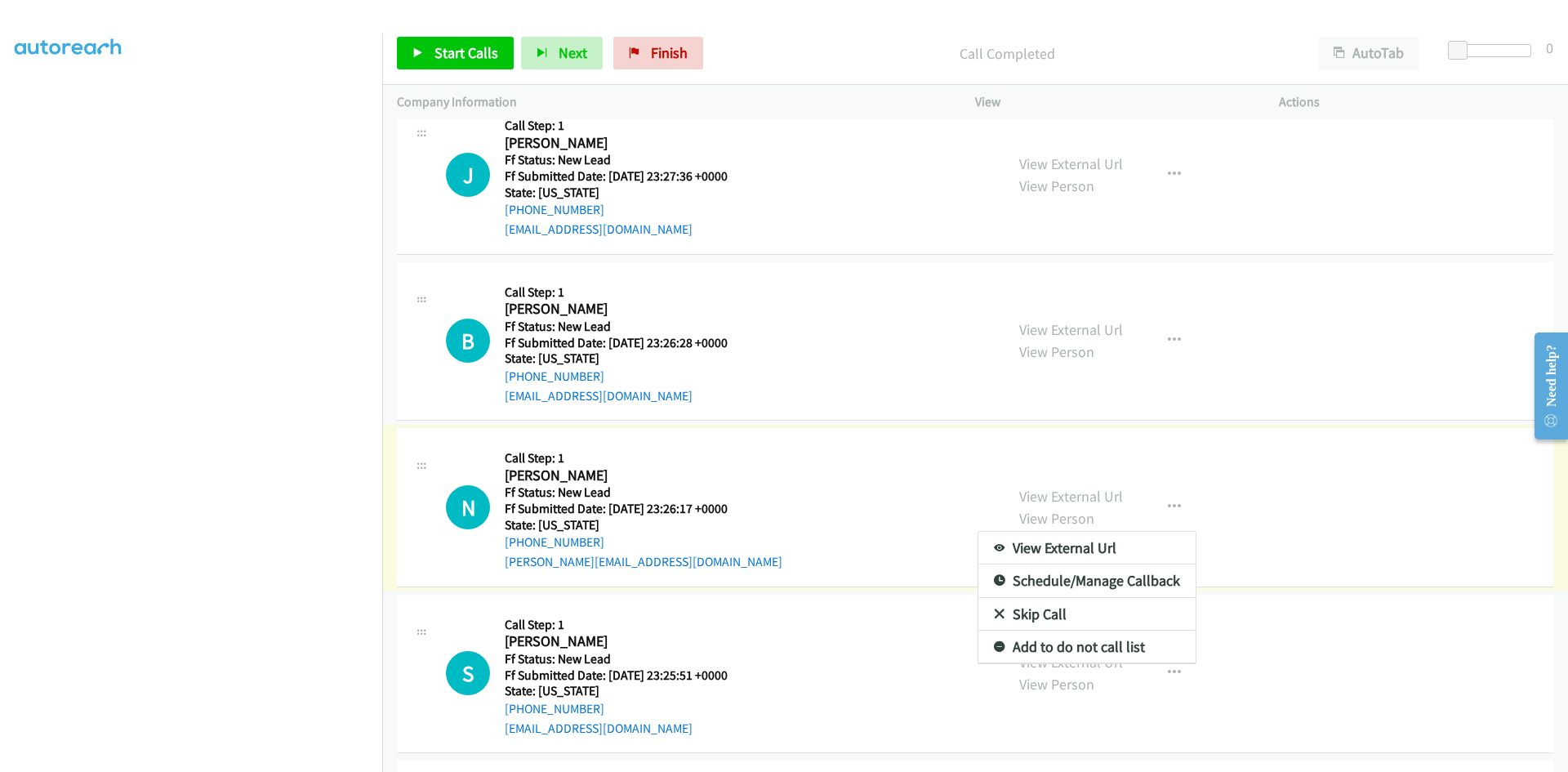
click at [1037, 614] on link "Skip Call" at bounding box center [1087, 614] width 218 height 33
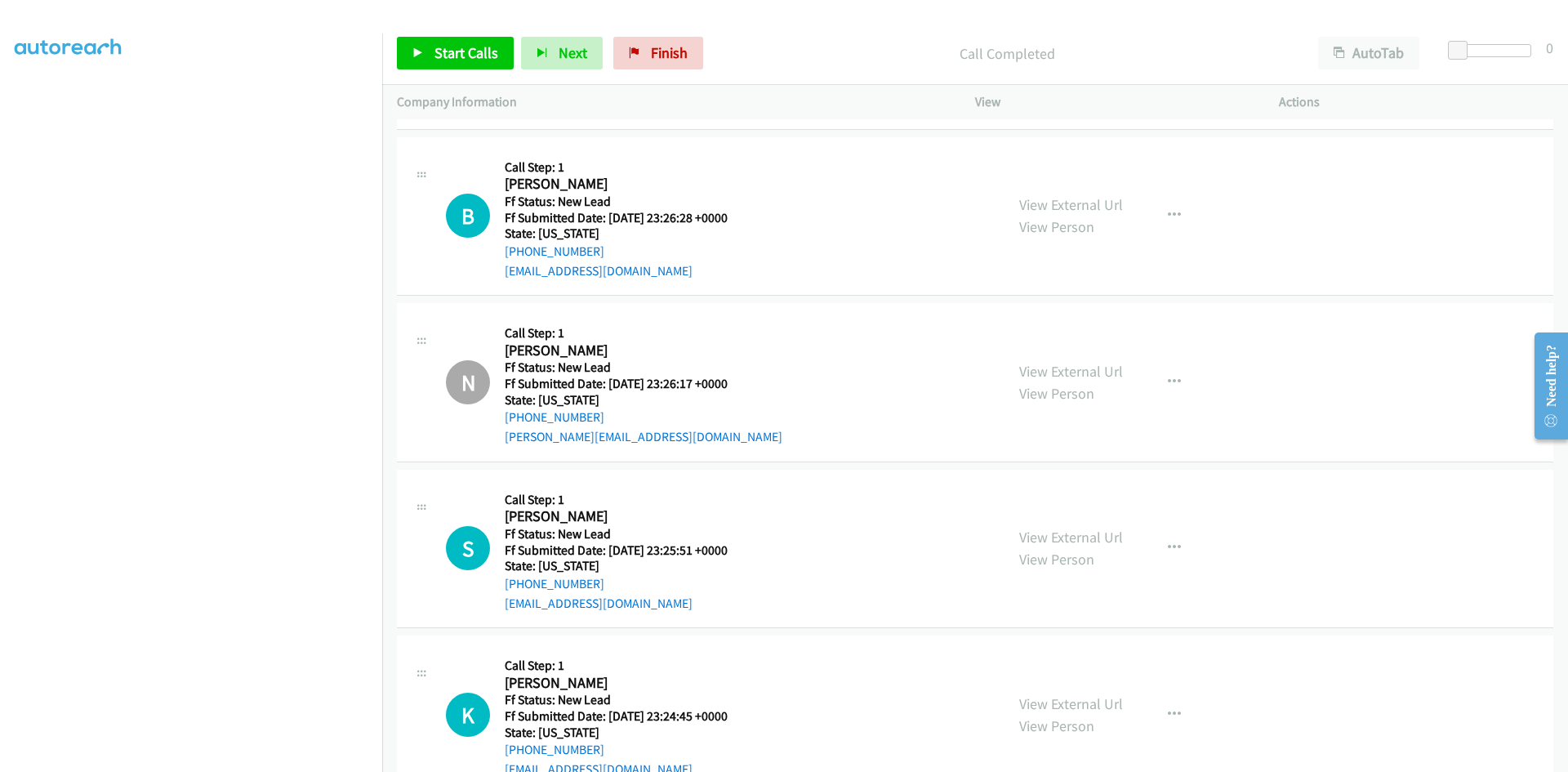
scroll to position [2561, 0]
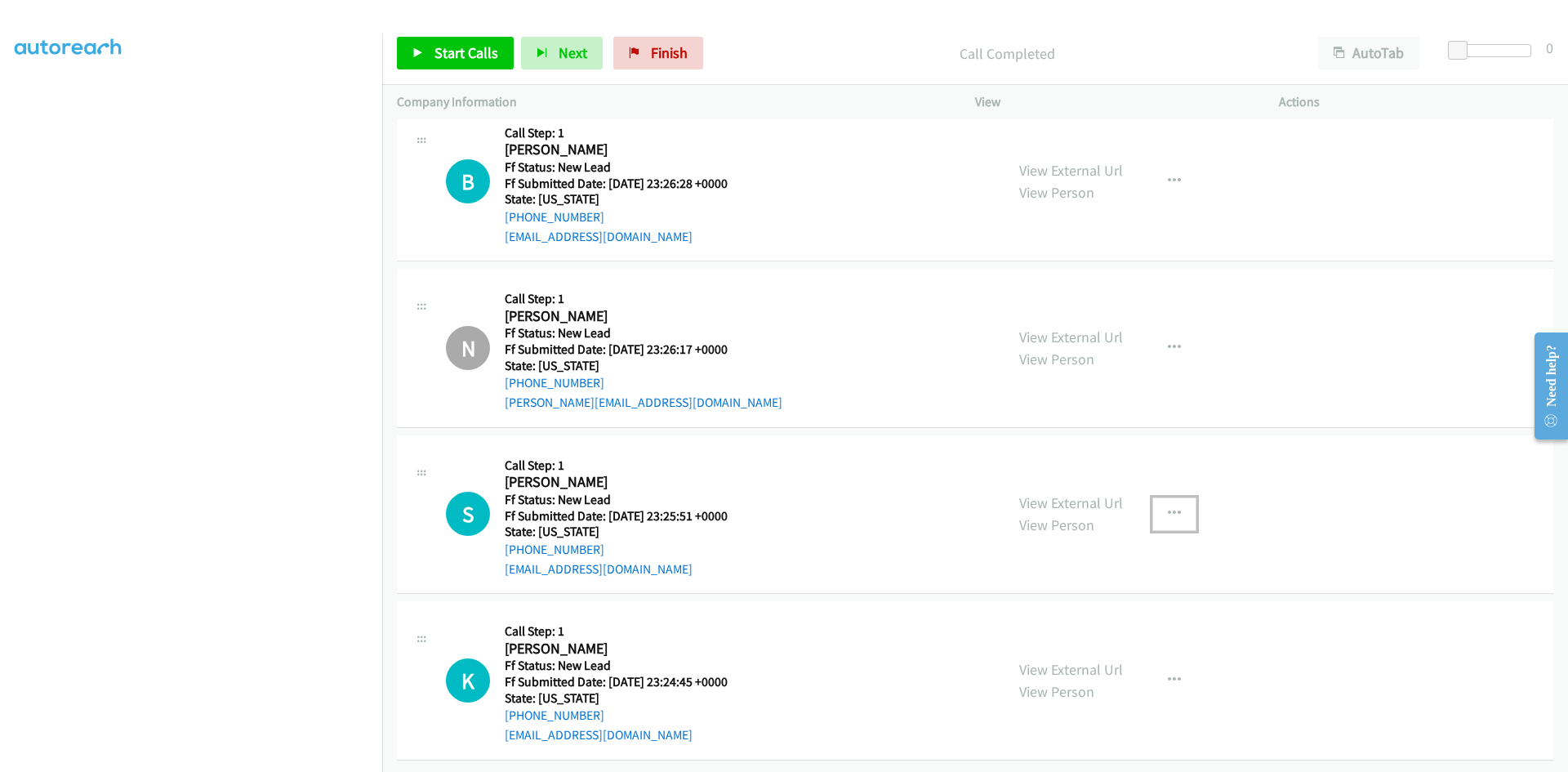
click at [1168, 508] on icon "button" at bounding box center [1174, 514] width 13 height 13
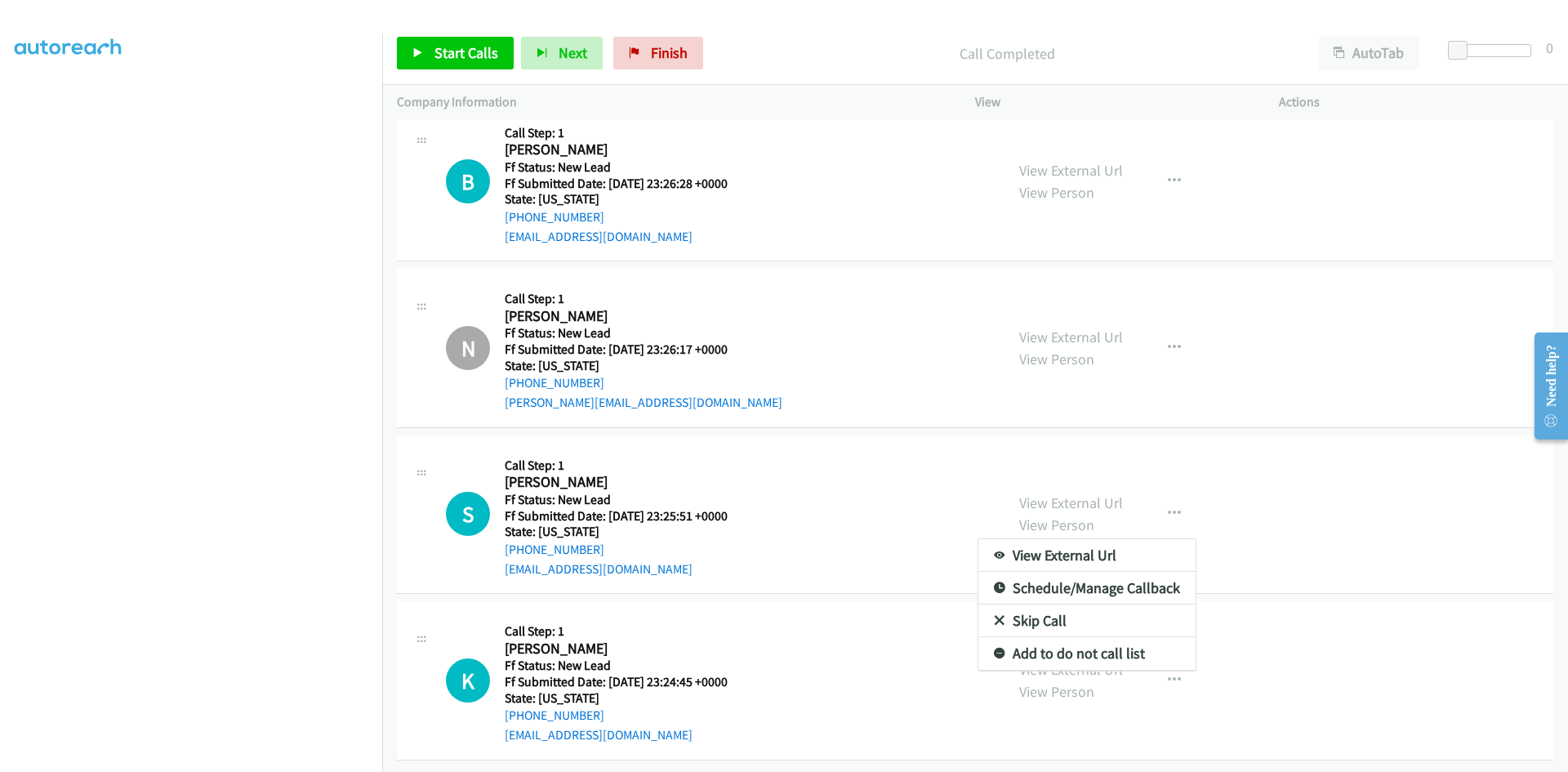
scroll to position [2425, 0]
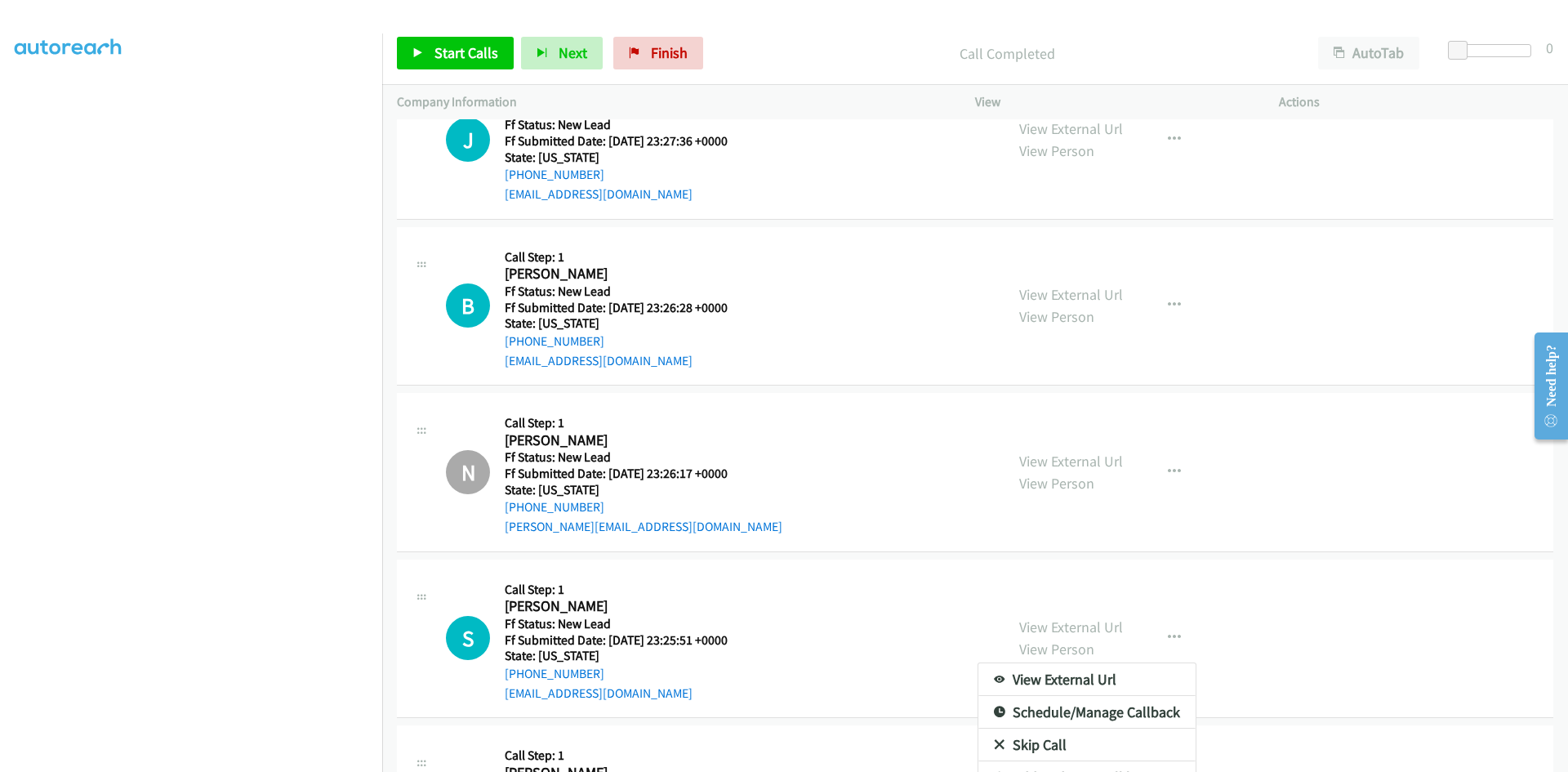
click at [1036, 745] on link "Skip Call" at bounding box center [1087, 745] width 218 height 33
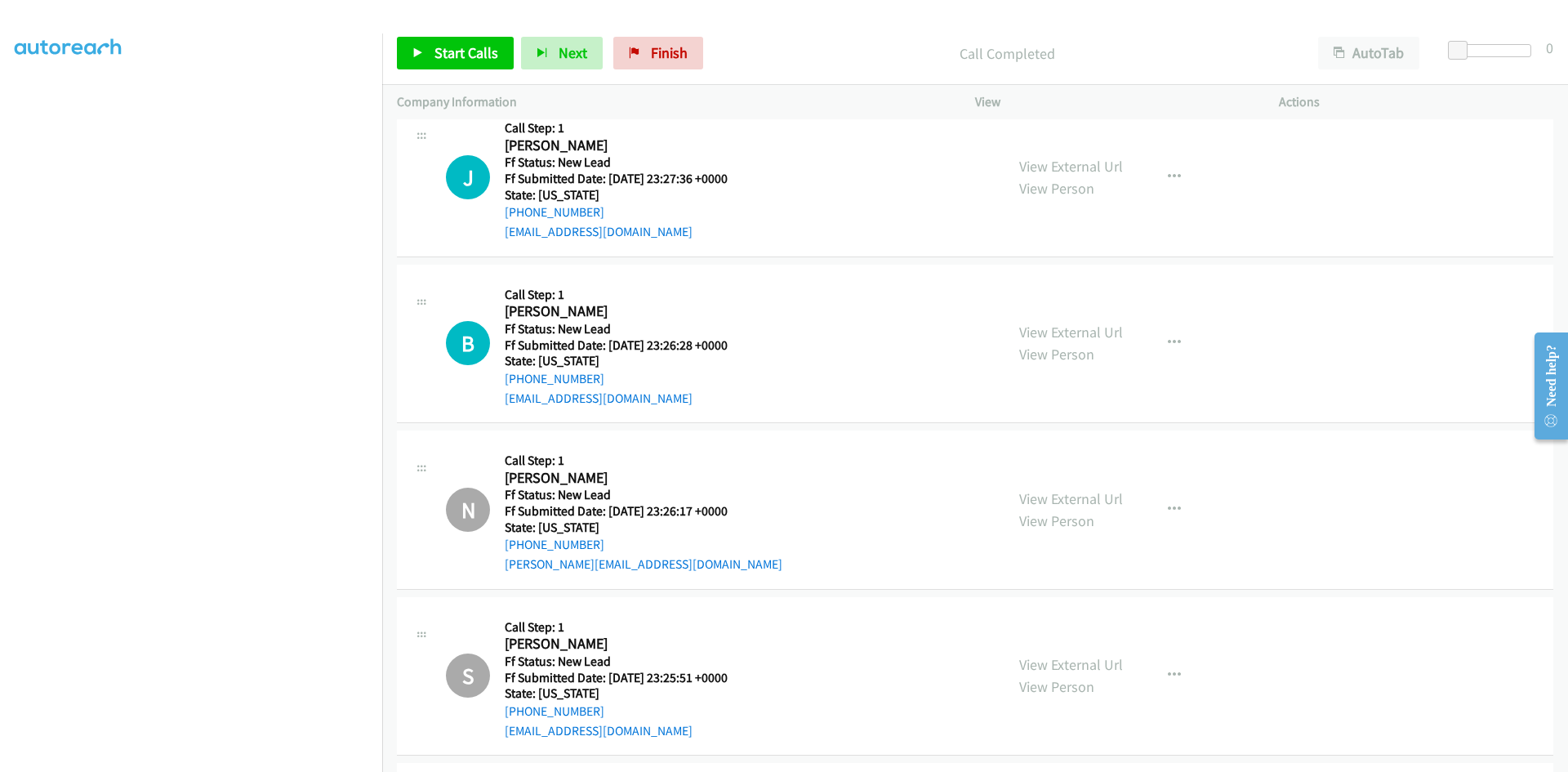
scroll to position [2398, 0]
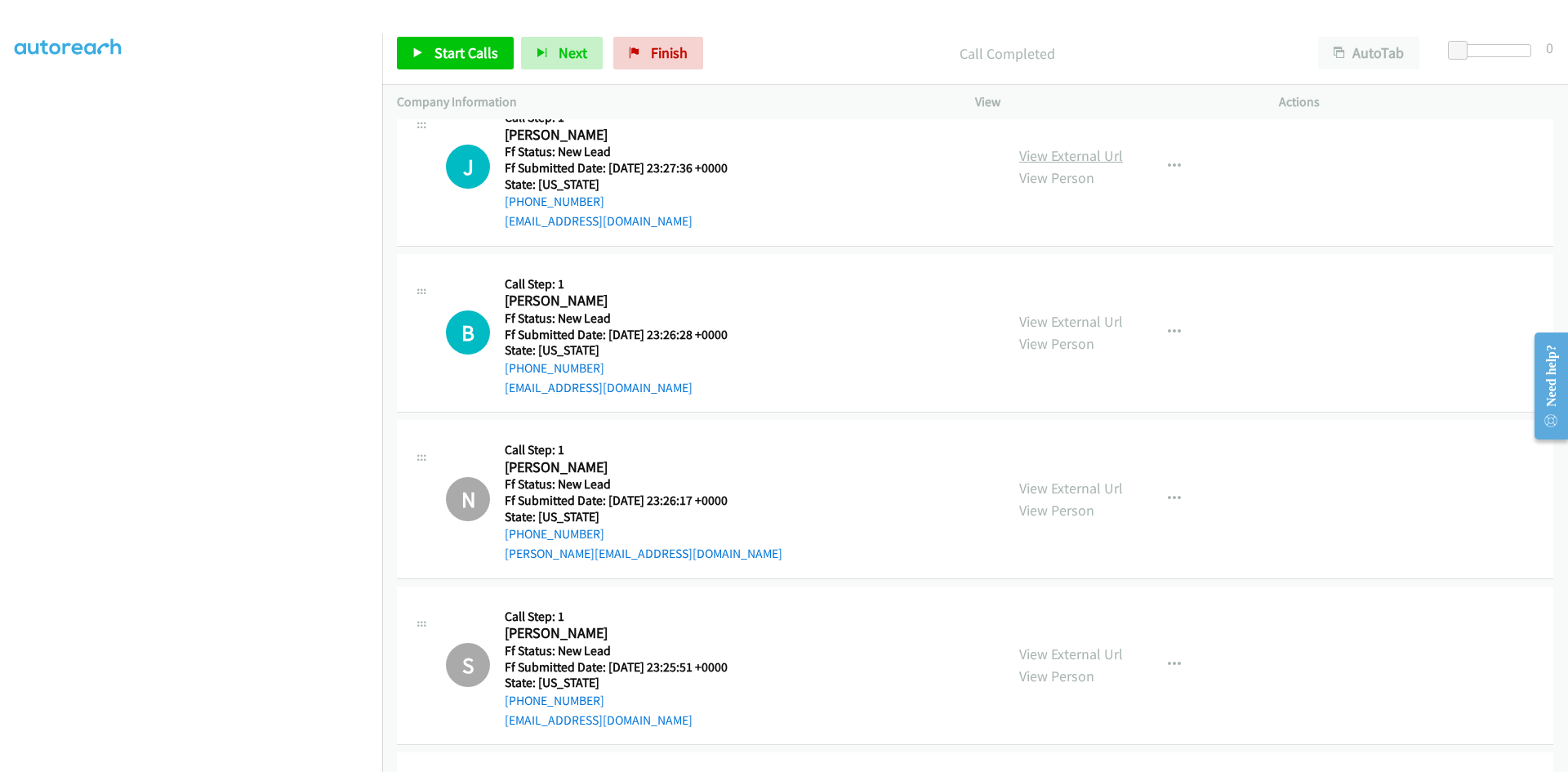
click at [1086, 157] on link "View External Url" at bounding box center [1071, 155] width 103 height 19
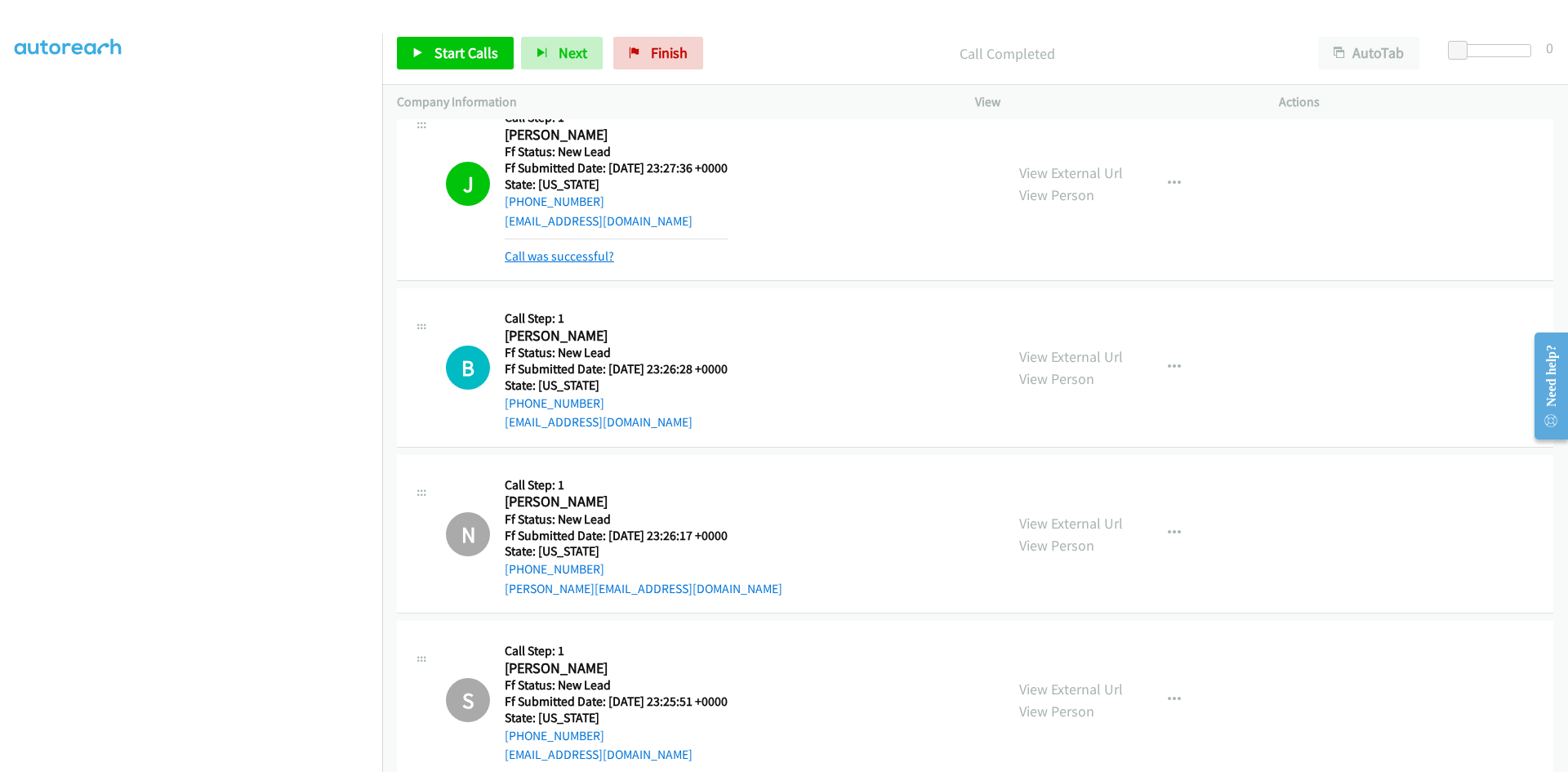
click at [568, 255] on link "Call was successful?" at bounding box center [559, 255] width 110 height 15
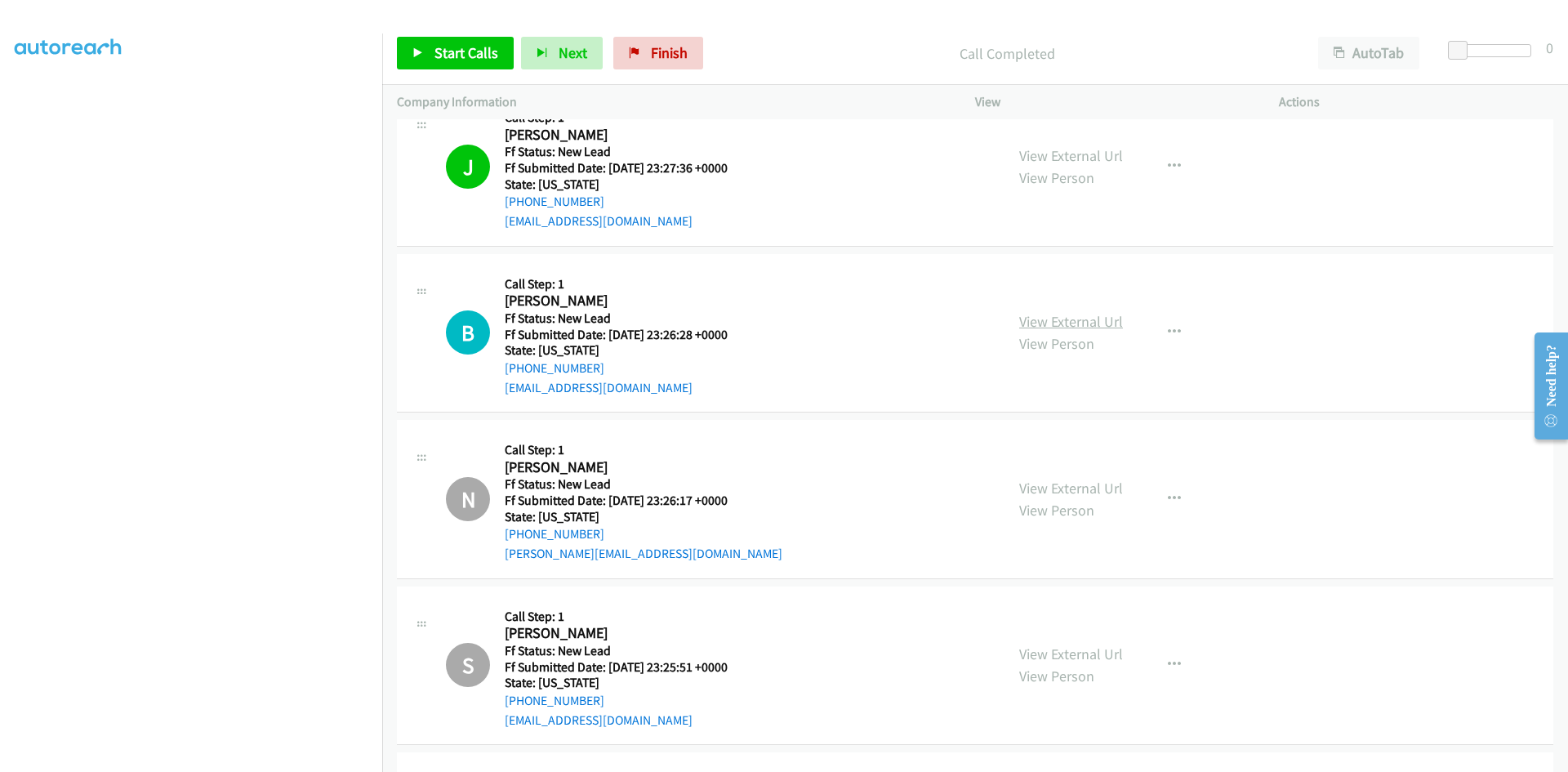
click at [1068, 324] on link "View External Url" at bounding box center [1071, 321] width 103 height 19
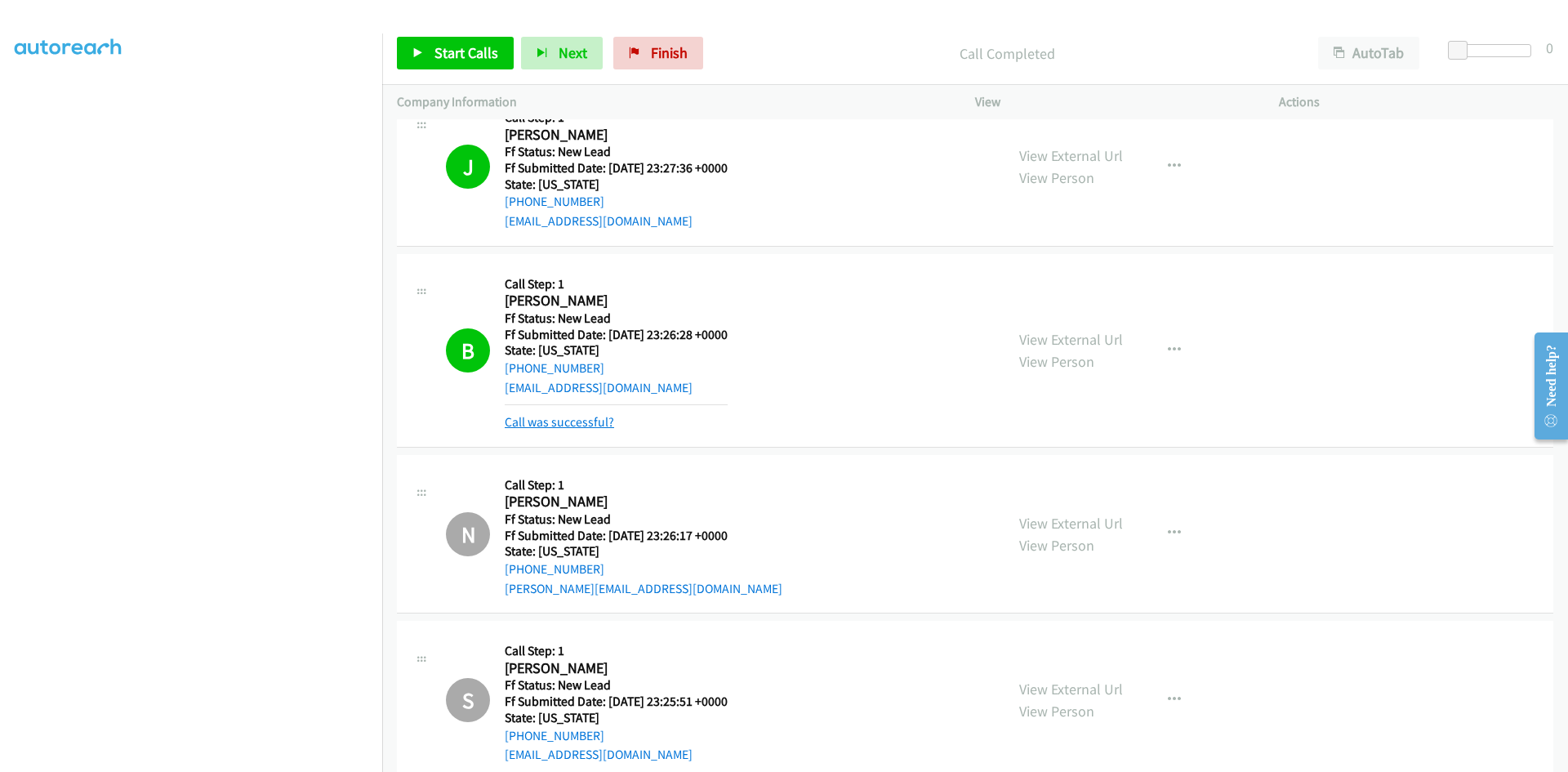
click at [551, 420] on link "Call was successful?" at bounding box center [559, 421] width 110 height 15
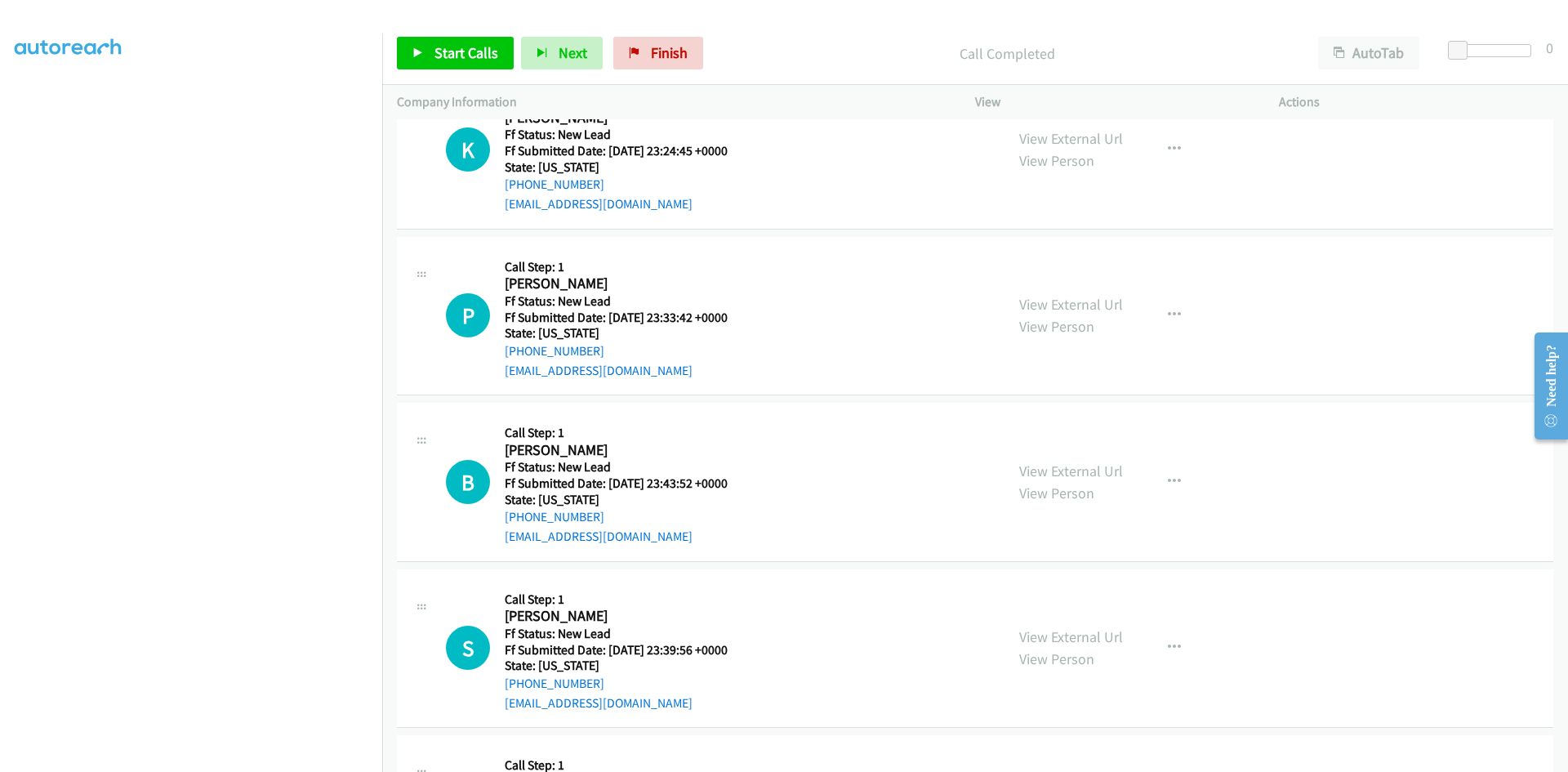
scroll to position [3051, 0]
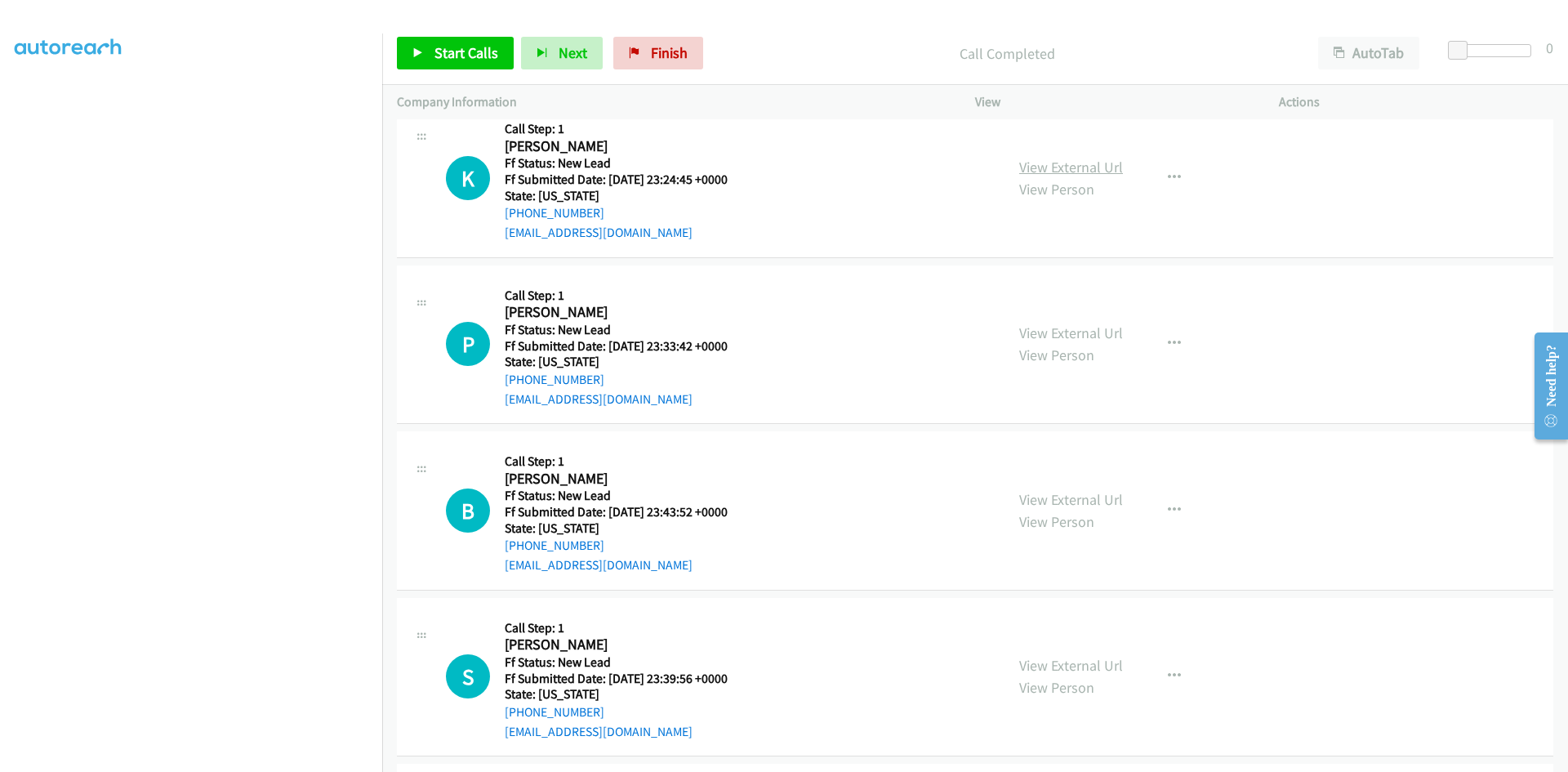
click at [1097, 170] on link "View External Url" at bounding box center [1071, 167] width 103 height 19
click at [1169, 179] on icon "button" at bounding box center [1174, 178] width 13 height 13
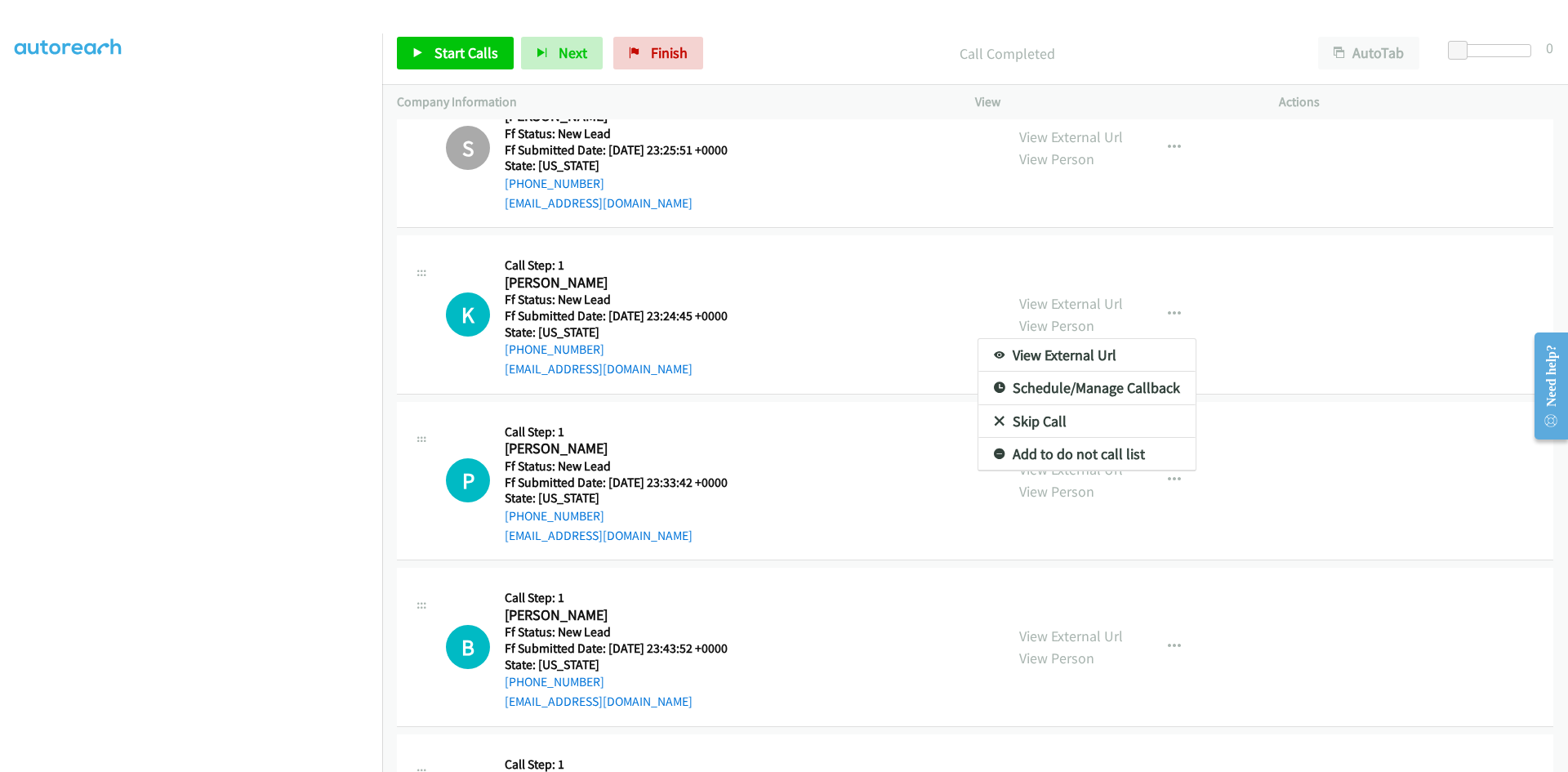
click at [1052, 416] on link "Skip Call" at bounding box center [1087, 421] width 218 height 33
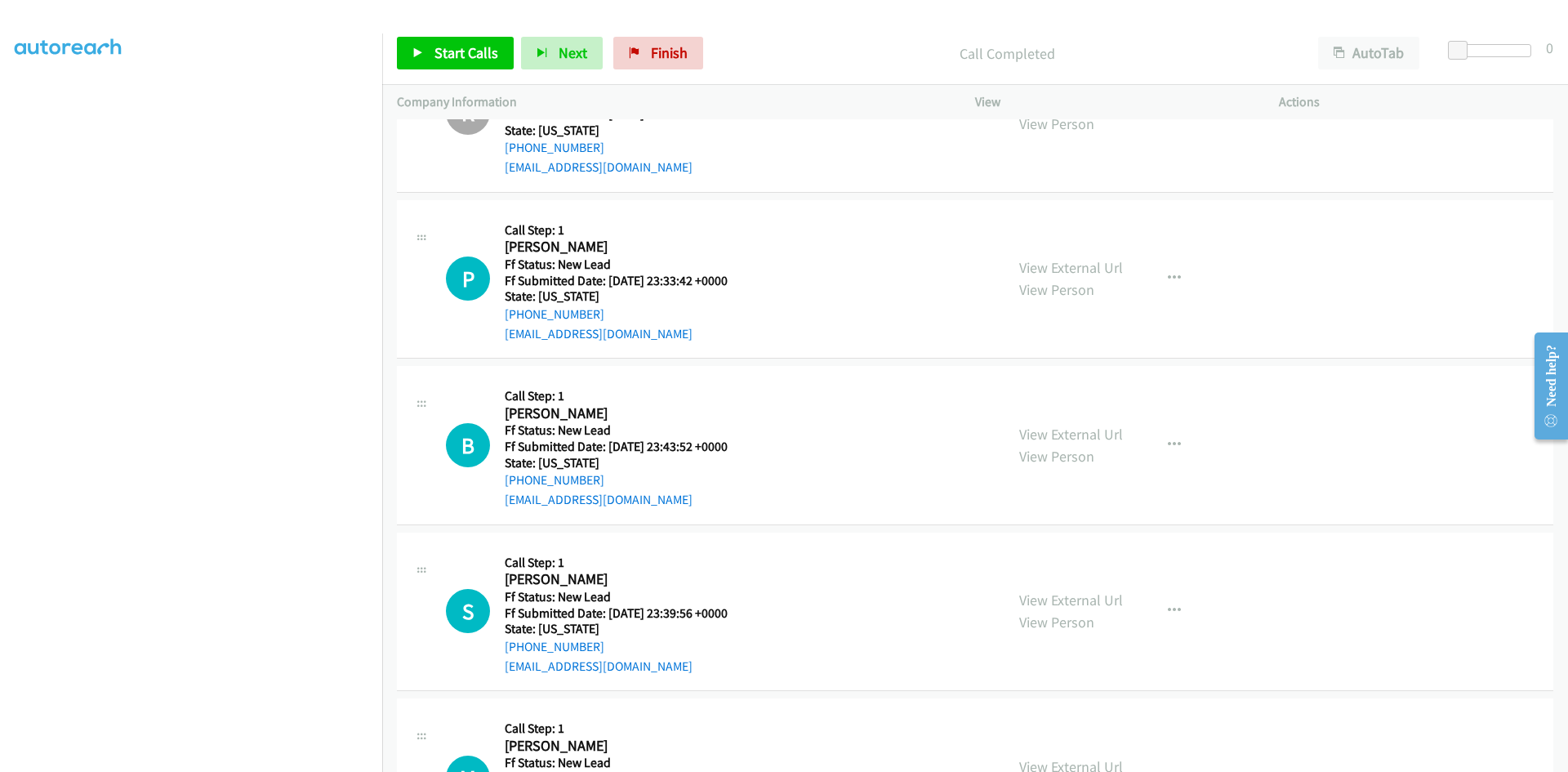
scroll to position [3242, 0]
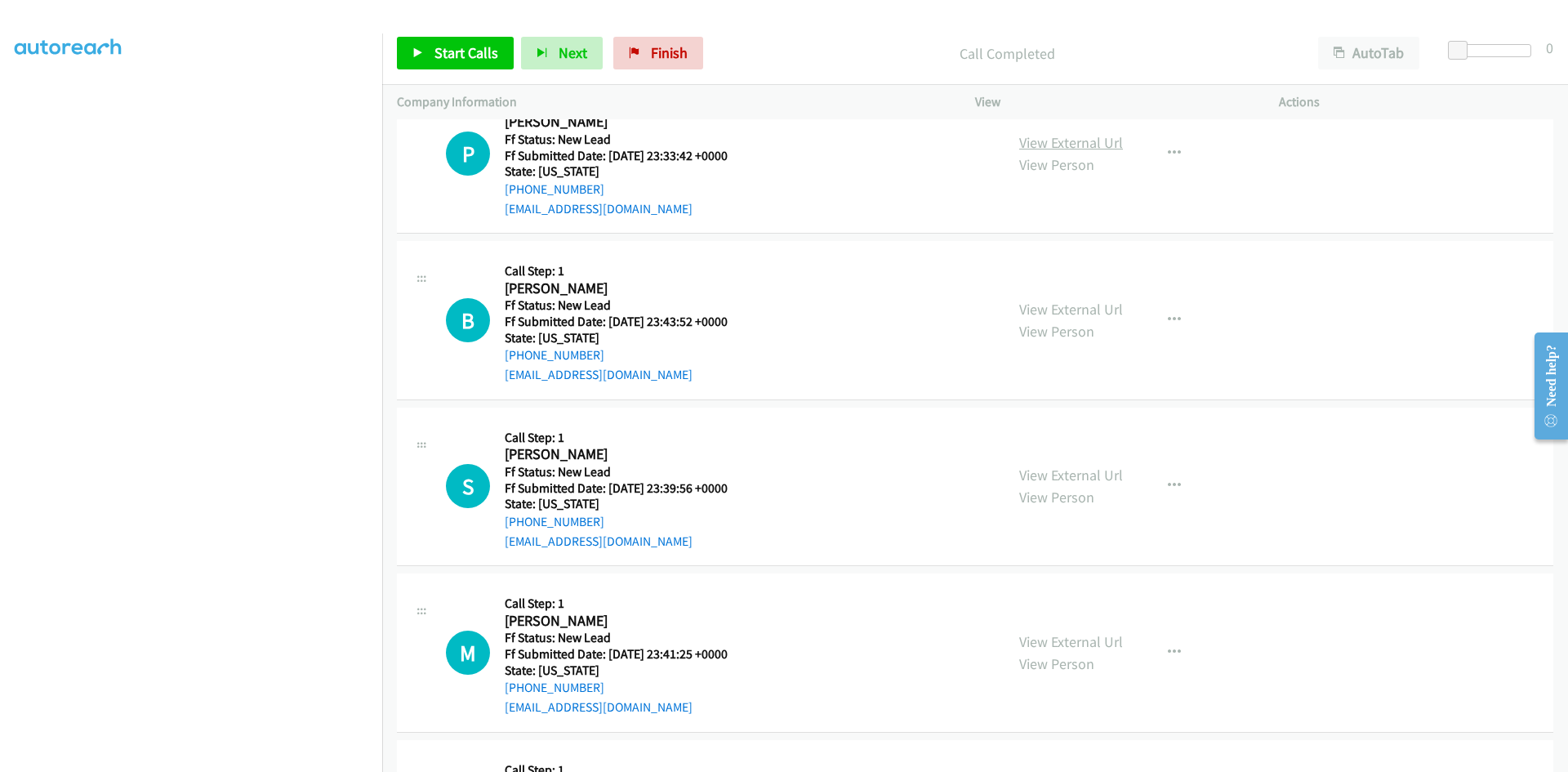
click at [1102, 142] on link "View External Url" at bounding box center [1071, 142] width 103 height 19
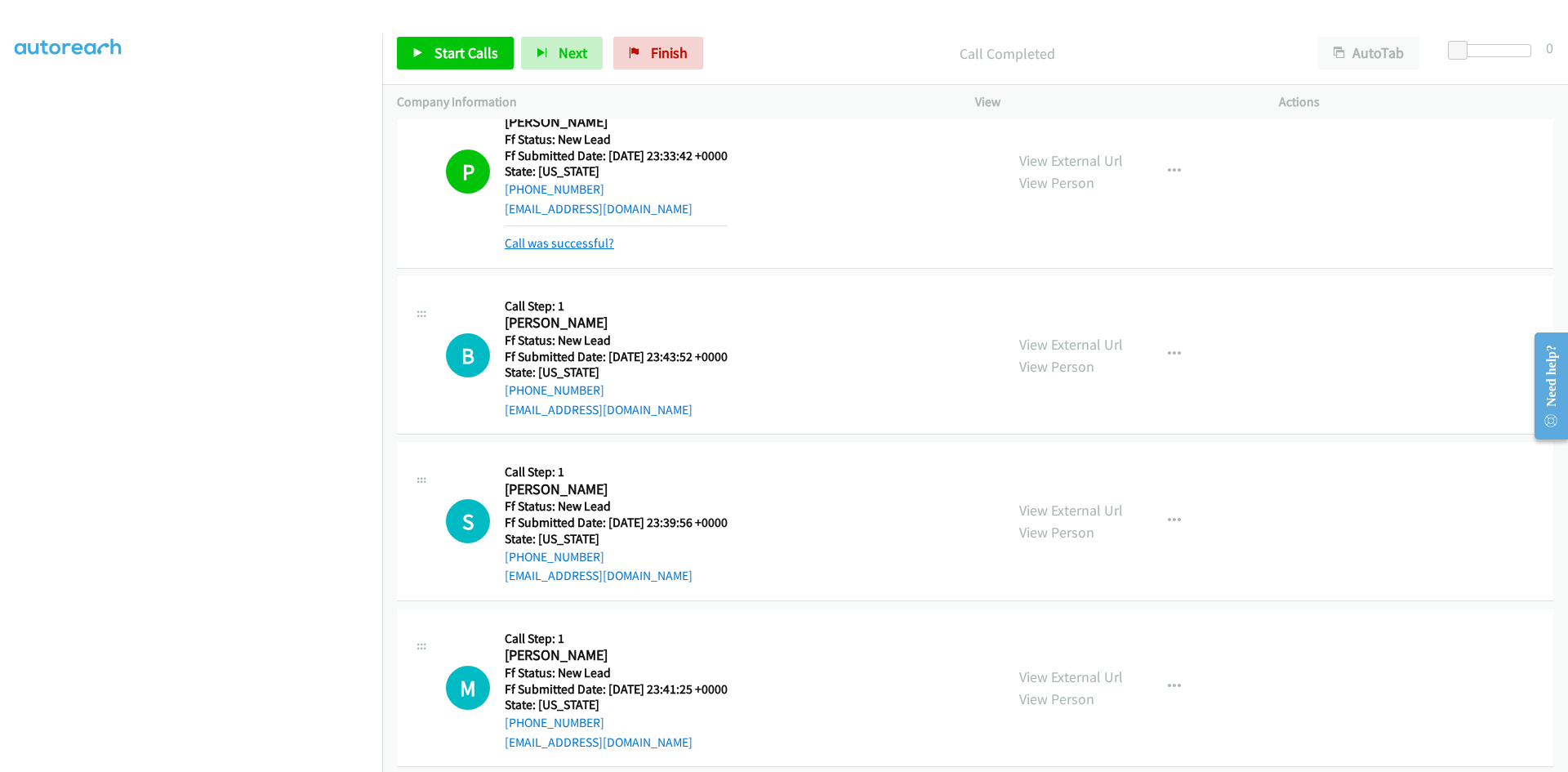
click at [602, 245] on link "Call was successful?" at bounding box center [559, 243] width 110 height 15
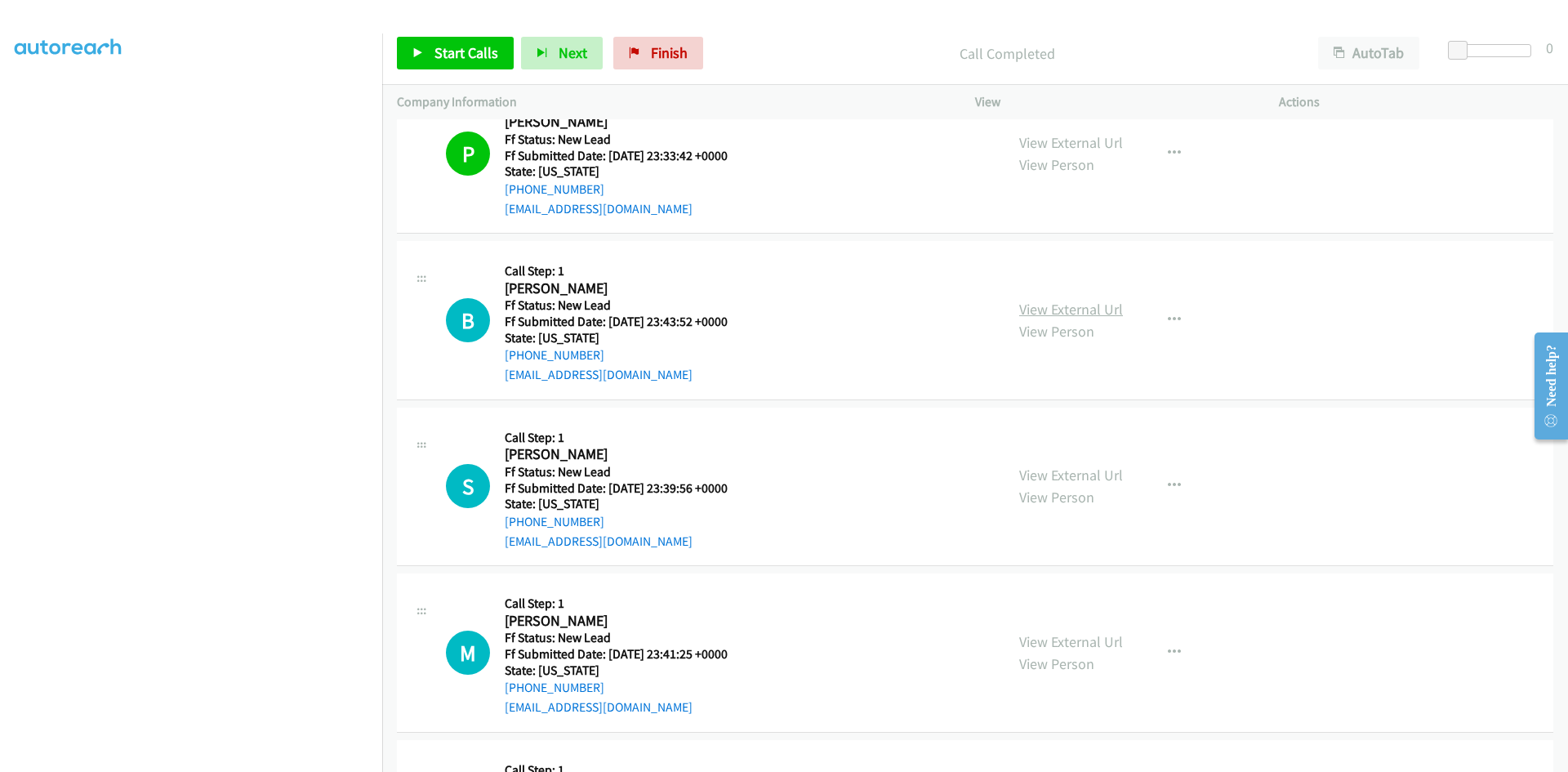
click at [1099, 311] on link "View External Url" at bounding box center [1071, 309] width 103 height 19
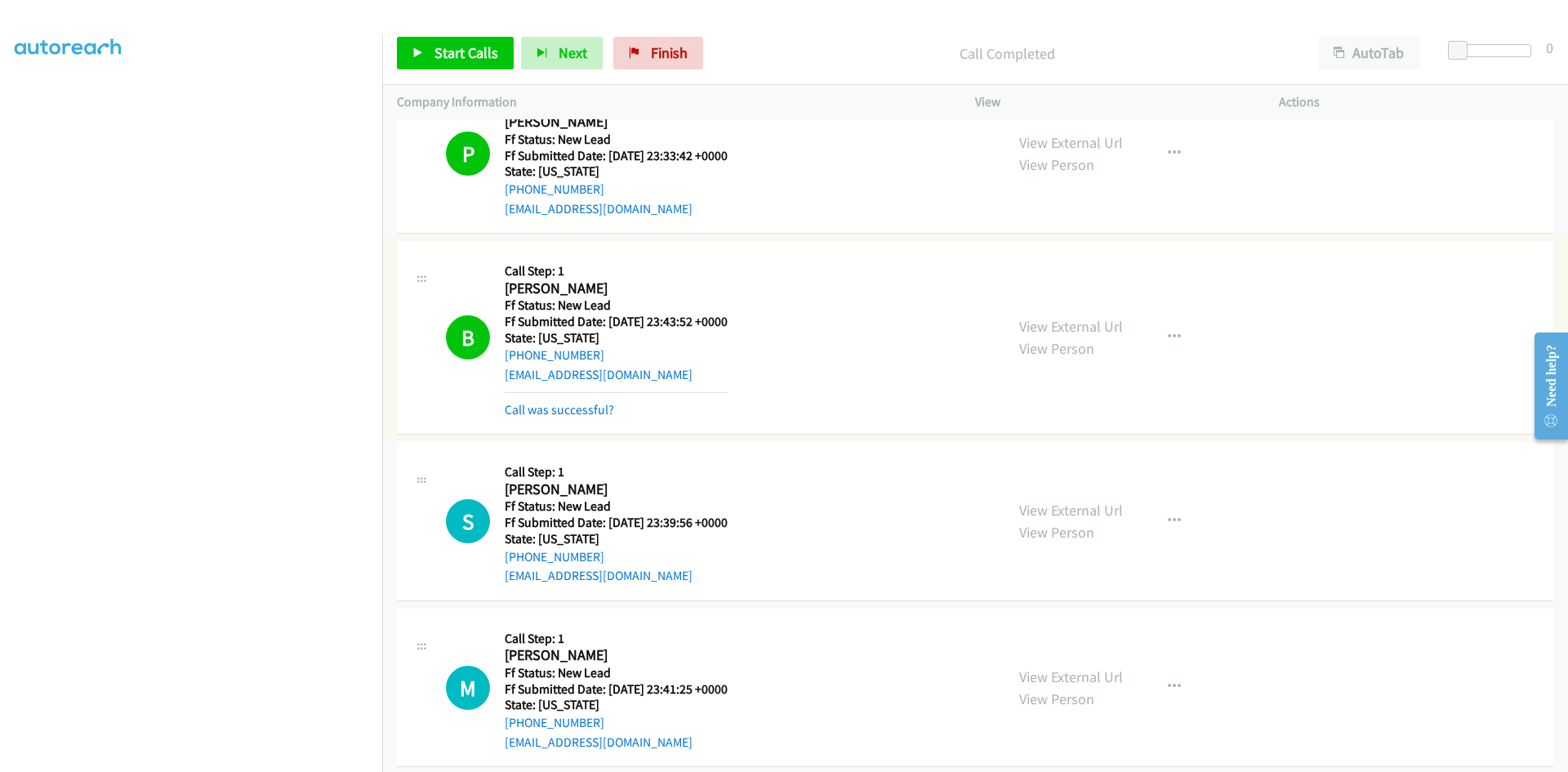
click at [530, 412] on link "Call was successful?" at bounding box center [559, 409] width 110 height 15
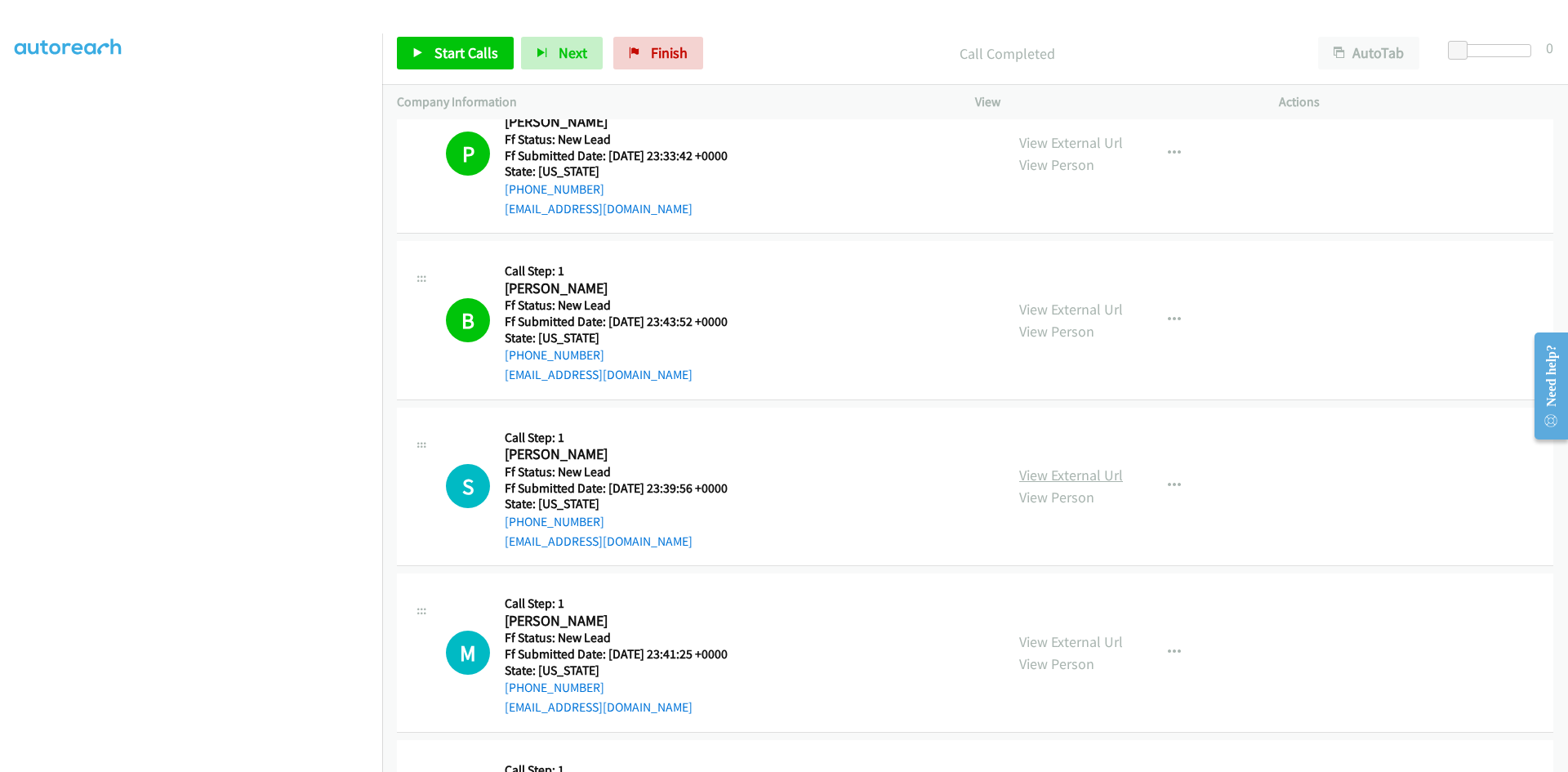
click at [1062, 474] on link "View External Url" at bounding box center [1071, 475] width 103 height 19
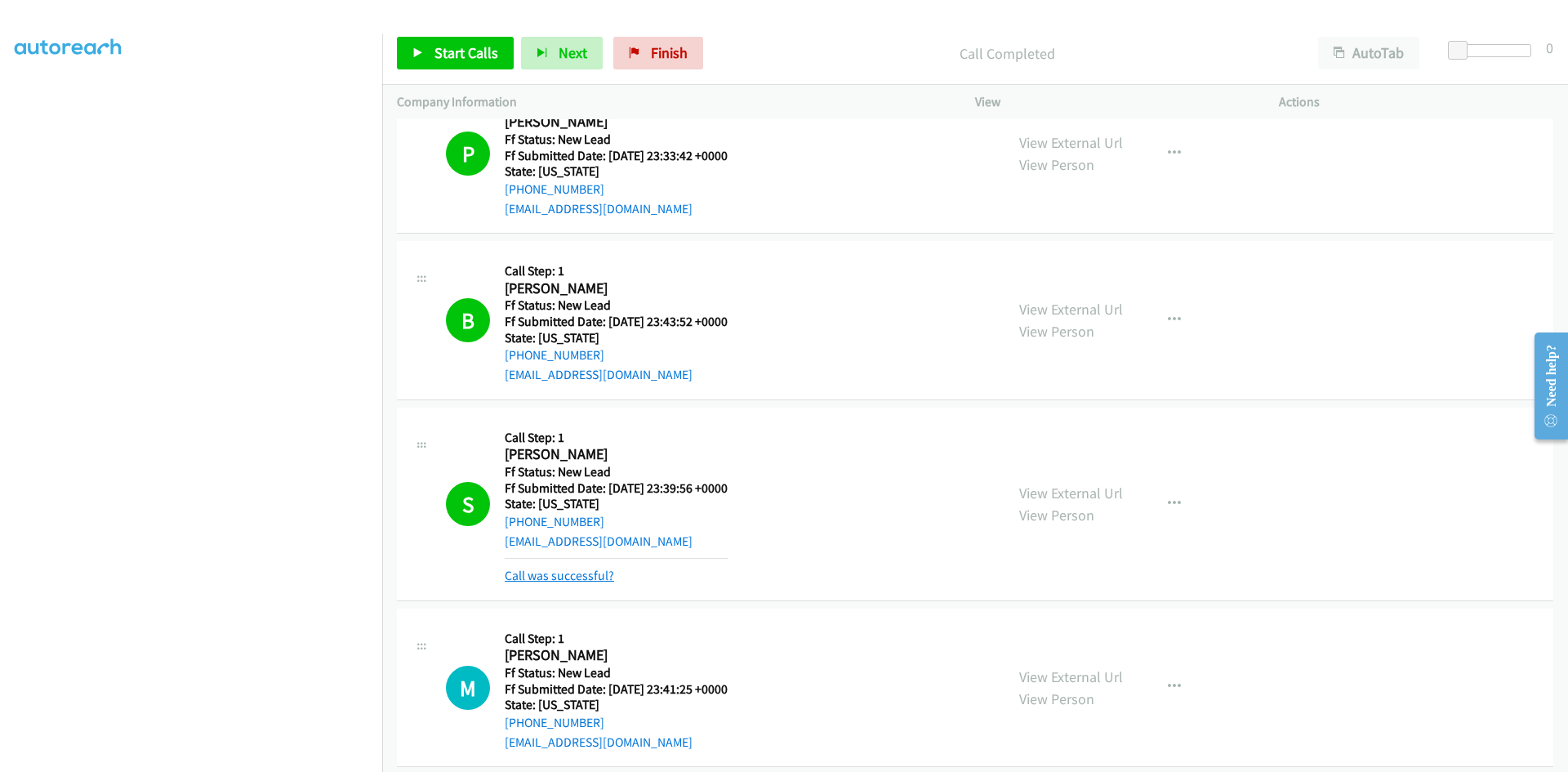
click at [590, 576] on link "Call was successful?" at bounding box center [559, 575] width 110 height 15
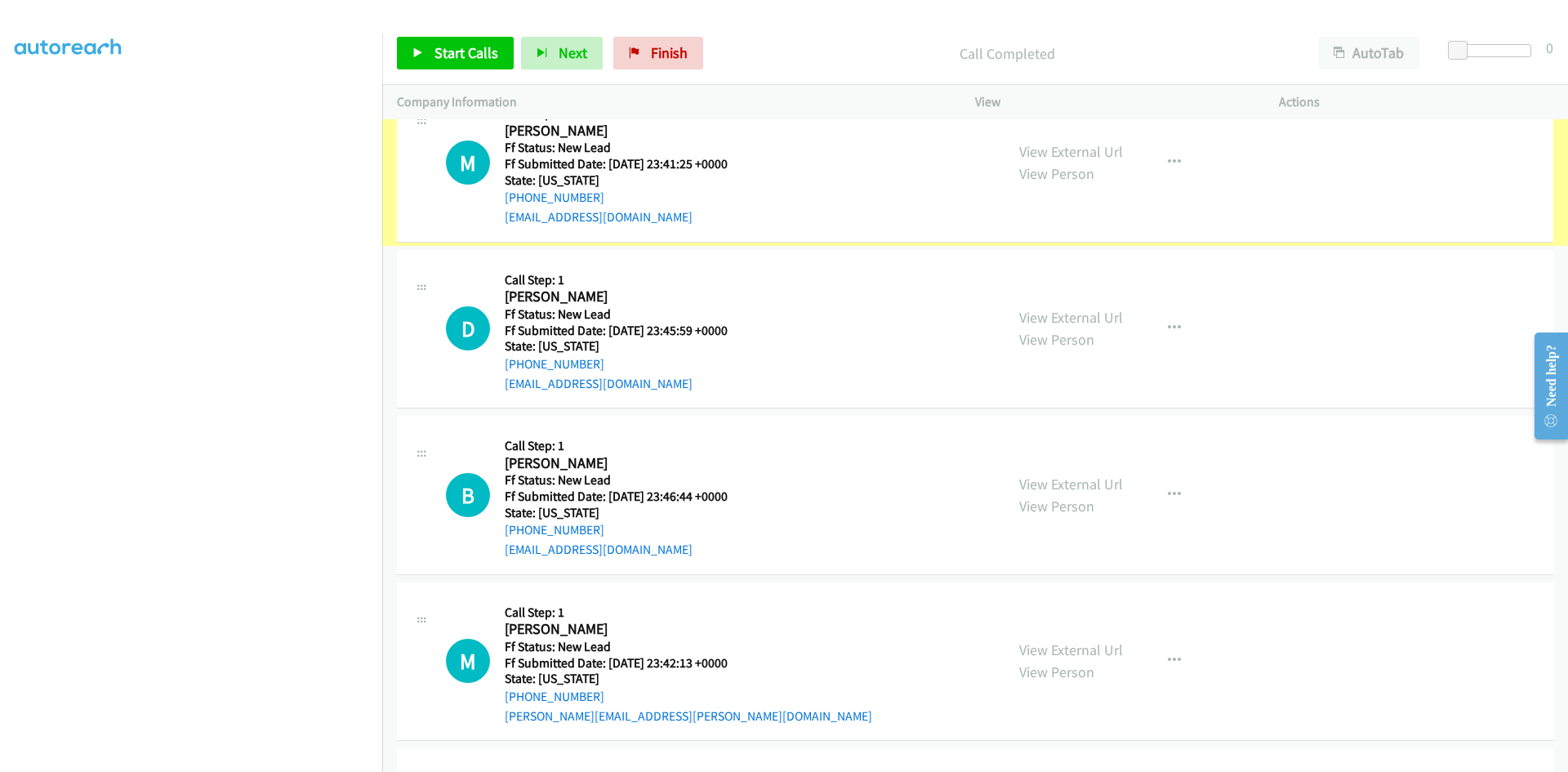
scroll to position [3732, 0]
click at [1087, 152] on link "View External Url" at bounding box center [1071, 151] width 103 height 19
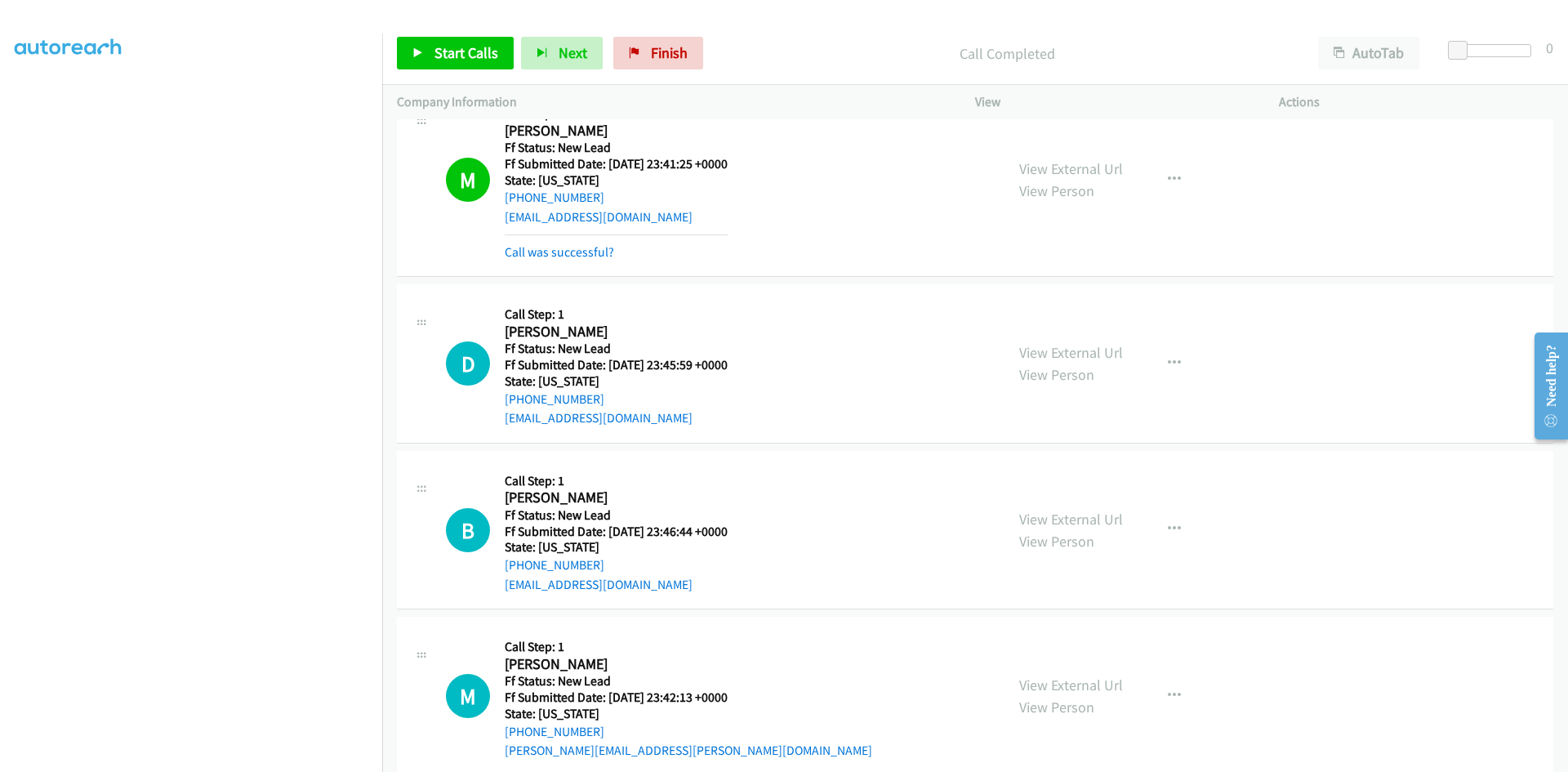
scroll to position [3767, 0]
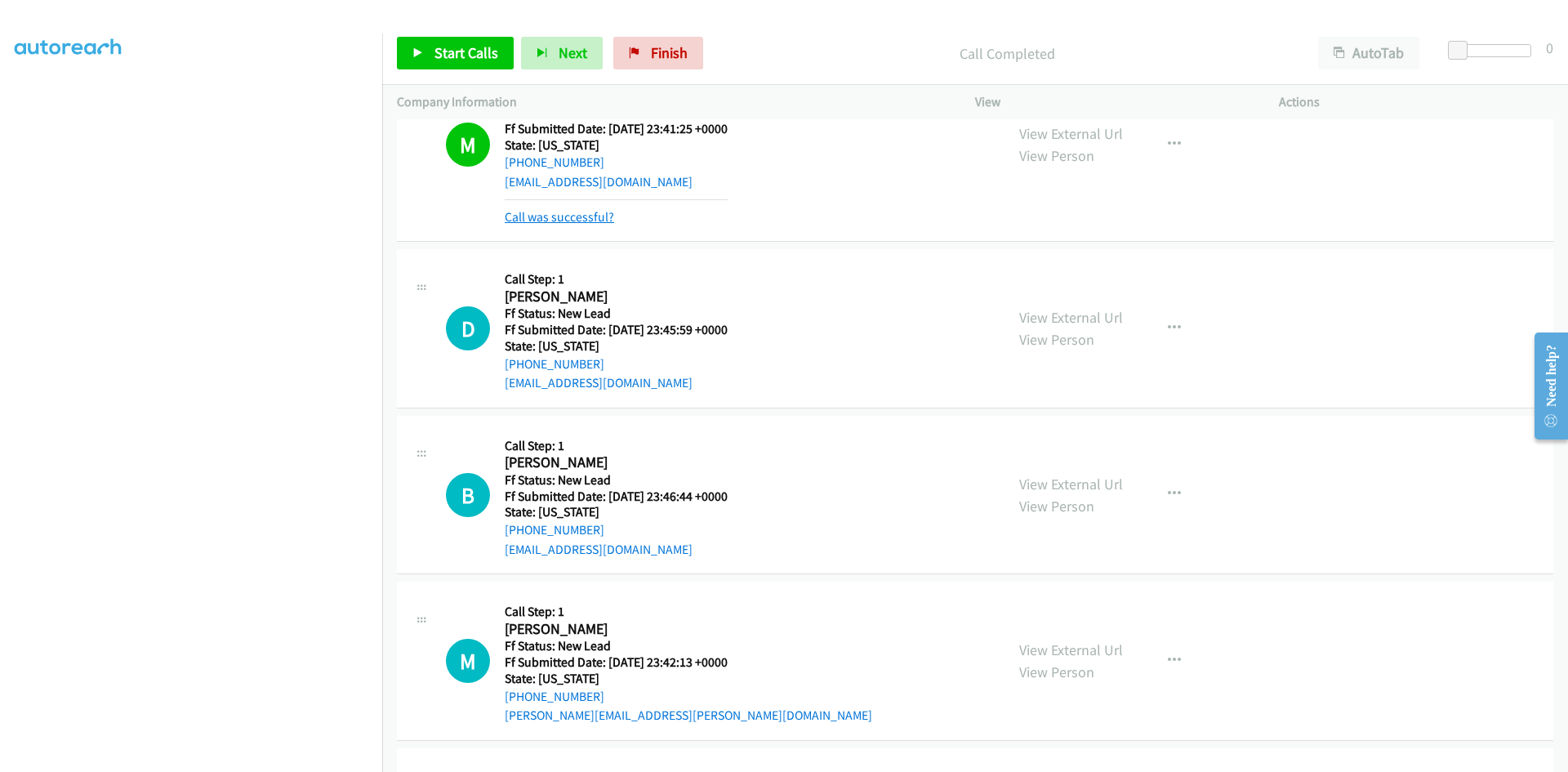
click at [533, 221] on link "Call was successful?" at bounding box center [559, 216] width 110 height 15
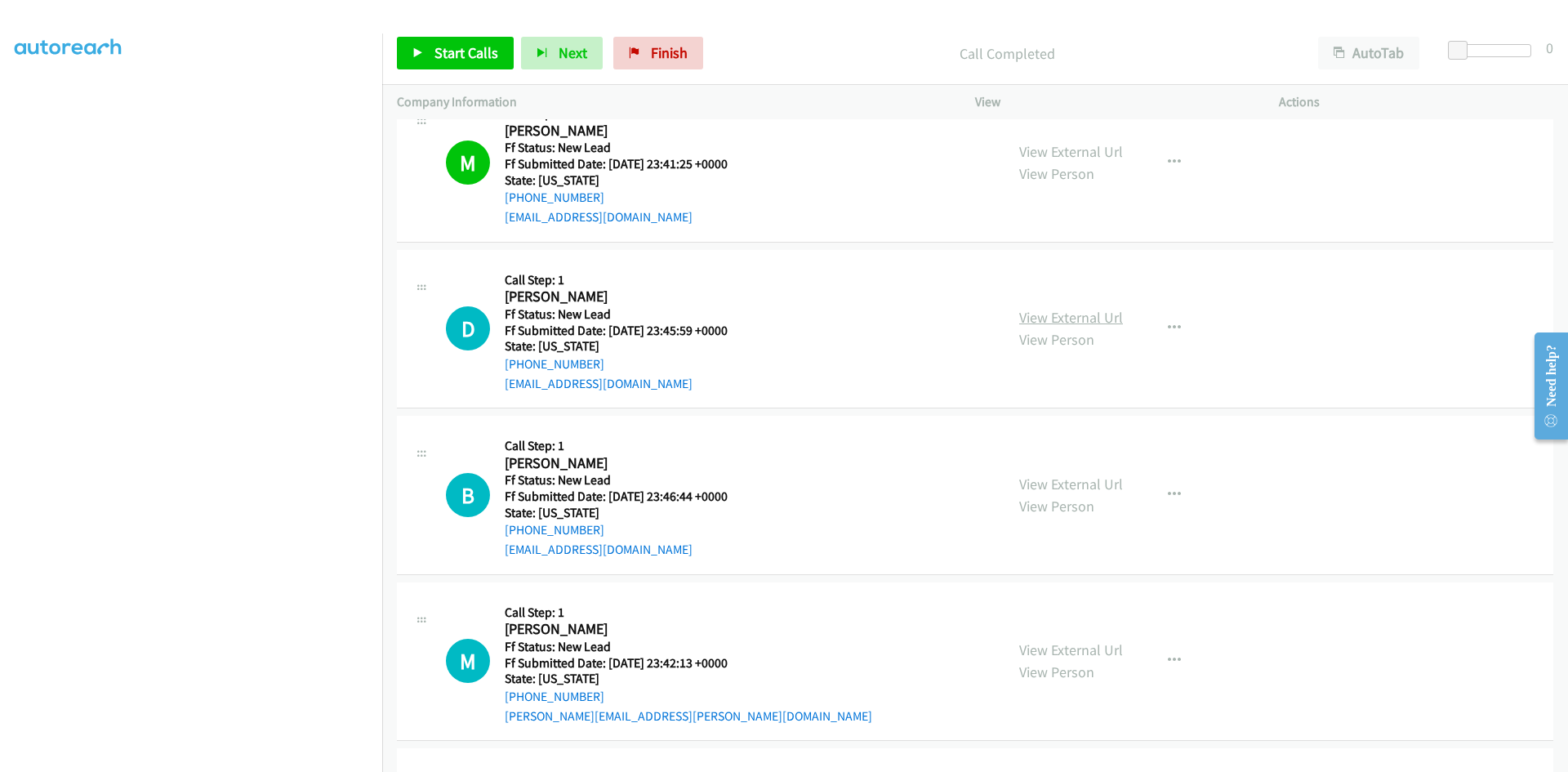
click at [1107, 311] on link "View External Url" at bounding box center [1071, 317] width 103 height 19
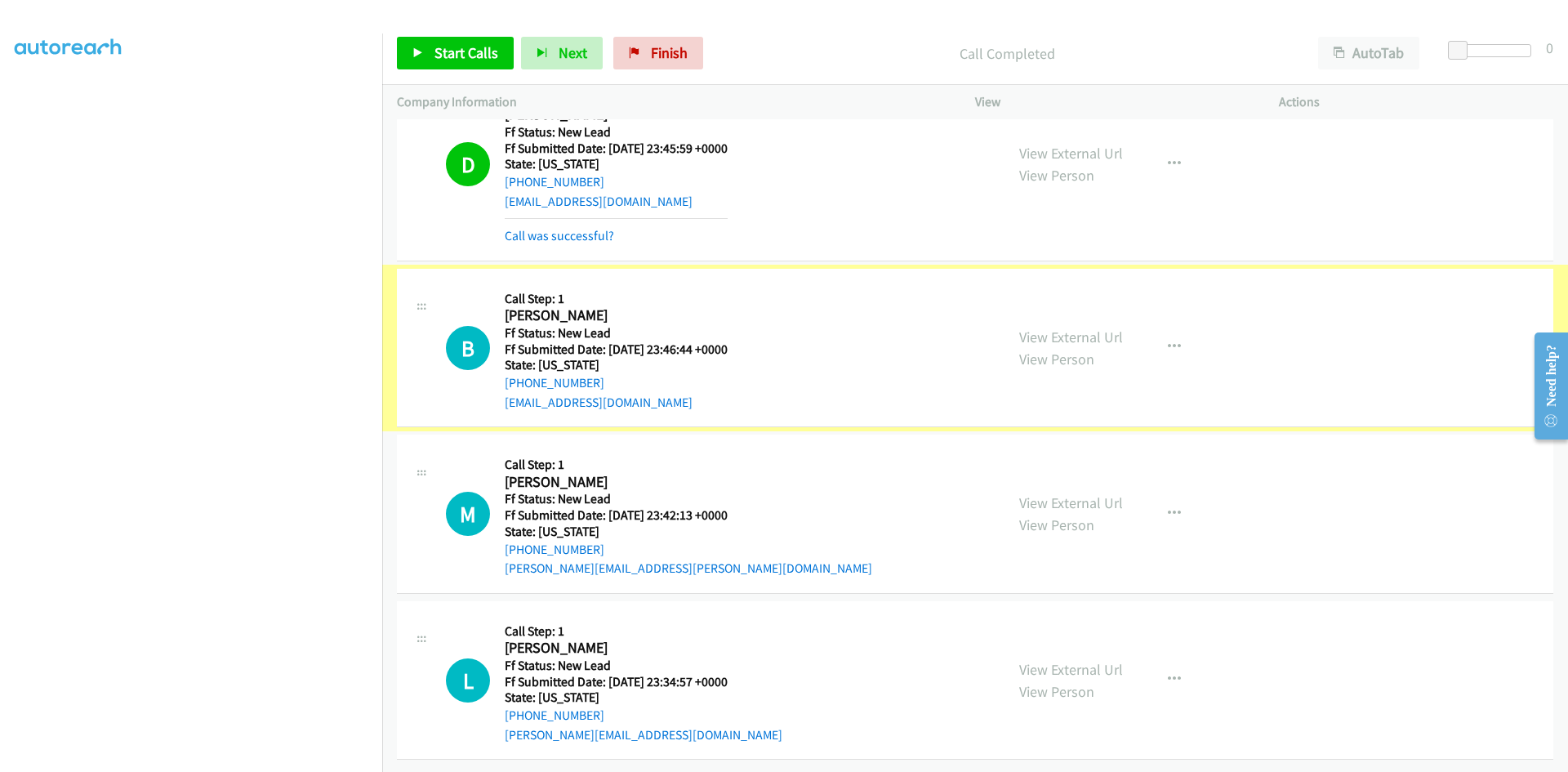
scroll to position [3927, 0]
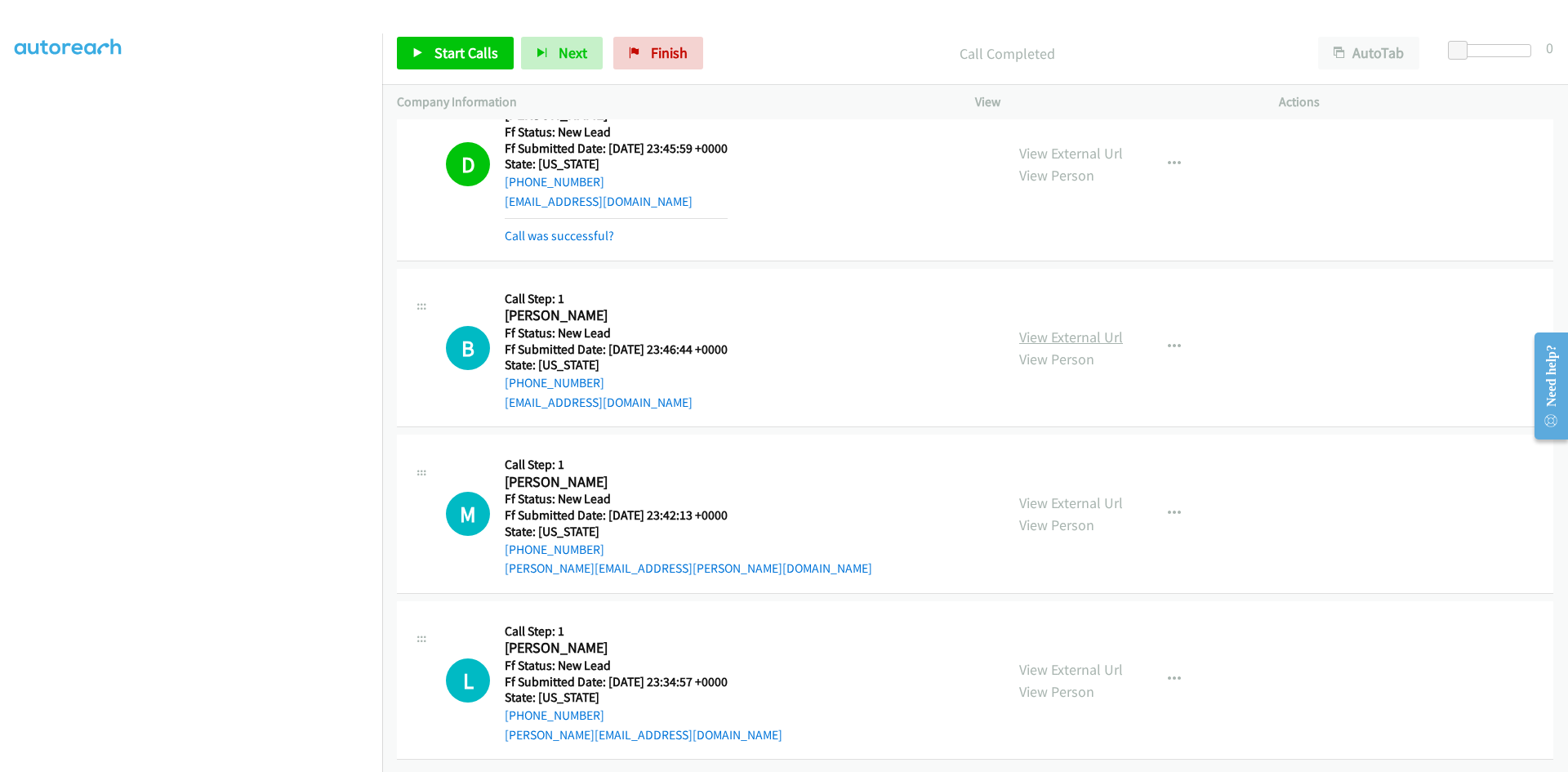
click at [1092, 328] on link "View External Url" at bounding box center [1071, 336] width 103 height 19
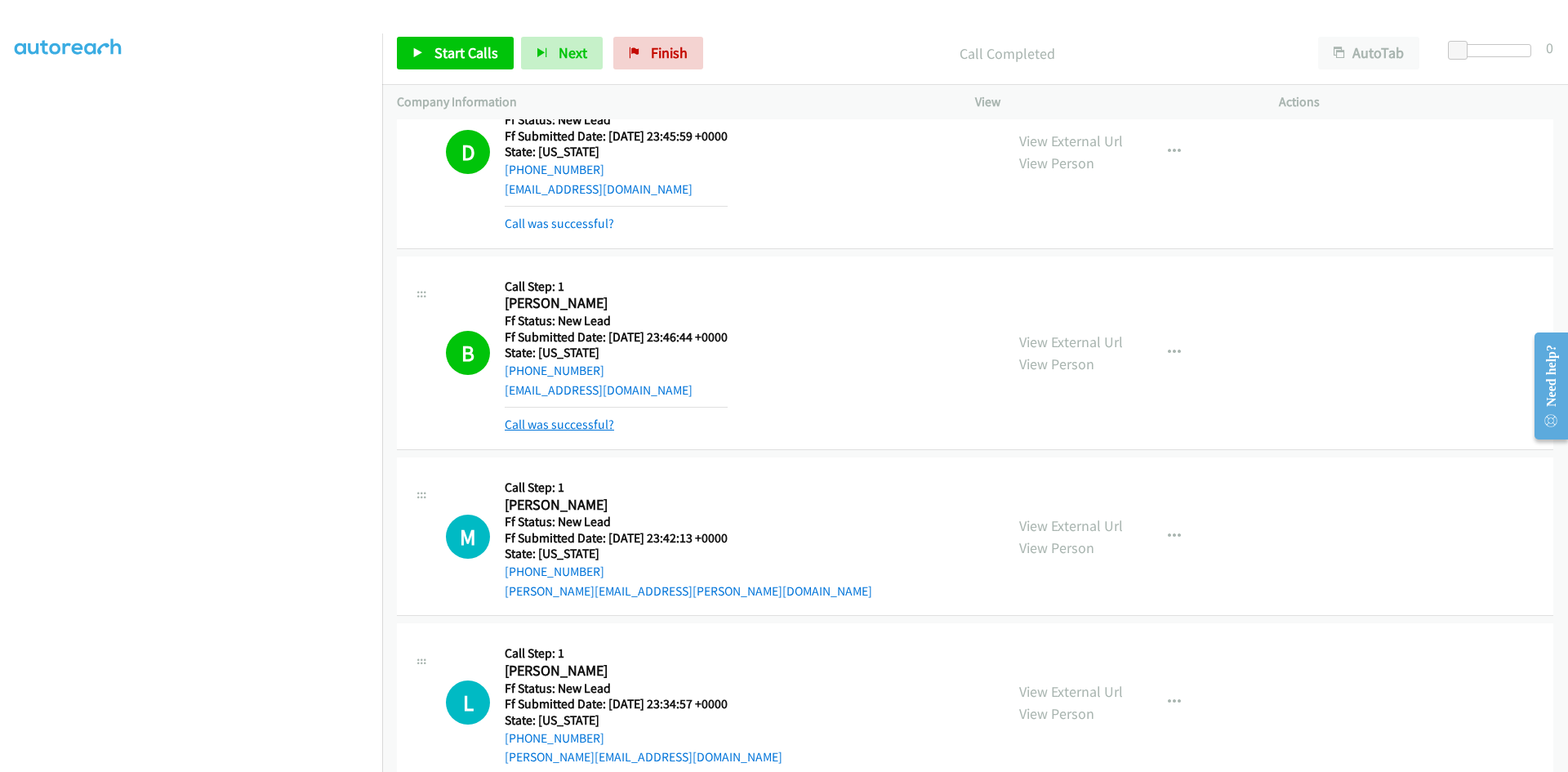
click at [550, 426] on link "Call was successful?" at bounding box center [559, 424] width 110 height 15
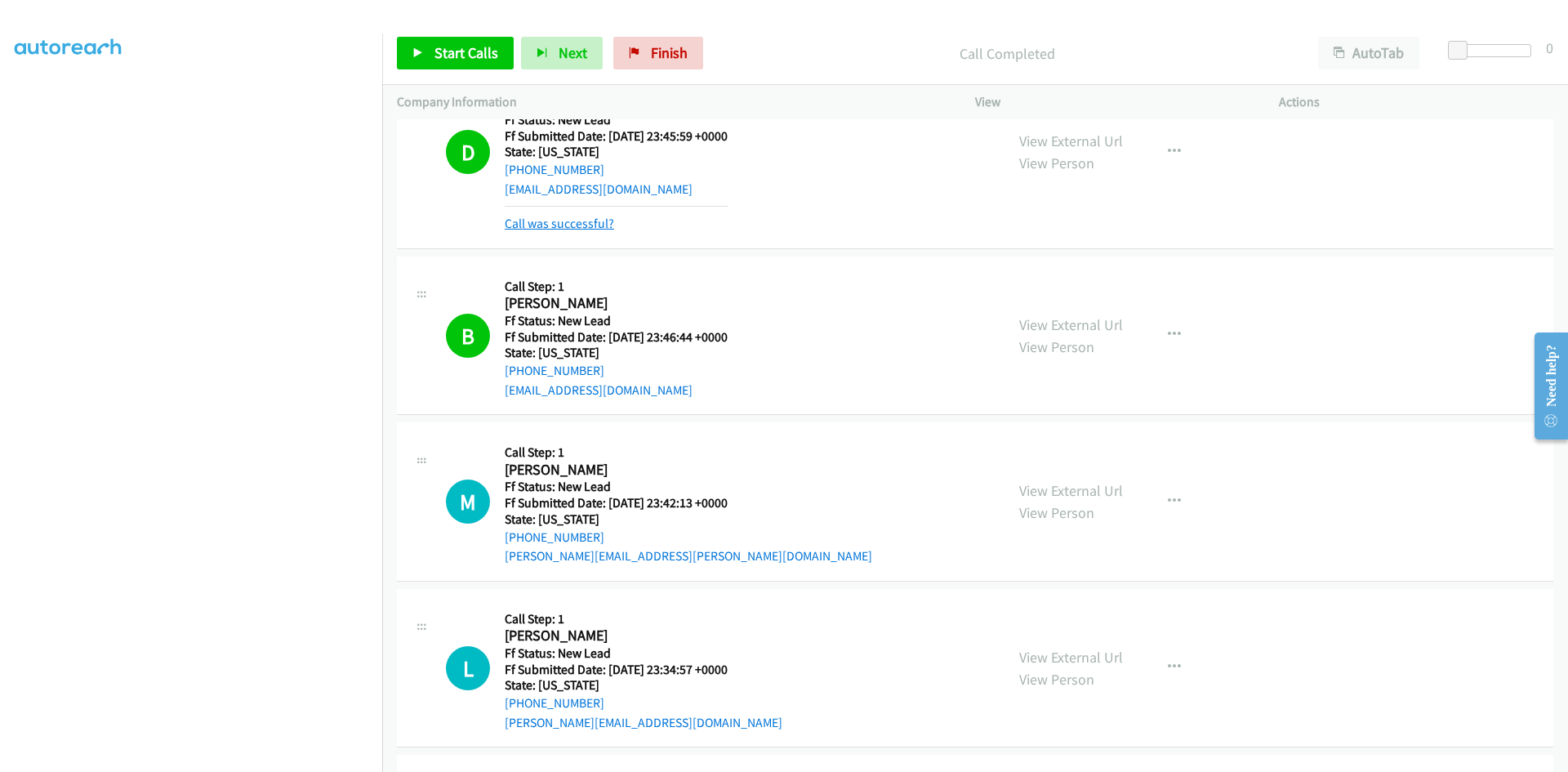
click at [553, 225] on link "Call was successful?" at bounding box center [559, 223] width 110 height 15
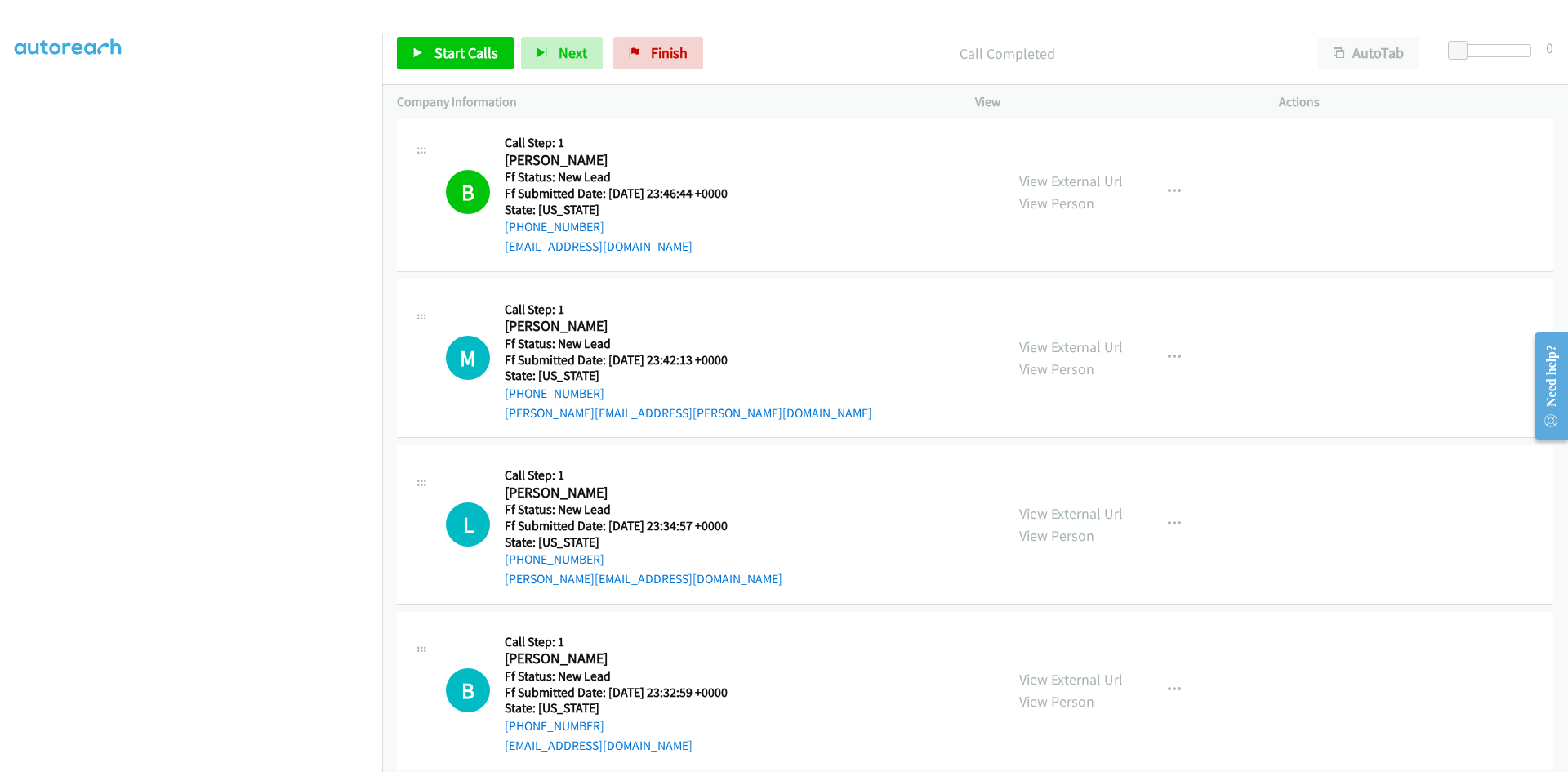
scroll to position [4058, 0]
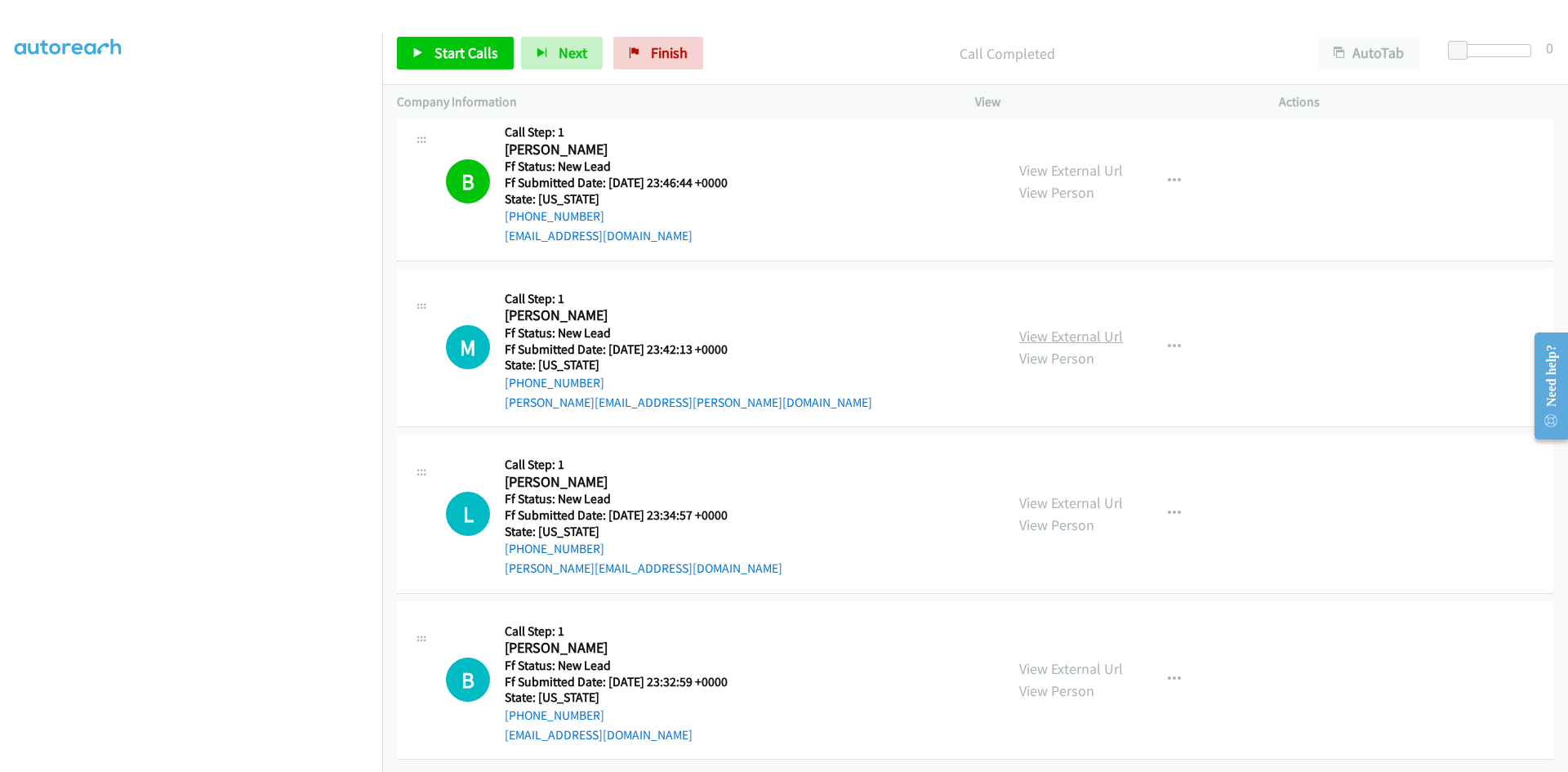
click at [1093, 327] on link "View External Url" at bounding box center [1071, 336] width 103 height 19
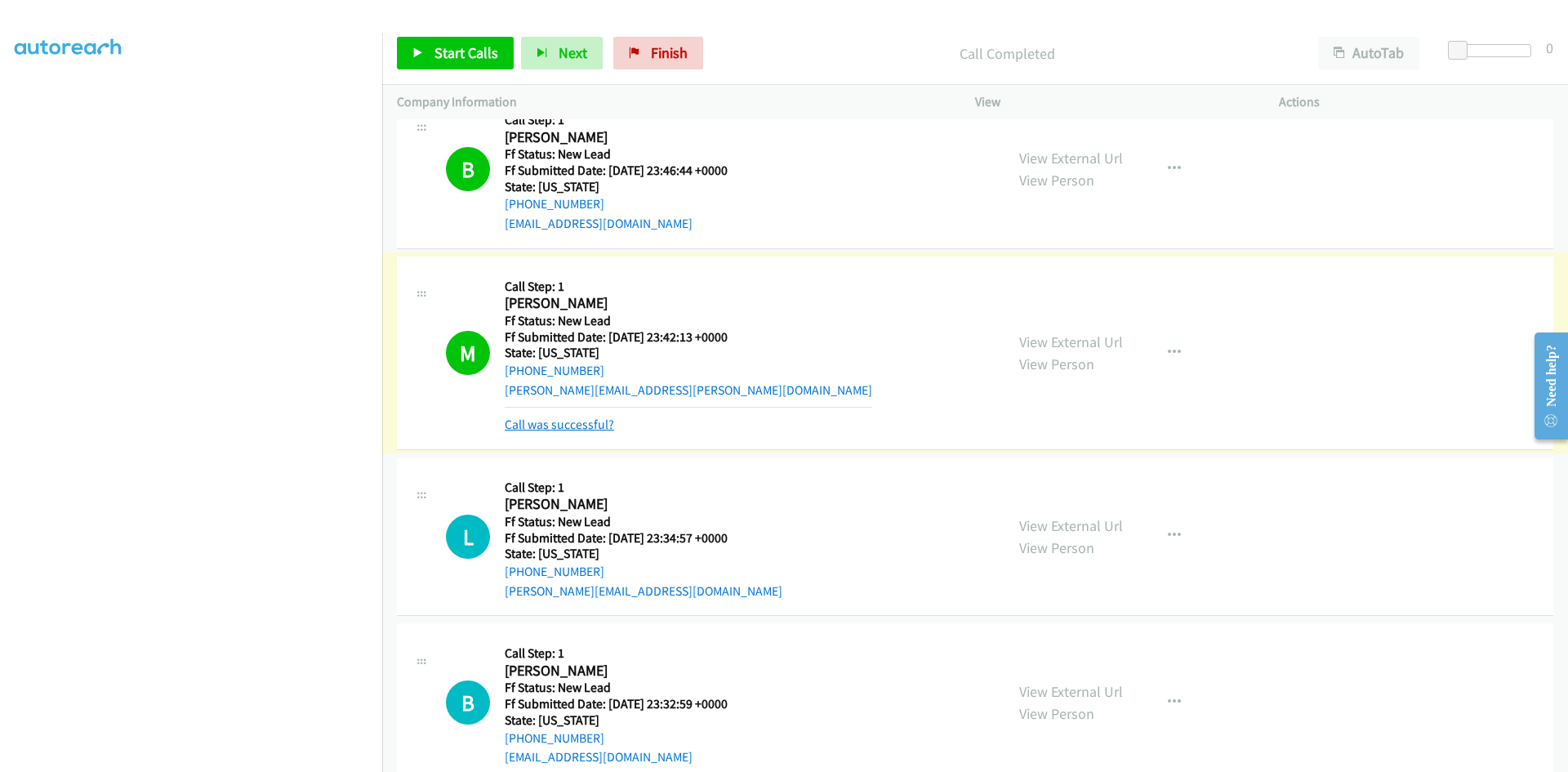
click at [590, 425] on link "Call was successful?" at bounding box center [559, 424] width 110 height 15
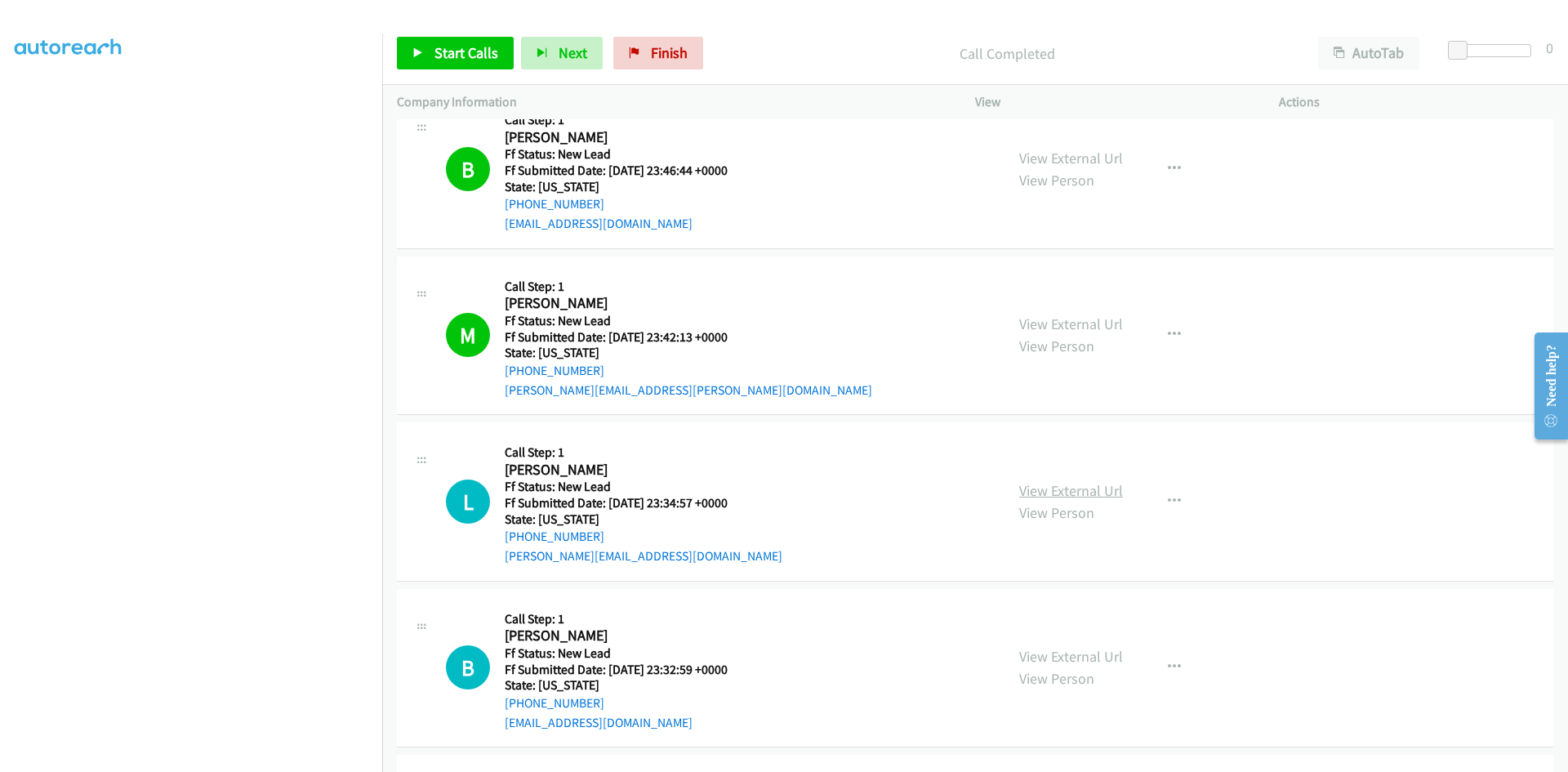
click at [1060, 487] on link "View External Url" at bounding box center [1071, 490] width 103 height 19
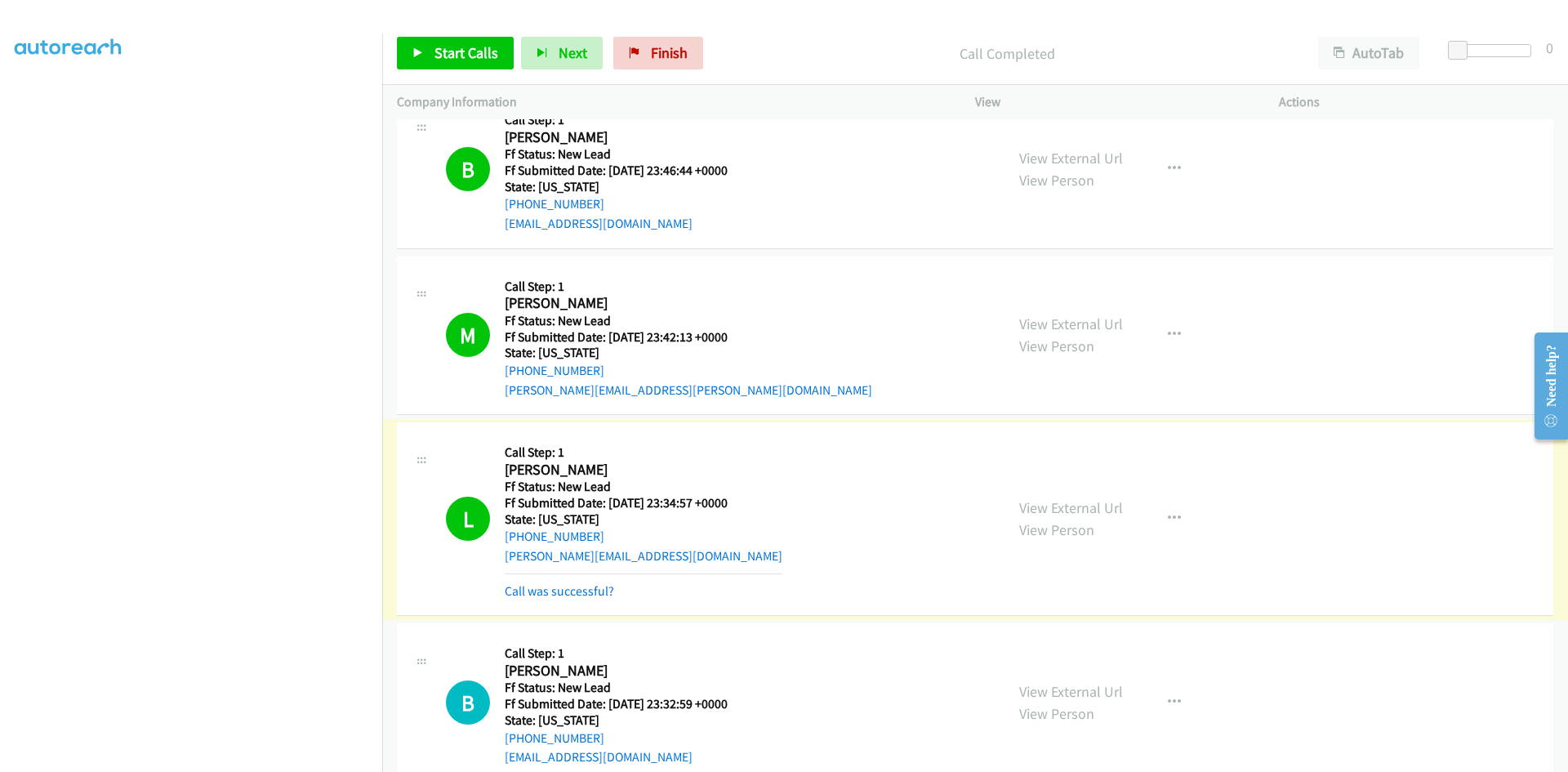
click at [599, 591] on link "Call was successful?" at bounding box center [559, 591] width 110 height 15
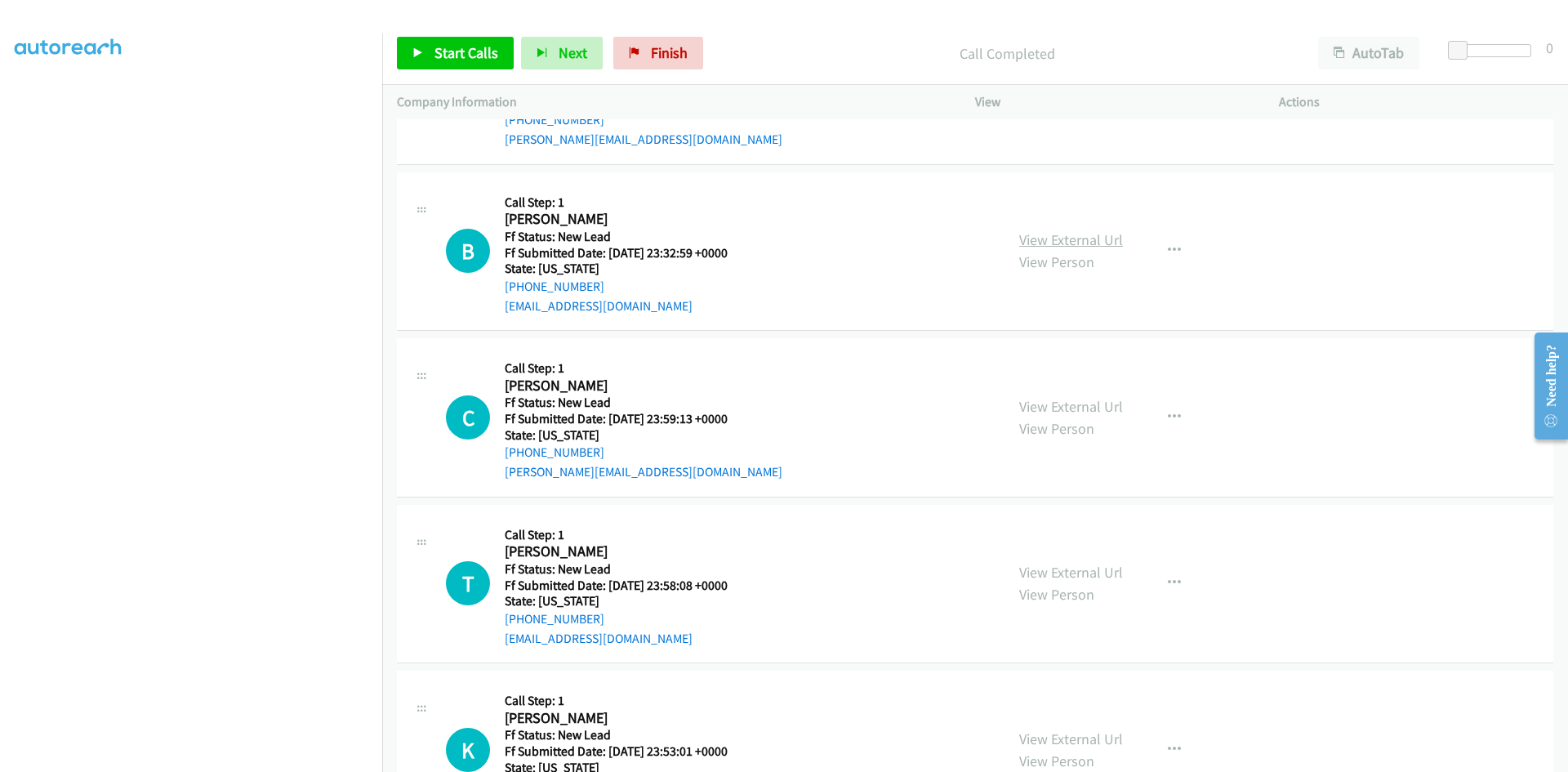
scroll to position [4475, 0]
click at [1049, 243] on link "View External Url" at bounding box center [1071, 239] width 103 height 19
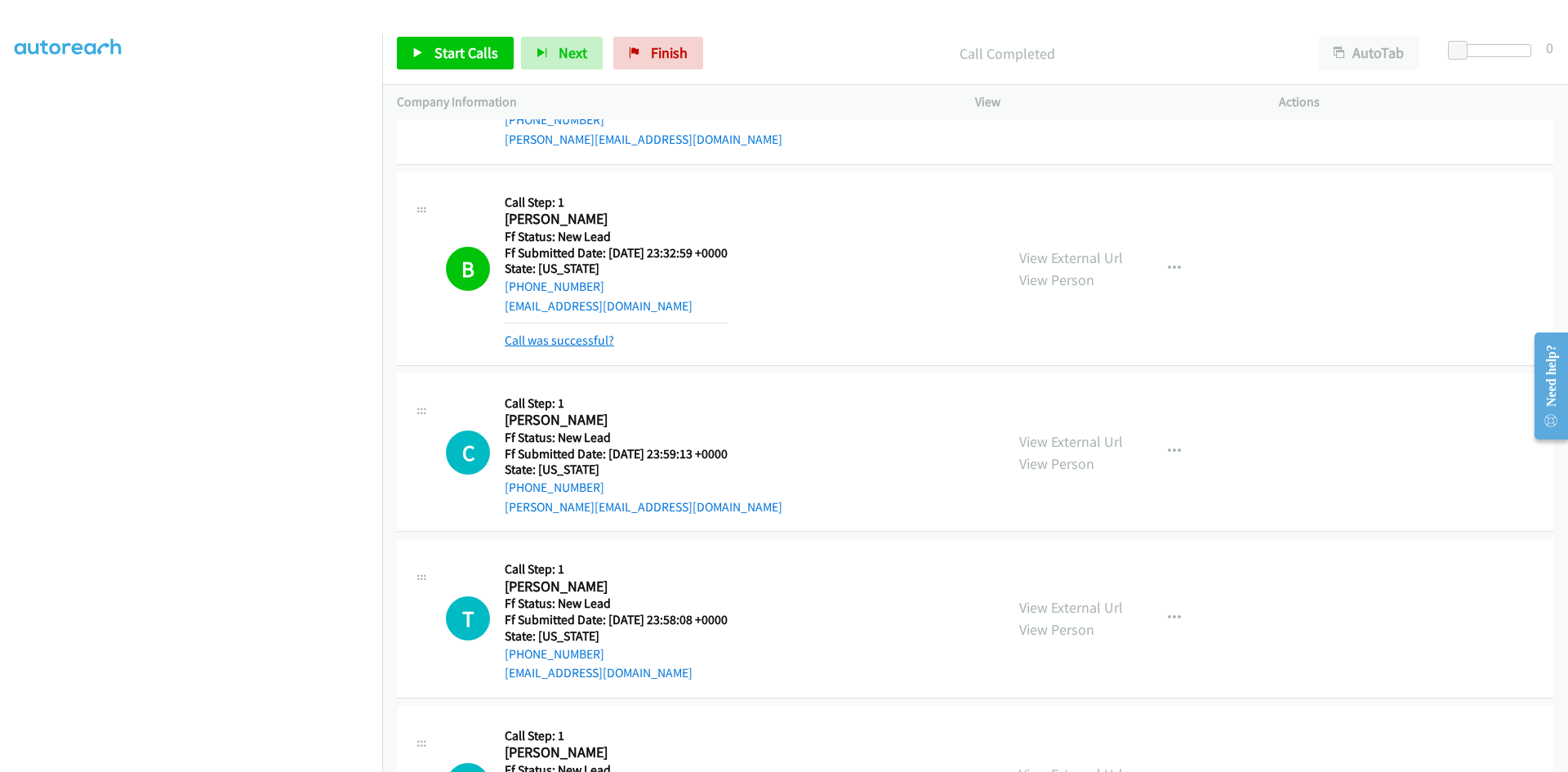
click at [579, 335] on link "Call was successful?" at bounding box center [559, 340] width 110 height 15
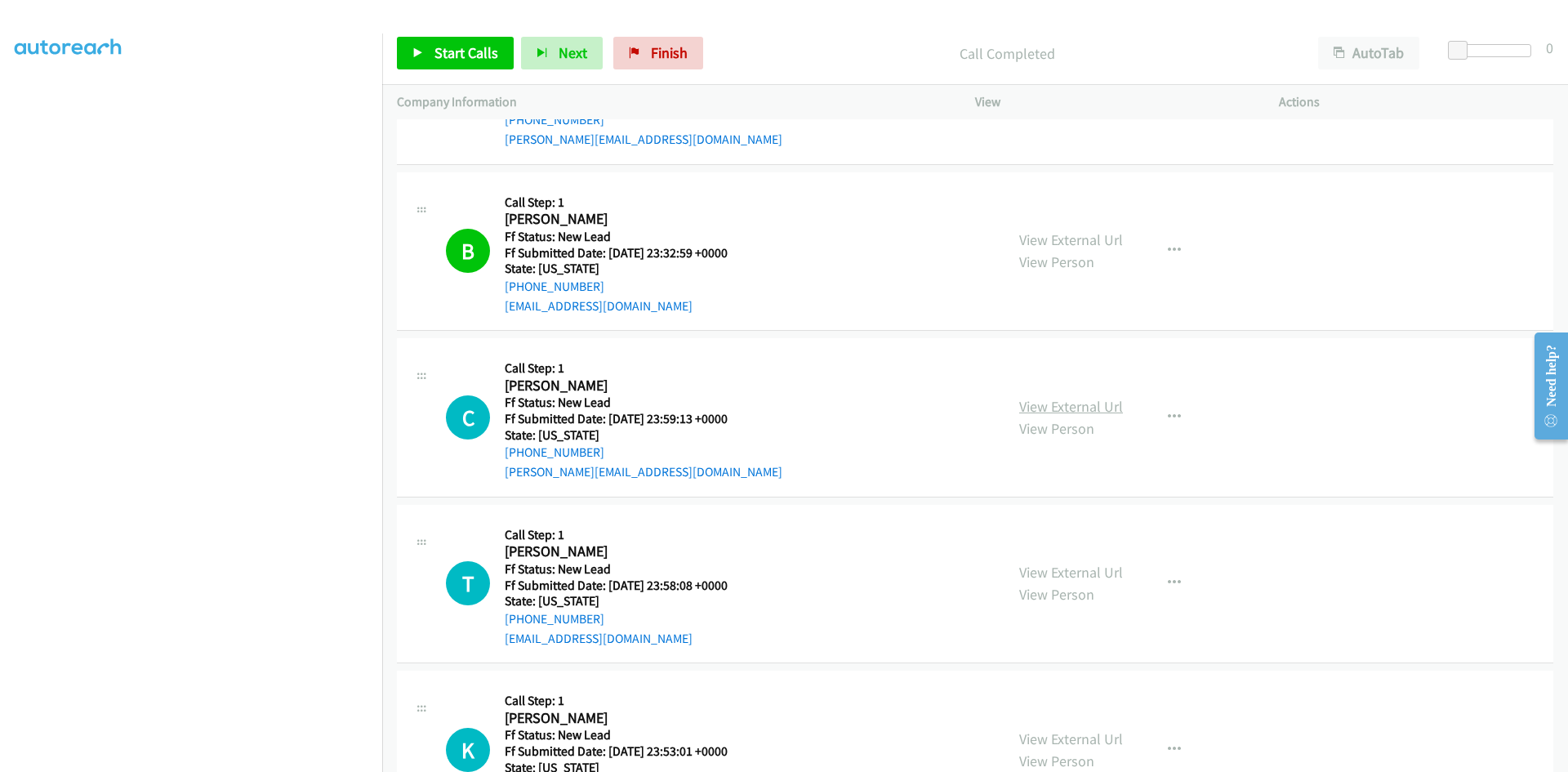
click at [1048, 404] on link "View External Url" at bounding box center [1071, 406] width 103 height 19
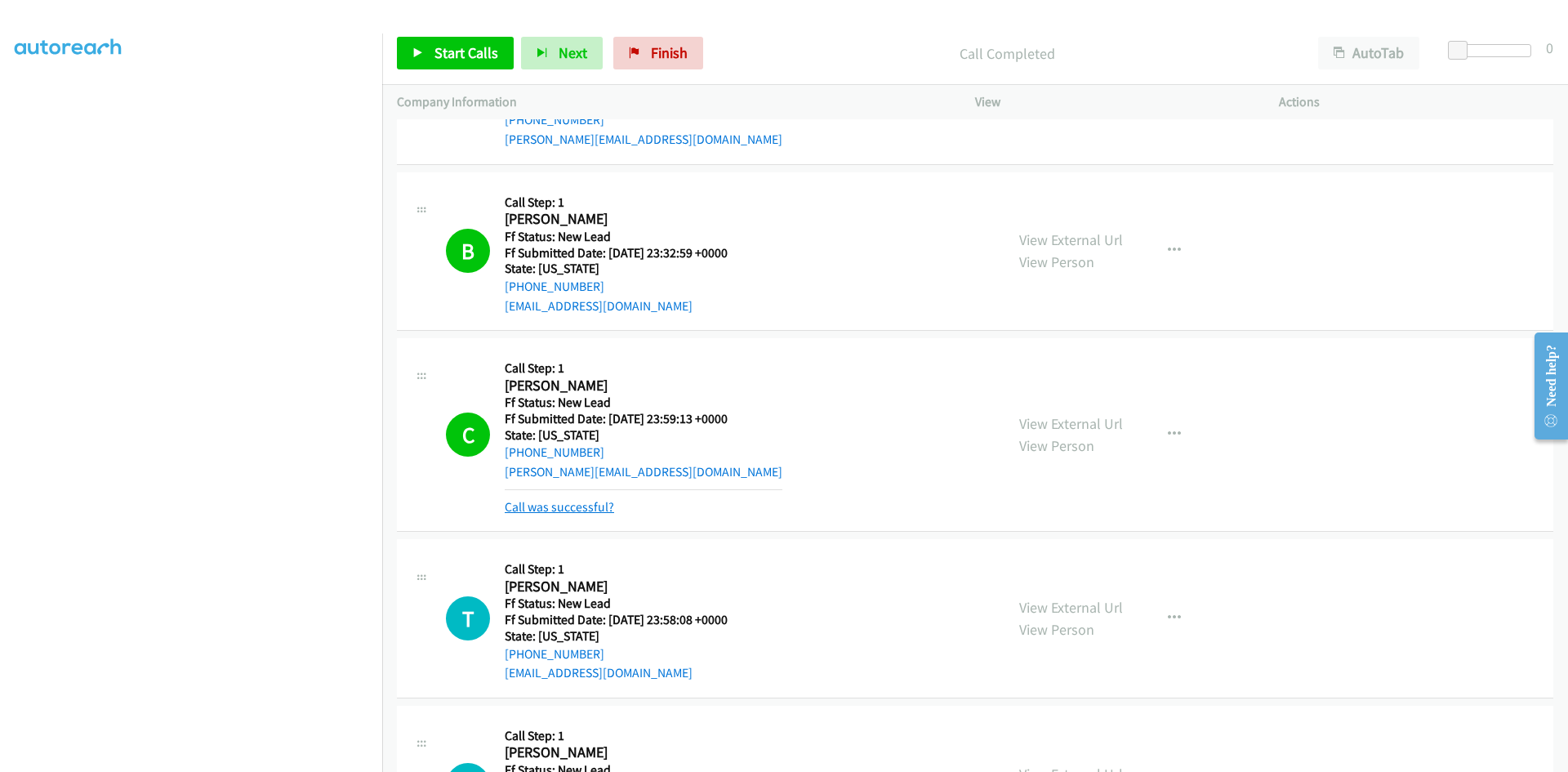
click at [565, 508] on link "Call was successful?" at bounding box center [559, 506] width 110 height 15
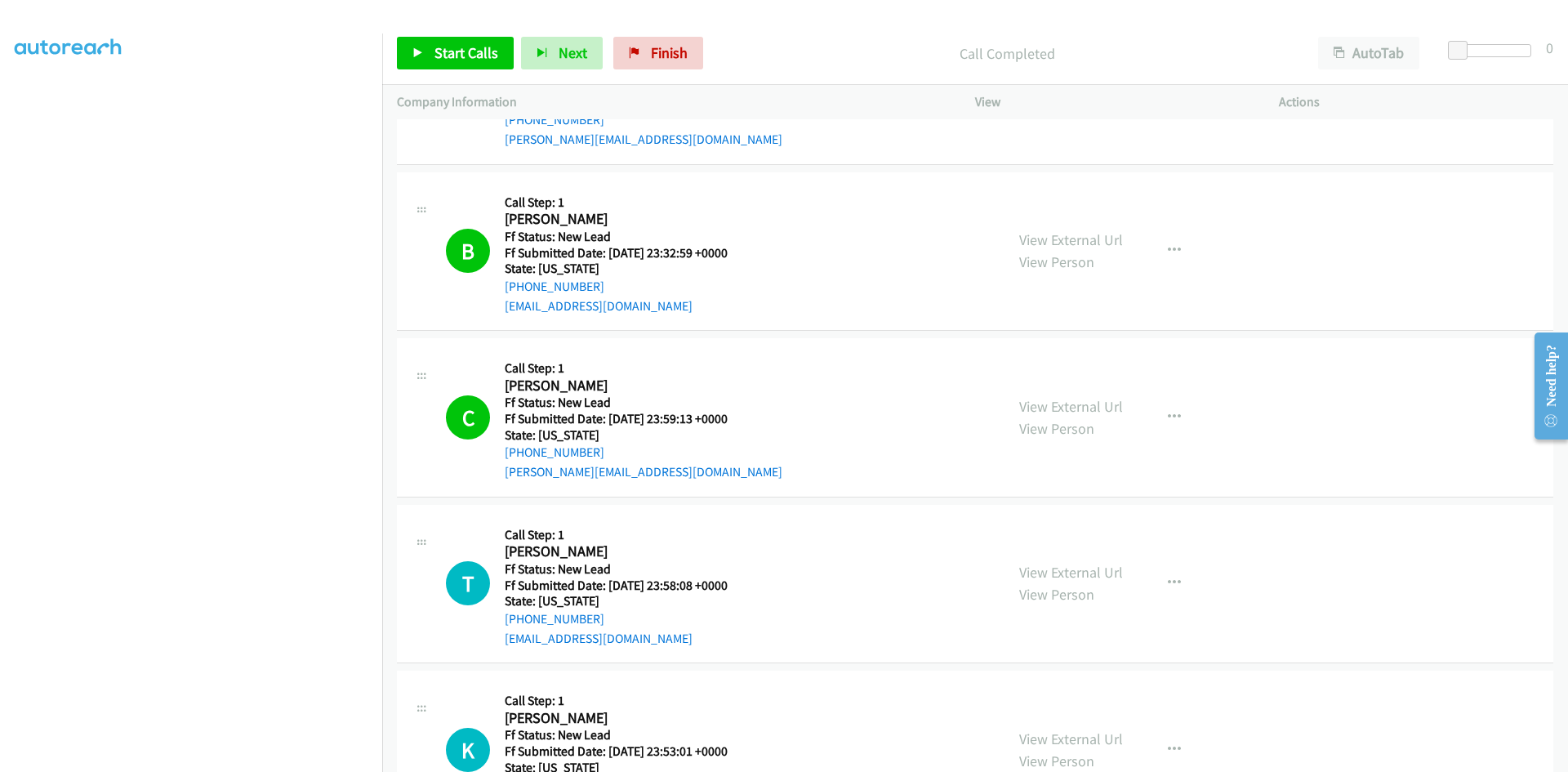
scroll to position [4557, 0]
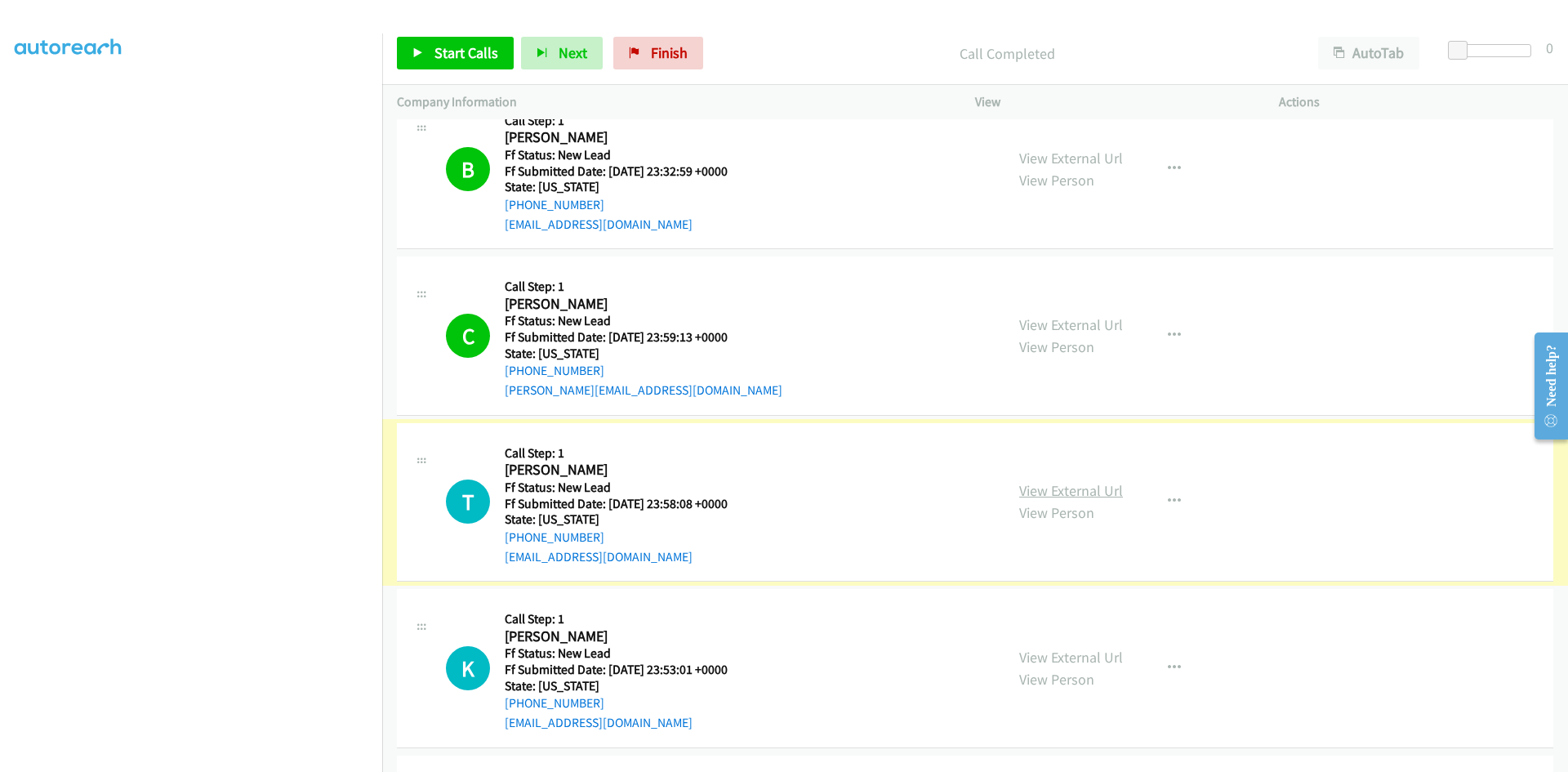
click at [1062, 486] on link "View External Url" at bounding box center [1071, 490] width 103 height 19
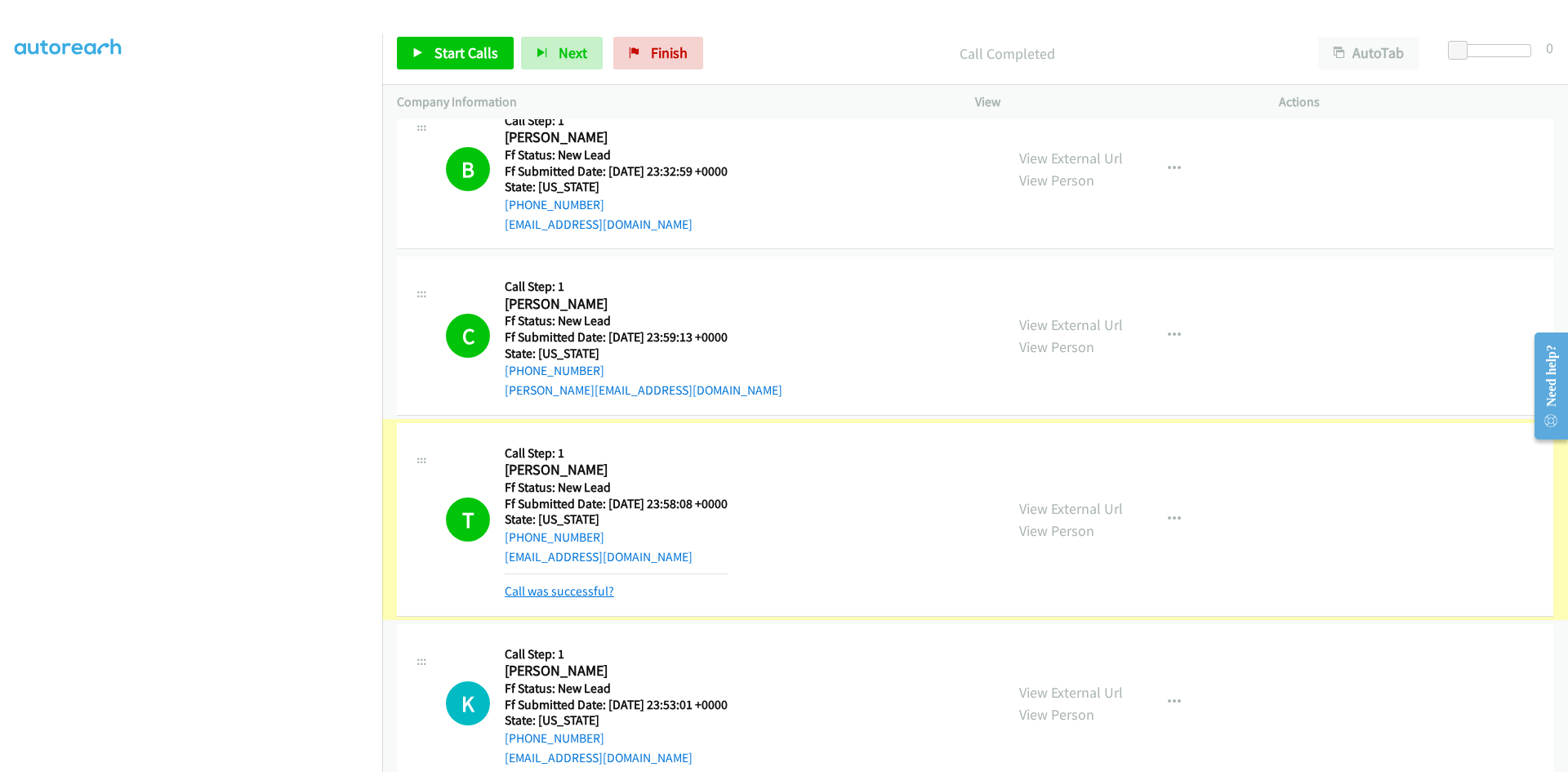
click at [544, 587] on link "Call was successful?" at bounding box center [559, 591] width 110 height 15
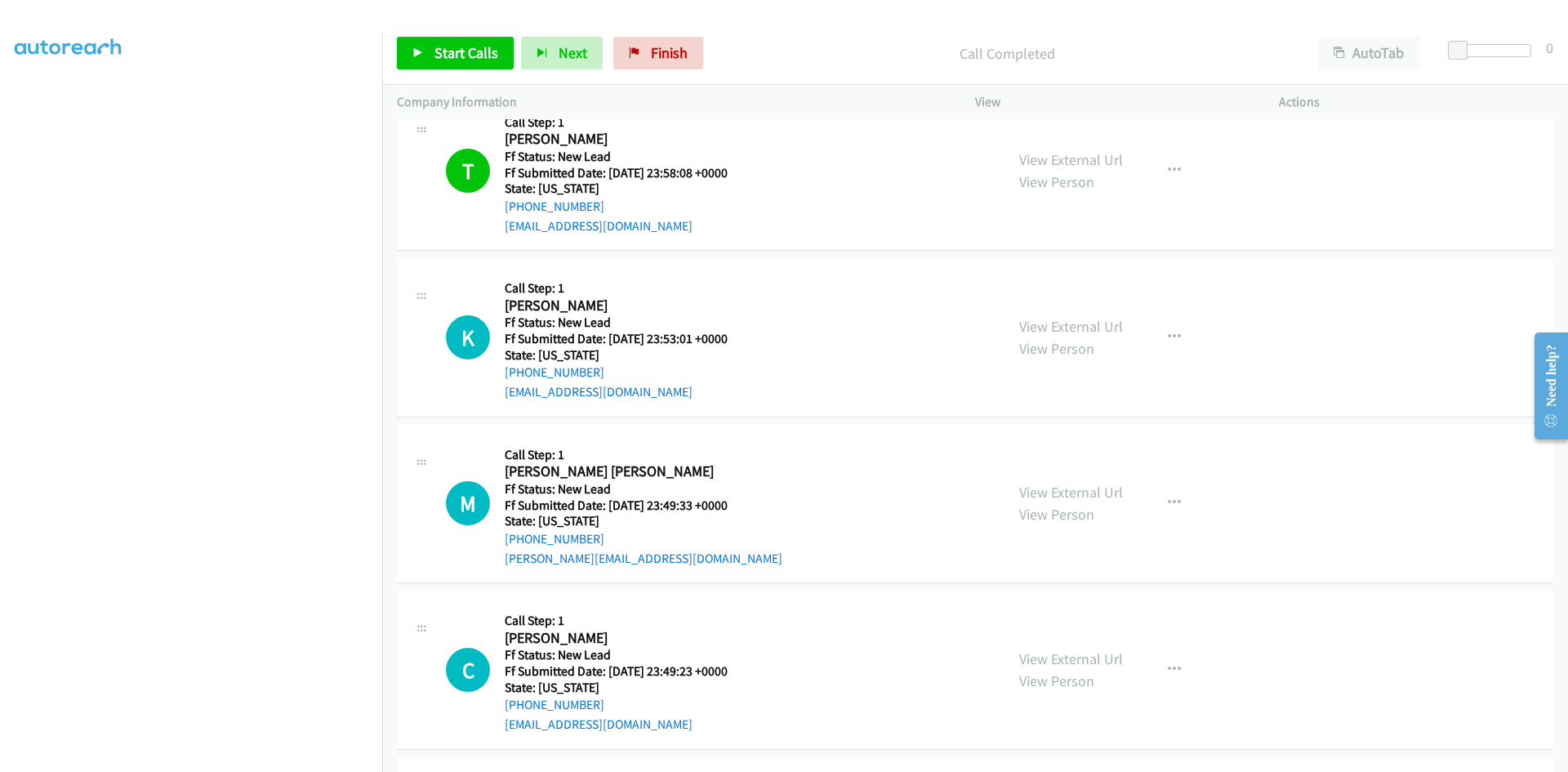
scroll to position [5056, 0]
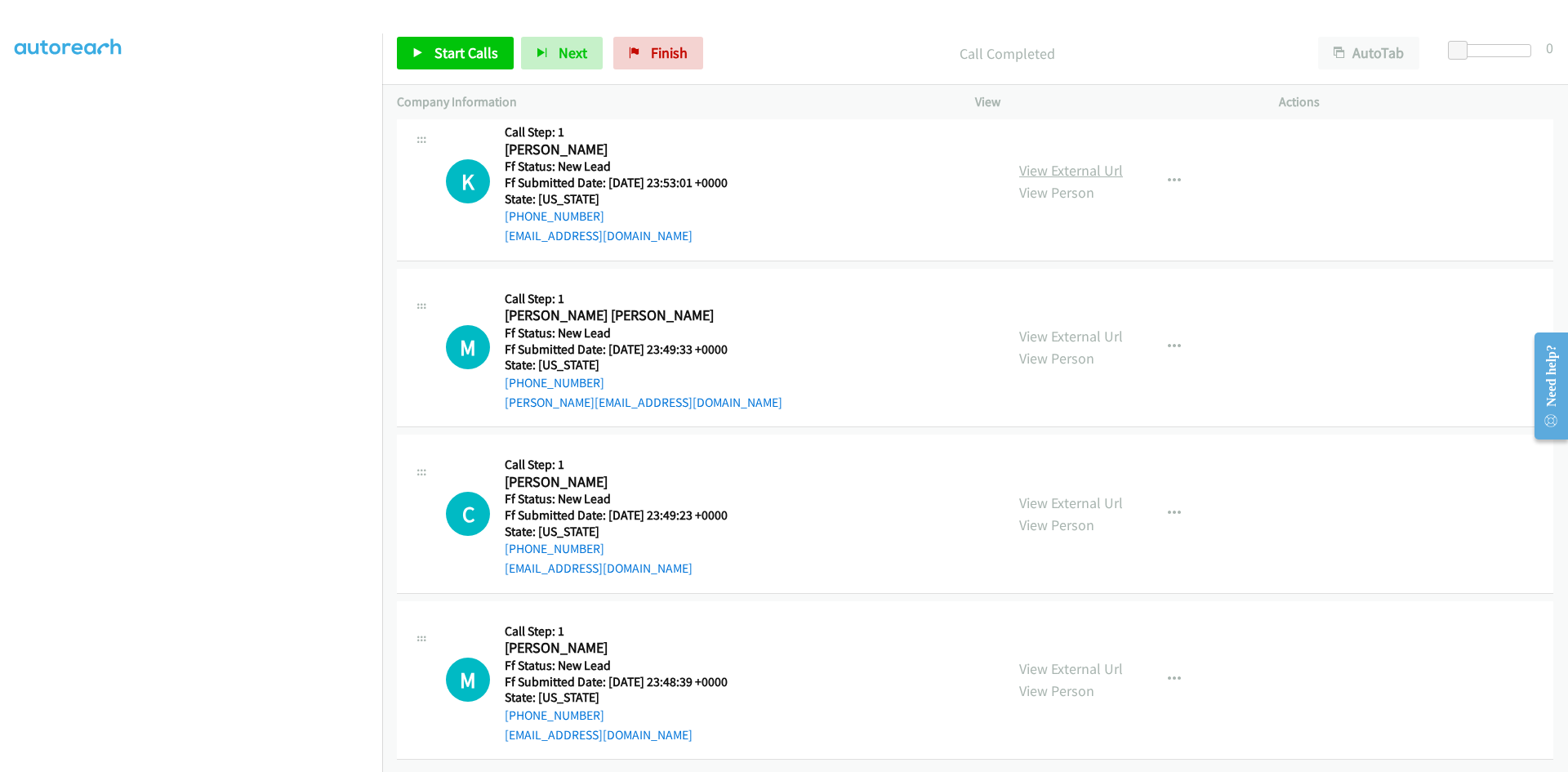
click at [1072, 162] on link "View External Url" at bounding box center [1071, 170] width 103 height 19
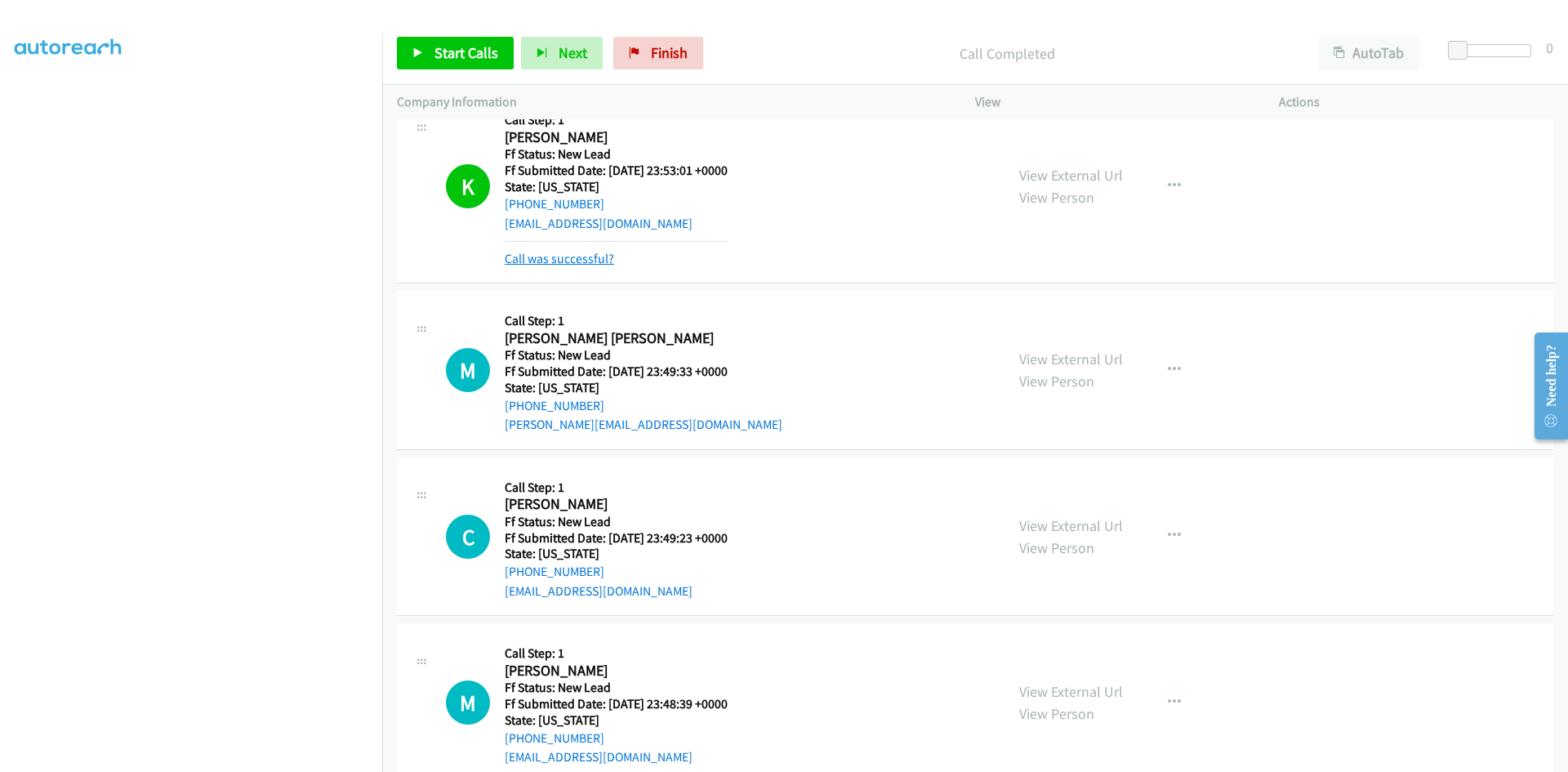
click at [567, 256] on link "Call was successful?" at bounding box center [559, 258] width 110 height 15
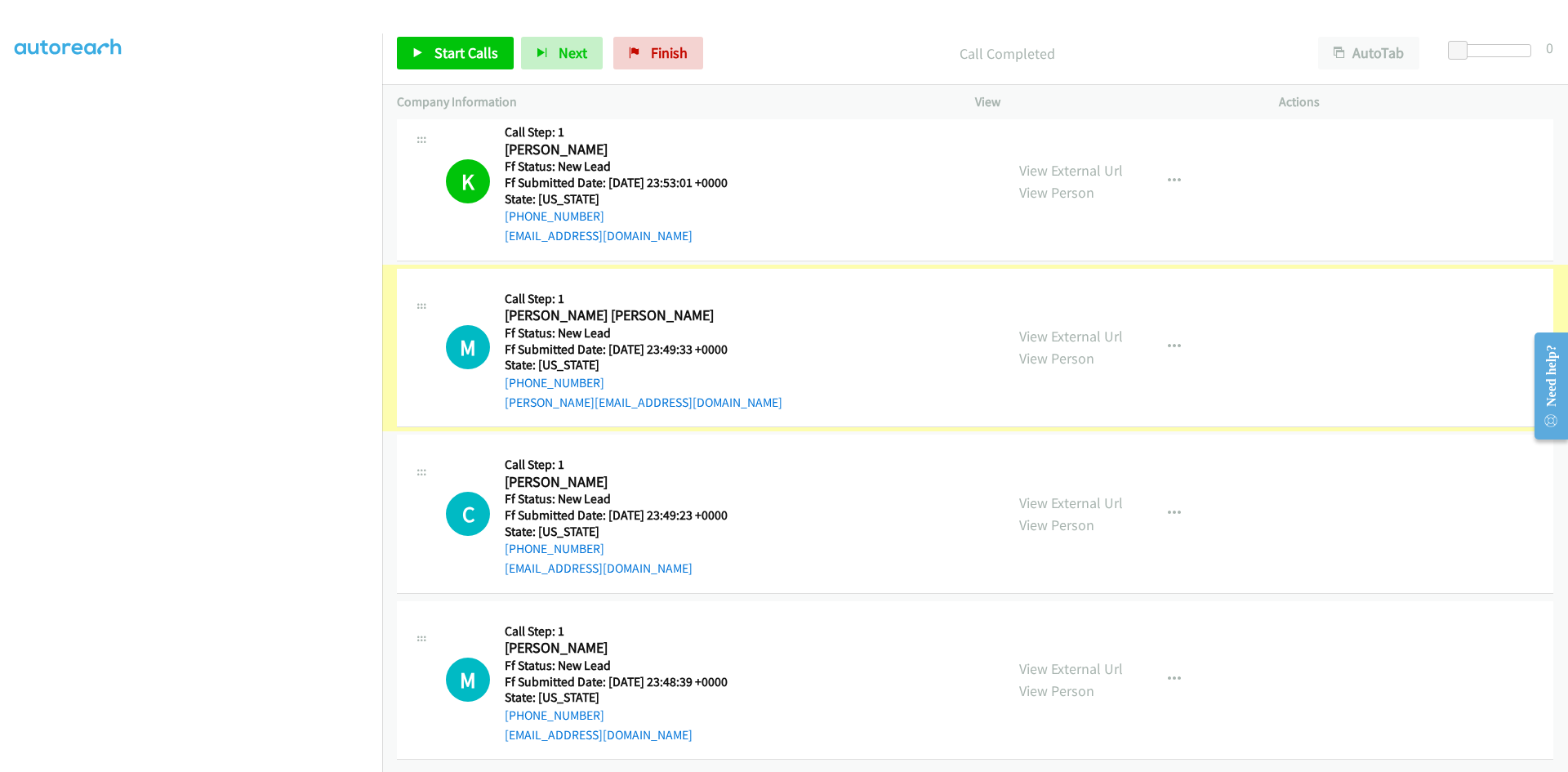
click at [1033, 327] on link "View External Url" at bounding box center [1071, 336] width 103 height 19
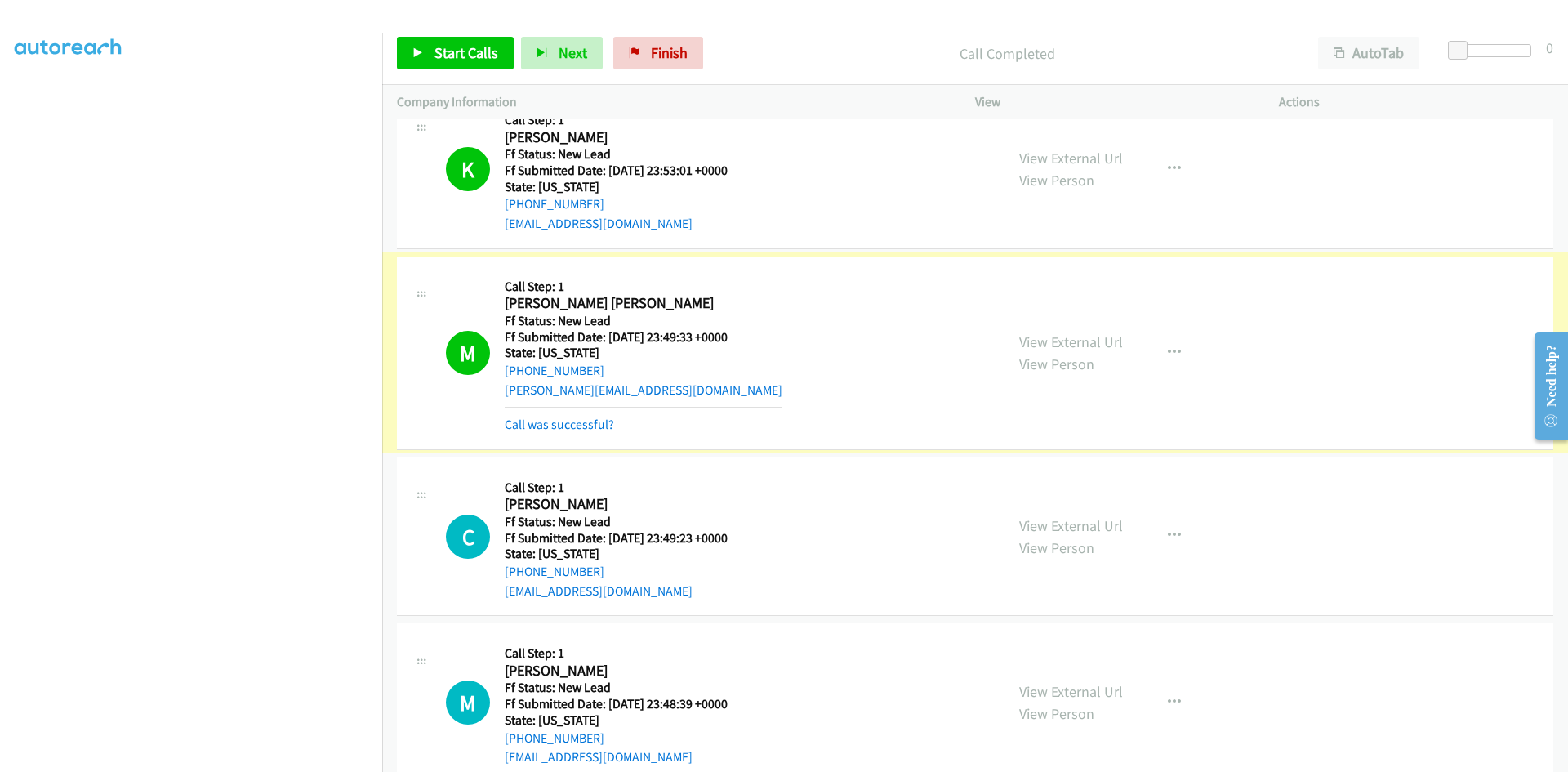
click at [529, 428] on link "Call was successful?" at bounding box center [559, 424] width 110 height 15
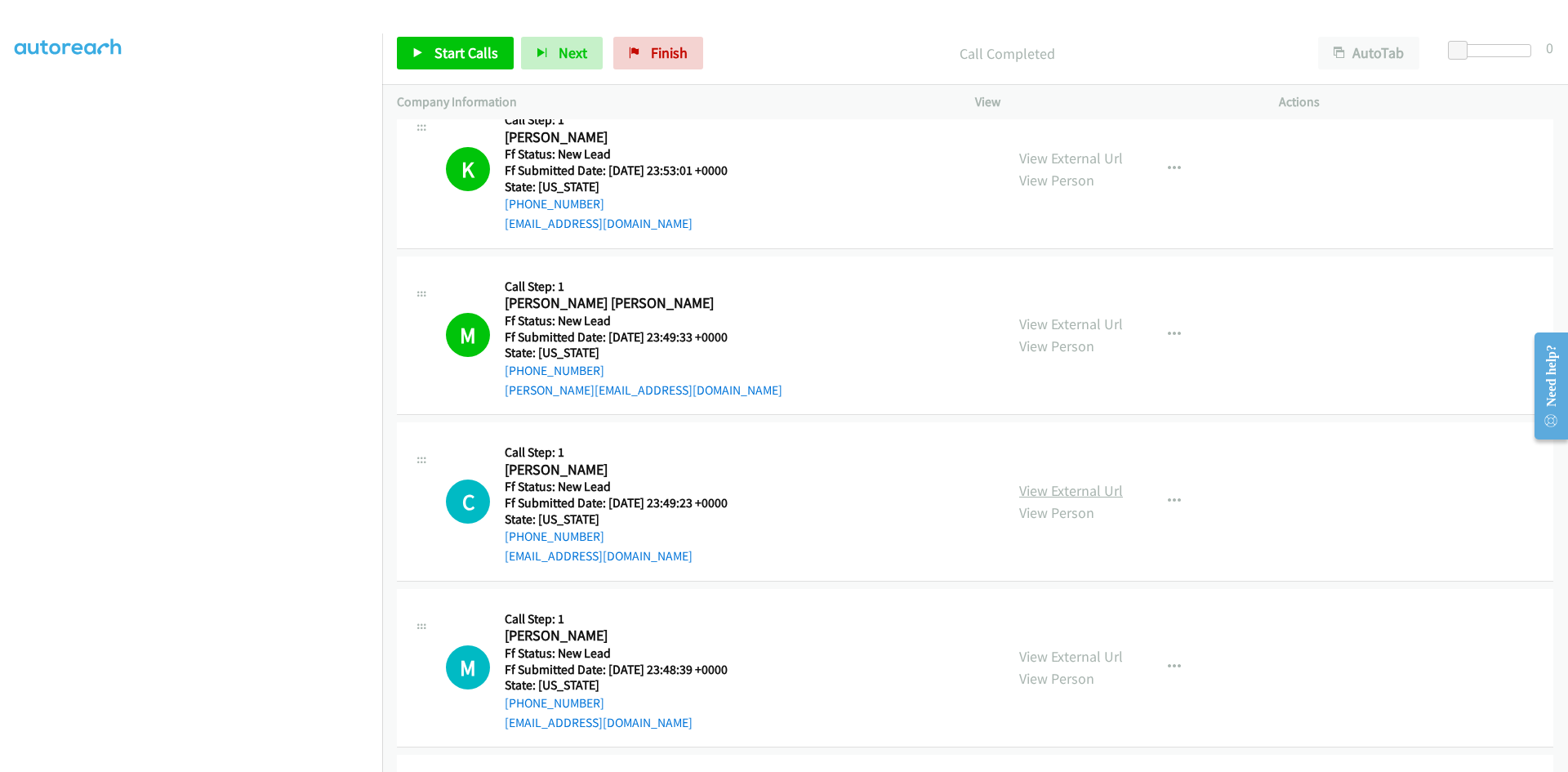
click at [1111, 495] on link "View External Url" at bounding box center [1071, 490] width 103 height 19
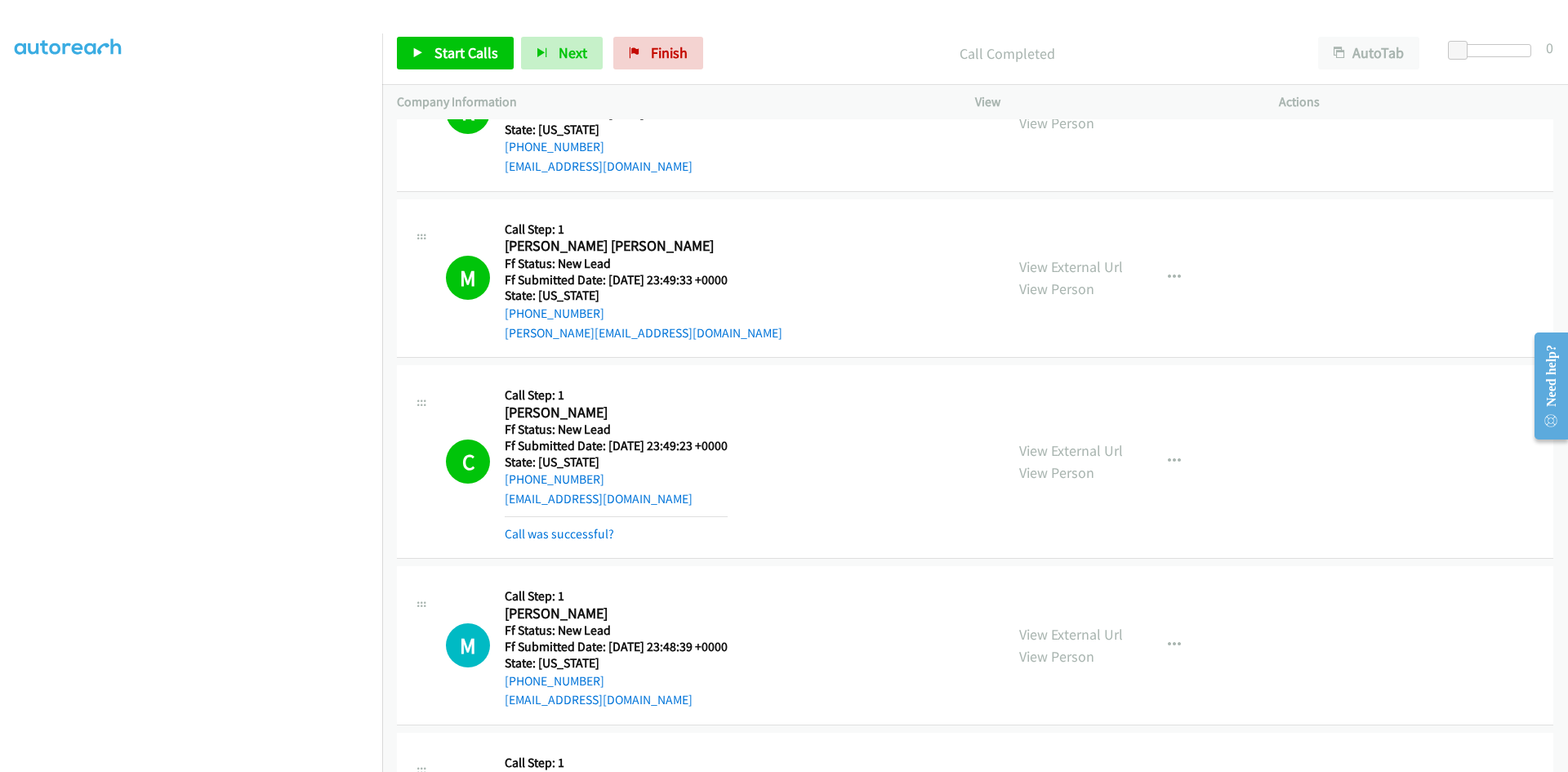
scroll to position [5138, 0]
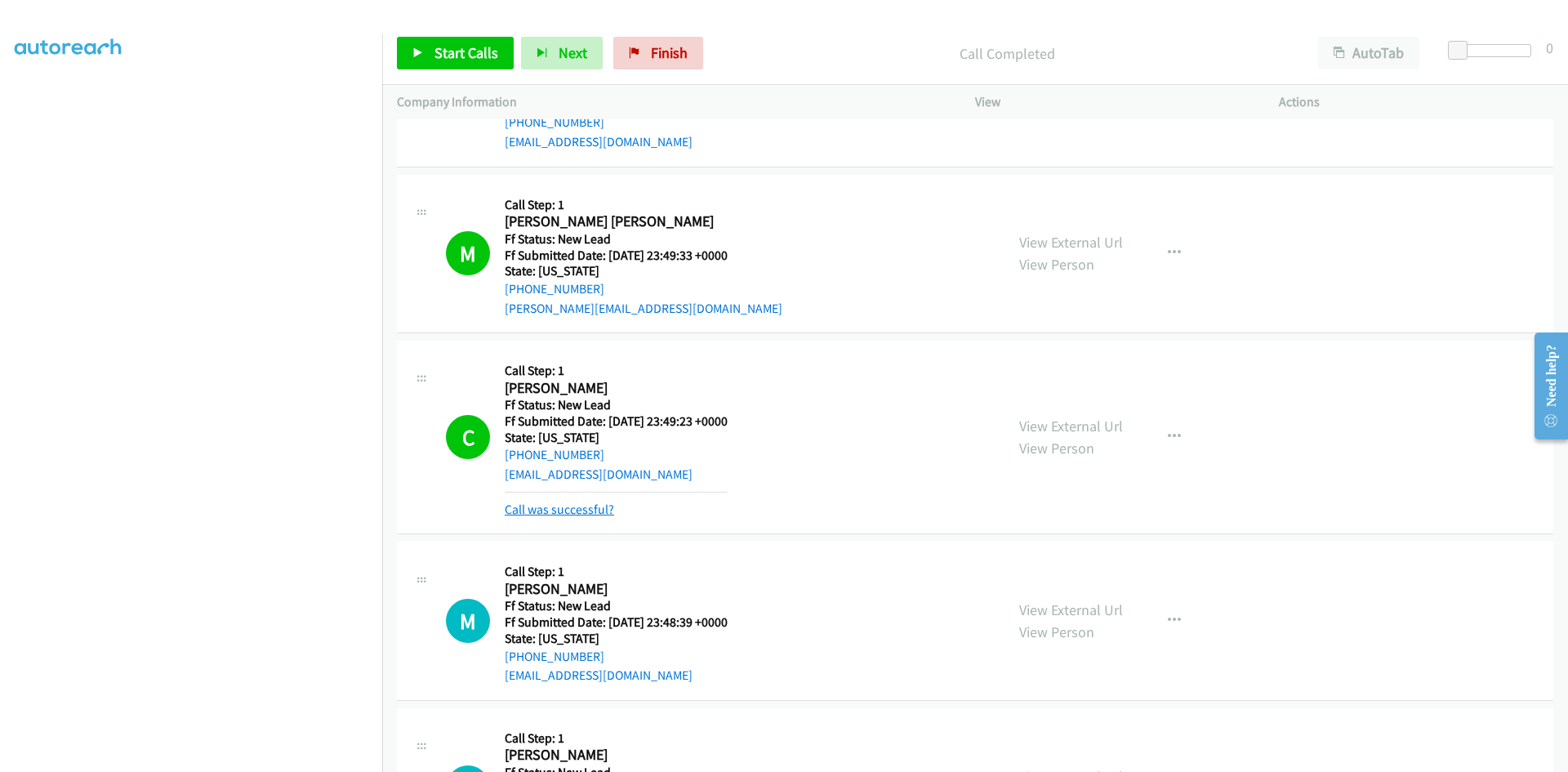
click at [601, 511] on link "Call was successful?" at bounding box center [559, 509] width 110 height 15
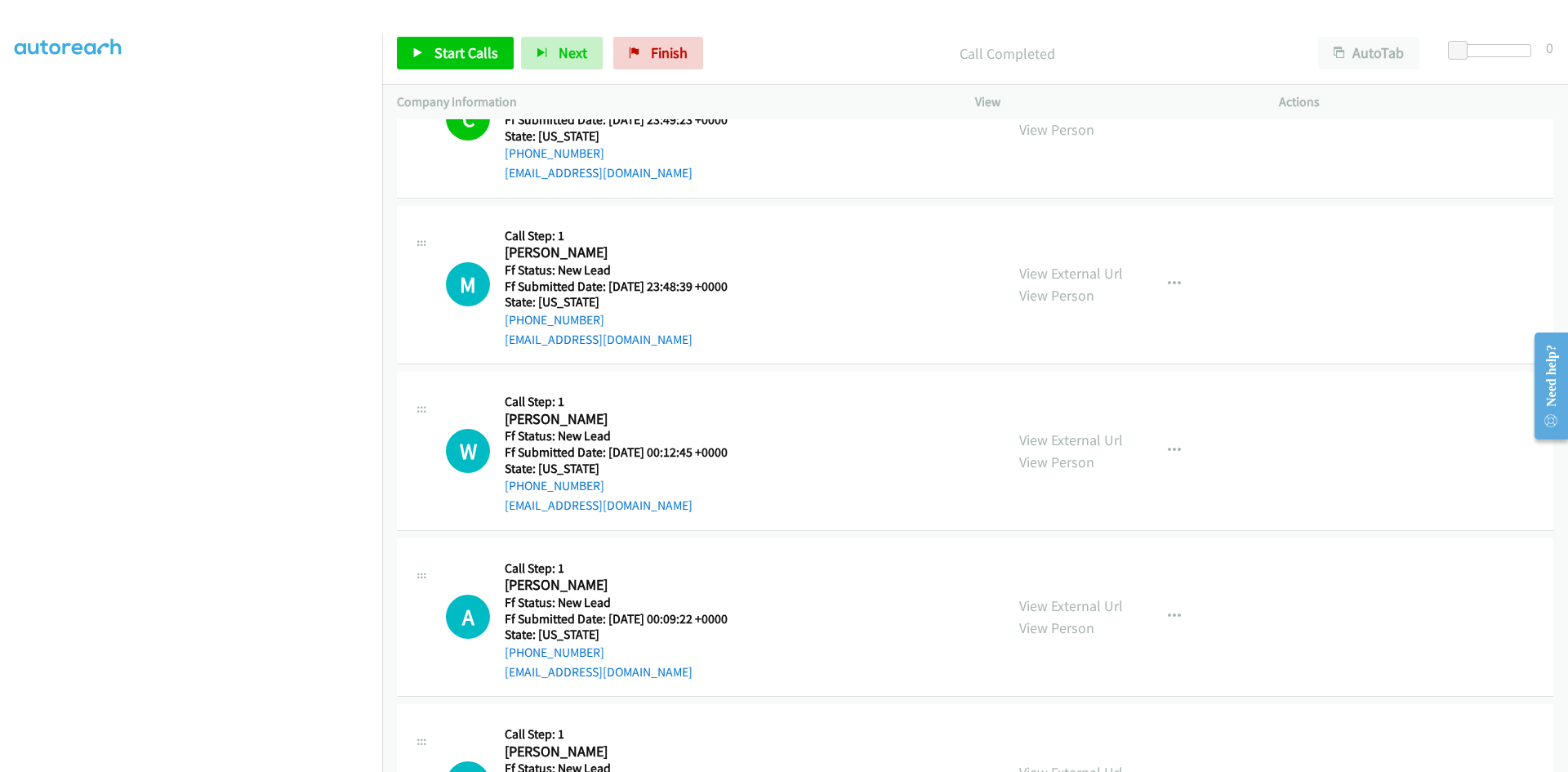
scroll to position [5465, 0]
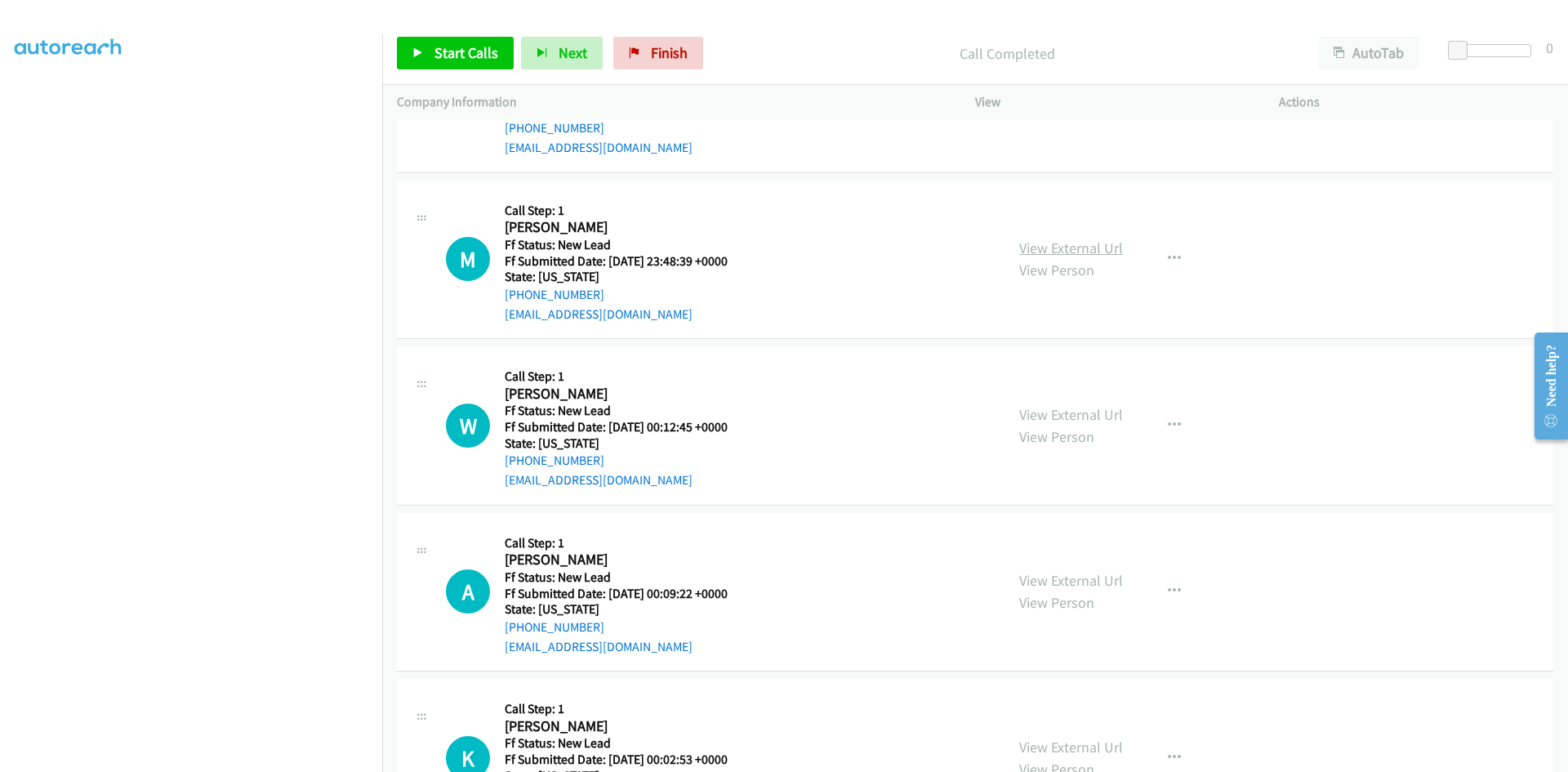
click at [1056, 242] on link "View External Url" at bounding box center [1071, 247] width 103 height 19
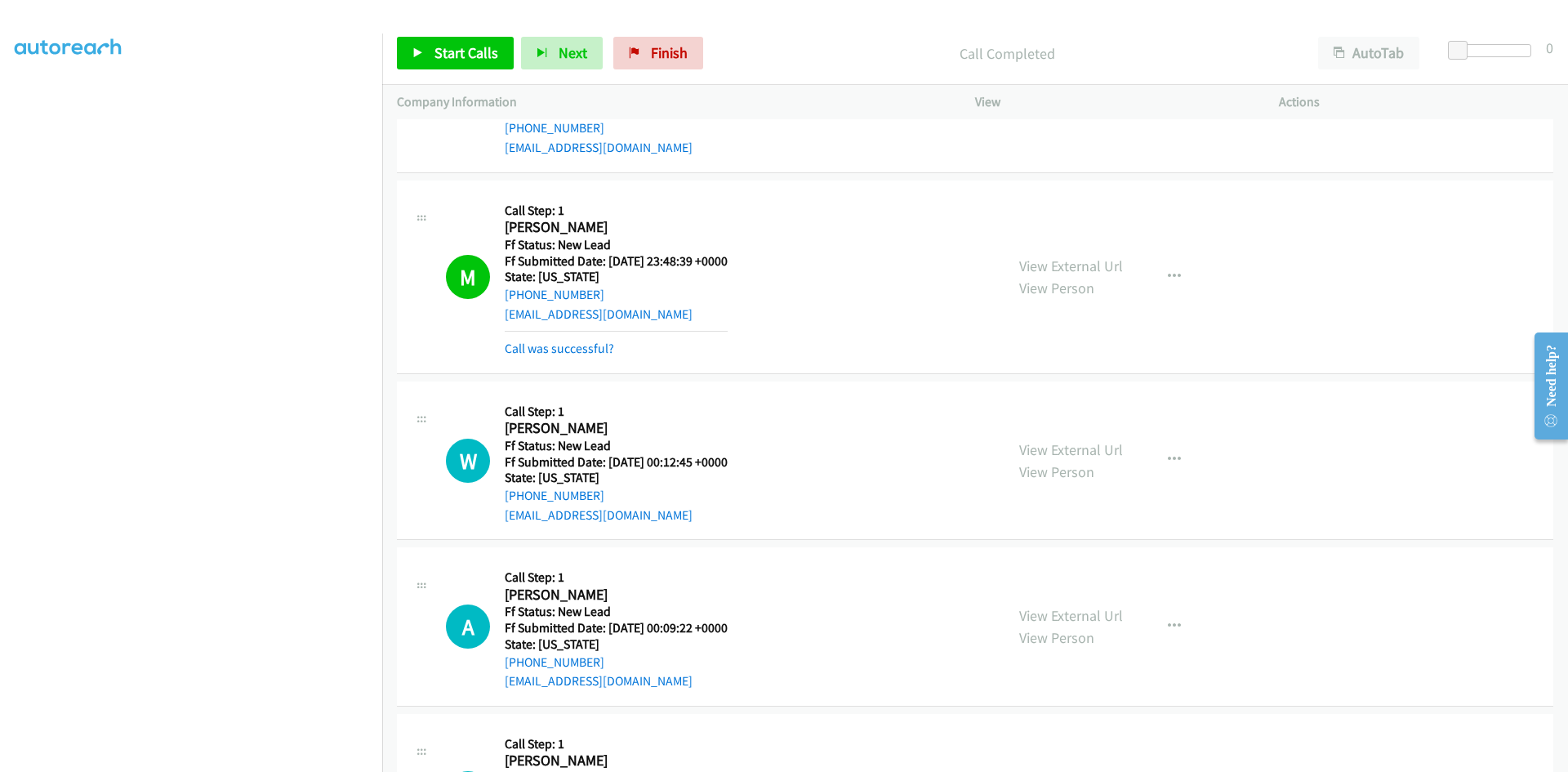
click at [556, 361] on div "M Callback Scheduled Call Step: 1 [PERSON_NAME] America/Los_Angeles Ff Status: …" at bounding box center [975, 277] width 1156 height 194
click at [561, 348] on link "Call was successful?" at bounding box center [559, 348] width 110 height 15
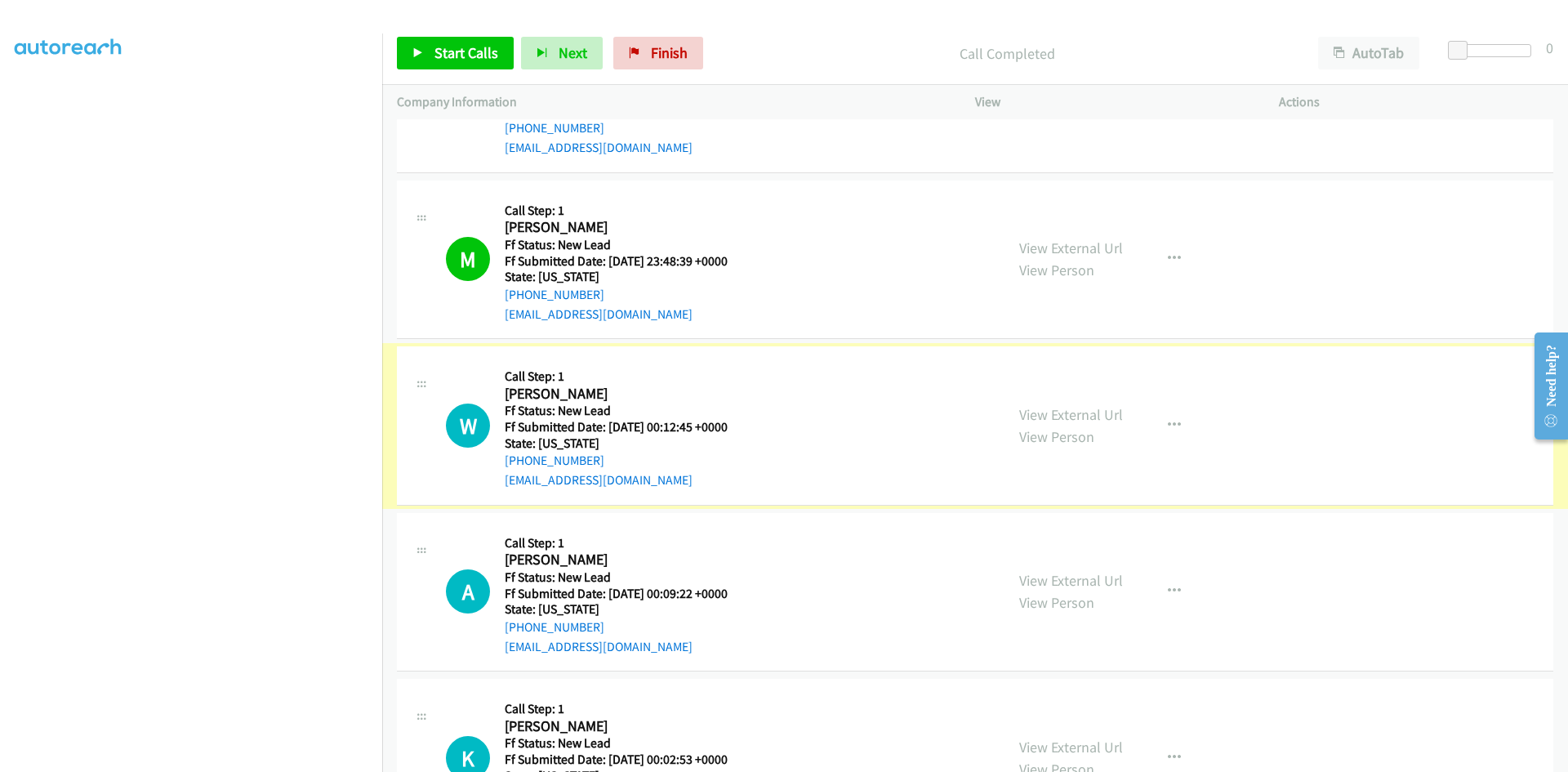
click at [1030, 419] on link "View External Url" at bounding box center [1071, 414] width 103 height 19
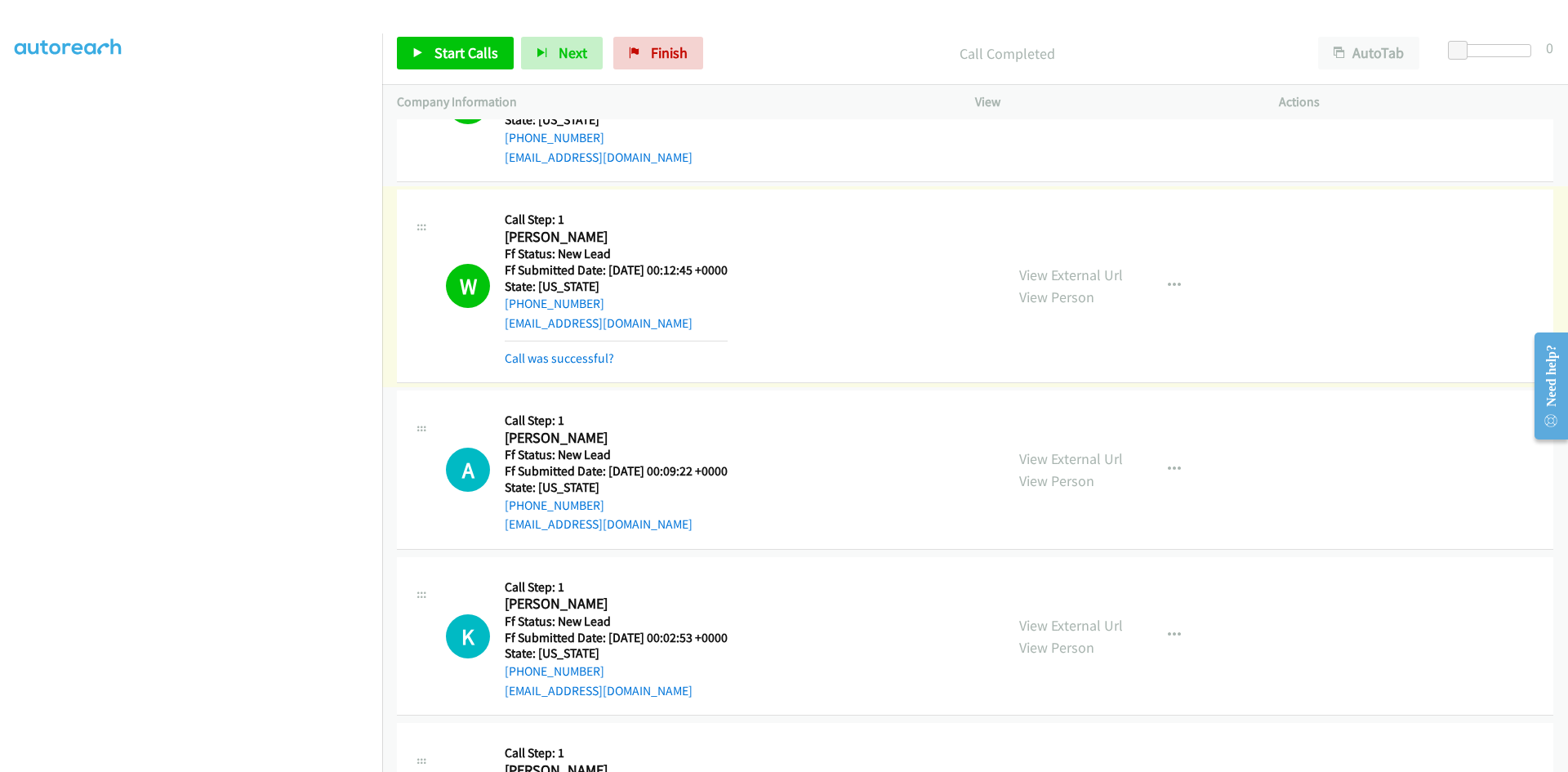
scroll to position [5628, 0]
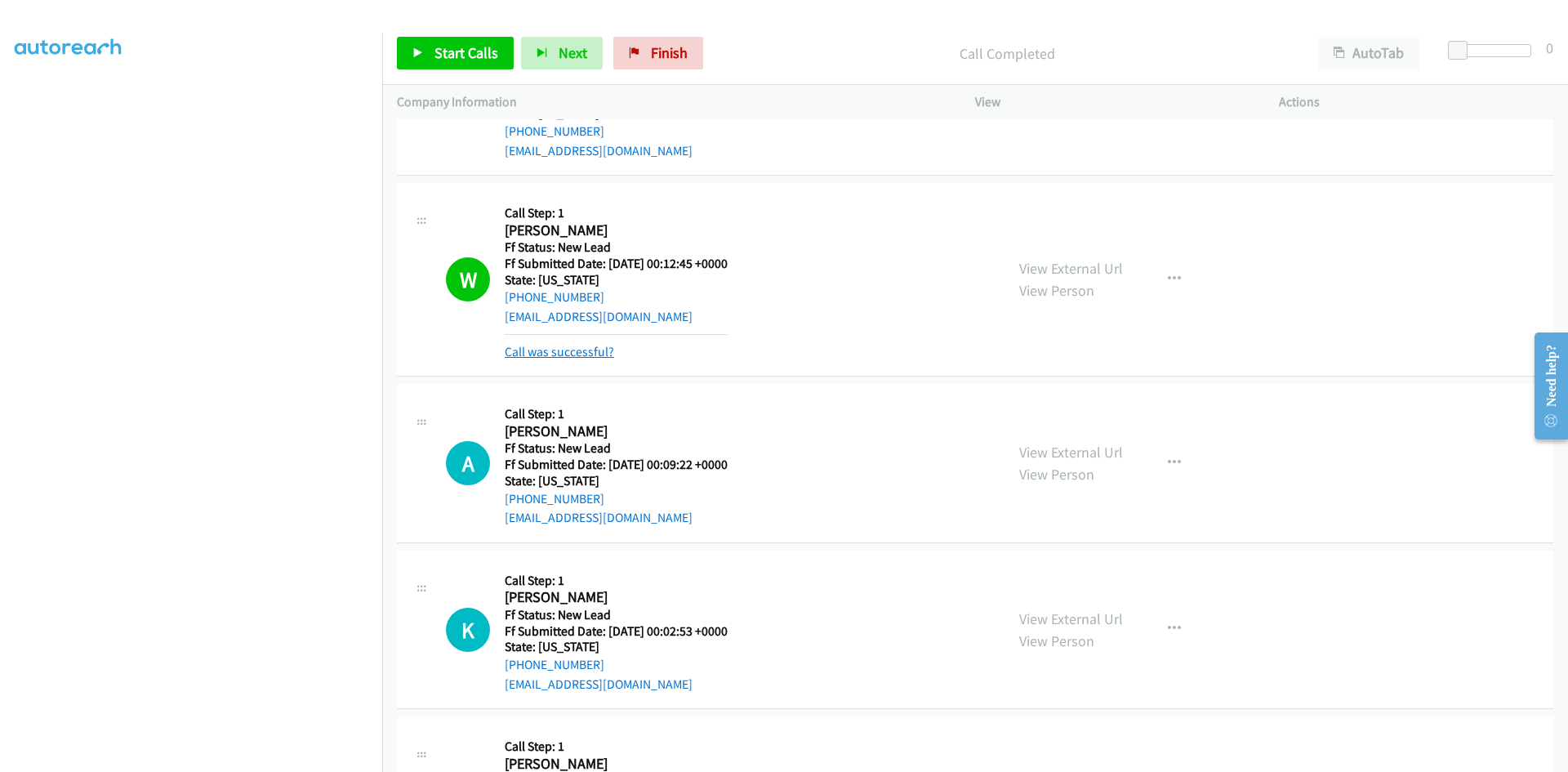
click at [575, 353] on link "Call was successful?" at bounding box center [559, 351] width 110 height 15
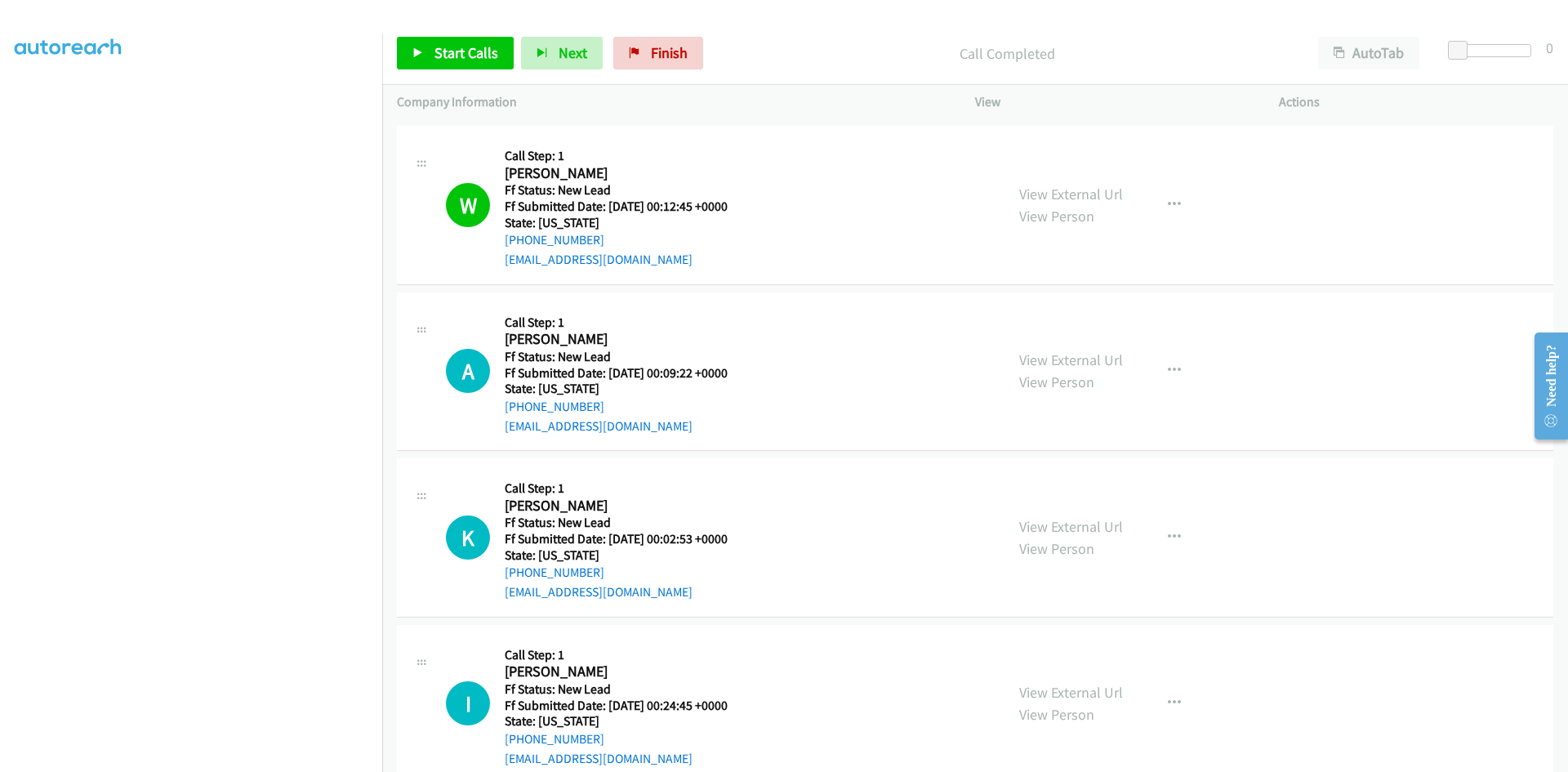
scroll to position [5721, 0]
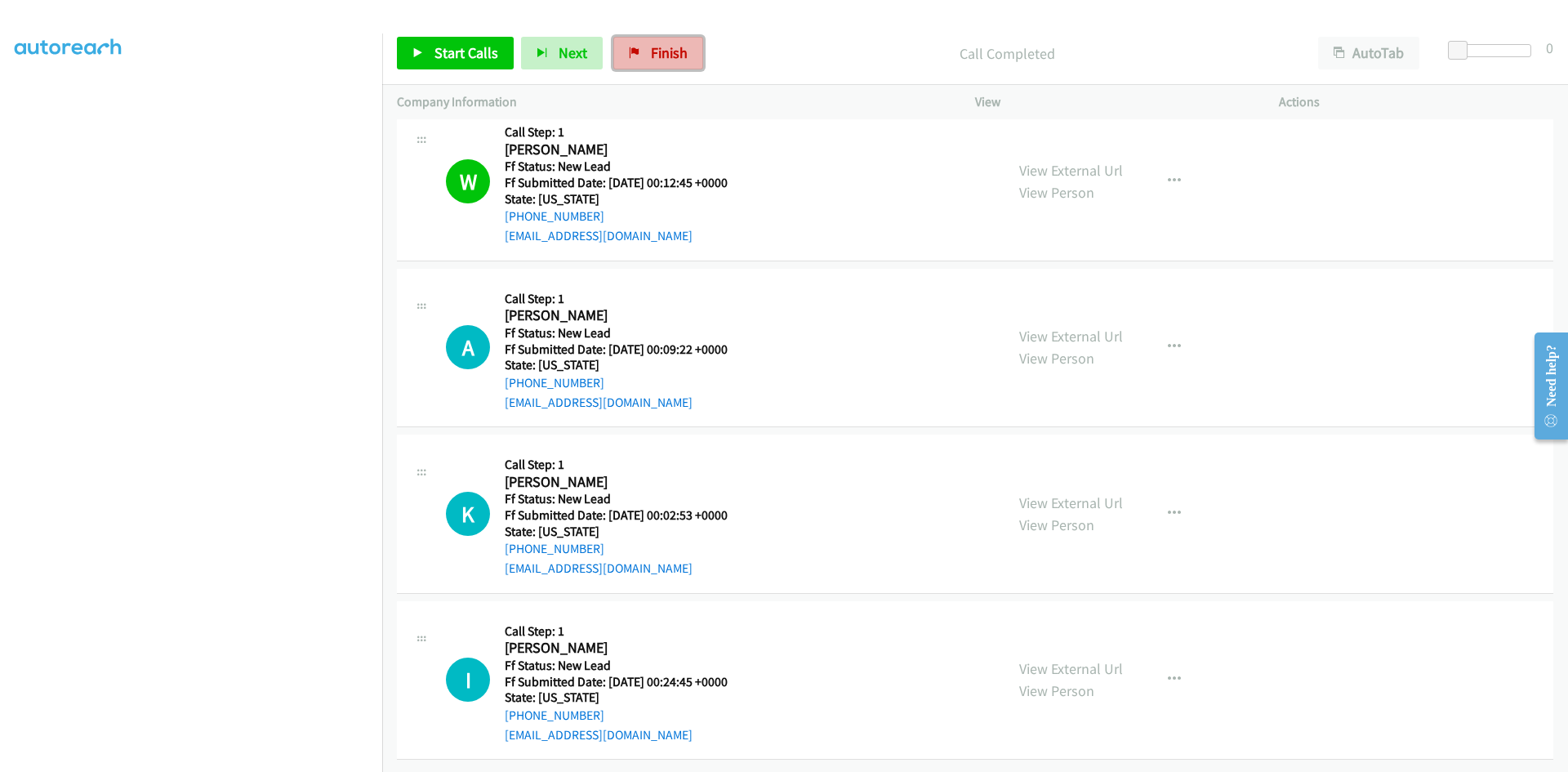
click at [661, 55] on span "Finish" at bounding box center [669, 53] width 37 height 19
